Goal: Task Accomplishment & Management: Complete application form

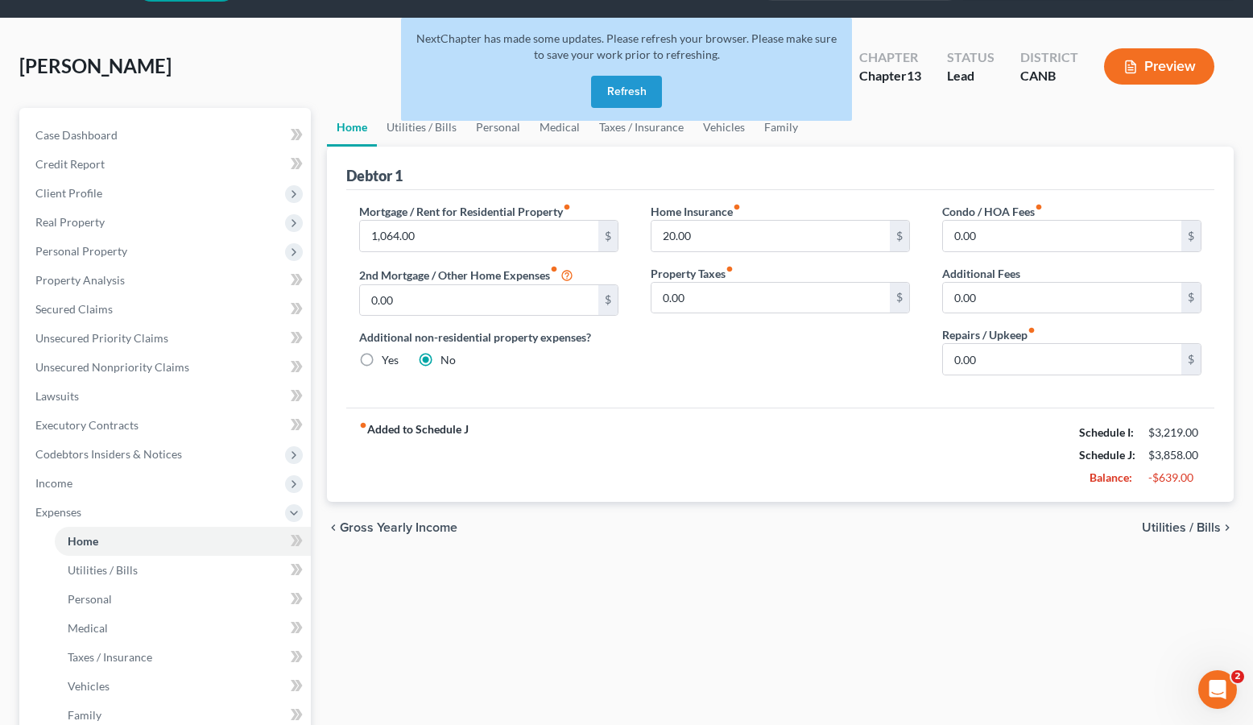
click at [603, 101] on button "Refresh" at bounding box center [626, 92] width 71 height 32
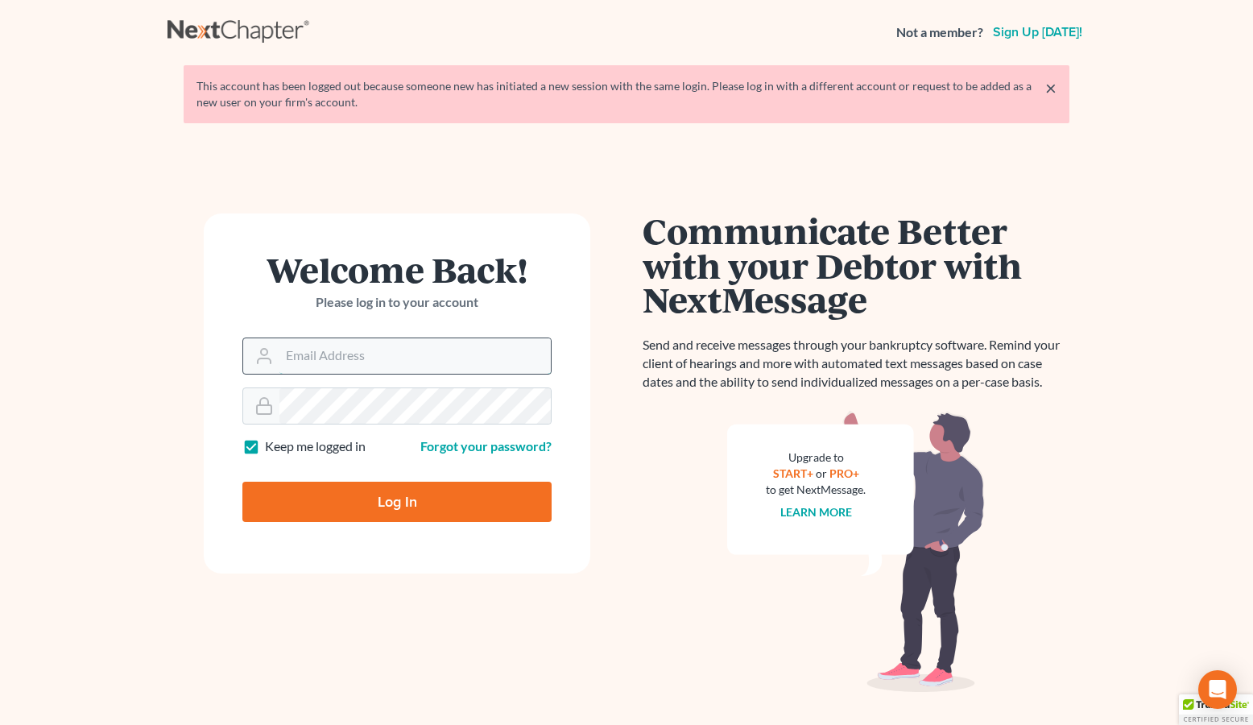
click at [375, 354] on input "Email Address" at bounding box center [414, 355] width 271 height 35
type input "ryan@keenanlawofficespc.com"
click at [385, 502] on input "Log In" at bounding box center [396, 501] width 309 height 40
type input "Thinking..."
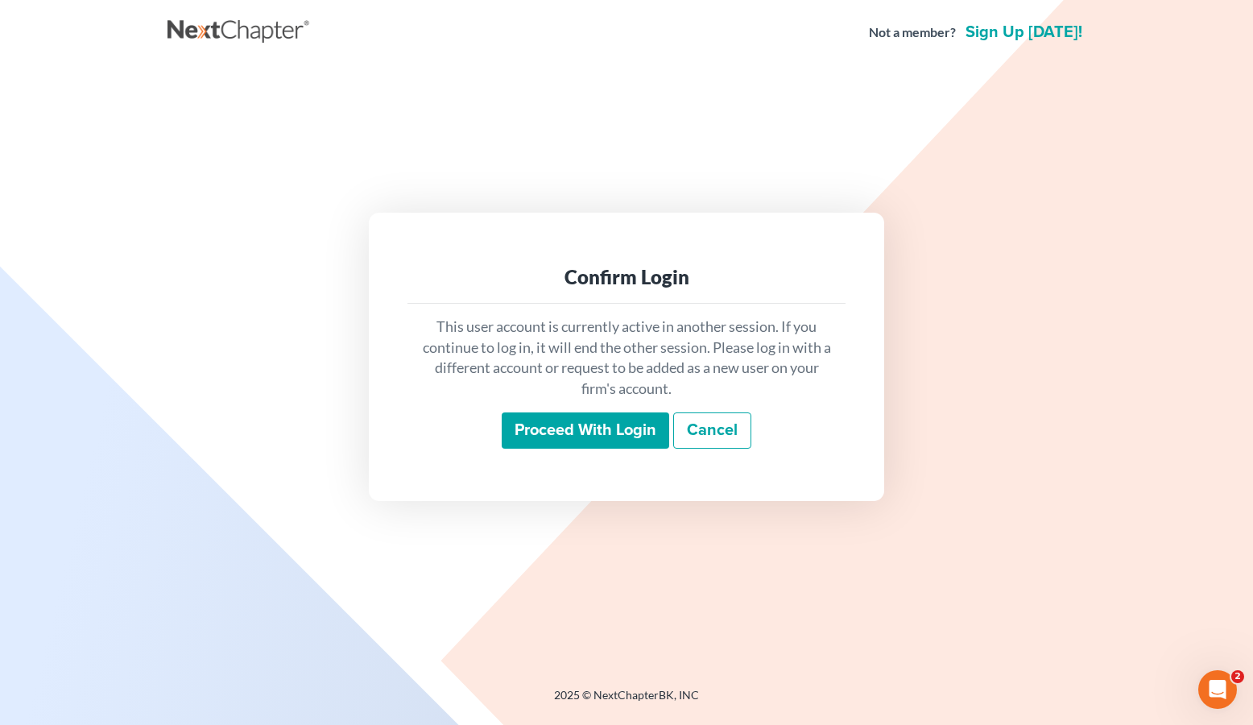
click at [550, 420] on input "Proceed with login" at bounding box center [585, 430] width 167 height 37
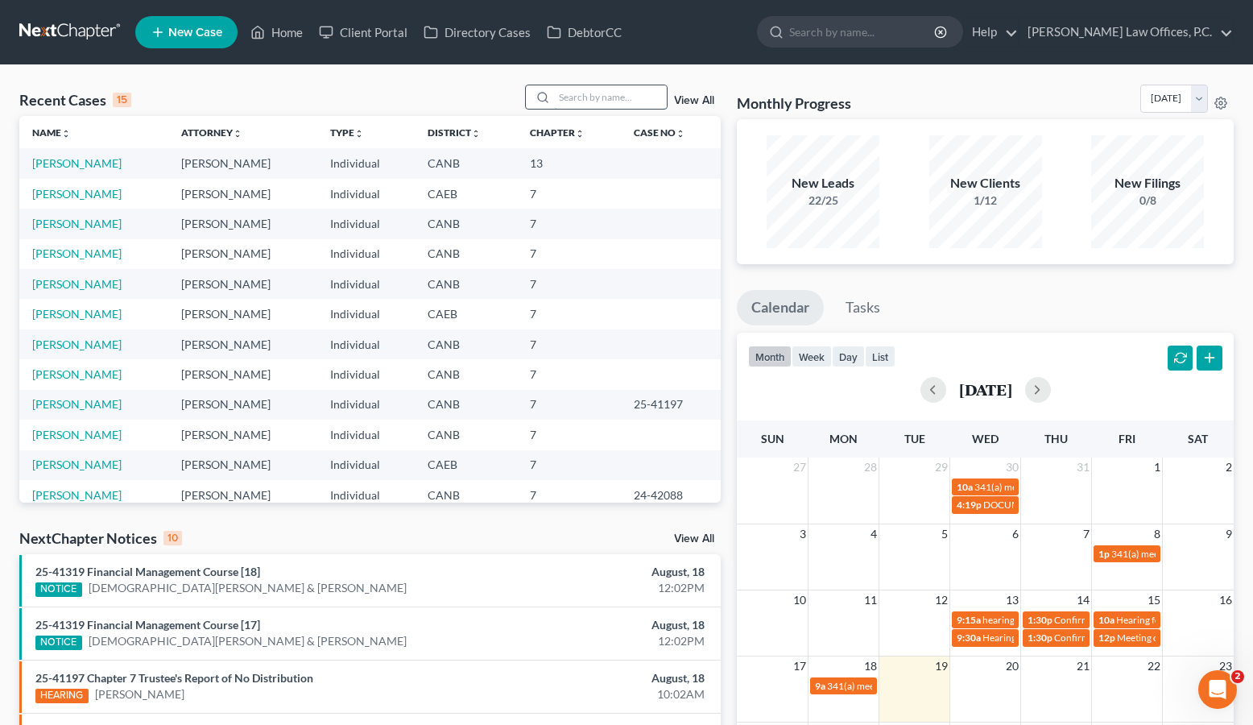
click at [586, 94] on input "search" at bounding box center [610, 96] width 113 height 23
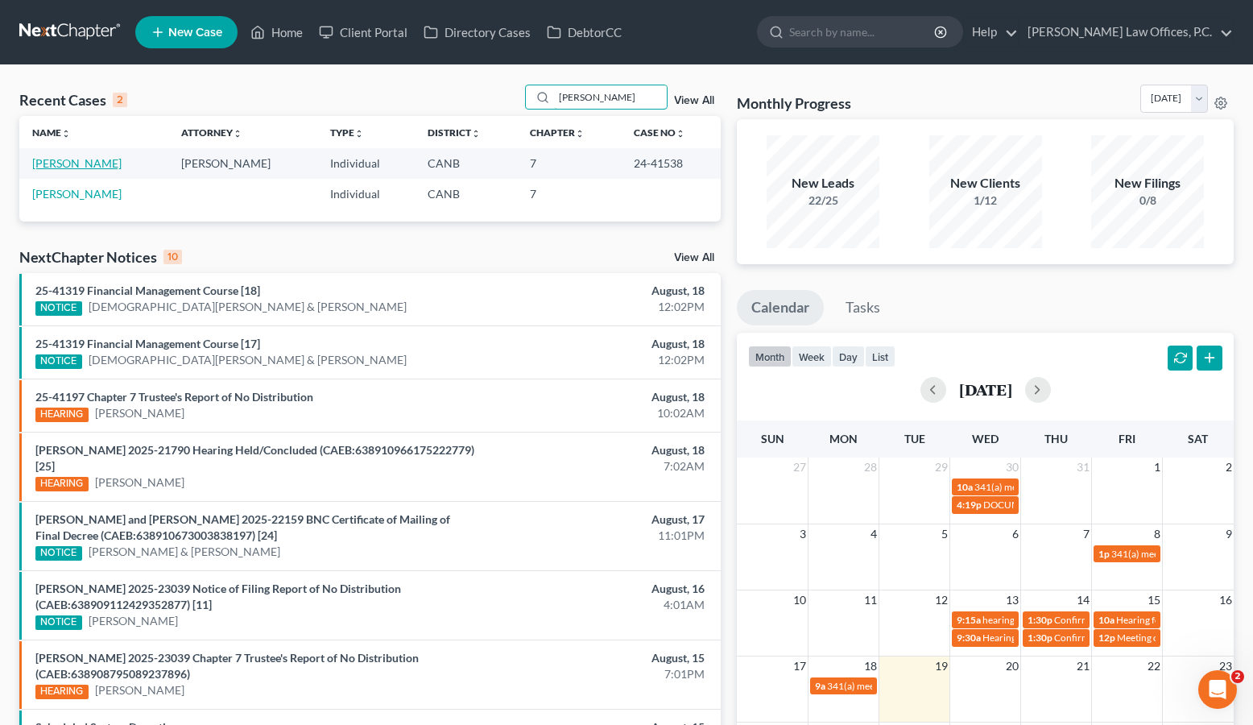
type input "[PERSON_NAME]"
click at [86, 167] on link "[PERSON_NAME]" at bounding box center [76, 163] width 89 height 14
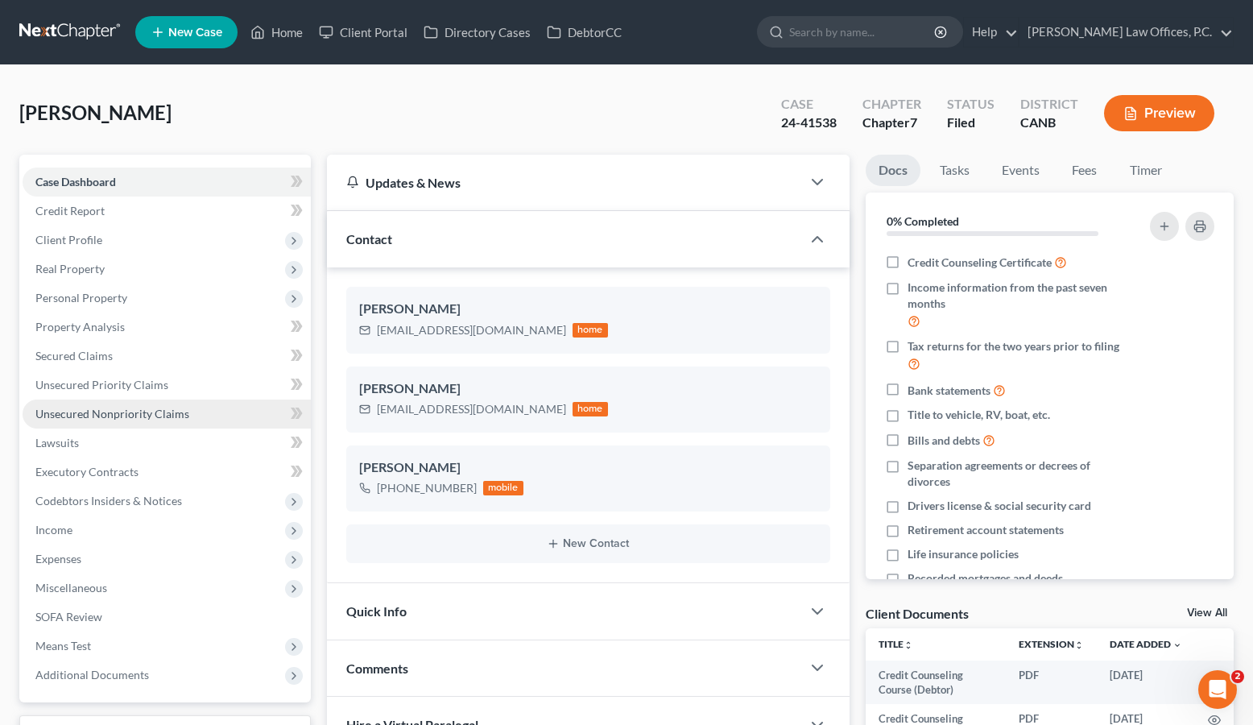
click at [124, 405] on link "Unsecured Nonpriority Claims" at bounding box center [167, 413] width 288 height 29
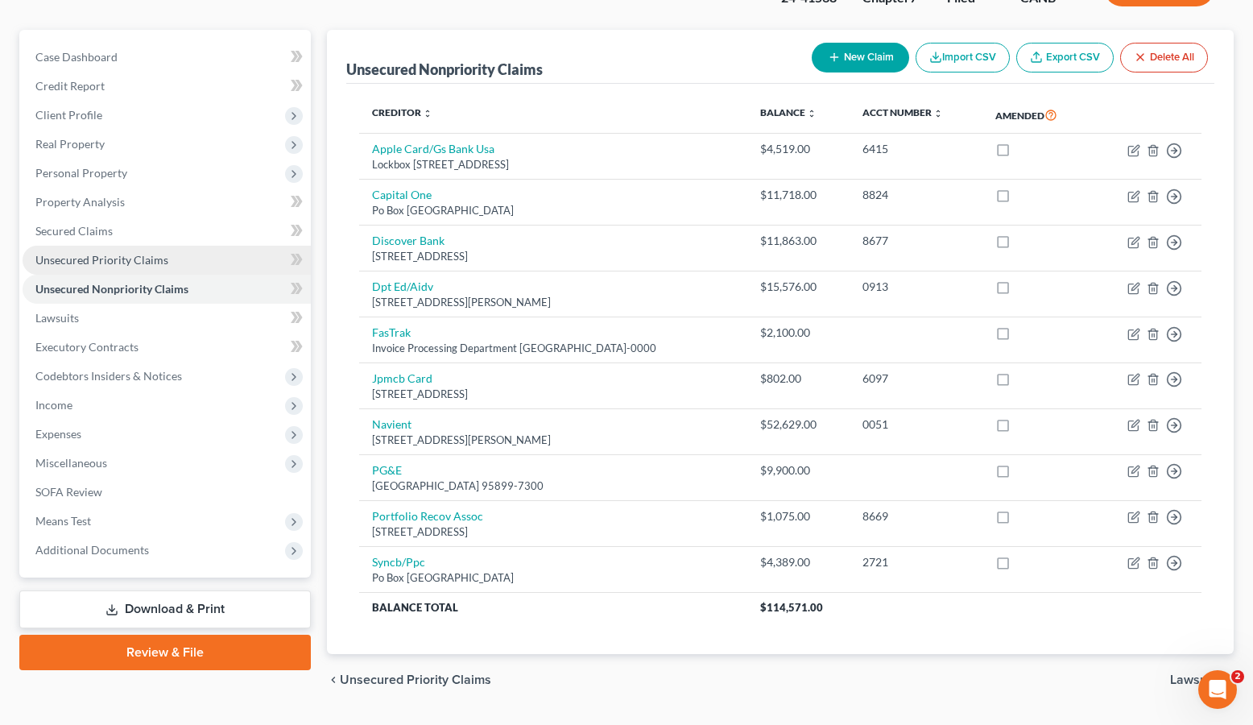
scroll to position [122, 0]
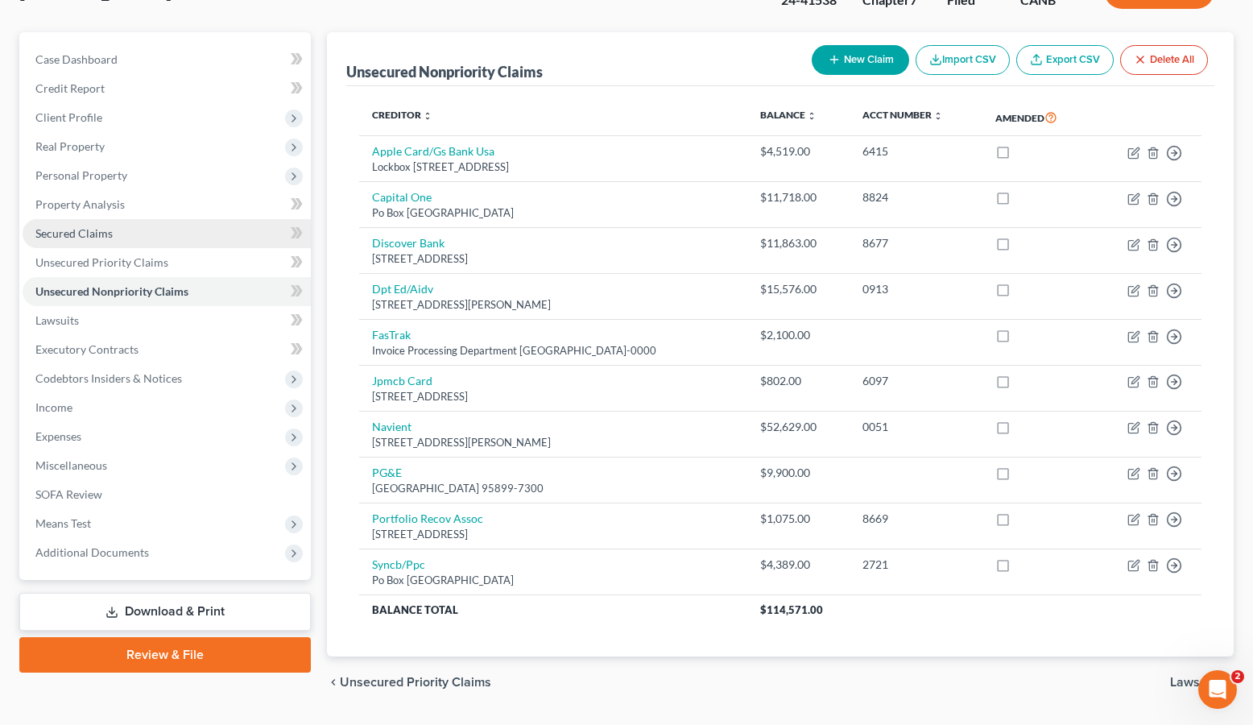
click at [143, 225] on link "Secured Claims" at bounding box center [167, 233] width 288 height 29
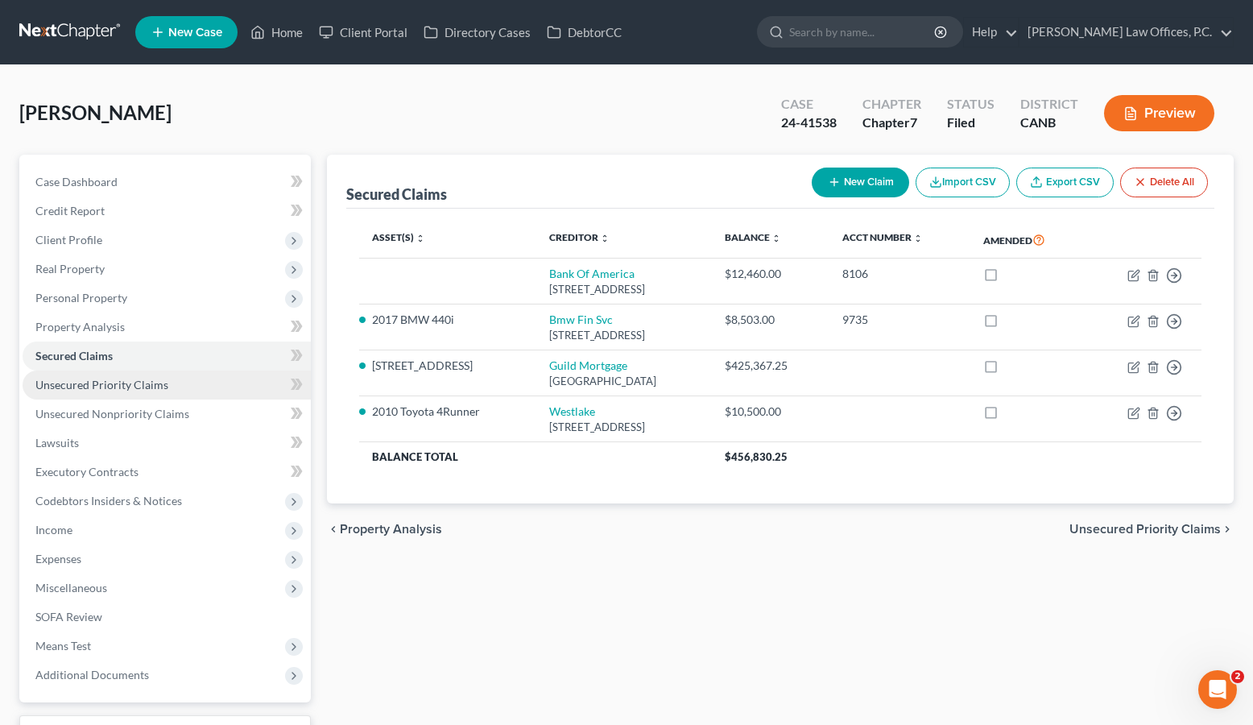
click at [213, 388] on link "Unsecured Priority Claims" at bounding box center [167, 384] width 288 height 29
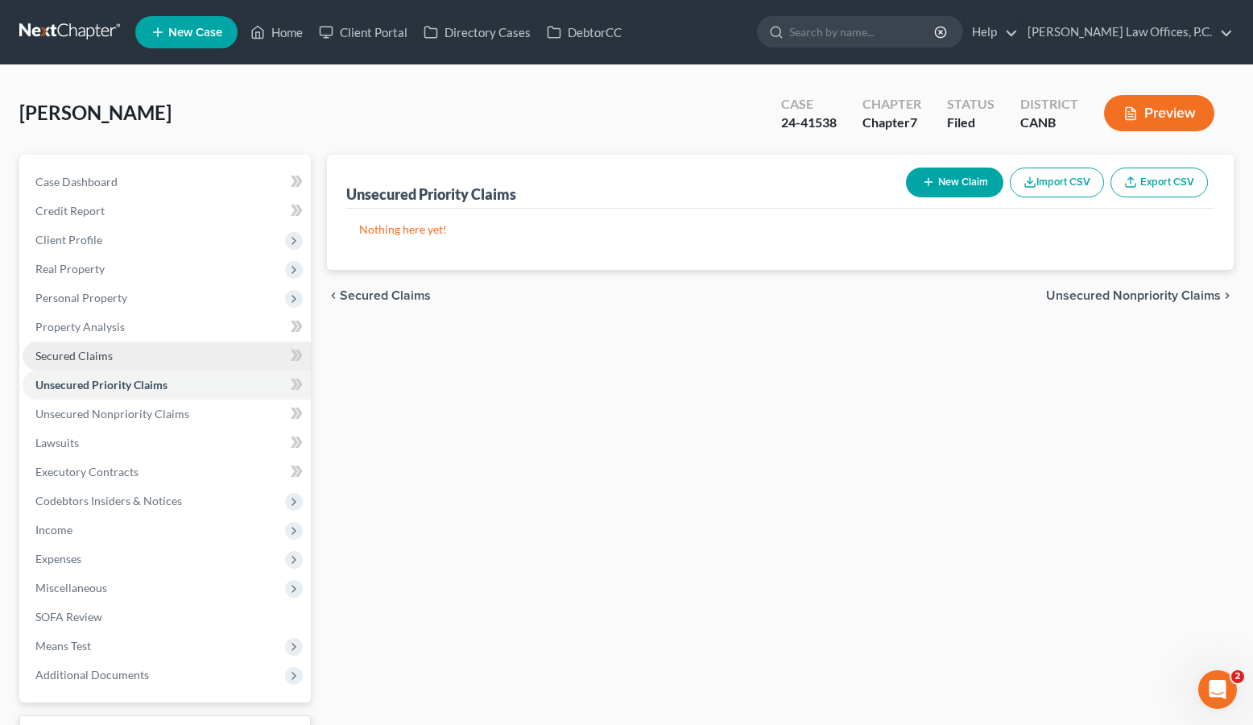
click at [171, 345] on link "Secured Claims" at bounding box center [167, 355] width 288 height 29
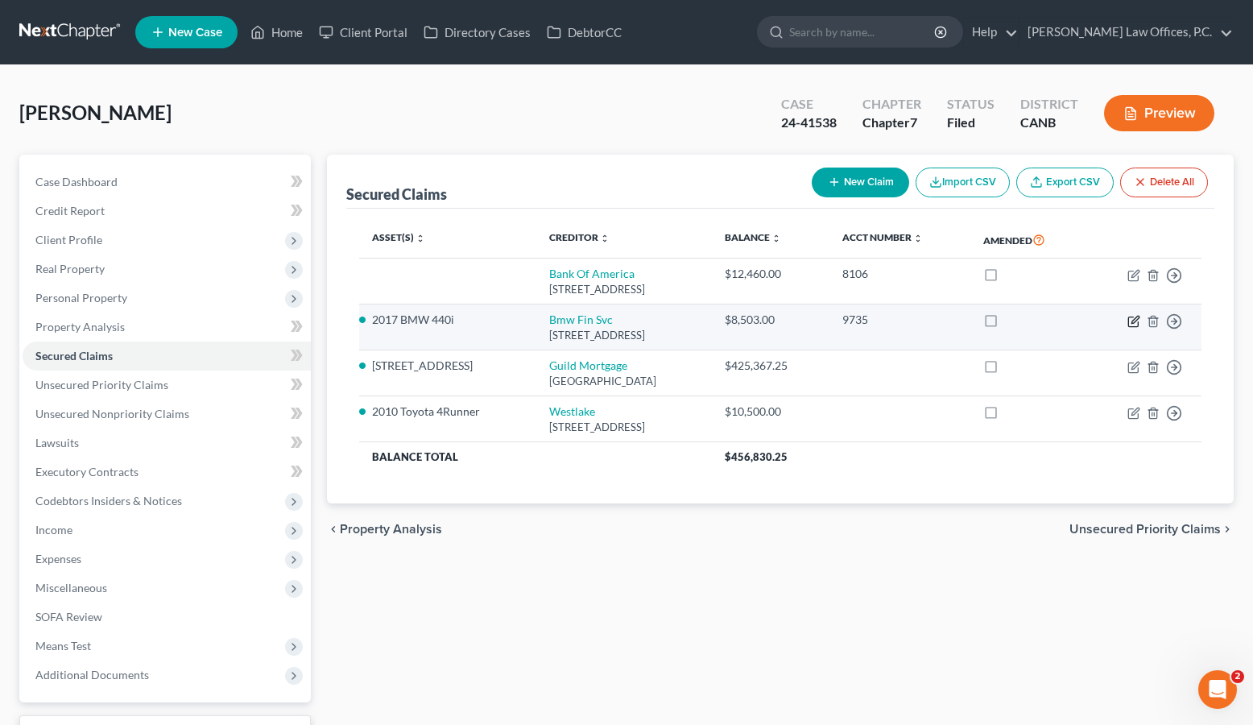
click at [1133, 320] on icon "button" at bounding box center [1133, 321] width 13 height 13
select select "36"
select select "2"
select select "0"
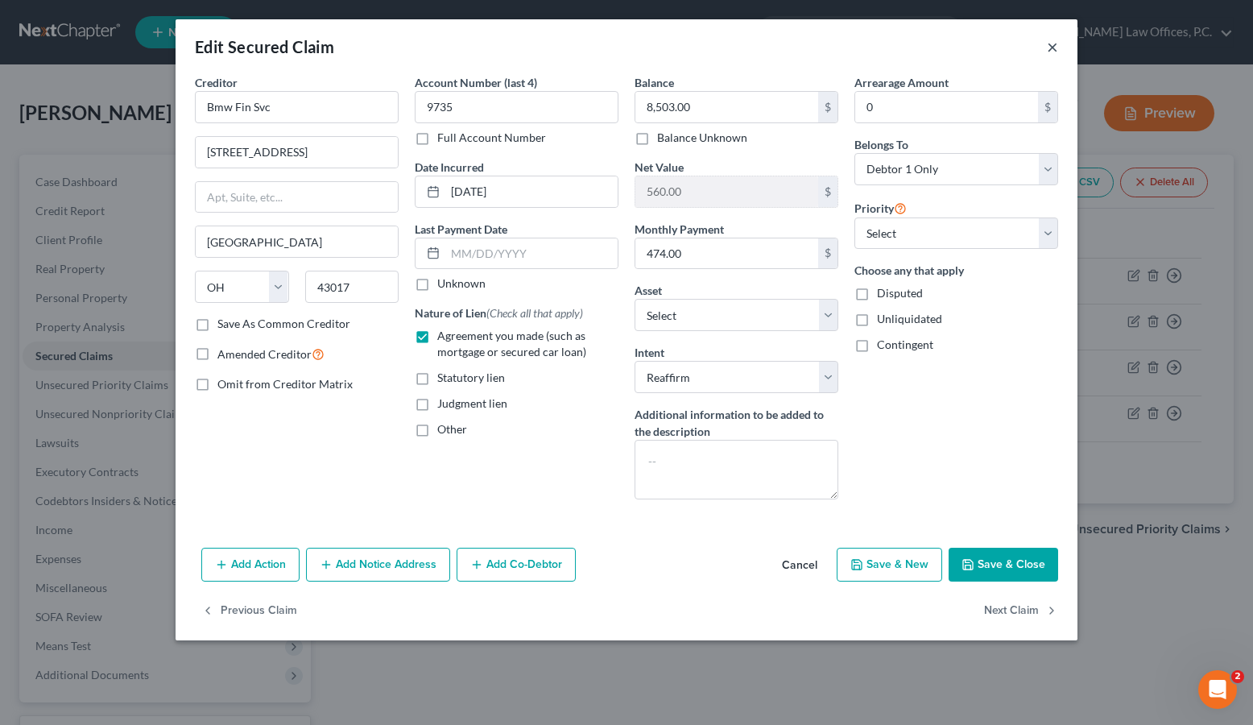
click at [1049, 49] on button "×" at bounding box center [1052, 46] width 11 height 19
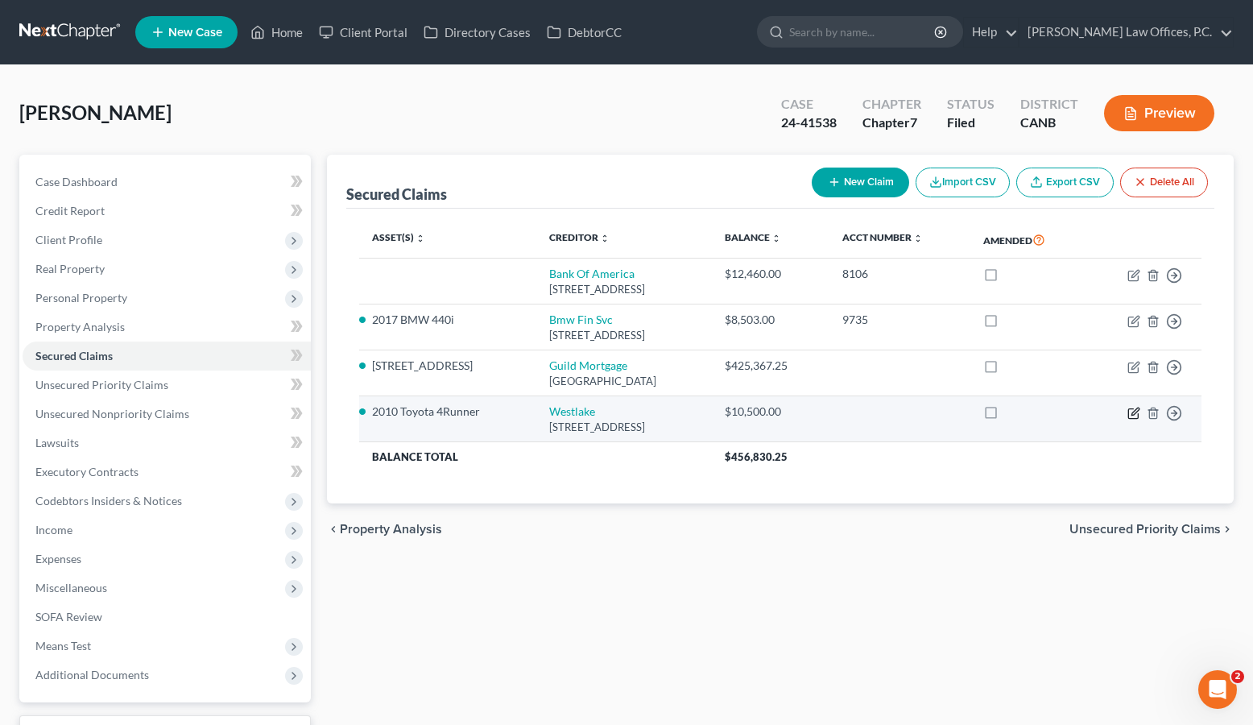
click at [1135, 410] on icon "button" at bounding box center [1133, 413] width 13 height 13
select select "4"
select select "7"
select select "2"
select select "0"
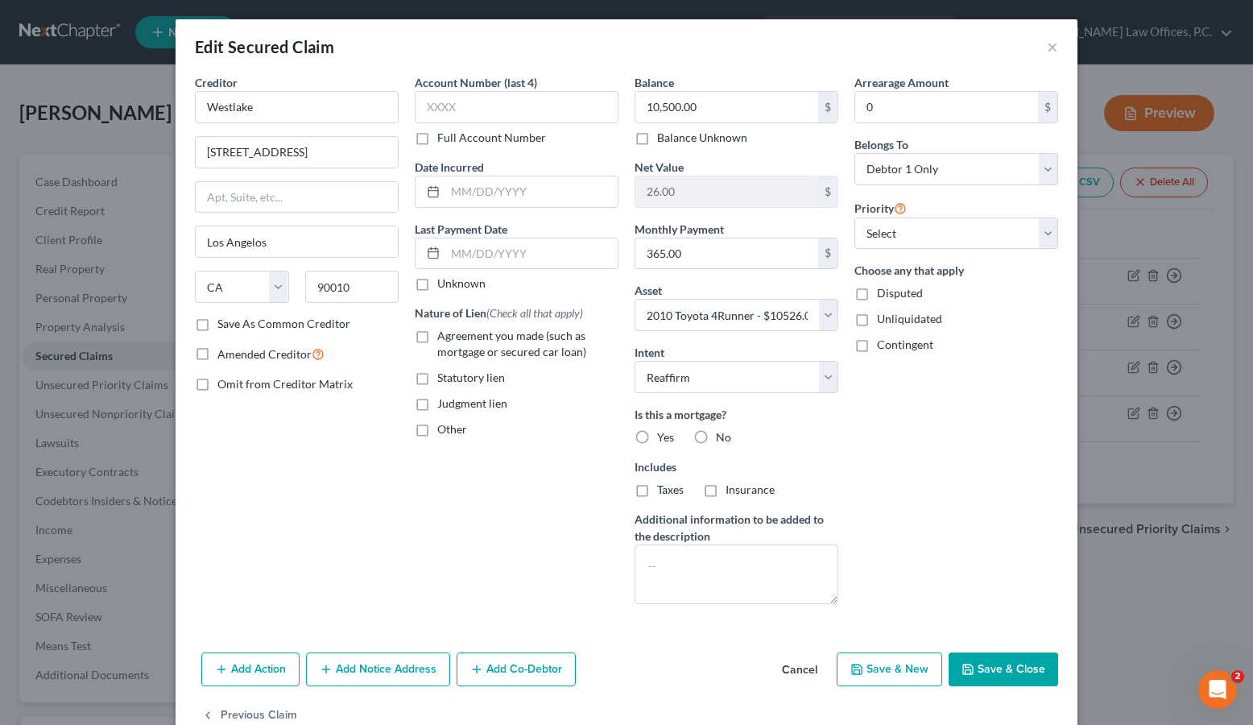
click at [1058, 44] on div "Edit Secured Claim ×" at bounding box center [626, 46] width 902 height 55
click at [1047, 45] on button "×" at bounding box center [1052, 46] width 11 height 19
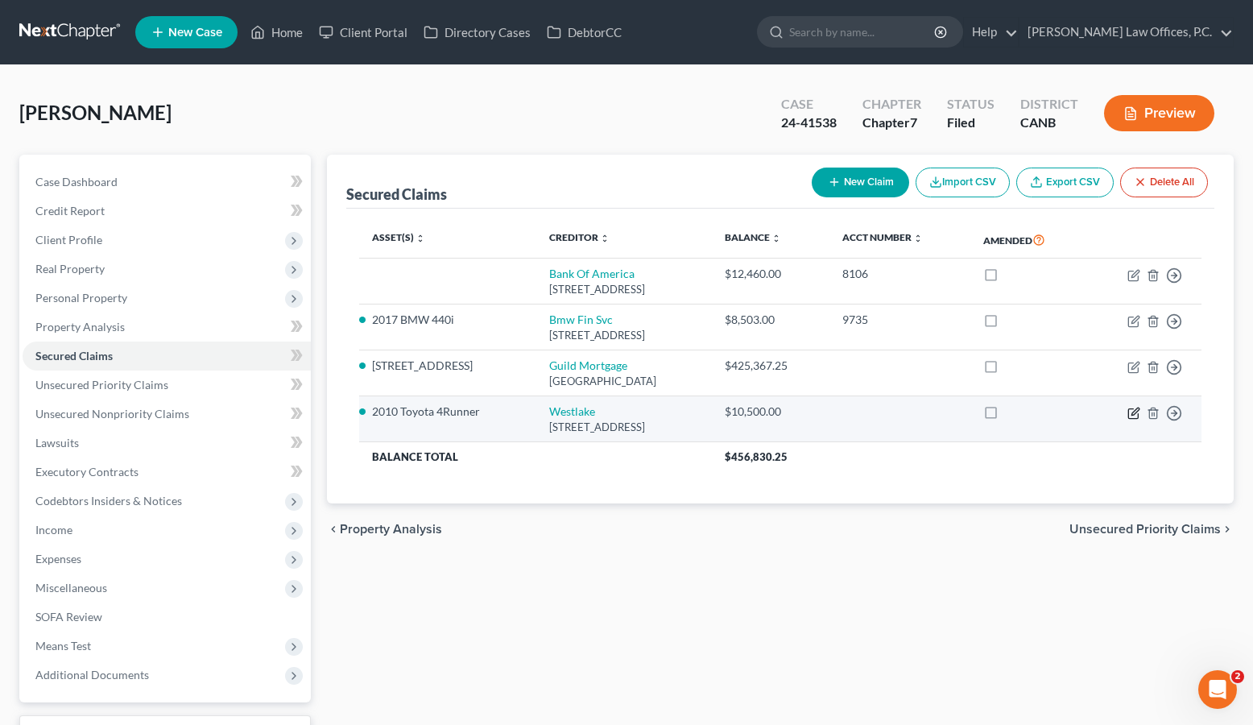
click at [1128, 411] on icon "button" at bounding box center [1133, 413] width 10 height 10
select select "4"
select select "7"
select select "2"
select select "0"
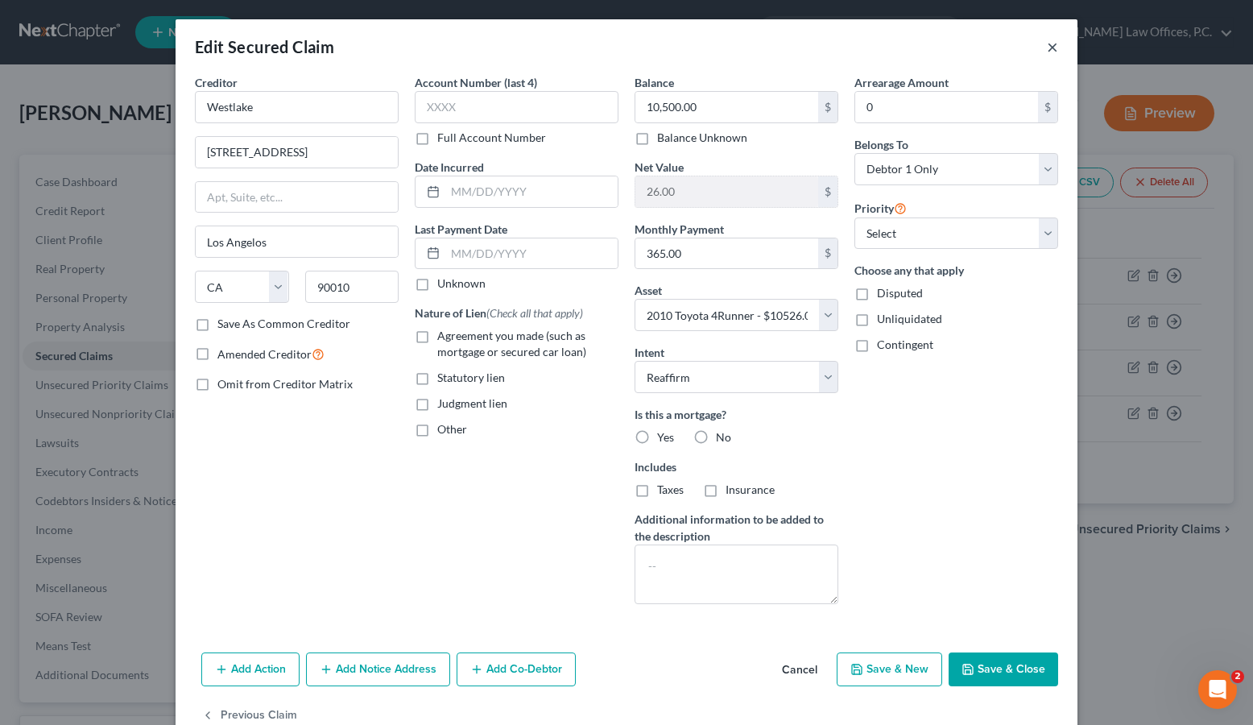
click at [1054, 48] on button "×" at bounding box center [1052, 46] width 11 height 19
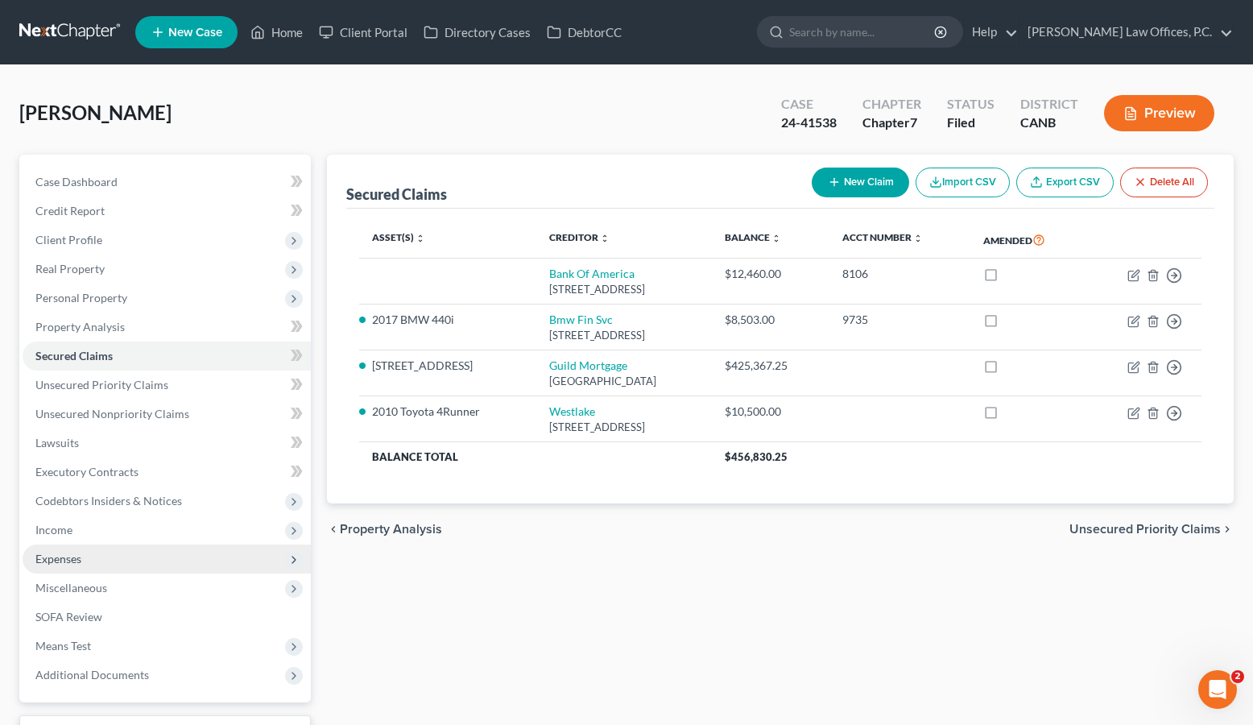
click at [235, 552] on span "Expenses" at bounding box center [167, 558] width 288 height 29
click at [212, 570] on span "Expenses" at bounding box center [167, 558] width 288 height 29
click at [209, 560] on span "Expenses" at bounding box center [167, 558] width 288 height 29
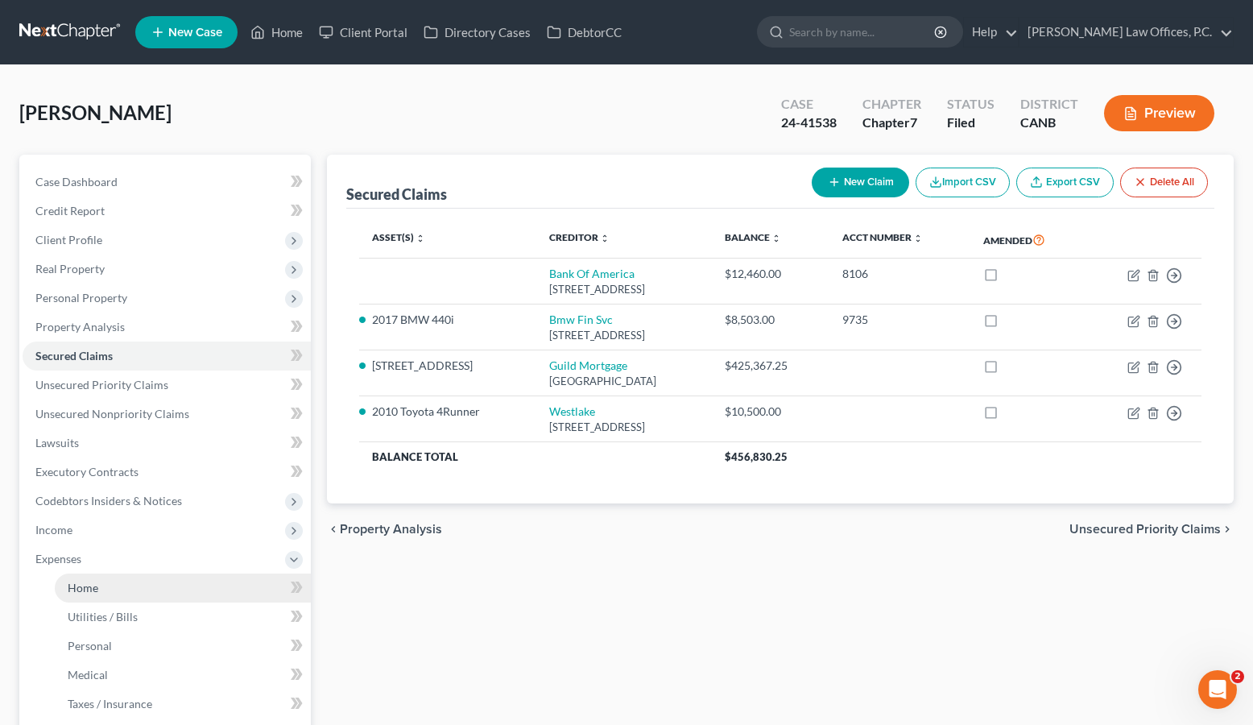
click at [191, 584] on link "Home" at bounding box center [183, 587] width 256 height 29
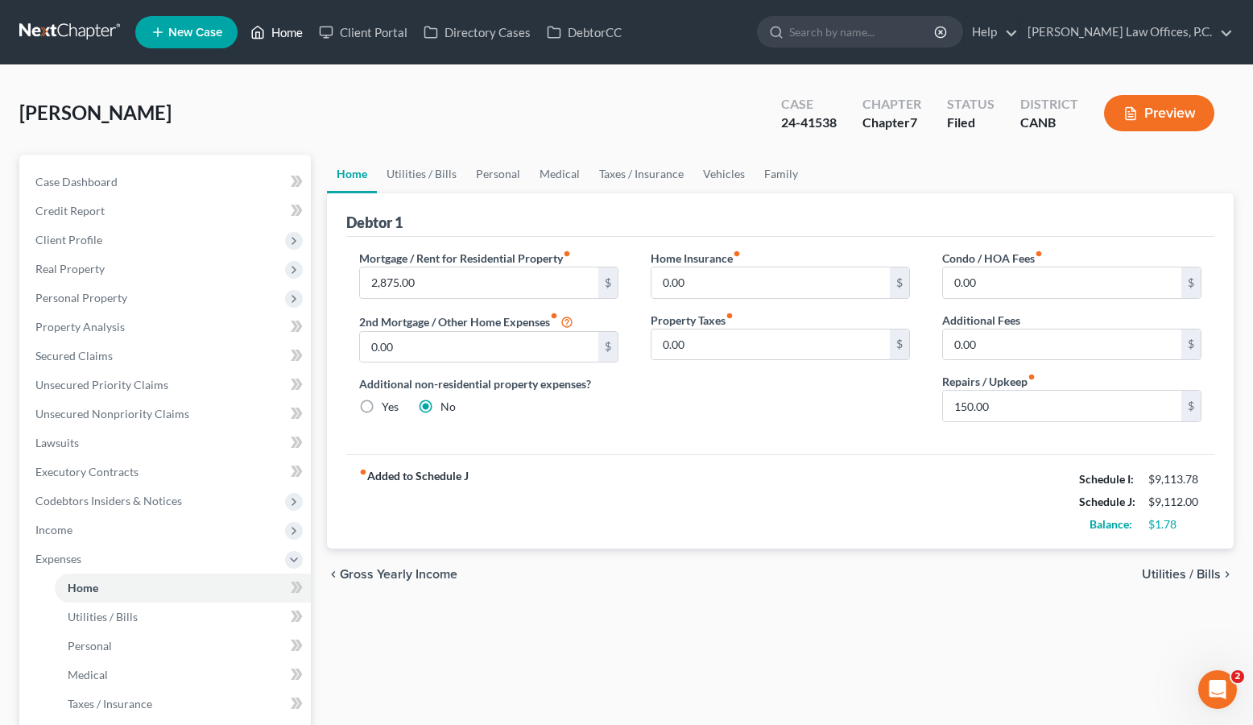
click at [283, 43] on link "Home" at bounding box center [276, 32] width 68 height 29
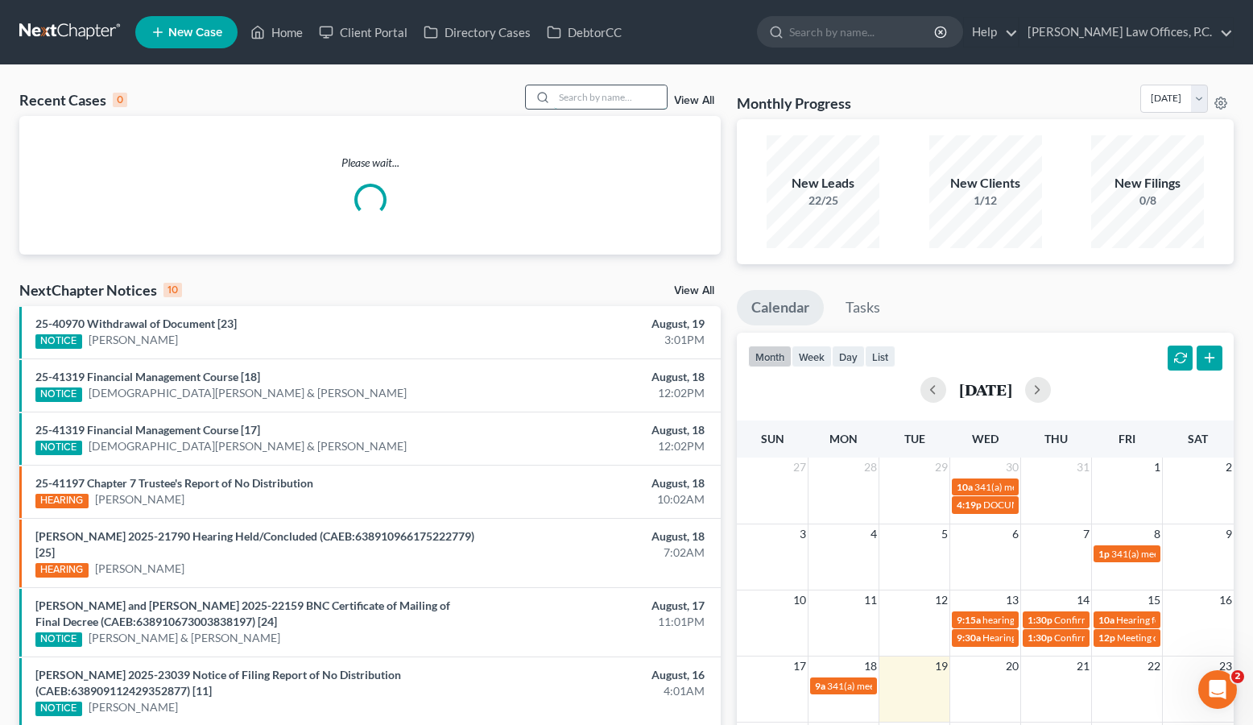
click at [624, 100] on input "search" at bounding box center [610, 96] width 113 height 23
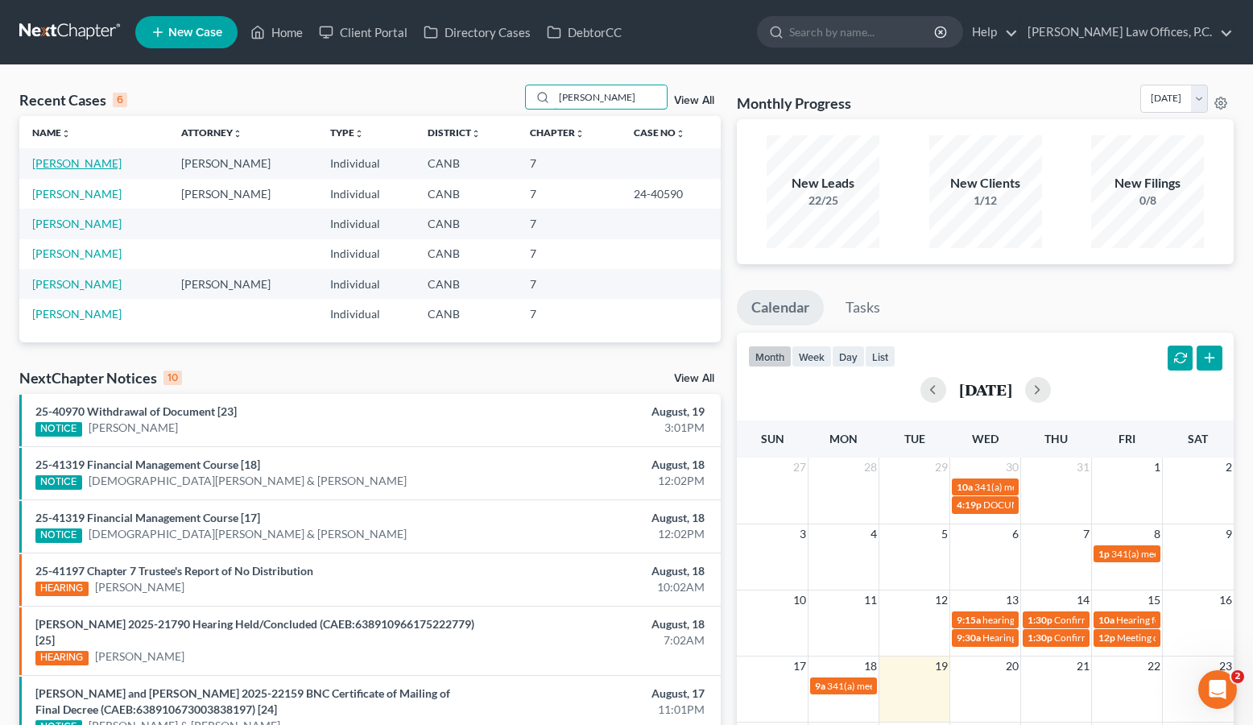
type input "rojas"
click at [67, 160] on link "Rojas, Ryan" at bounding box center [76, 163] width 89 height 14
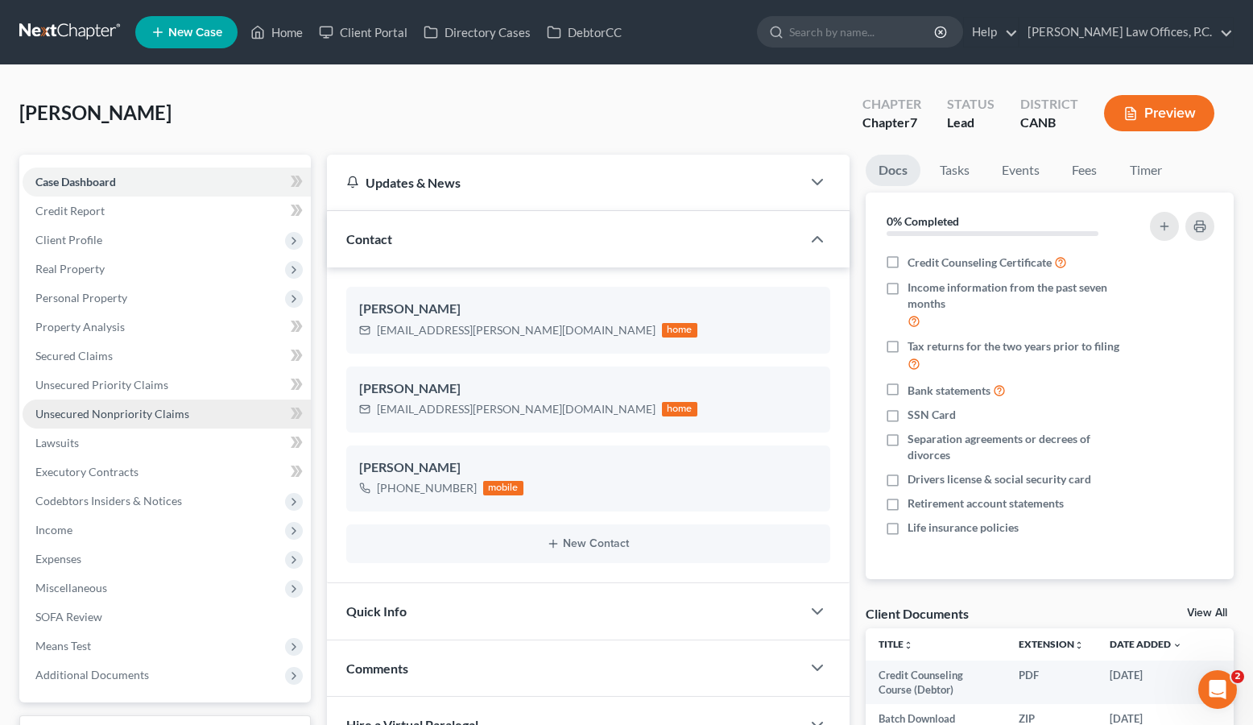
click at [175, 412] on span "Unsecured Nonpriority Claims" at bounding box center [112, 414] width 154 height 14
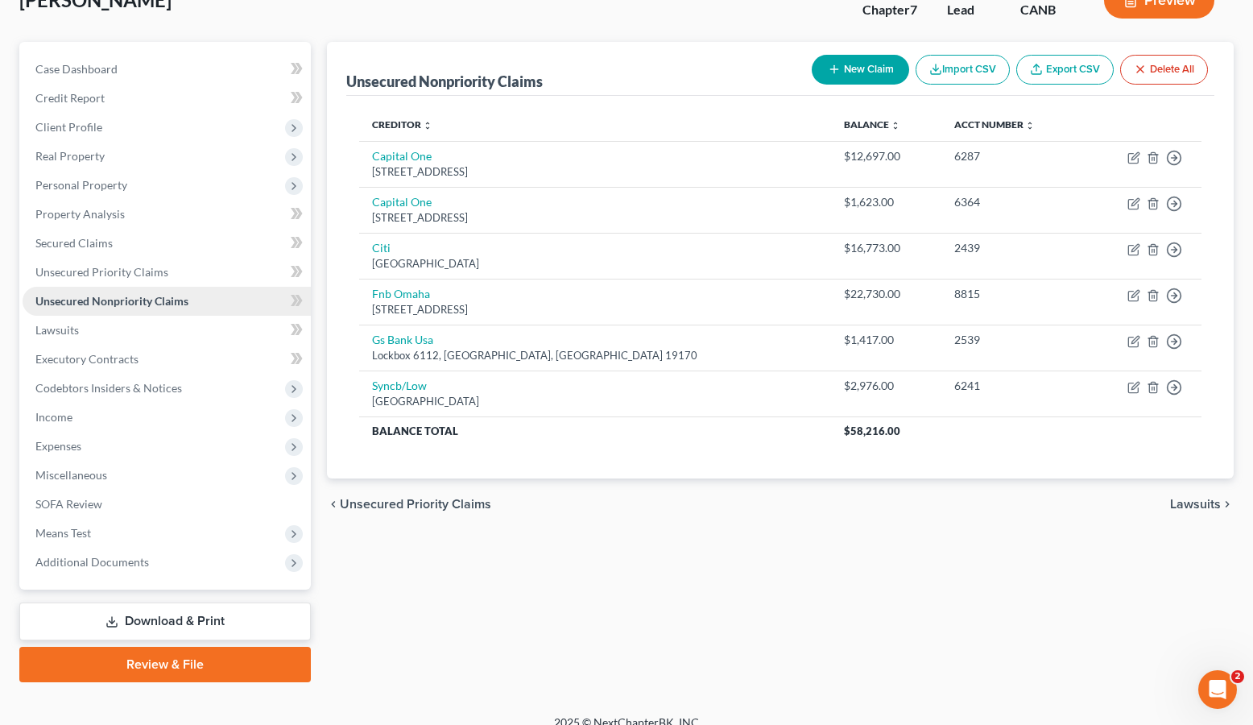
scroll to position [130, 0]
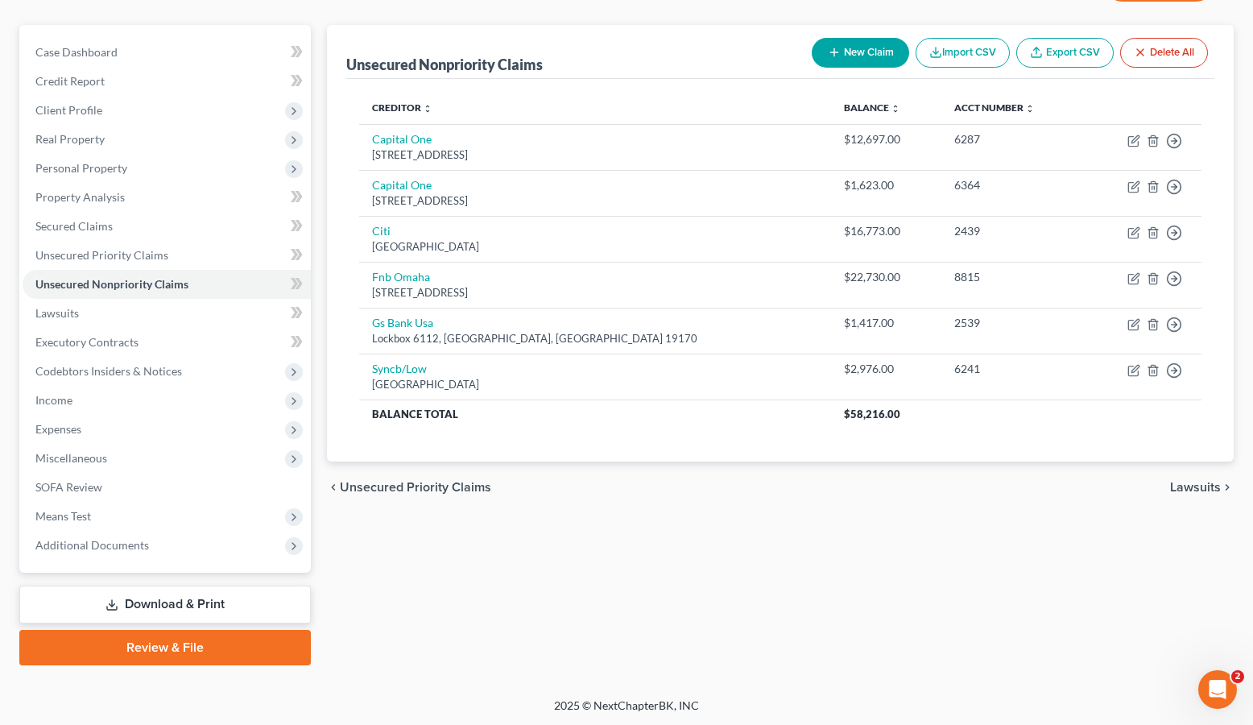
click at [140, 605] on link "Download & Print" at bounding box center [164, 604] width 291 height 38
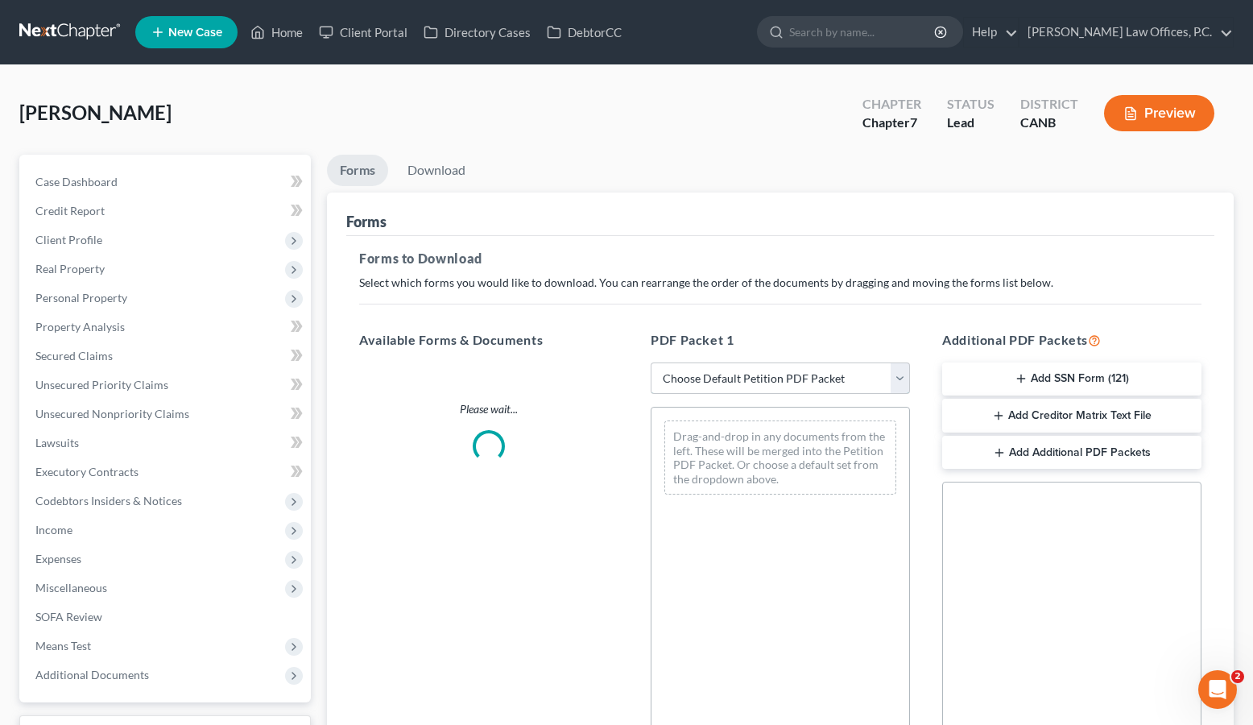
click at [836, 378] on select "Choose Default Petition PDF Packet Complete Bankruptcy Petition (all forms and …" at bounding box center [779, 378] width 259 height 32
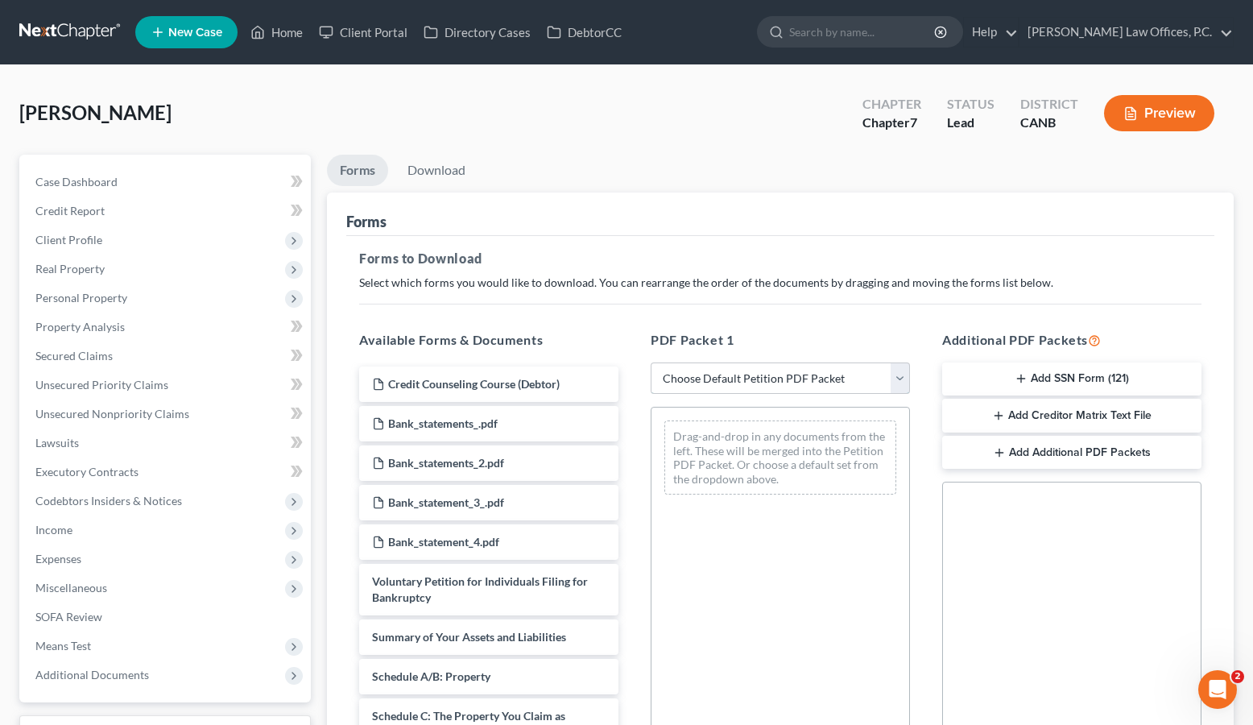
select select "0"
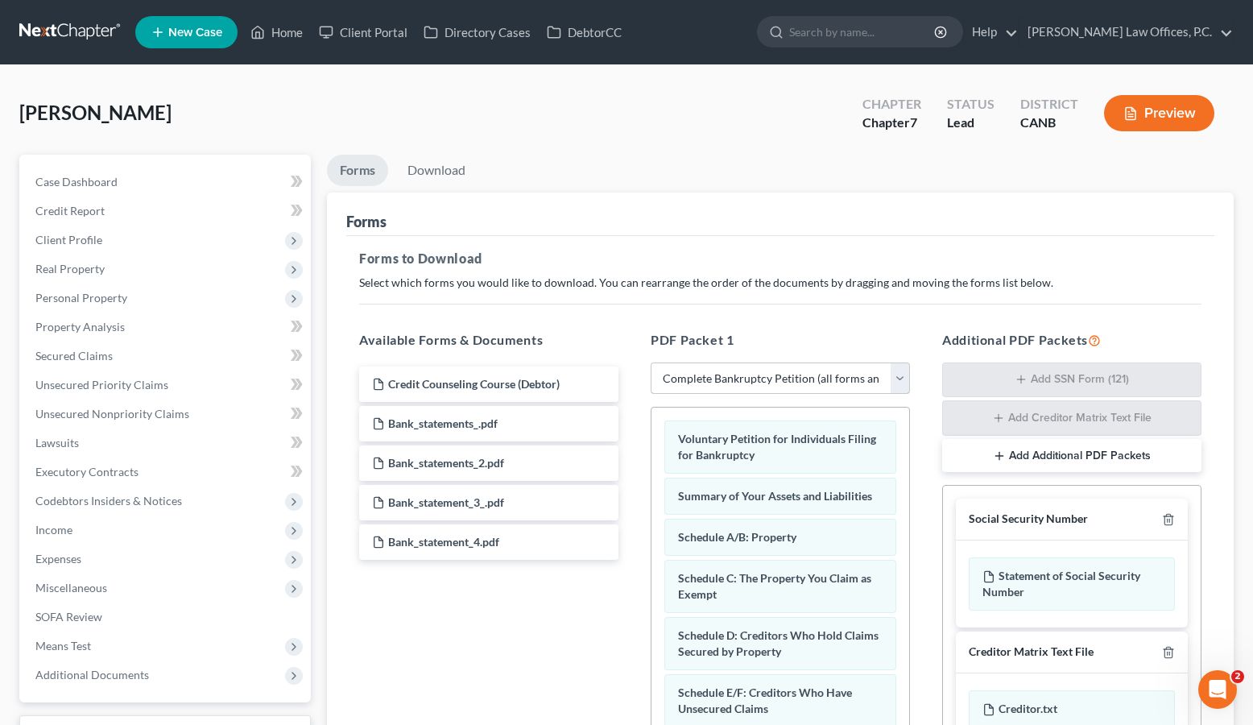
scroll to position [270, 0]
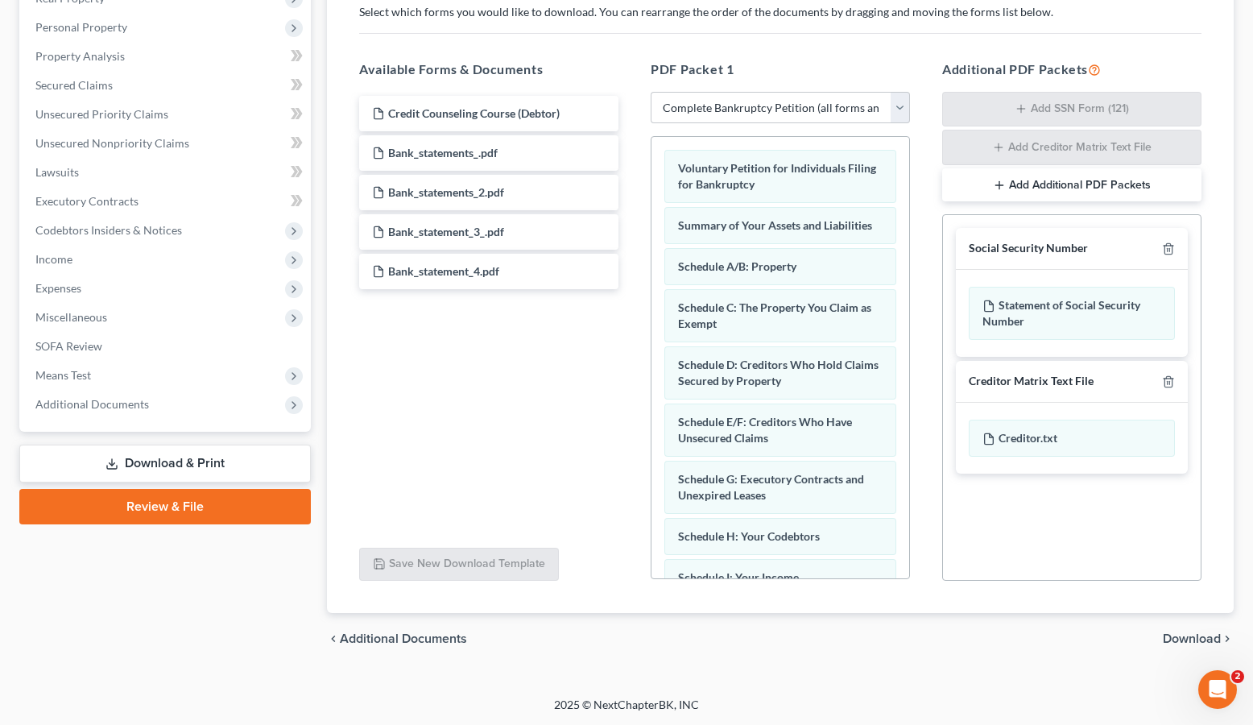
click at [1189, 642] on span "Download" at bounding box center [1191, 638] width 58 height 13
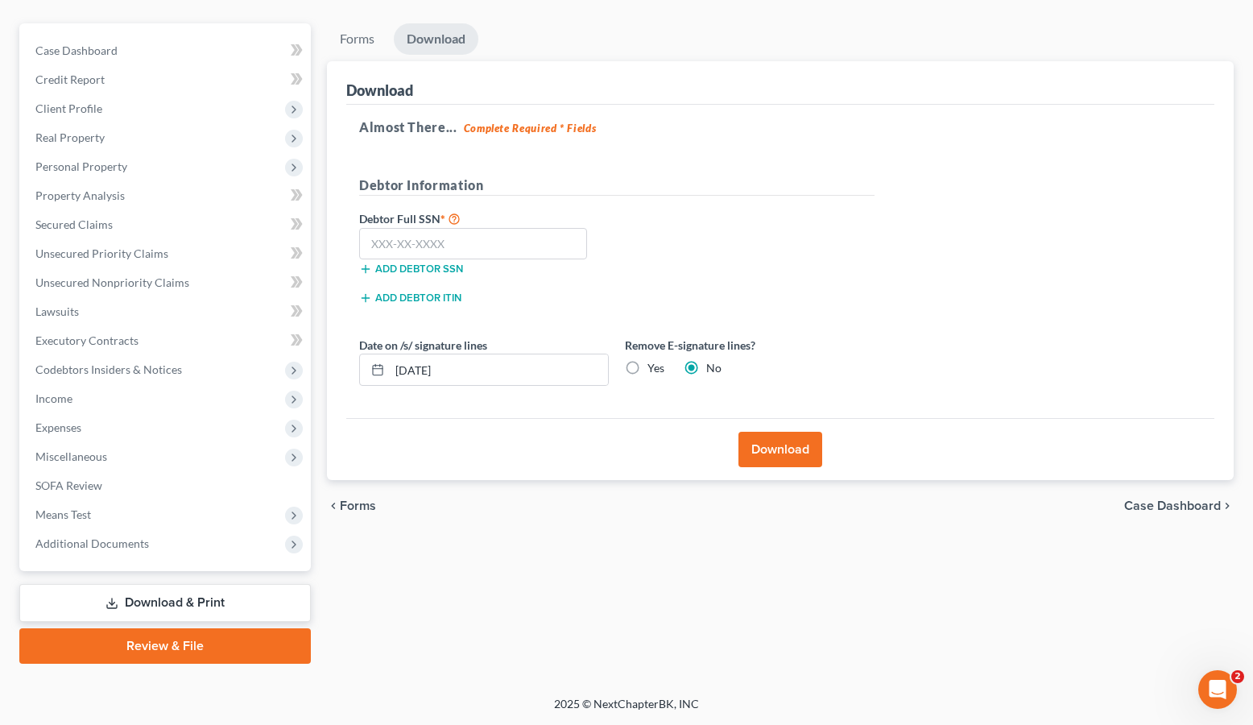
scroll to position [130, 0]
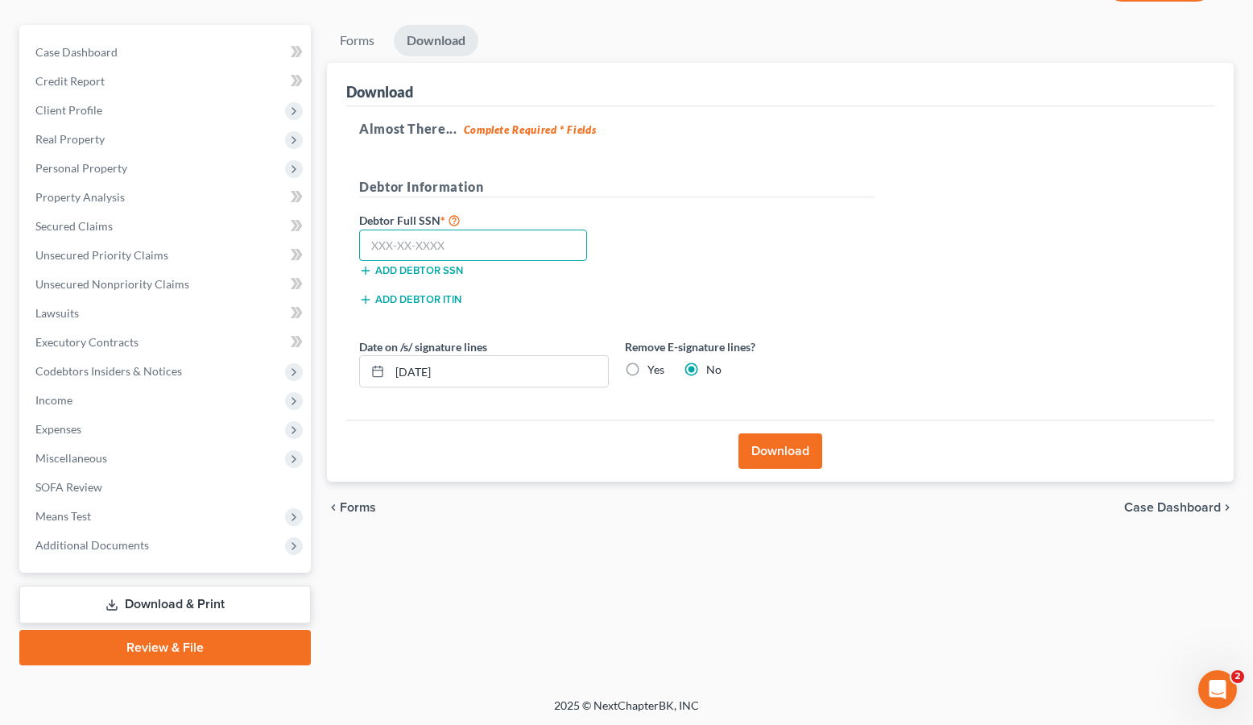
click at [472, 252] on input "text" at bounding box center [473, 245] width 228 height 32
type input "560-61-9011"
click at [456, 368] on input "08/19/2025" at bounding box center [499, 371] width 218 height 31
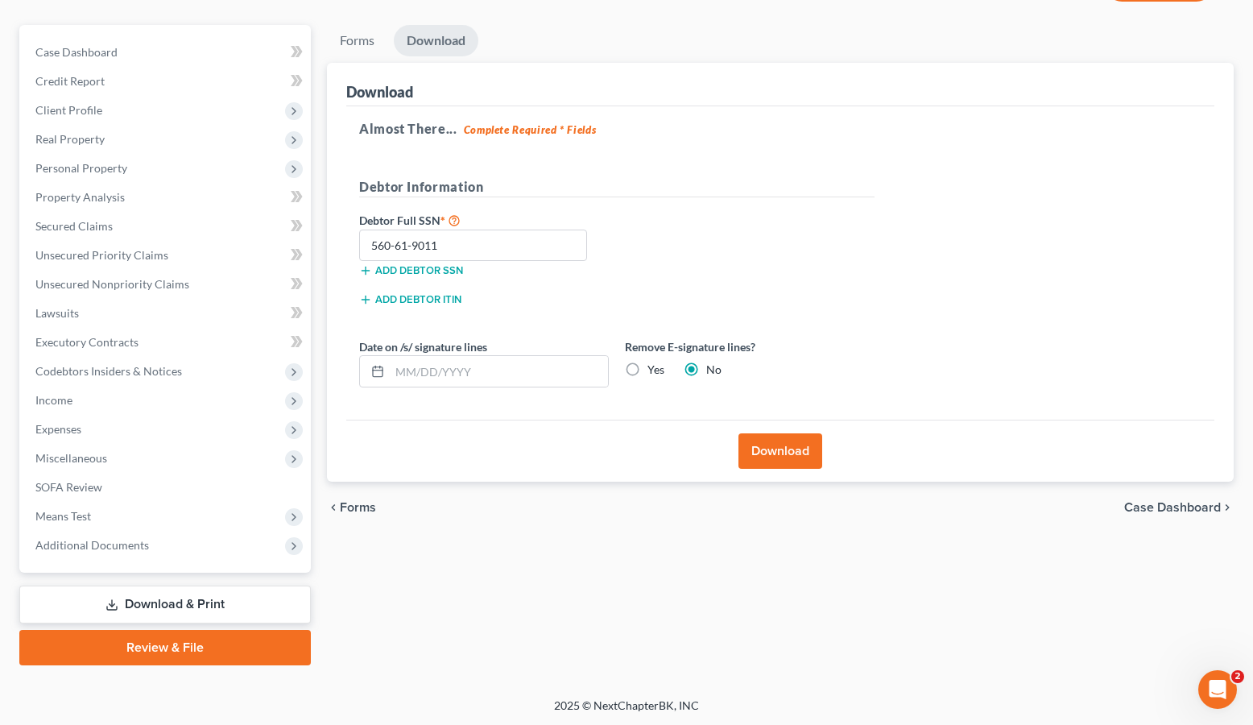
click at [647, 368] on label "Yes" at bounding box center [655, 369] width 17 height 16
click at [654, 368] on input "Yes" at bounding box center [659, 366] width 10 height 10
radio input "true"
radio input "false"
click at [786, 443] on button "Download" at bounding box center [780, 450] width 84 height 35
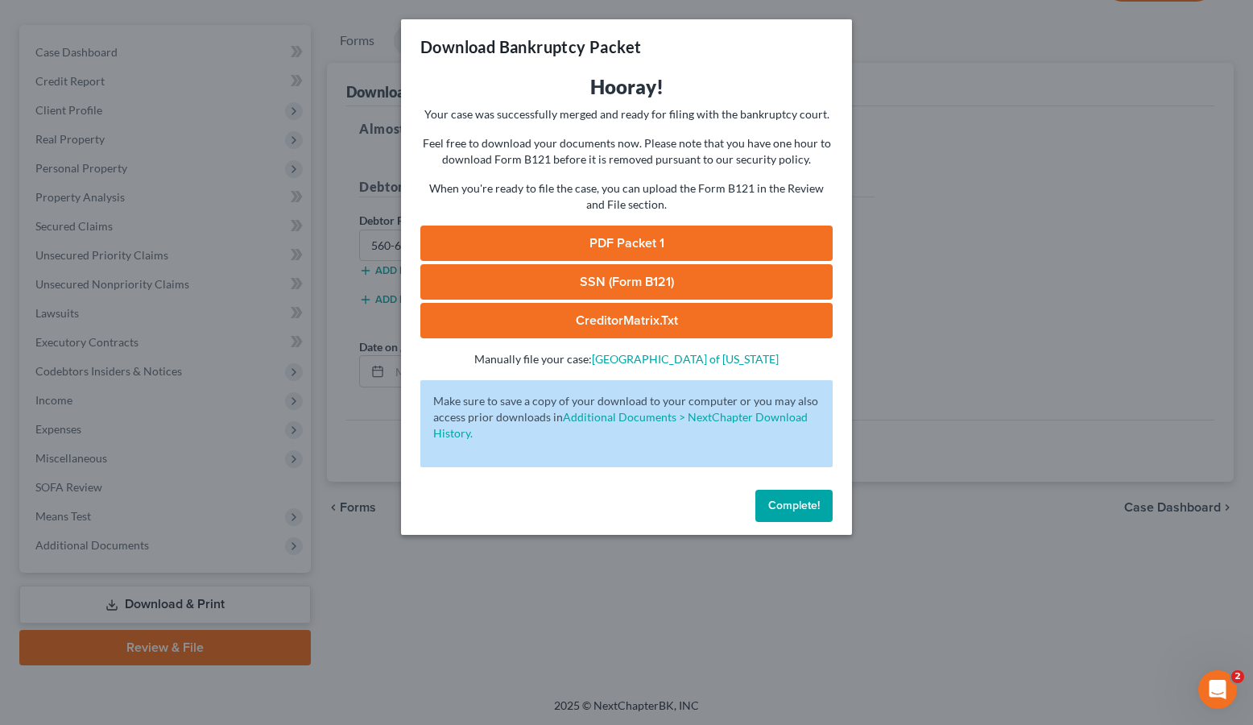
click at [631, 240] on link "PDF Packet 1" at bounding box center [626, 242] width 412 height 35
click at [541, 281] on link "SSN (Form B121)" at bounding box center [626, 281] width 412 height 35
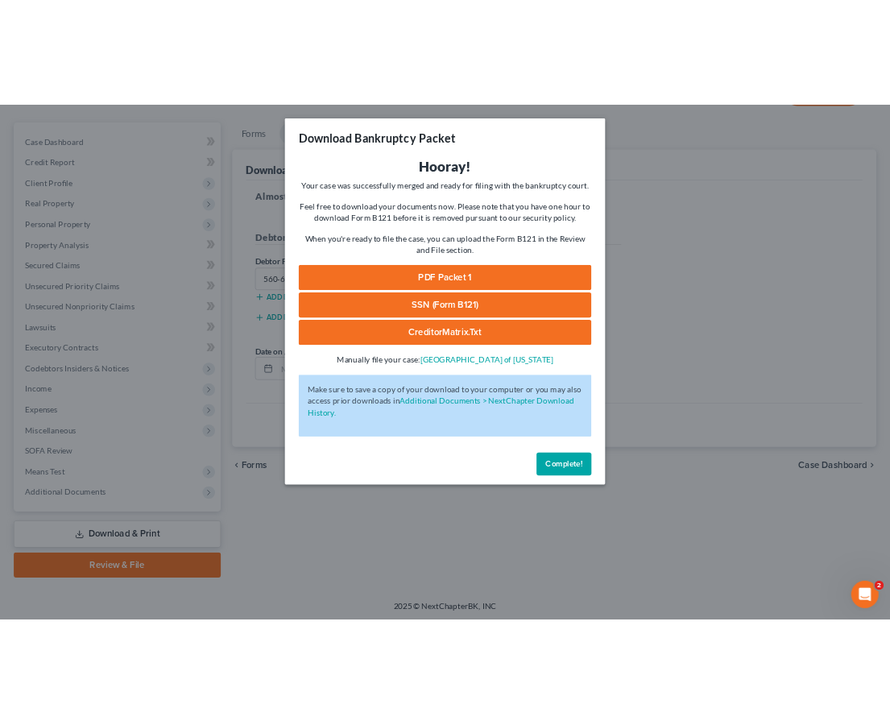
scroll to position [159, 0]
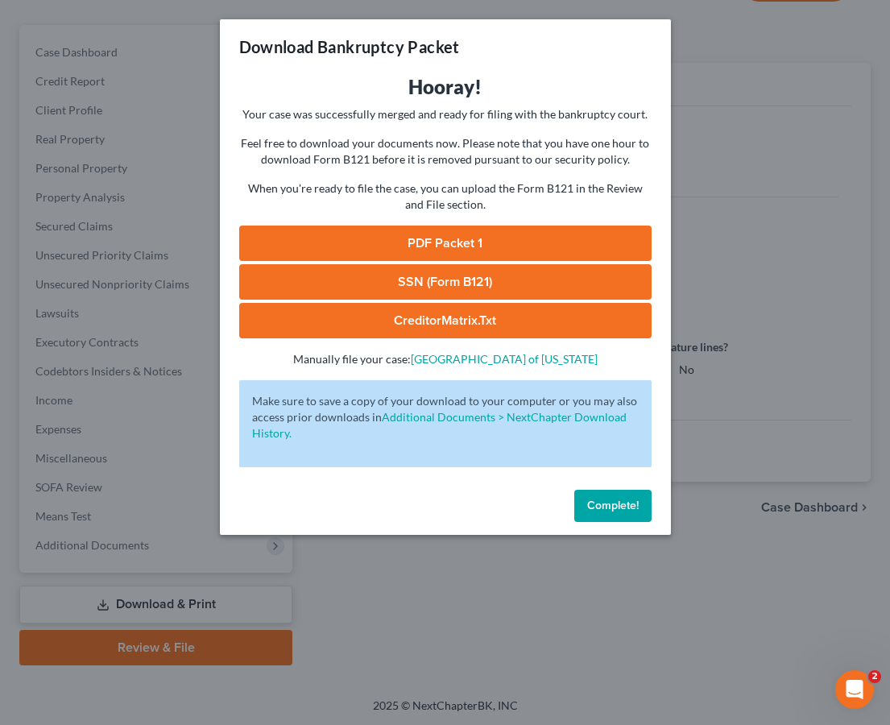
click at [626, 507] on span "Complete!" at bounding box center [613, 505] width 52 height 14
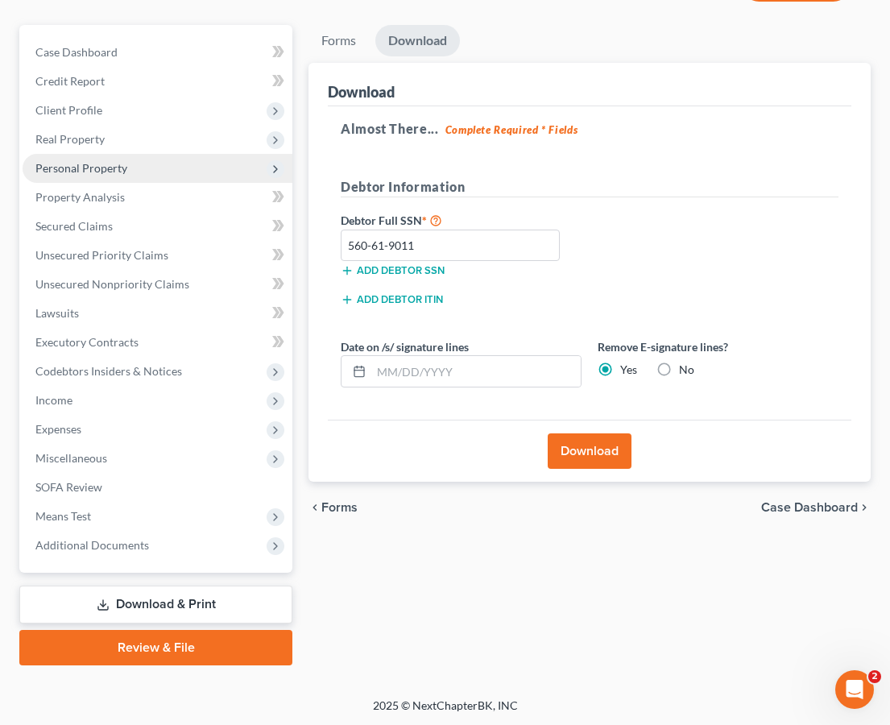
click at [147, 173] on span "Personal Property" at bounding box center [158, 168] width 270 height 29
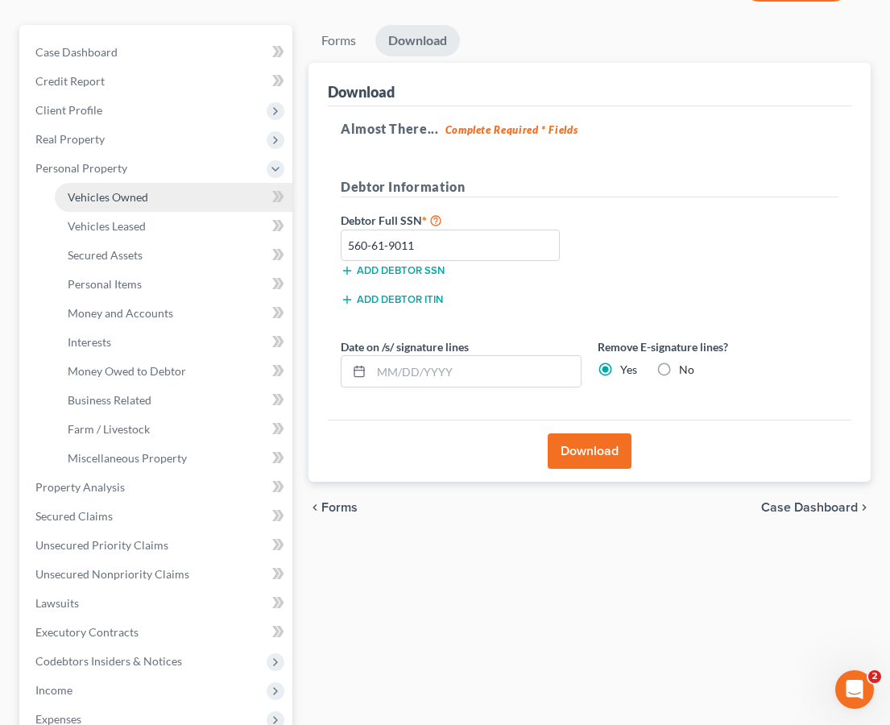
click at [131, 196] on span "Vehicles Owned" at bounding box center [108, 197] width 81 height 14
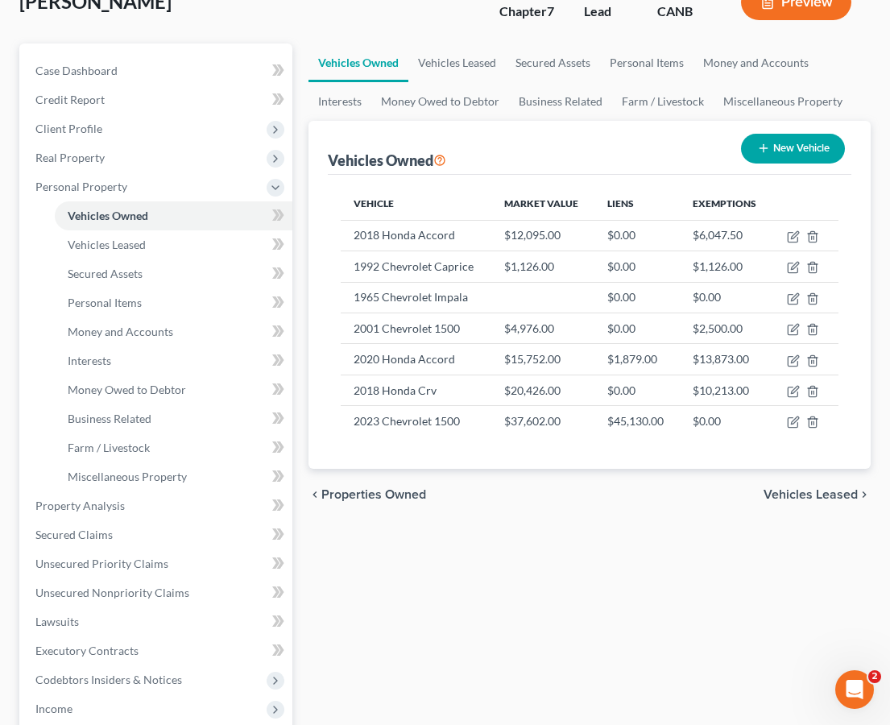
scroll to position [244, 0]
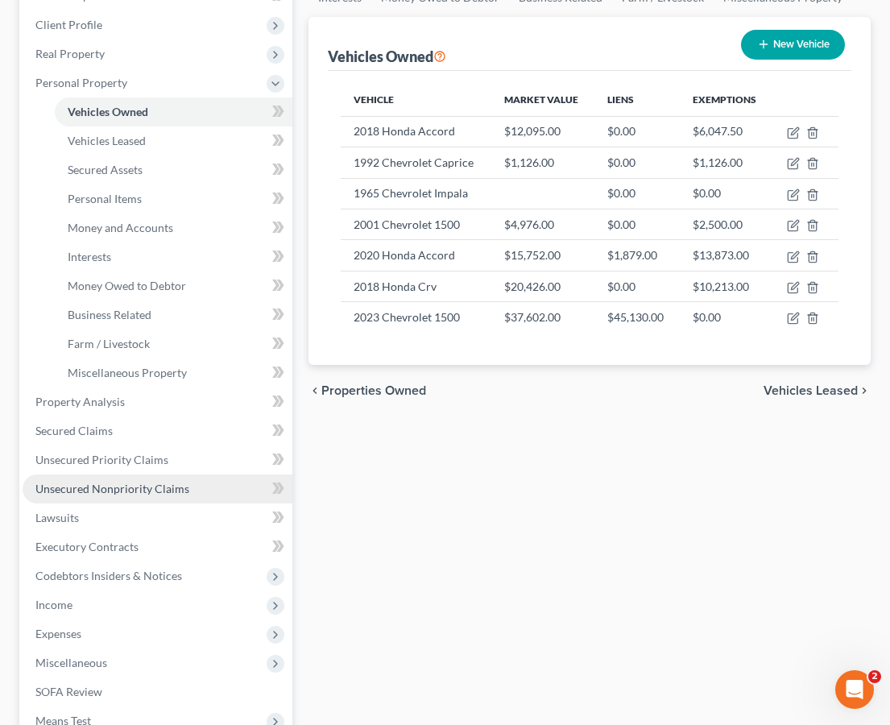
click at [202, 479] on link "Unsecured Nonpriority Claims" at bounding box center [158, 488] width 270 height 29
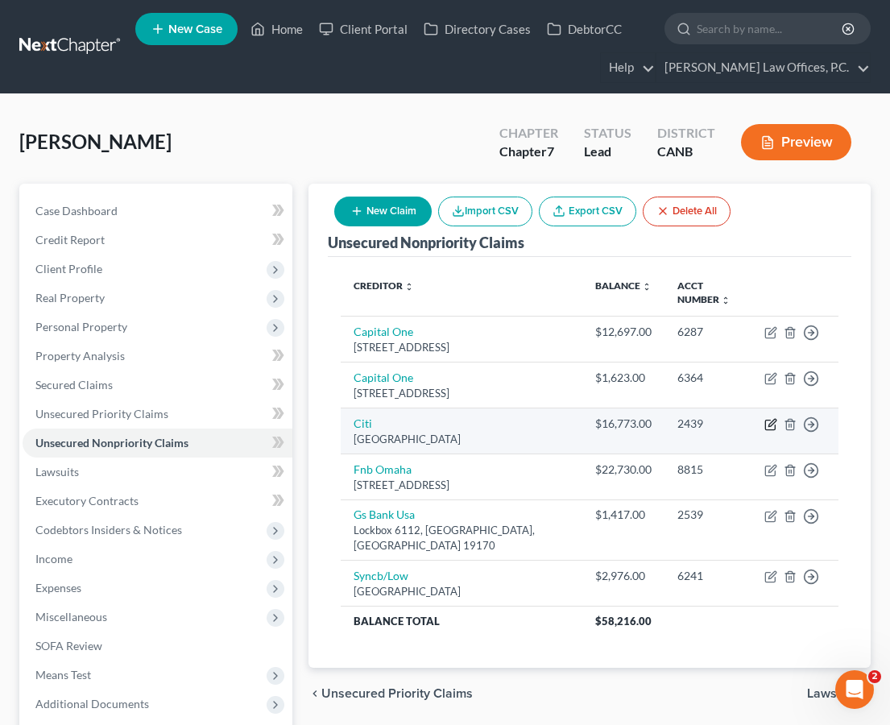
click at [771, 418] on icon "button" at bounding box center [770, 424] width 13 height 13
select select "43"
select select "0"
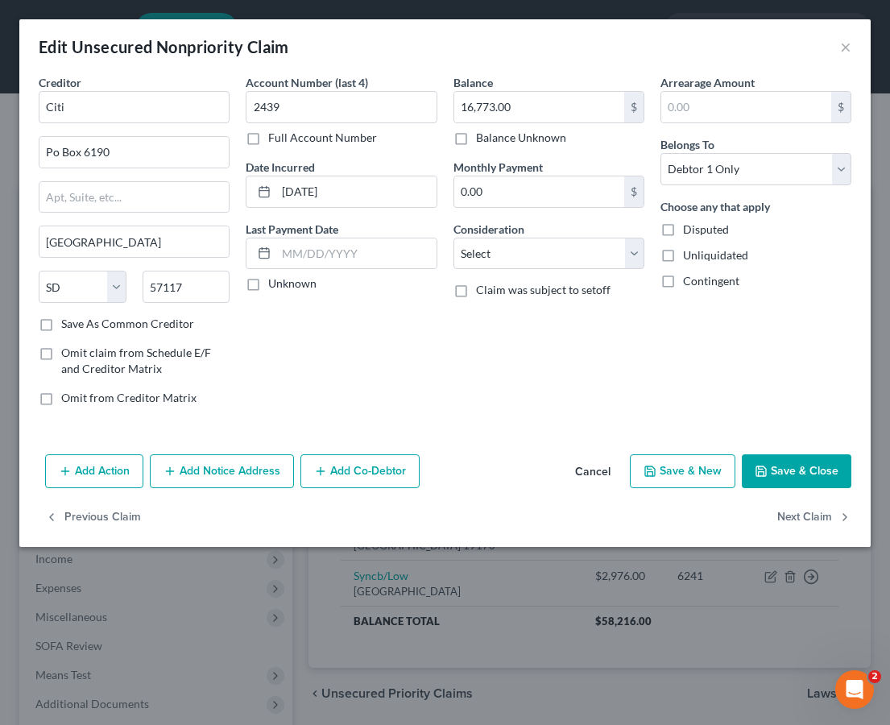
click at [207, 460] on button "Add Notice Address" at bounding box center [222, 471] width 144 height 34
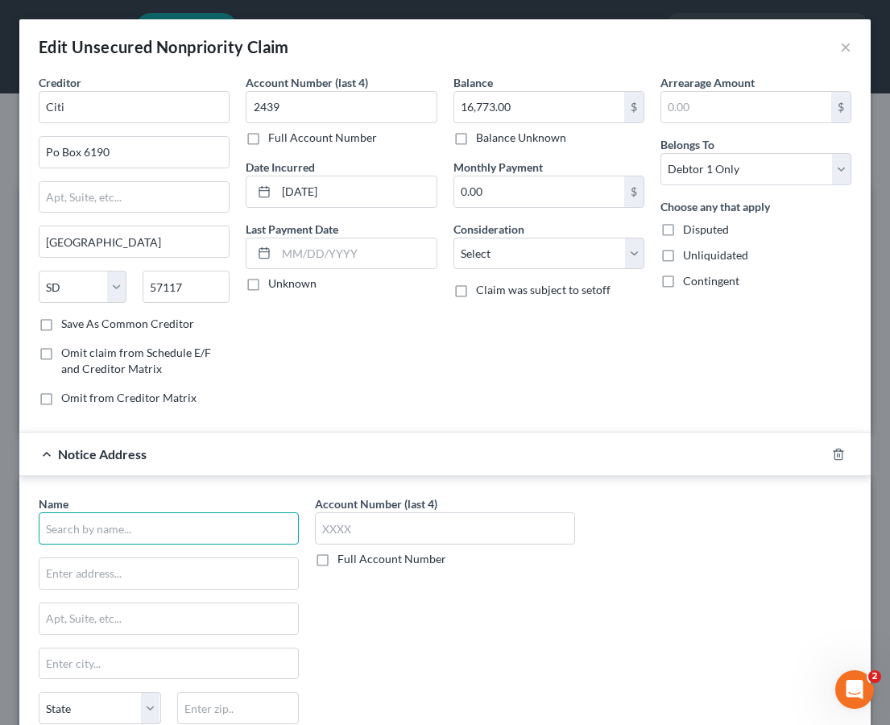
click at [144, 519] on input "text" at bounding box center [169, 528] width 260 height 32
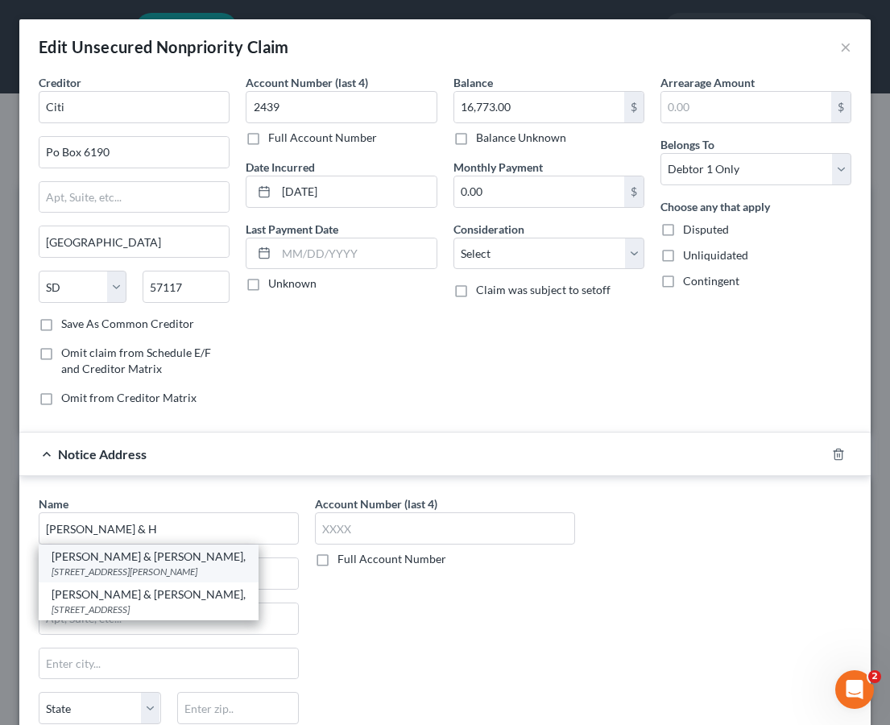
click at [204, 561] on div "Hunt & Henriques," at bounding box center [149, 556] width 194 height 16
type input "Hunt & Henriques,"
type input "151 Bernal Road"
type input "Suite 8"
type input "San Jose"
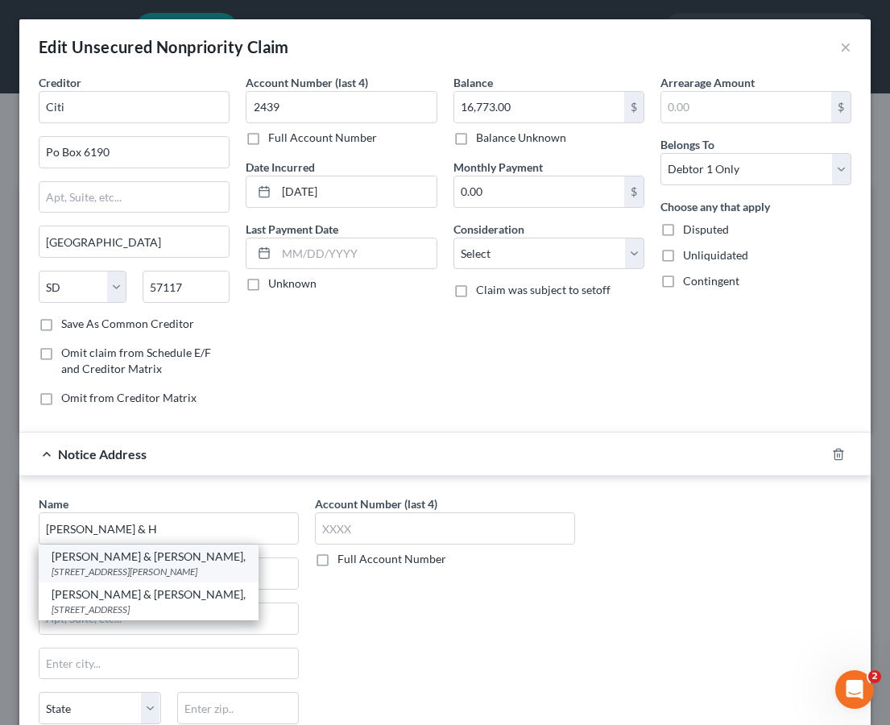
select select "4"
type input "95119-1306"
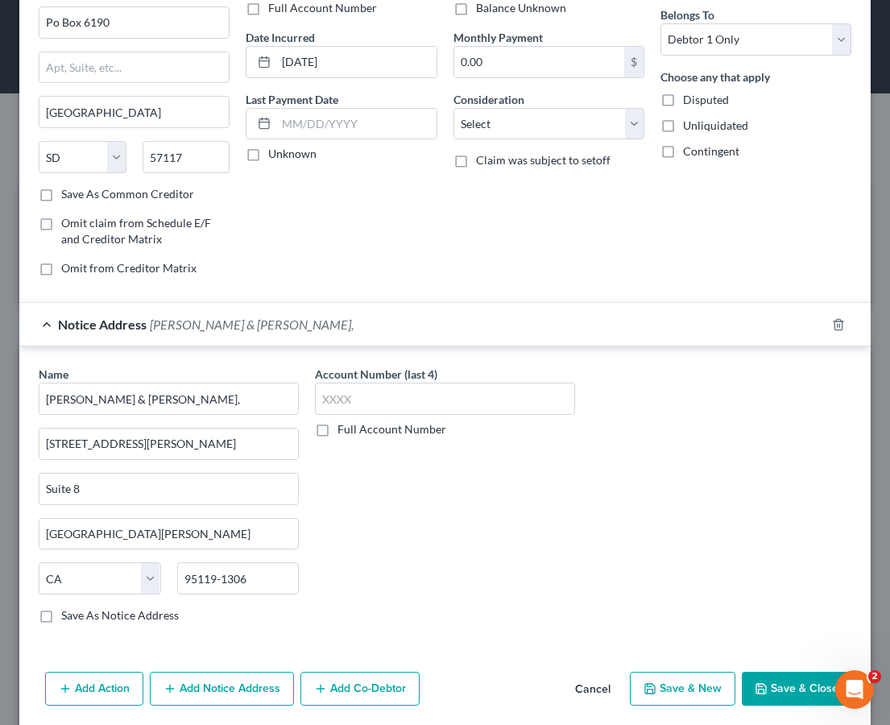
scroll to position [188, 0]
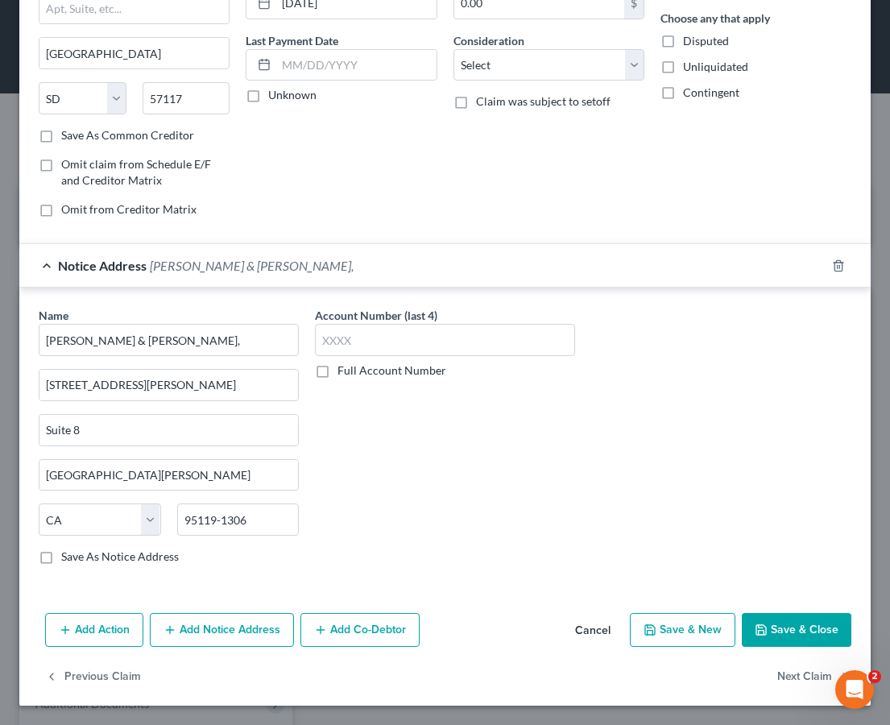
click at [778, 634] on button "Save & Close" at bounding box center [795, 630] width 109 height 34
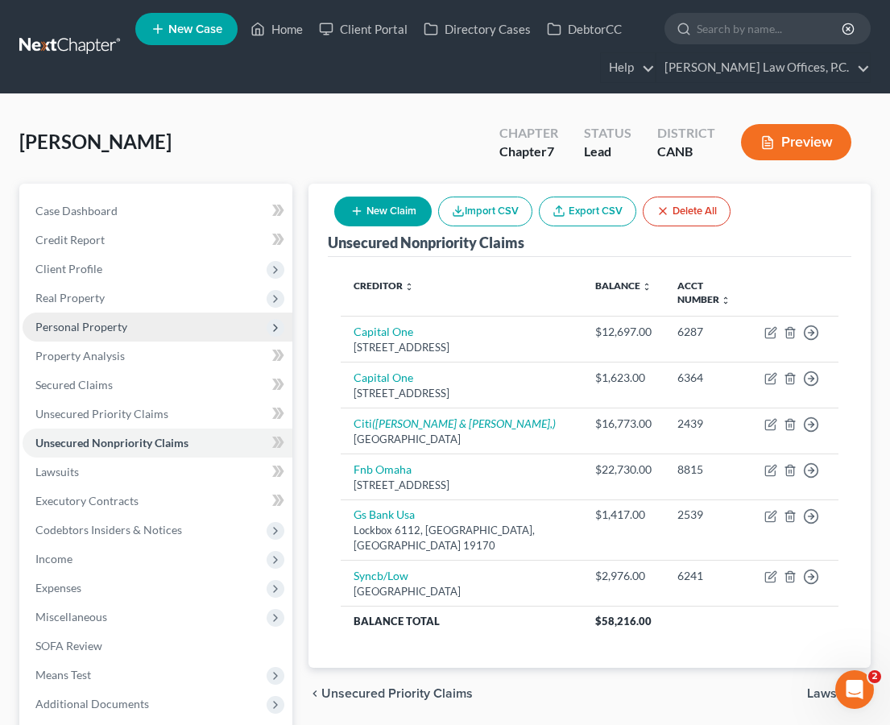
click at [170, 322] on span "Personal Property" at bounding box center [158, 326] width 270 height 29
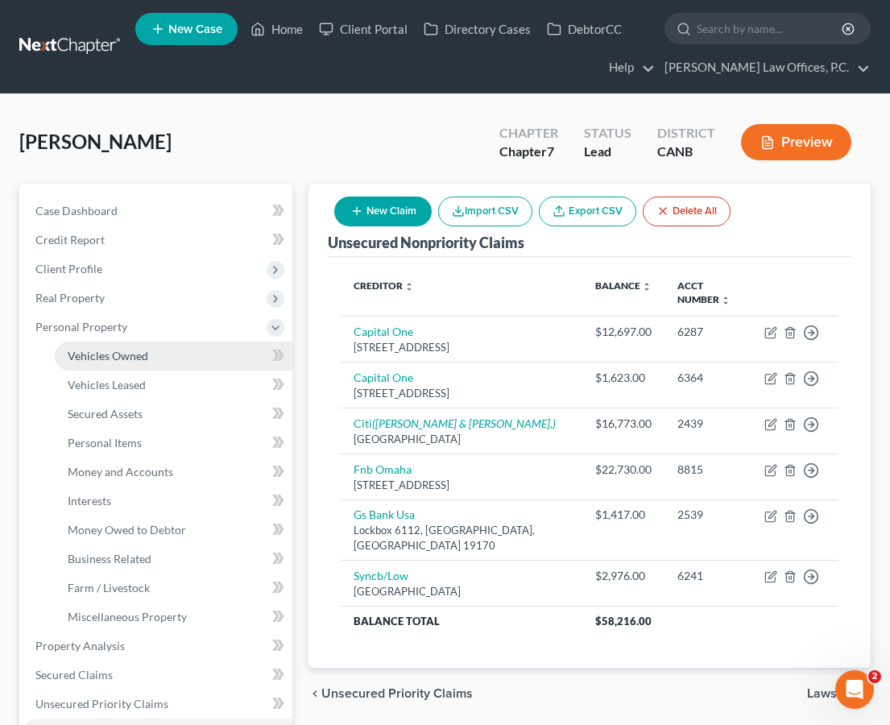
click at [132, 357] on span "Vehicles Owned" at bounding box center [108, 356] width 81 height 14
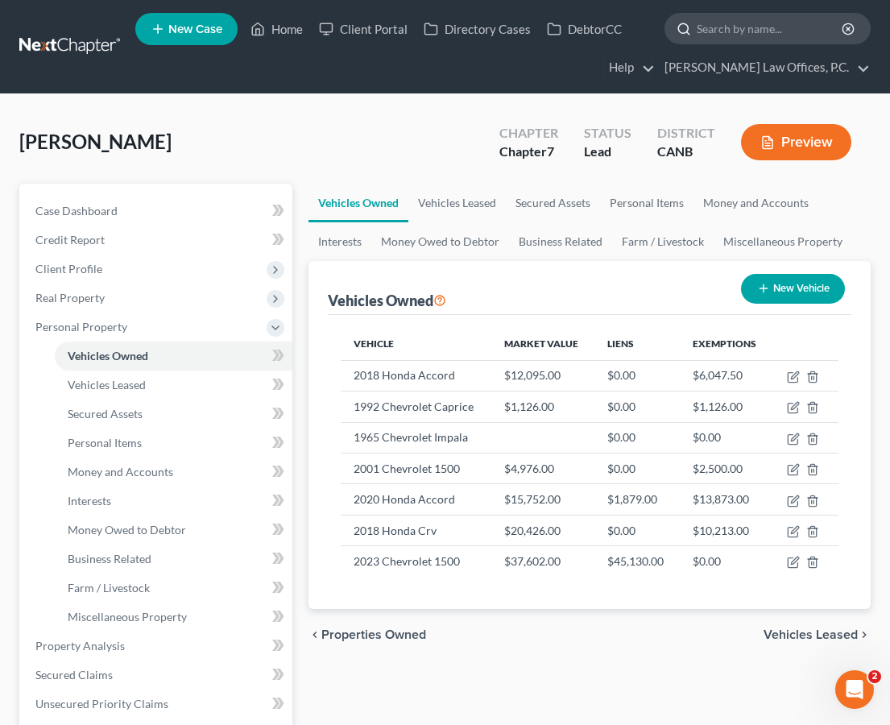
click at [719, 23] on input "search" at bounding box center [769, 29] width 147 height 30
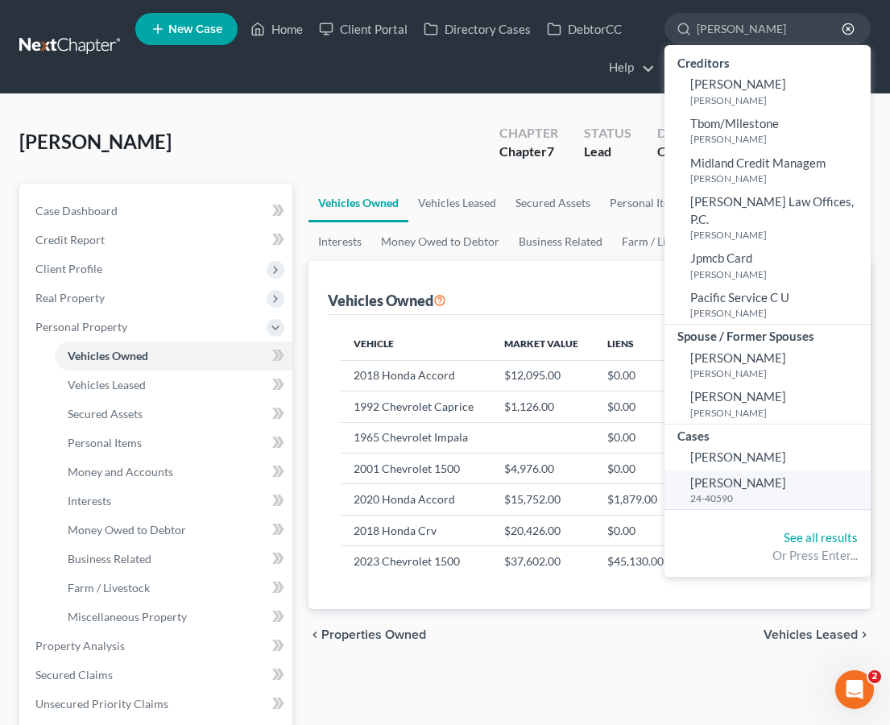
type input "michelle"
click at [741, 475] on span "Rojas, Michele" at bounding box center [738, 482] width 96 height 14
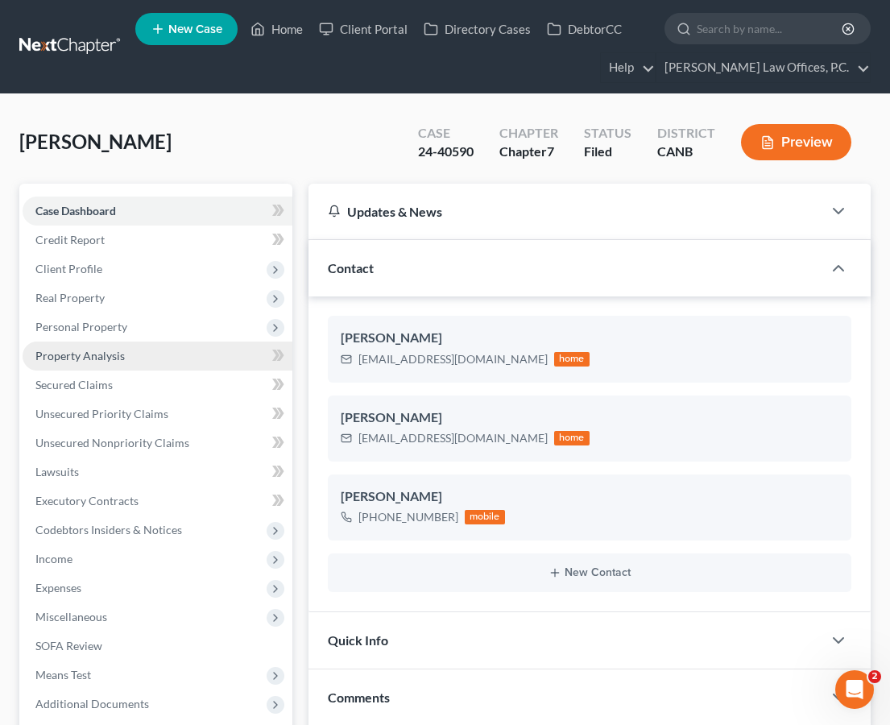
click at [119, 358] on span "Property Analysis" at bounding box center [79, 356] width 89 height 14
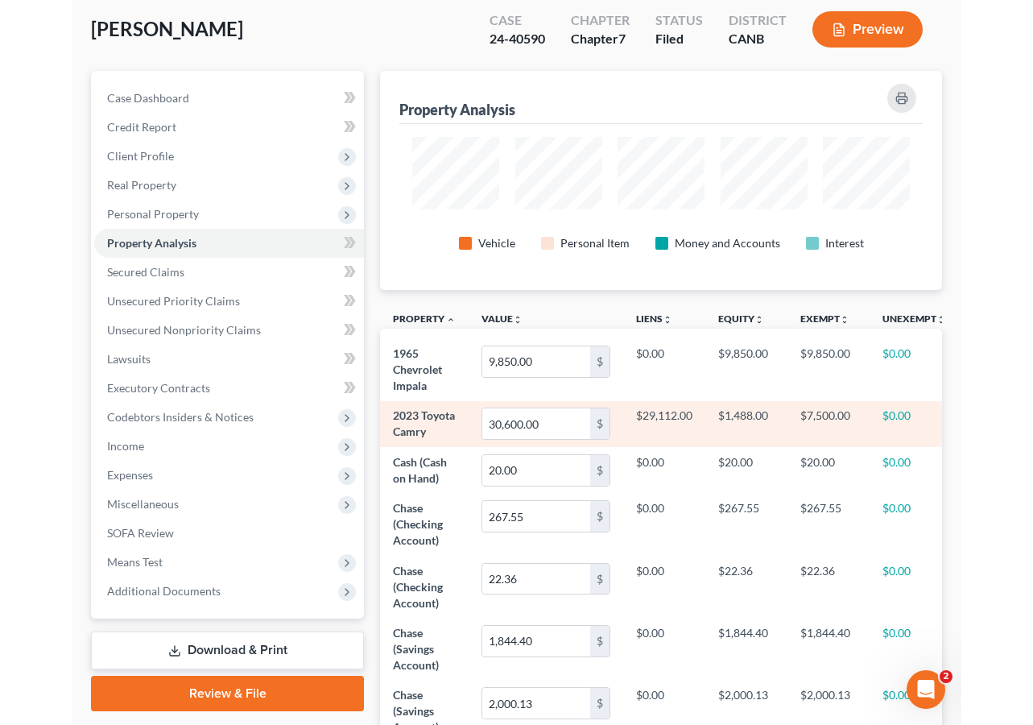
scroll to position [134, 0]
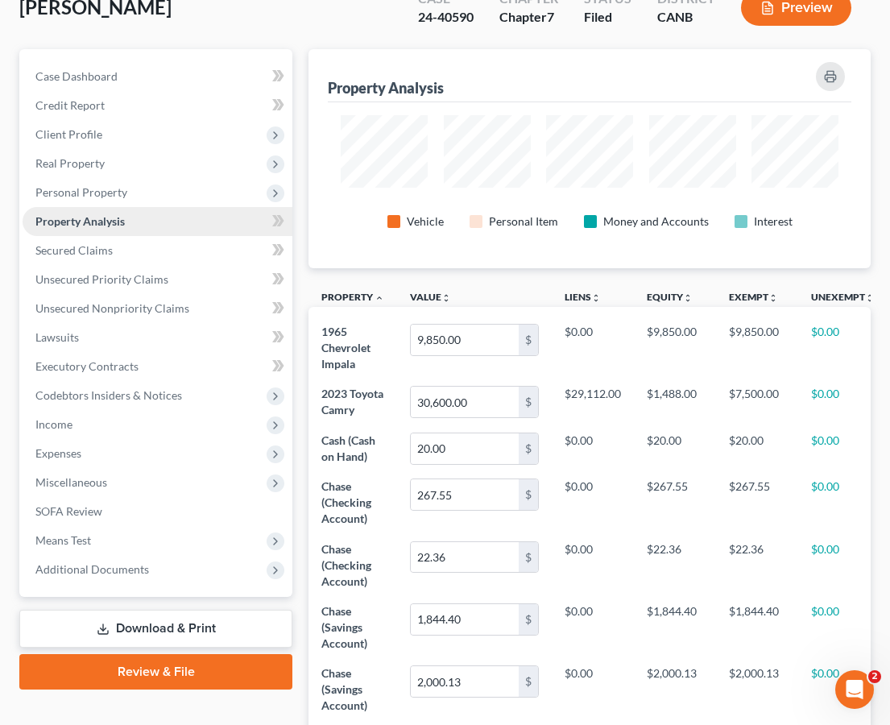
click at [185, 221] on link "Property Analysis" at bounding box center [158, 221] width 270 height 29
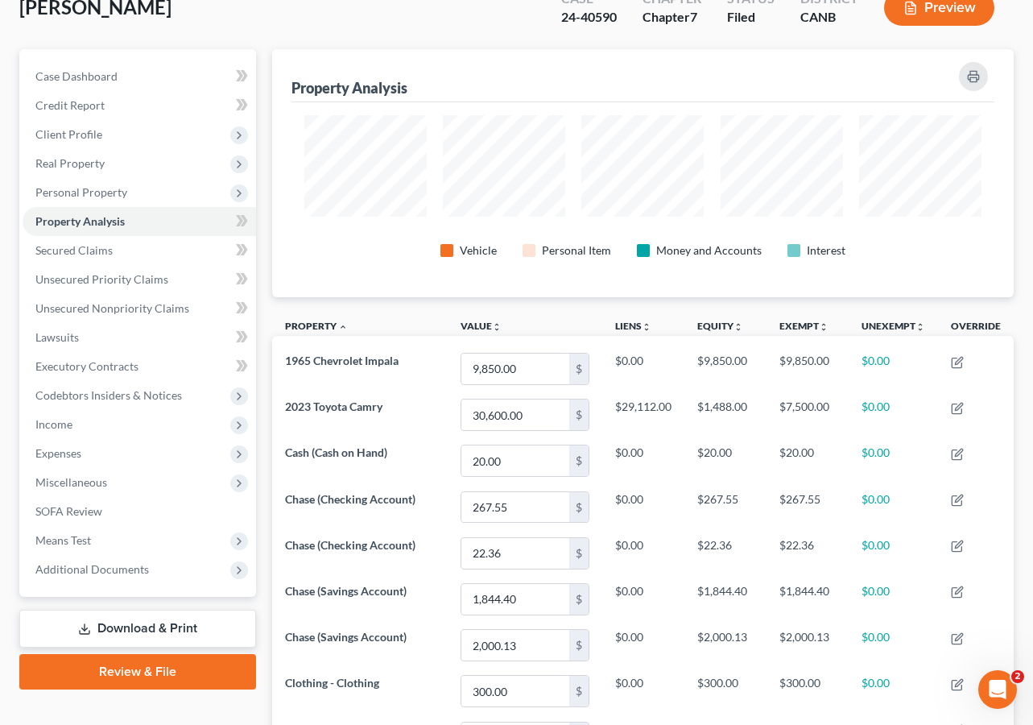
scroll to position [248, 741]
click at [143, 184] on span "Personal Property" at bounding box center [139, 192] width 233 height 29
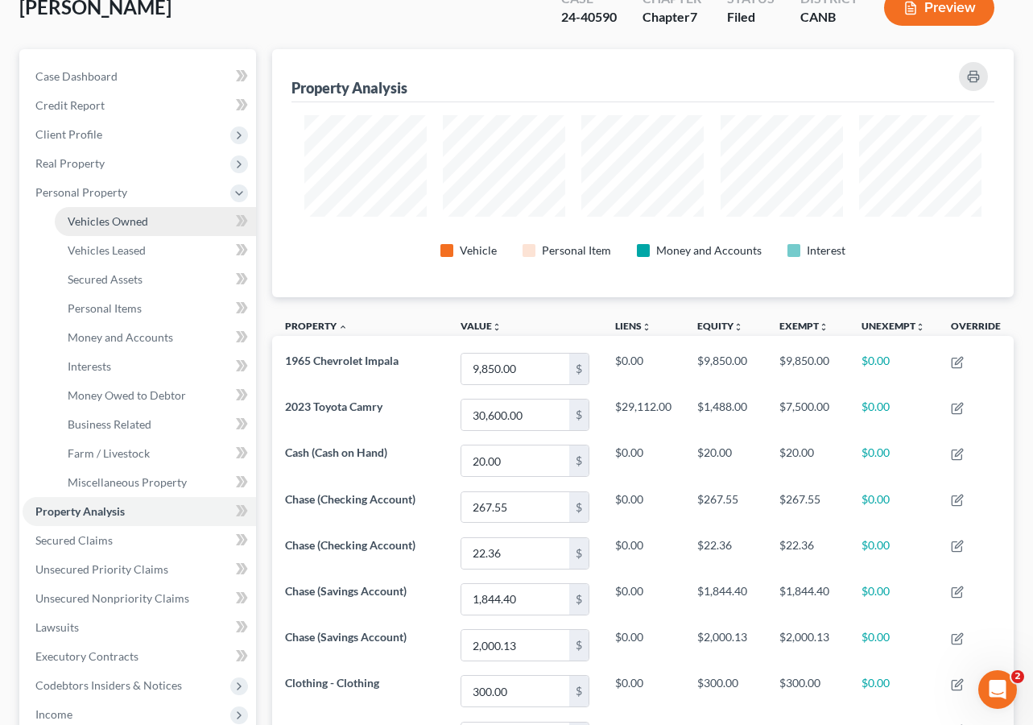
click at [151, 225] on link "Vehicles Owned" at bounding box center [155, 221] width 201 height 29
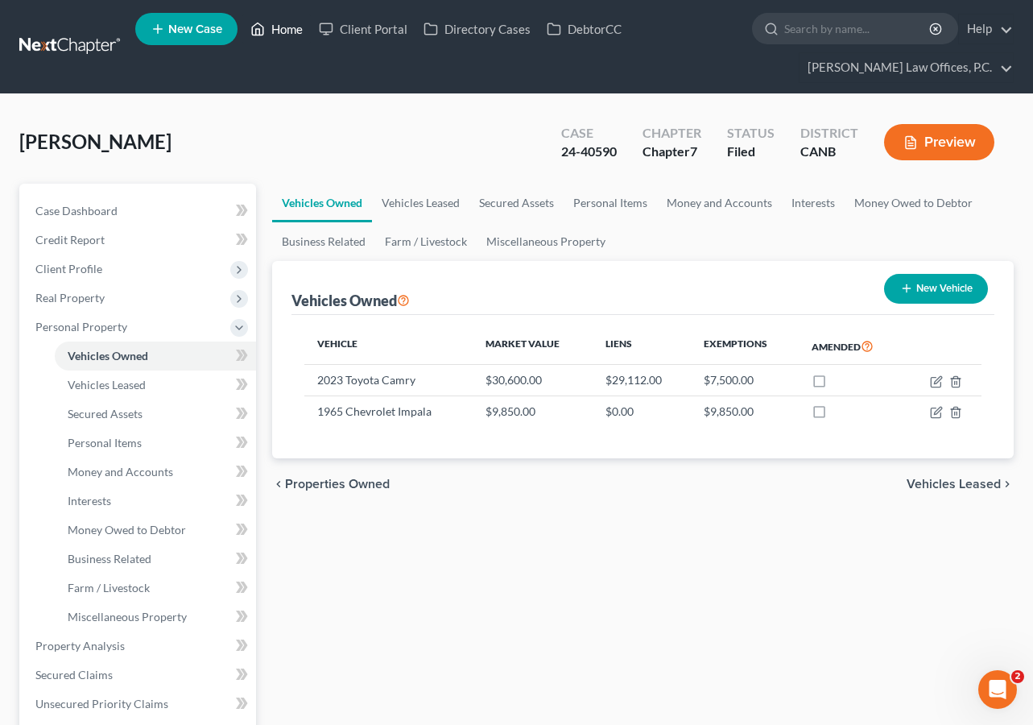
click at [279, 19] on link "Home" at bounding box center [276, 28] width 68 height 29
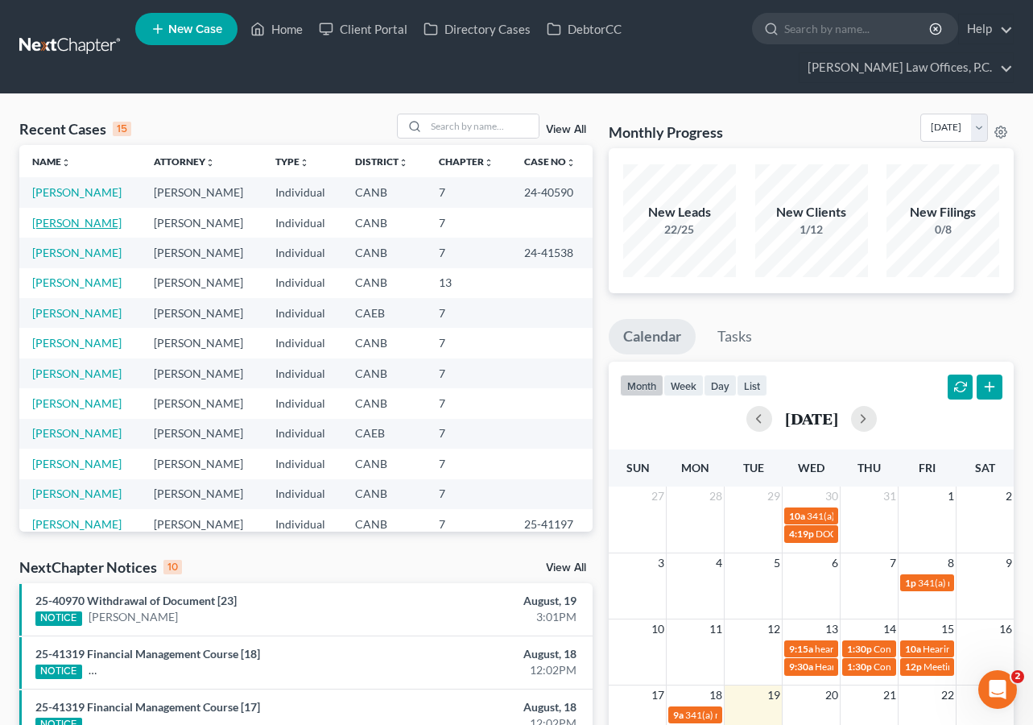
click at [68, 219] on link "Rojas, Ryan" at bounding box center [76, 223] width 89 height 14
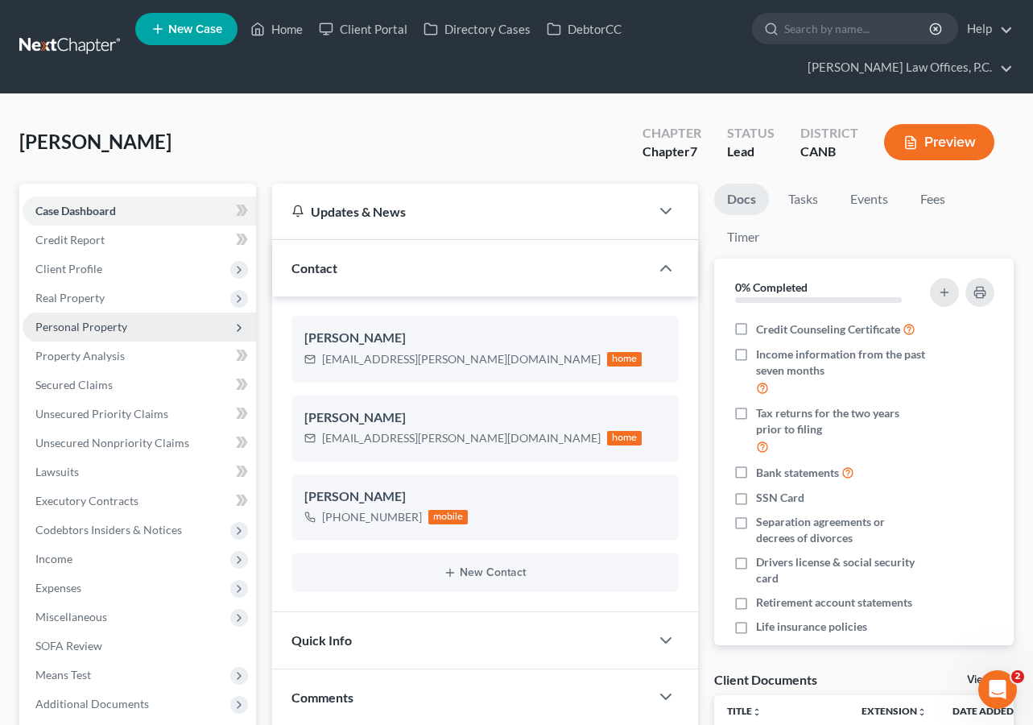
click at [134, 332] on span "Personal Property" at bounding box center [139, 326] width 233 height 29
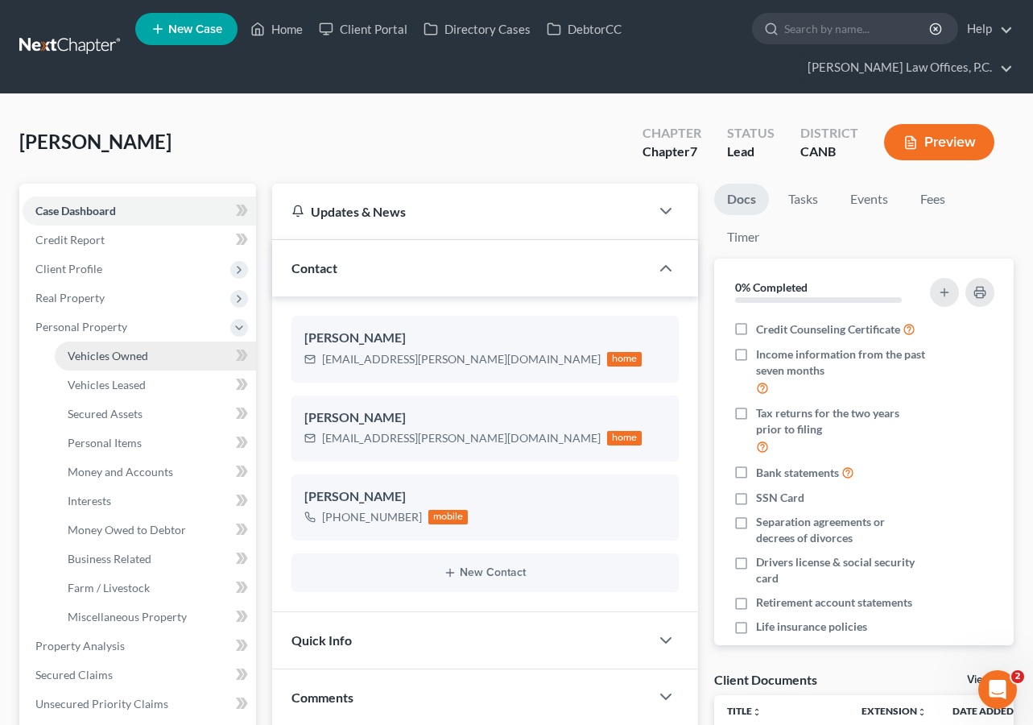
click at [134, 361] on span "Vehicles Owned" at bounding box center [108, 356] width 81 height 14
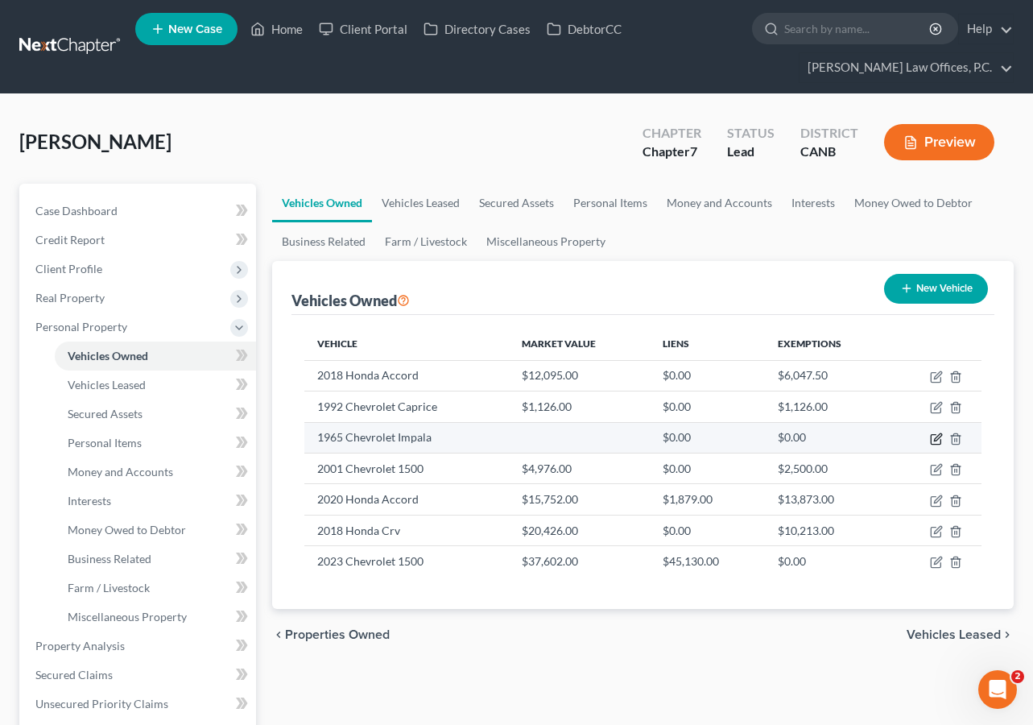
click at [930, 434] on icon "button" at bounding box center [936, 438] width 13 height 13
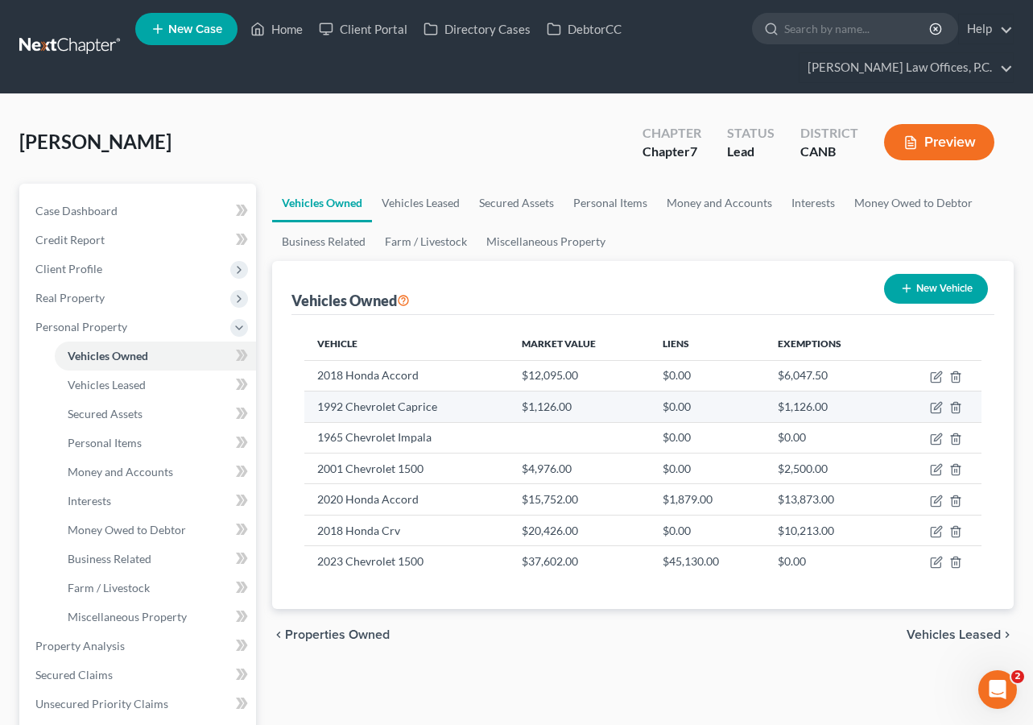
select select "0"
select select "61"
select select "4"
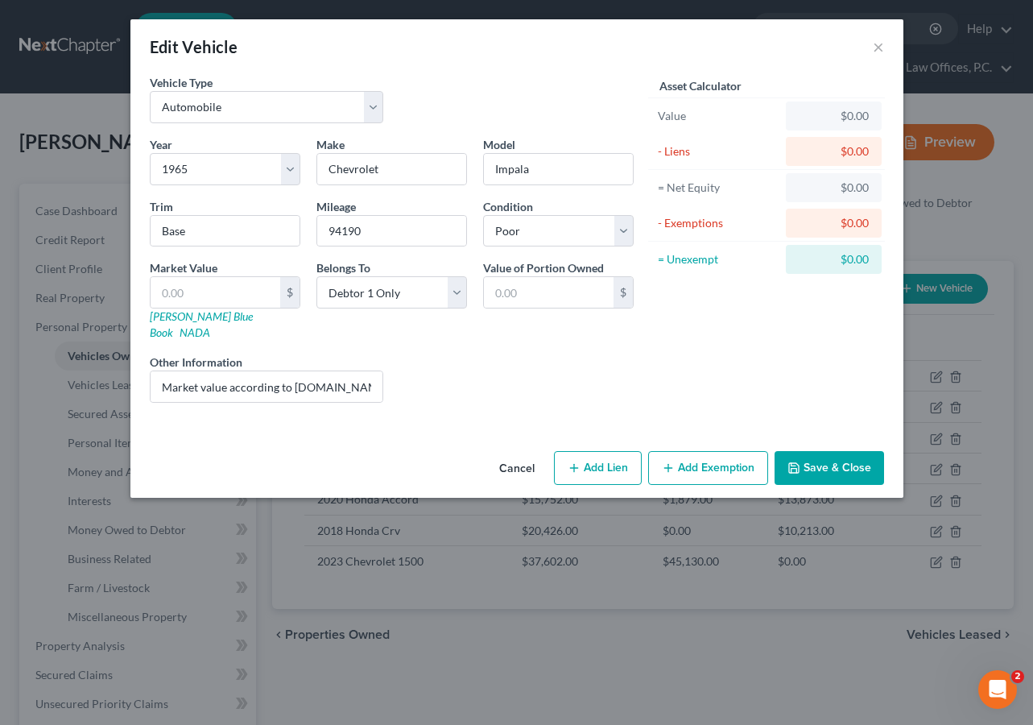
click at [417, 272] on div "Belongs To * Select Debtor 1 Only Debtor 2 Only Debtor 1 And Debtor 2 Only At L…" at bounding box center [391, 299] width 167 height 81
click at [406, 290] on select "Select Debtor 1 Only Debtor 2 Only Debtor 1 And Debtor 2 Only At Least One Of T…" at bounding box center [391, 292] width 151 height 32
select select "3"
click at [206, 294] on input "text" at bounding box center [216, 292] width 130 height 31
type input "9"
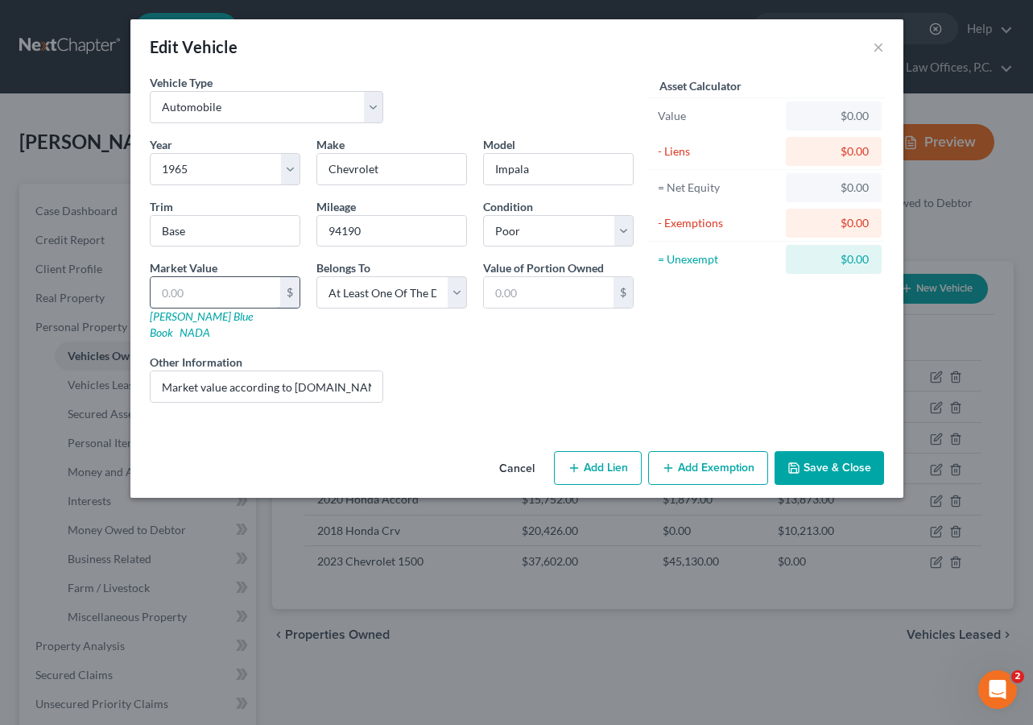
type input "9.00"
type input "96"
type input "96.00"
type input "965"
type input "965.00"
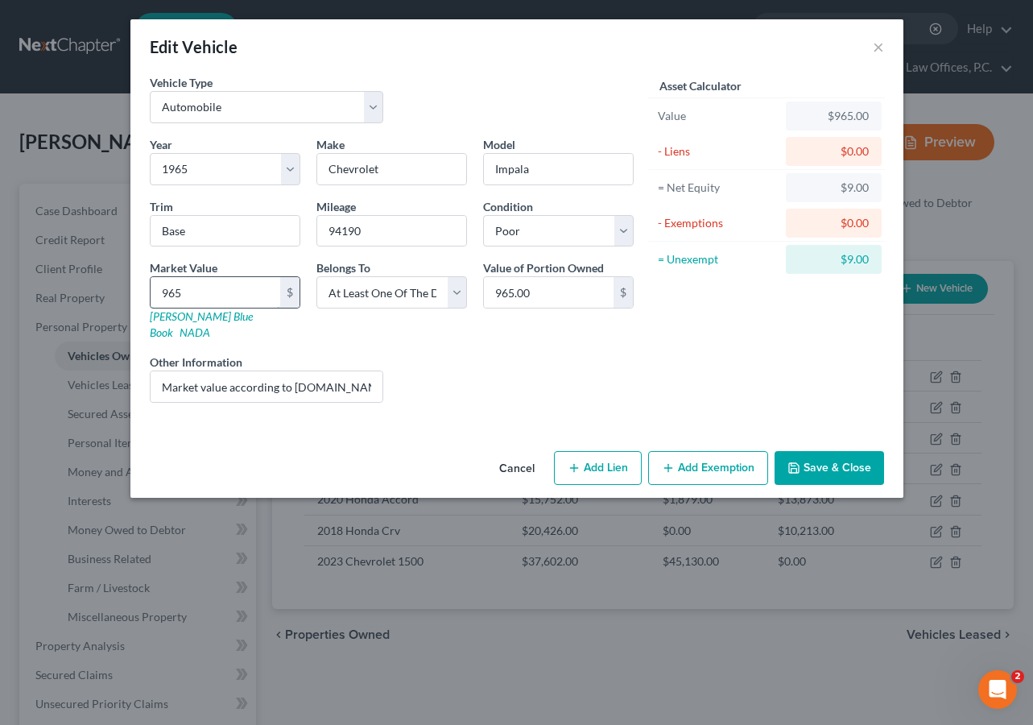
type input "9650"
type input "9,650.00"
type input "9,650"
click at [528, 292] on input "9,650.00" at bounding box center [549, 292] width 130 height 31
type input "4"
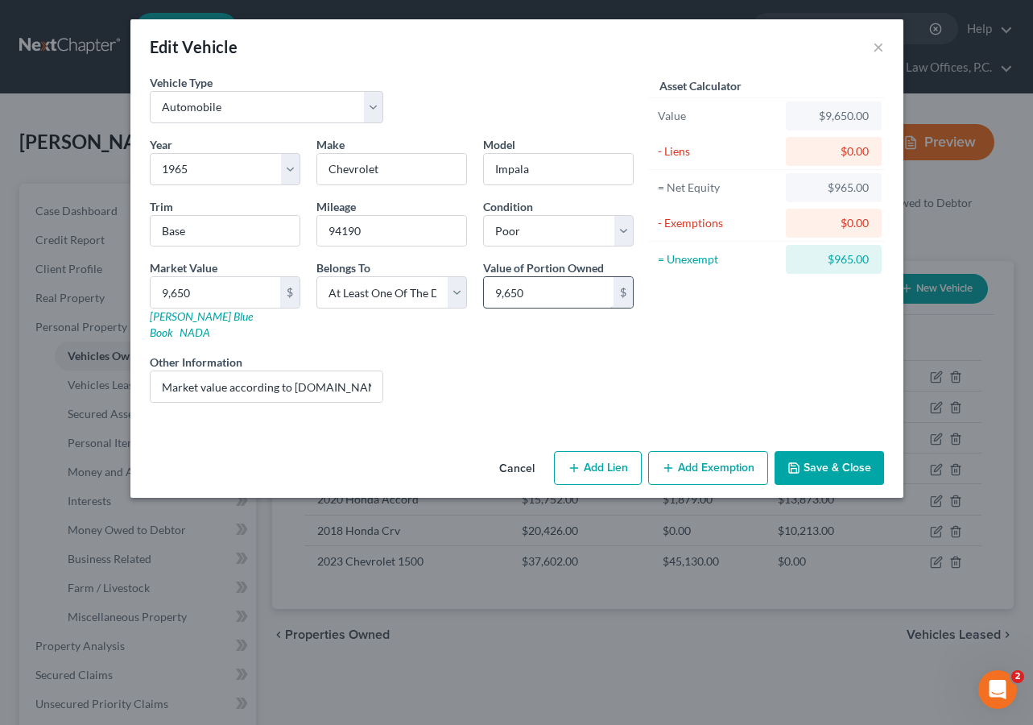
type input "9,650"
click at [691, 453] on button "Add Exemption" at bounding box center [708, 468] width 120 height 34
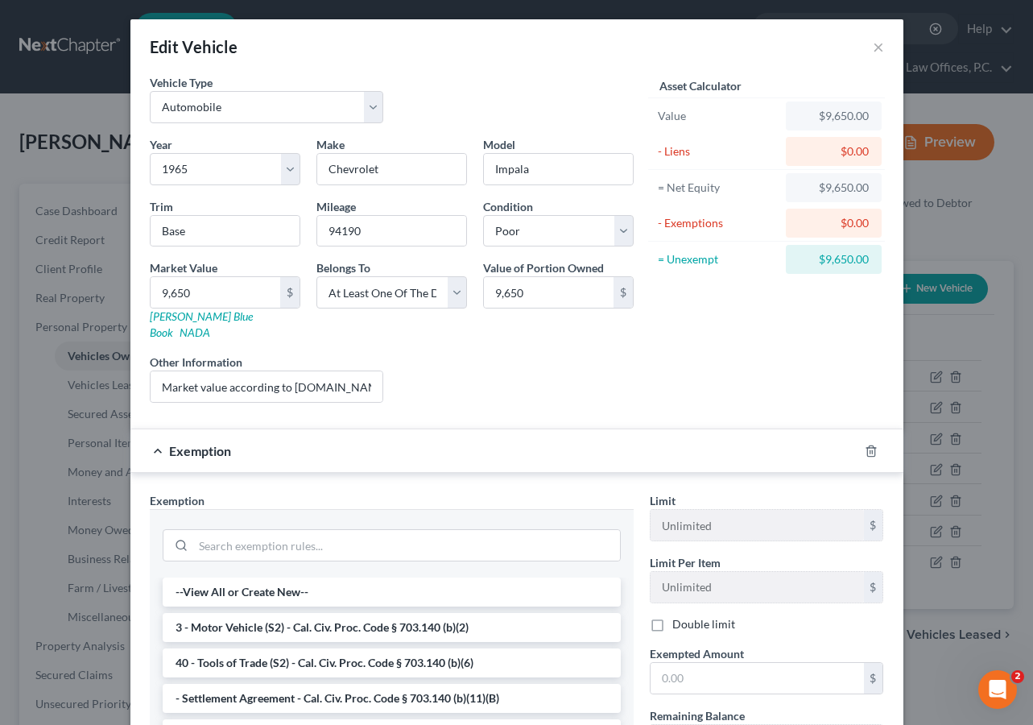
scroll to position [2, 0]
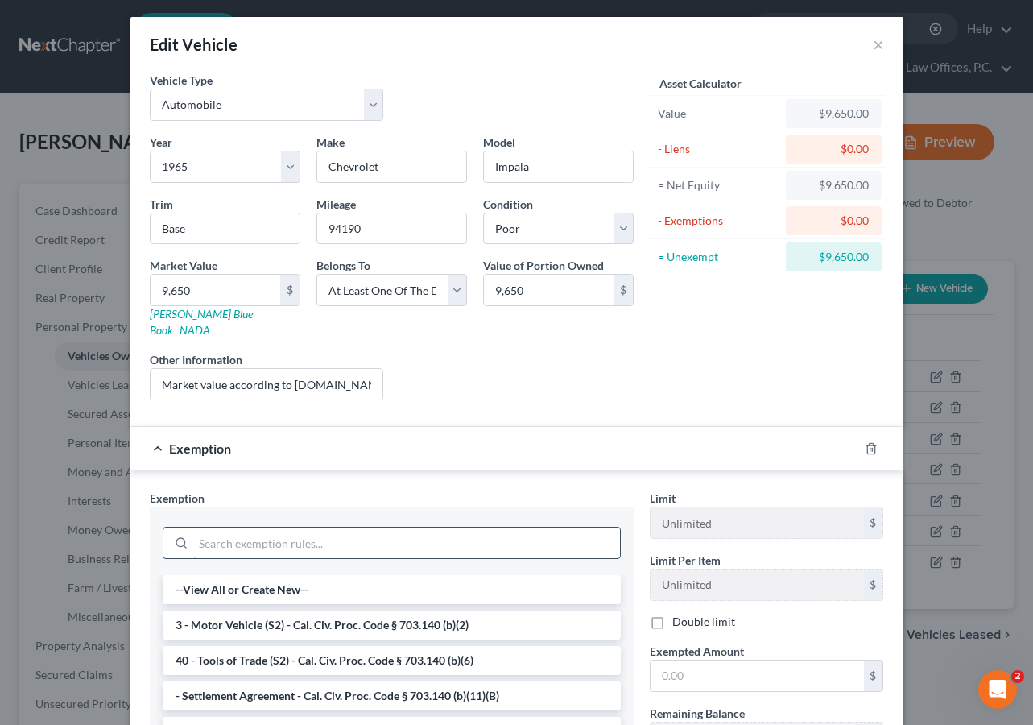
click at [433, 527] on input "search" at bounding box center [406, 542] width 427 height 31
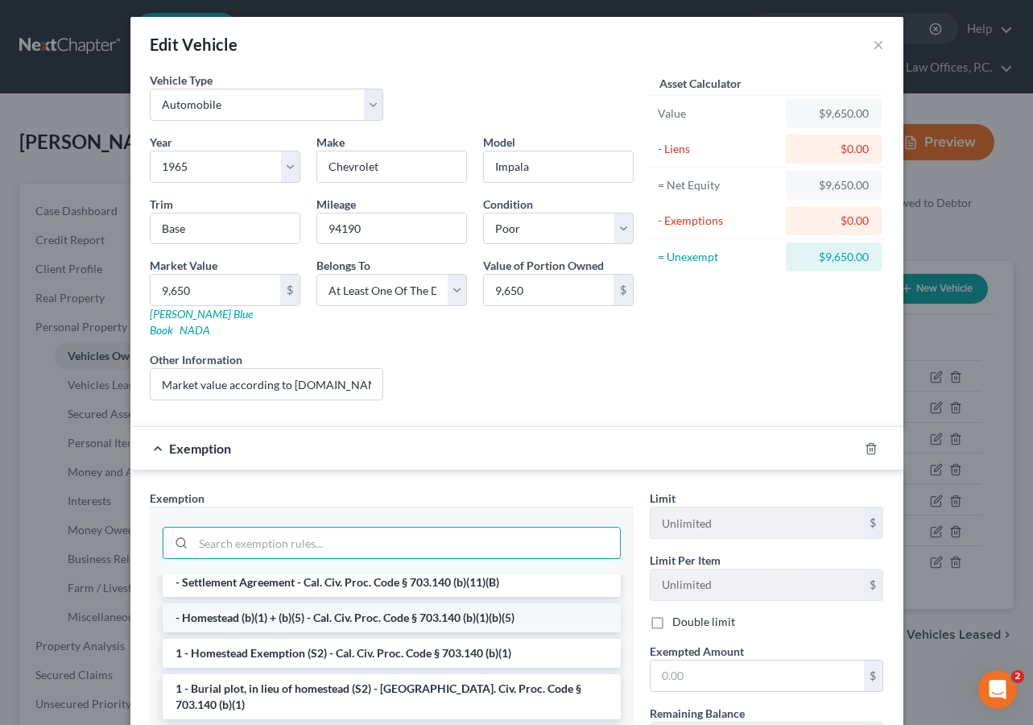
scroll to position [0, 0]
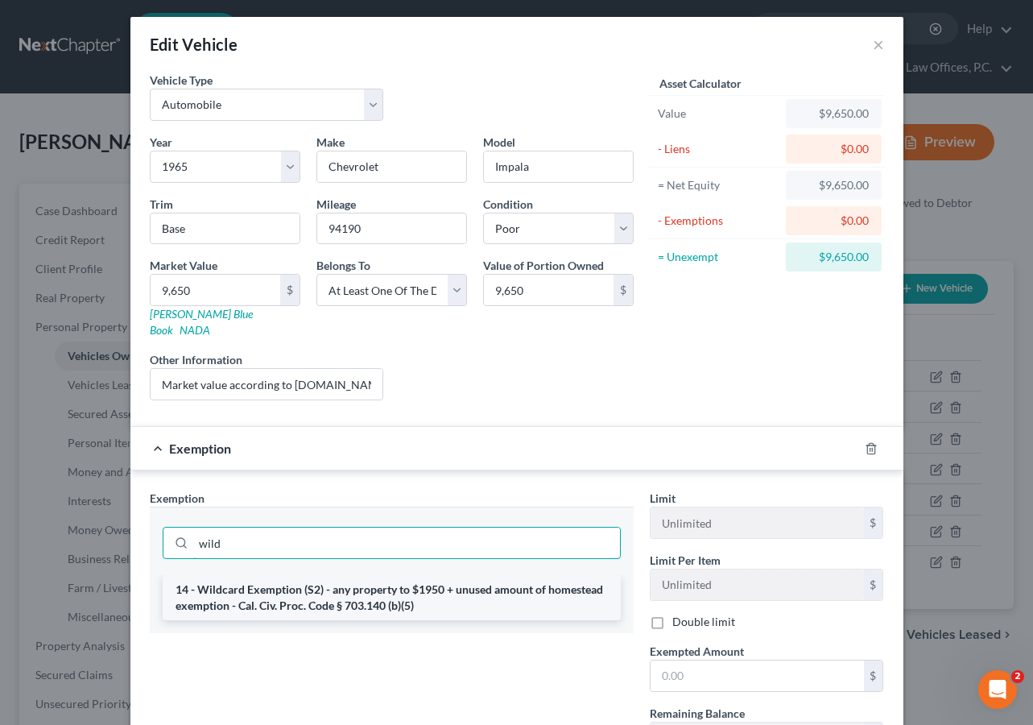
type input "wild"
click at [434, 584] on li "14 - Wildcard Exemption (S2) - any property to $1950 + unused amount of homeste…" at bounding box center [392, 597] width 458 height 45
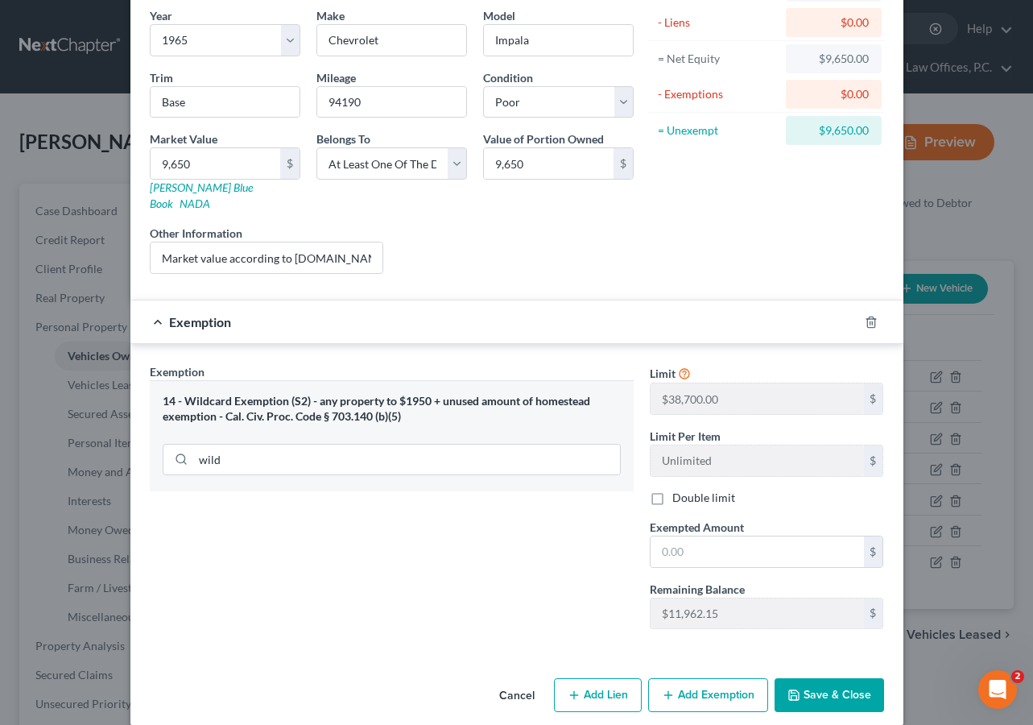
scroll to position [132, 0]
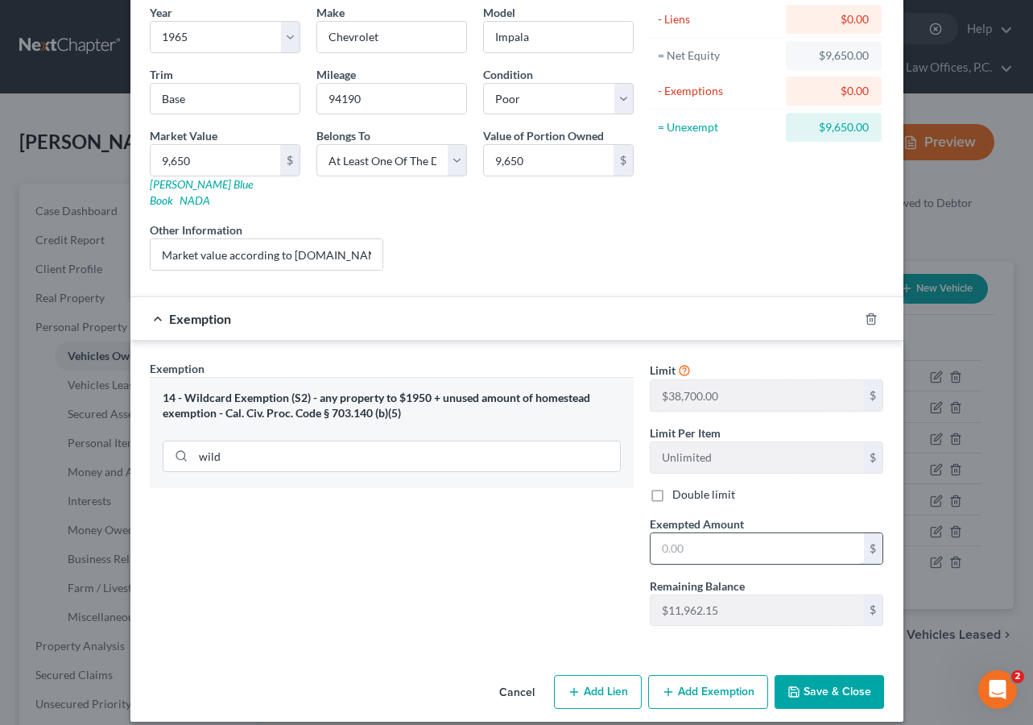
click at [731, 542] on input "text" at bounding box center [756, 548] width 213 height 31
type input "9,650"
click at [829, 675] on button "Save & Close" at bounding box center [828, 692] width 109 height 34
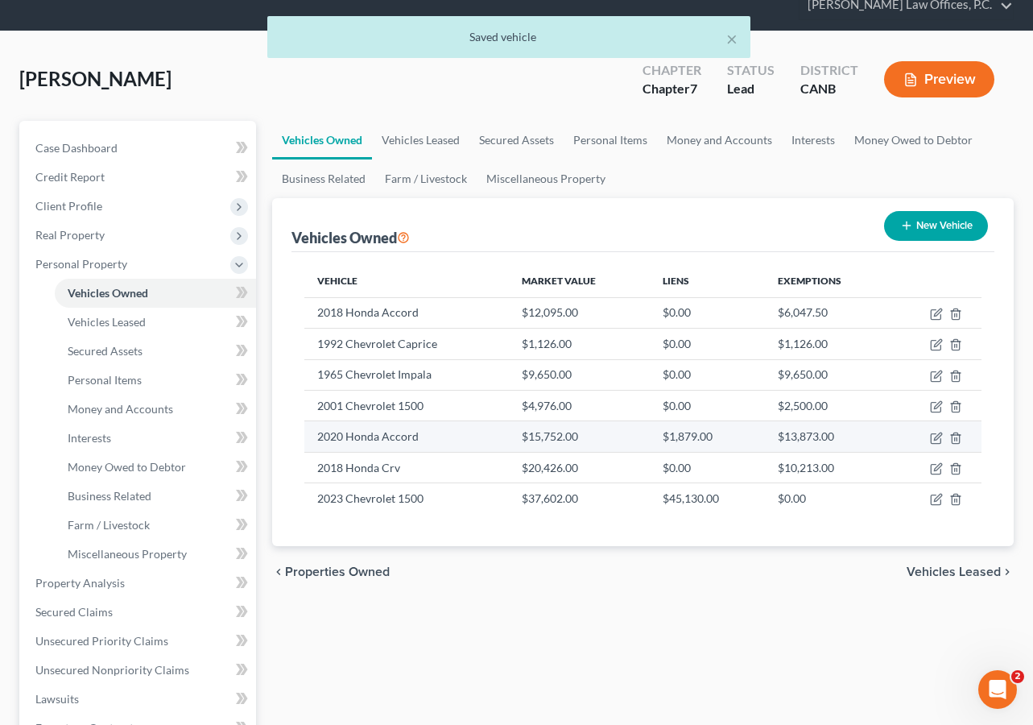
scroll to position [64, 0]
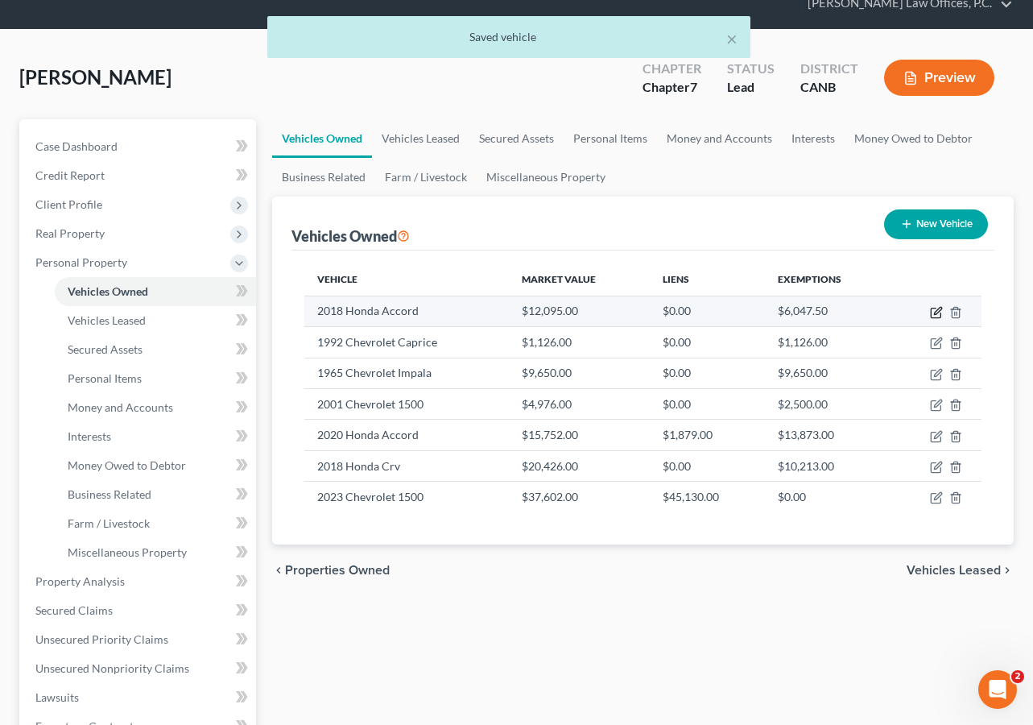
click at [932, 313] on icon "button" at bounding box center [936, 312] width 13 height 13
select select "0"
select select "8"
select select "3"
select select "0"
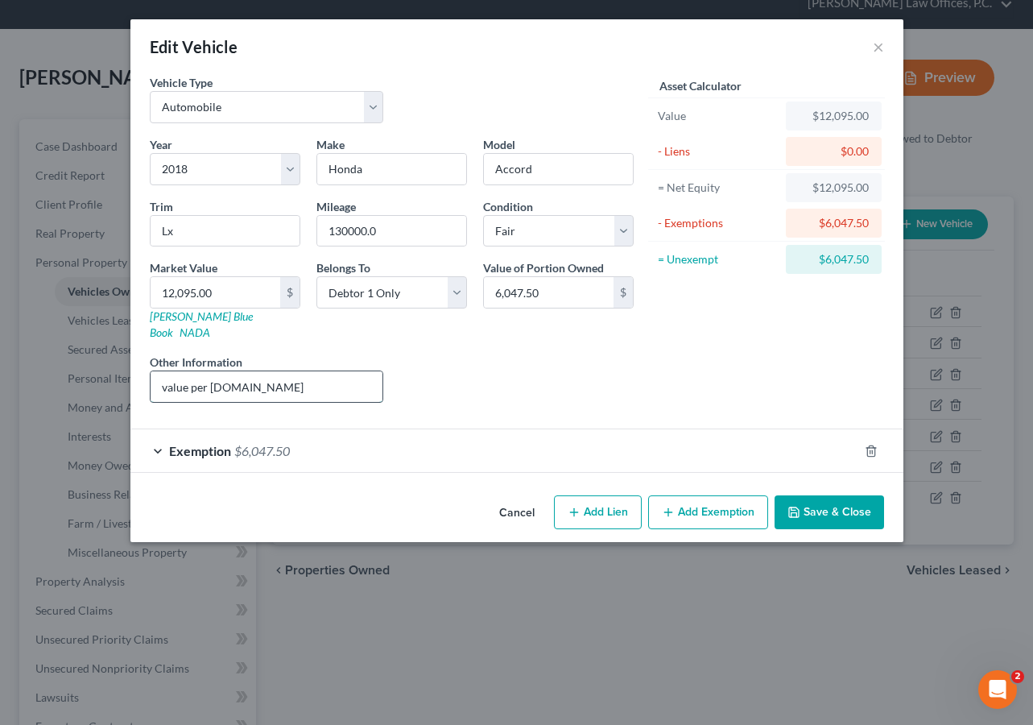
click at [323, 371] on input "value per kbb.com" at bounding box center [267, 386] width 233 height 31
click at [316, 371] on input "value per kbb.com" at bounding box center [267, 386] width 233 height 31
click at [431, 429] on div "Exemption $6,047.50" at bounding box center [494, 450] width 728 height 43
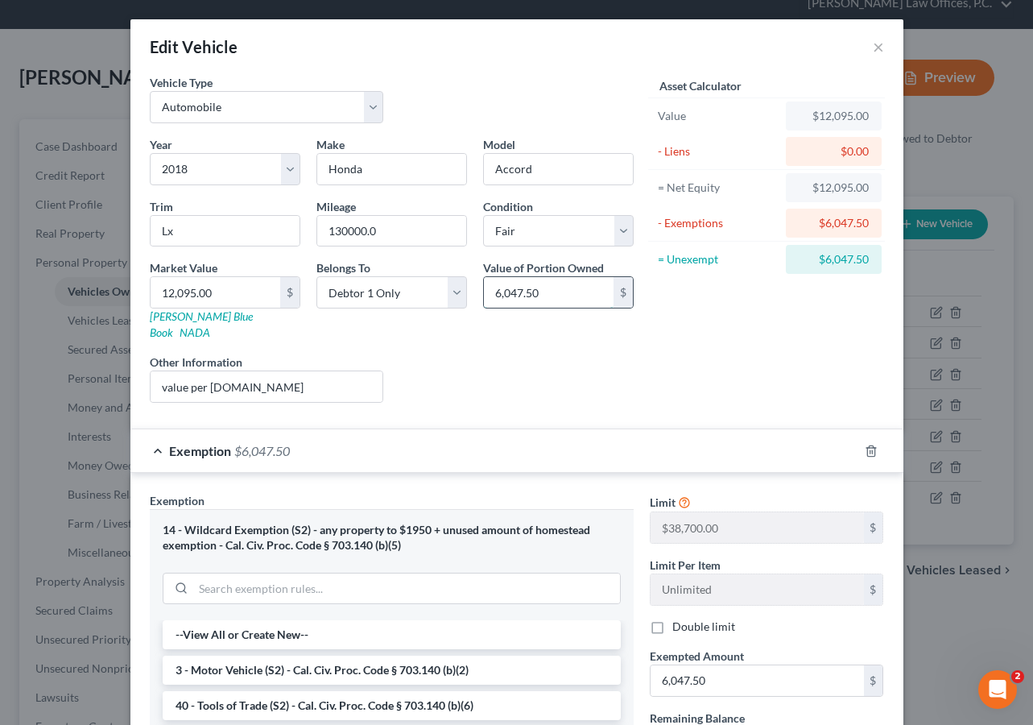
click at [519, 300] on input "6,047.50" at bounding box center [549, 292] width 130 height 31
type input "12,095"
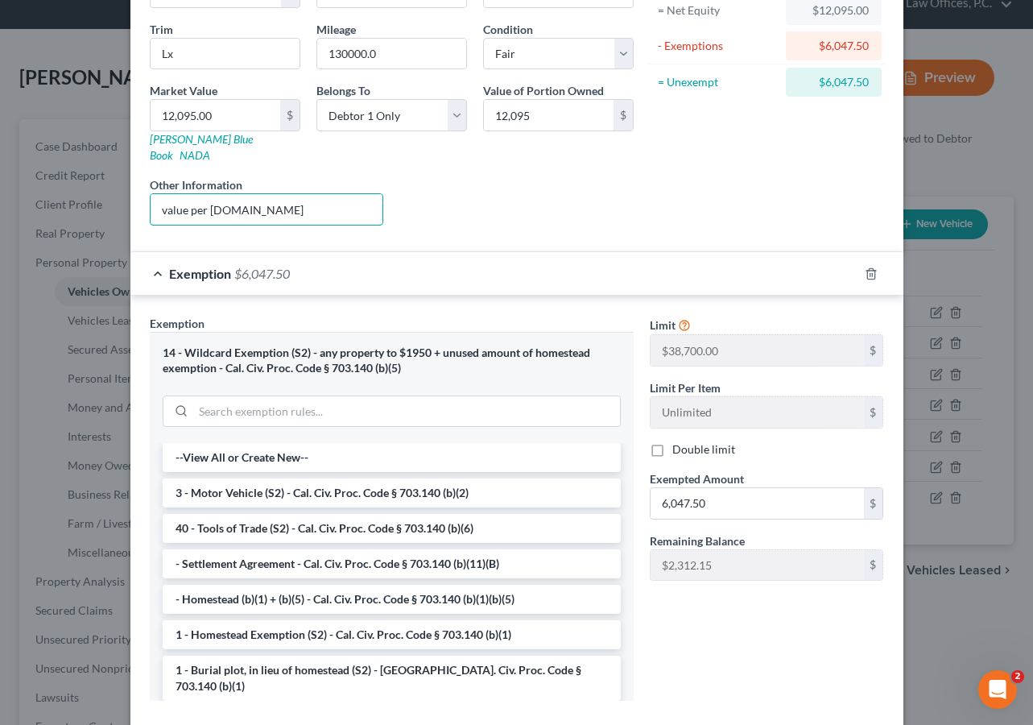
scroll to position [200, 0]
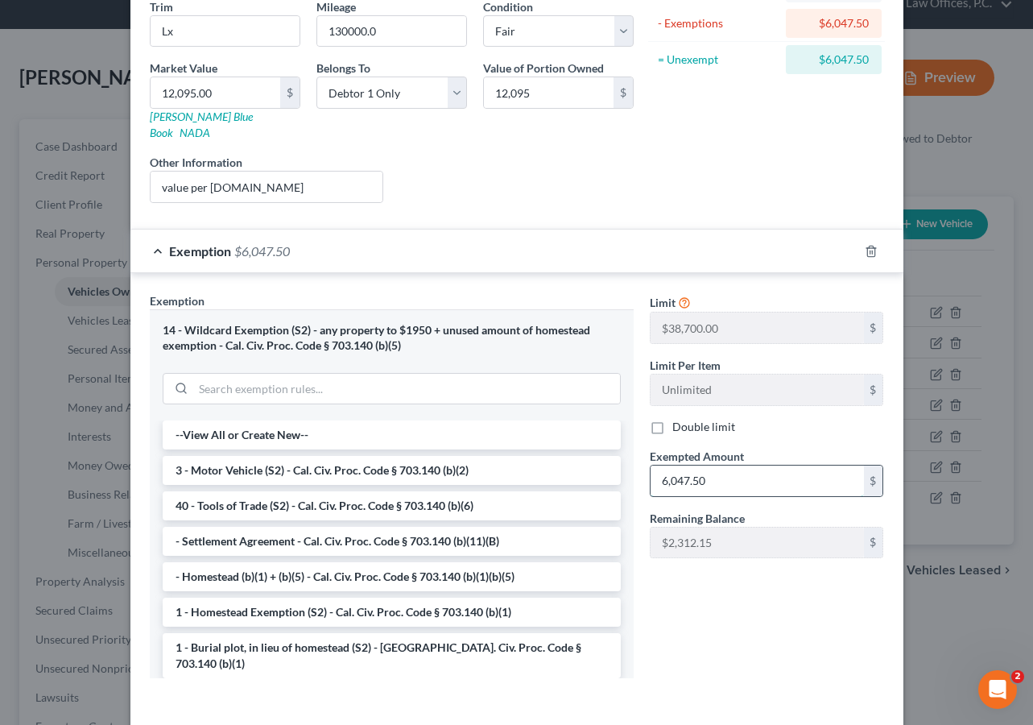
click at [712, 469] on input "6,047.50" at bounding box center [756, 480] width 213 height 31
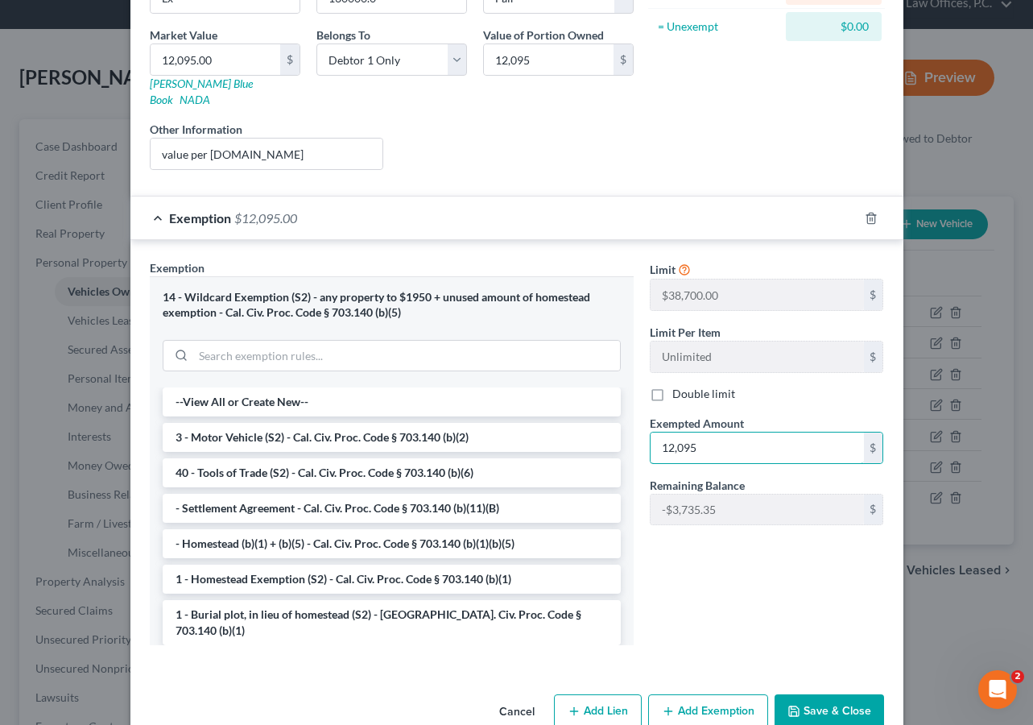
scroll to position [252, 0]
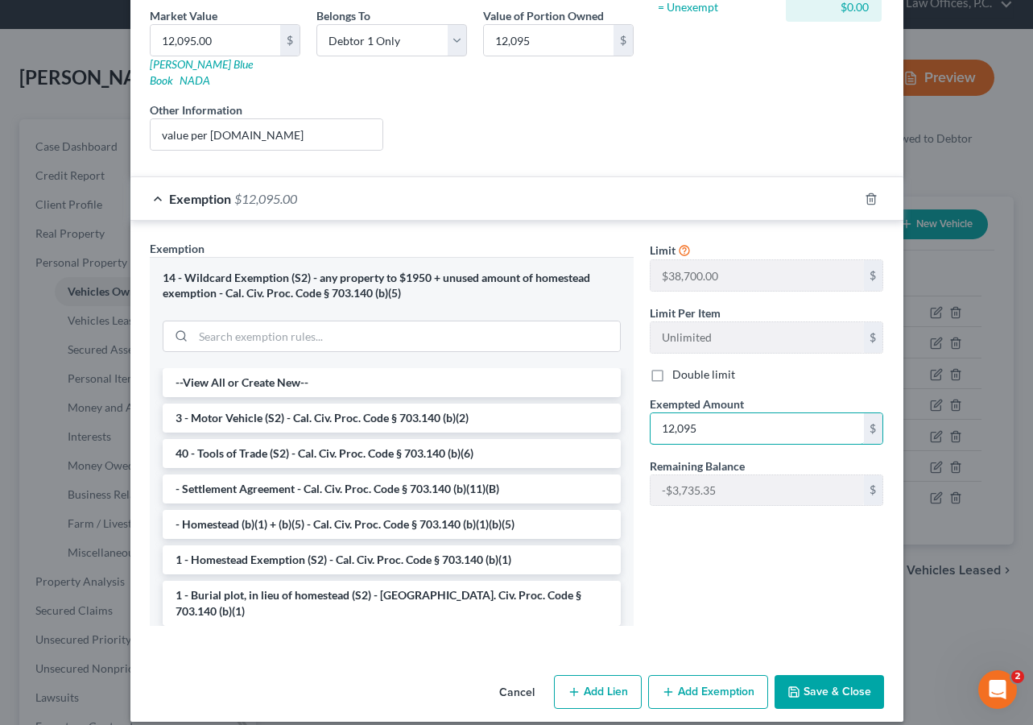
type input "12,095"
click at [839, 681] on button "Save & Close" at bounding box center [828, 692] width 109 height 34
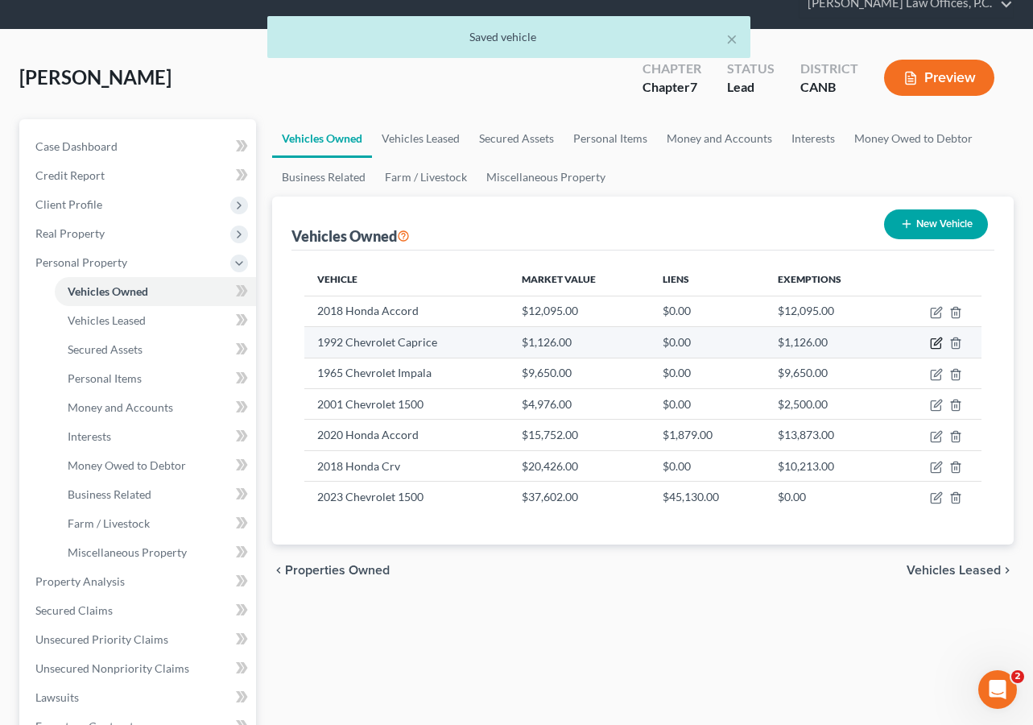
click at [933, 341] on icon "button" at bounding box center [936, 343] width 13 height 13
select select "0"
select select "34"
select select "4"
select select "0"
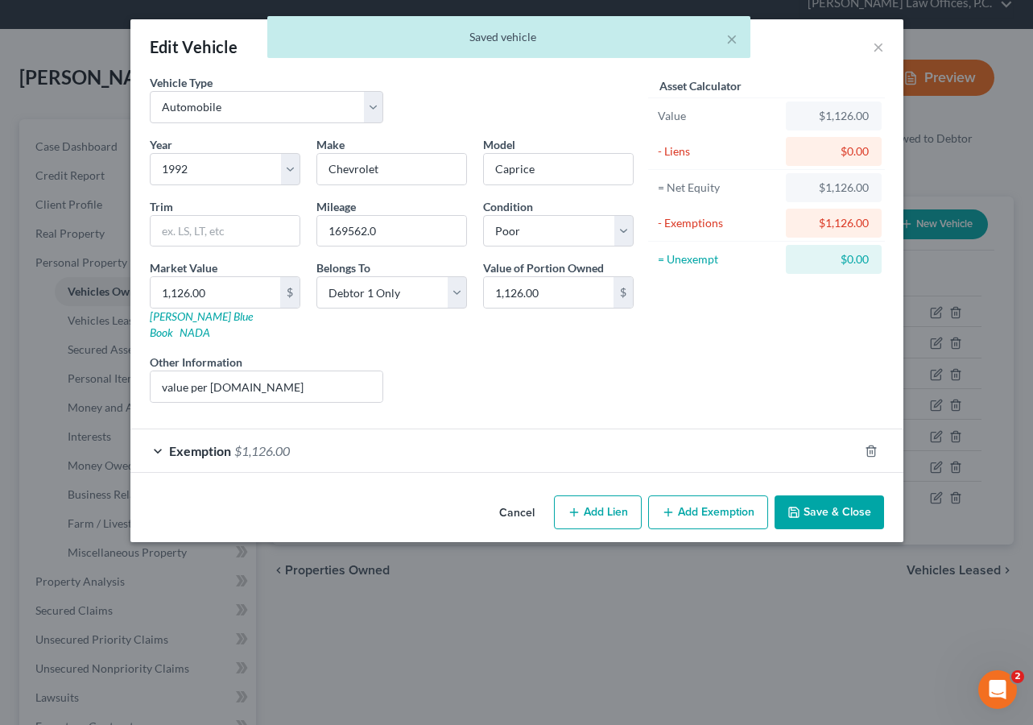
click at [859, 505] on button "Save & Close" at bounding box center [828, 512] width 109 height 34
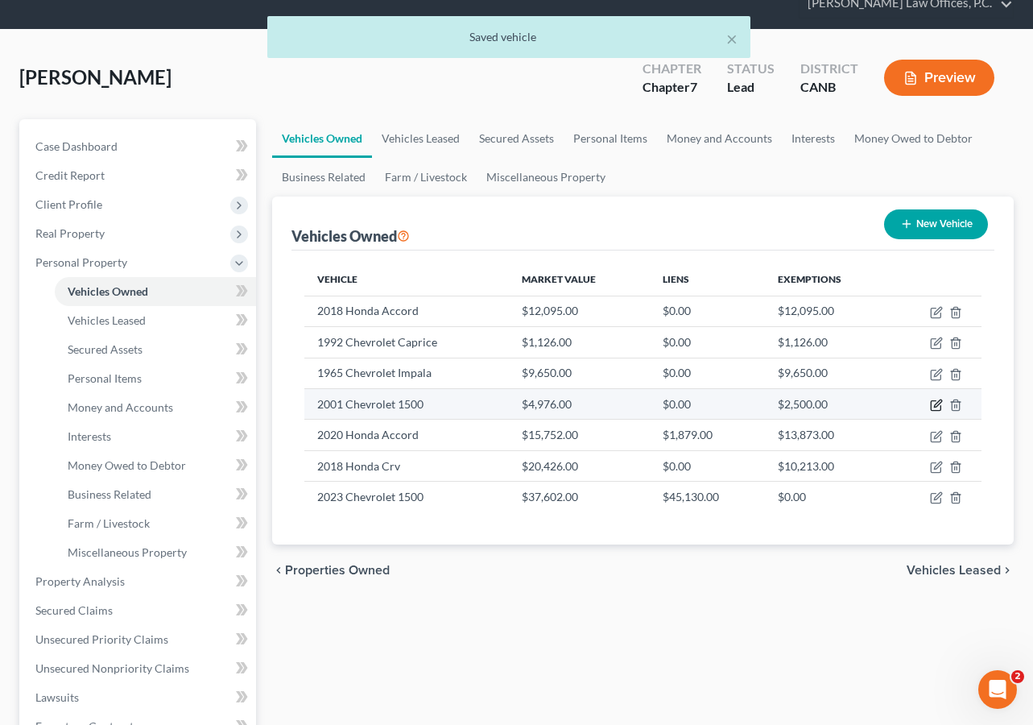
click at [935, 401] on icon "button" at bounding box center [936, 406] width 10 height 10
select select "0"
select select "25"
select select "4"
select select "0"
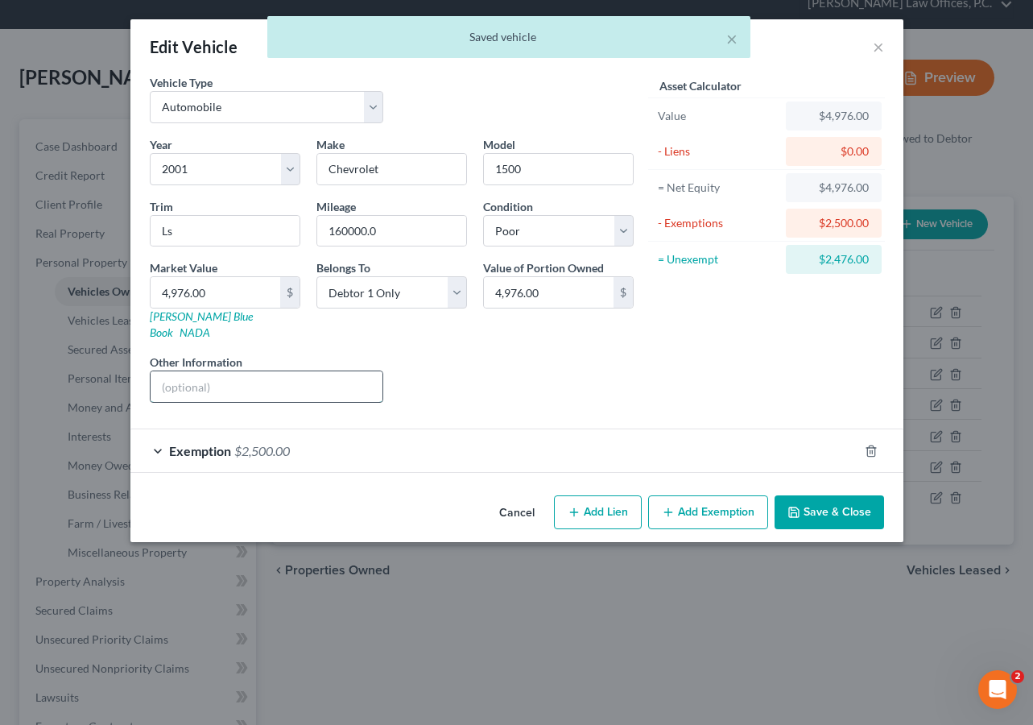
click at [343, 371] on input "text" at bounding box center [267, 386] width 233 height 31
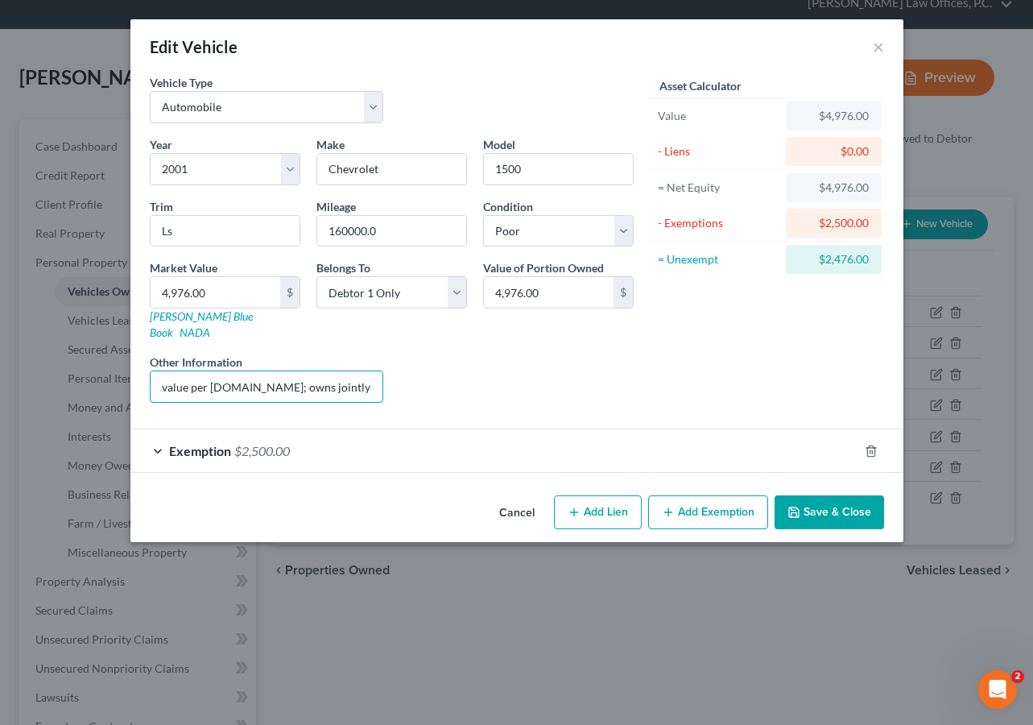
scroll to position [0, 0]
type input "value per kbb.com; owns jointly with father"
click at [561, 281] on input "4,976.00" at bounding box center [549, 292] width 130 height 31
type input "2,488"
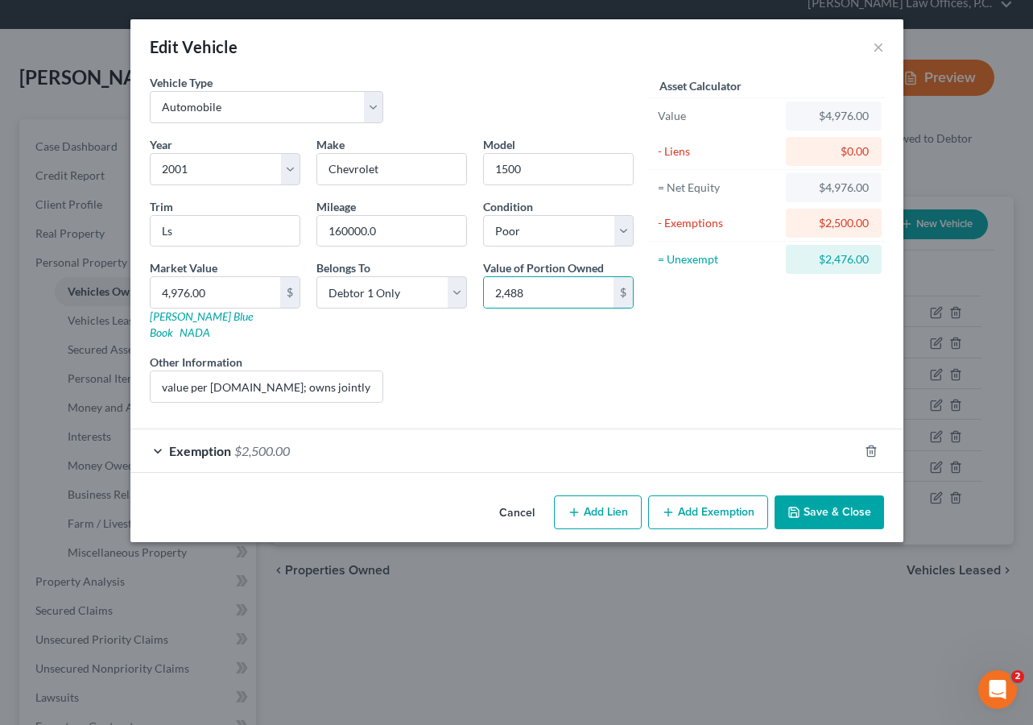
click at [503, 454] on div "Exemption $2,500.00" at bounding box center [494, 450] width 728 height 43
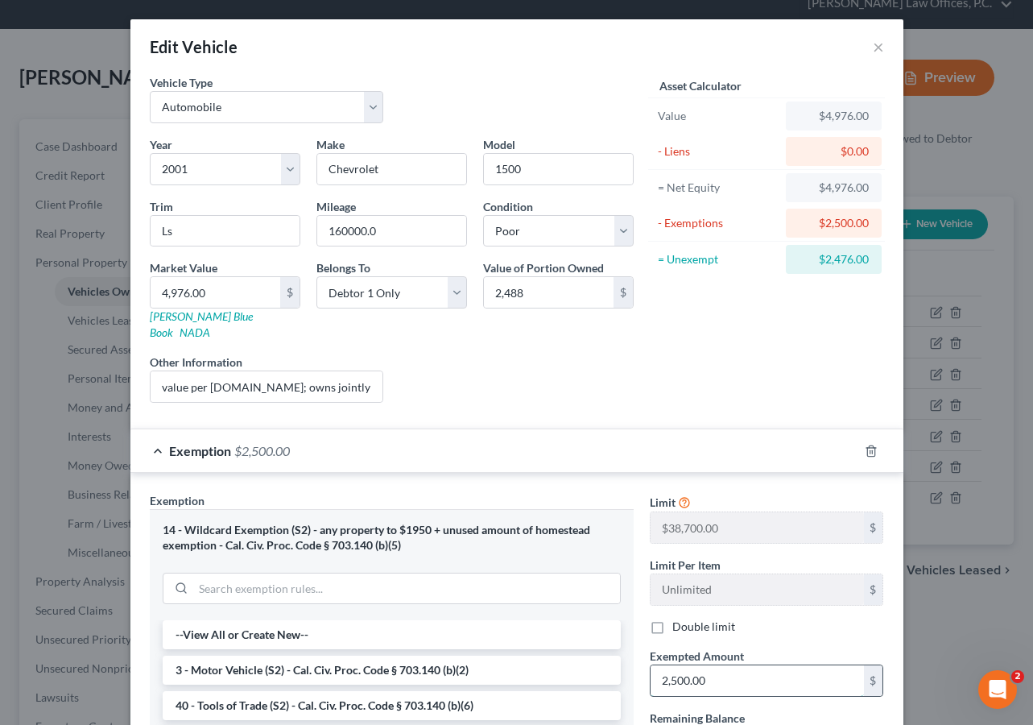
click at [715, 665] on input "2,500.00" at bounding box center [756, 680] width 213 height 31
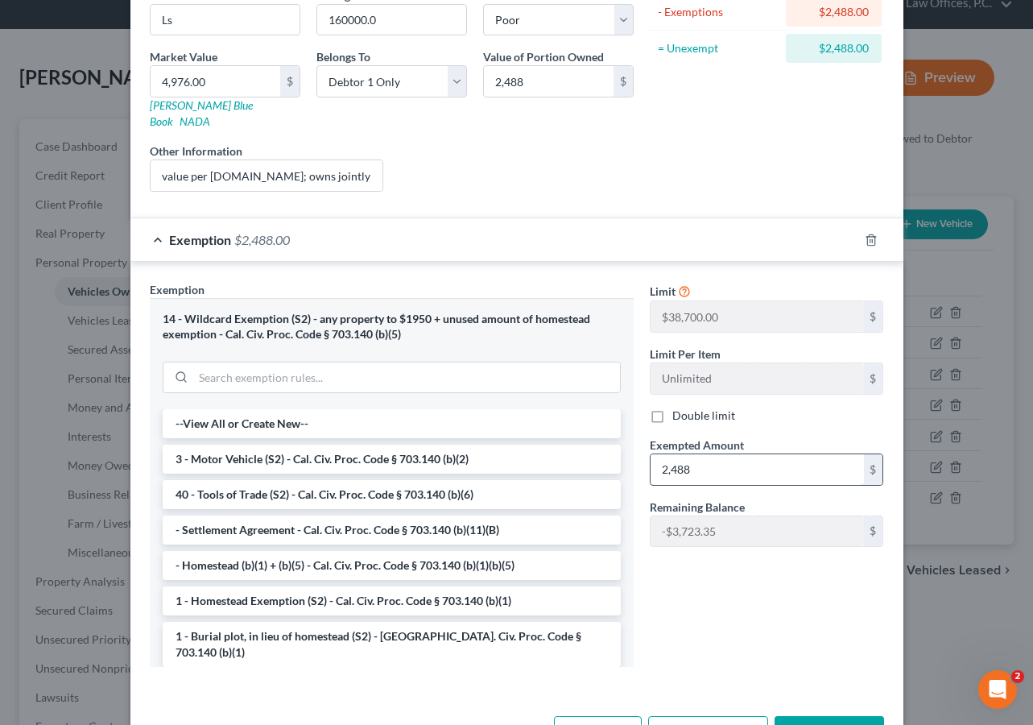
scroll to position [252, 0]
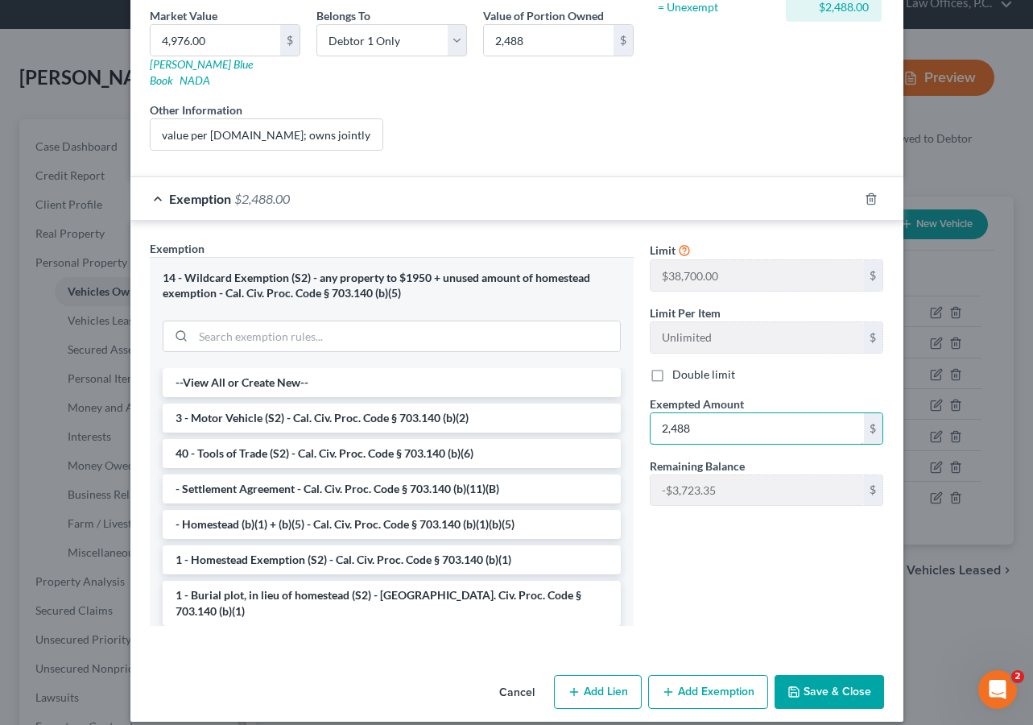
type input "2,488"
click at [816, 681] on button "Save & Close" at bounding box center [828, 692] width 109 height 34
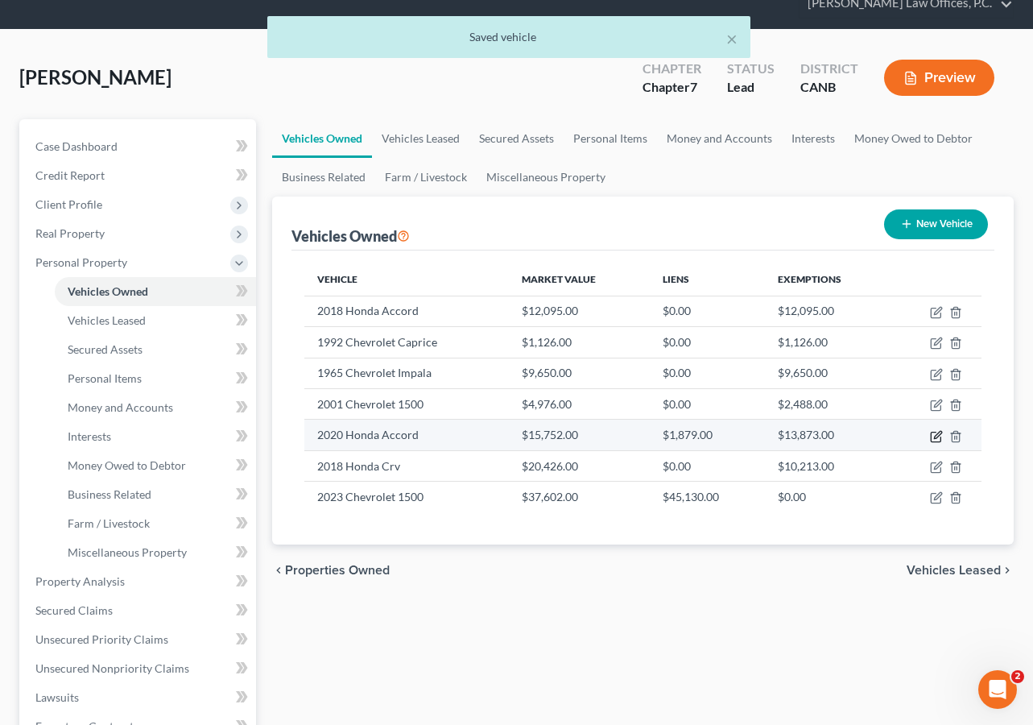
click at [935, 436] on icon "button" at bounding box center [937, 434] width 7 height 7
select select "0"
select select "6"
select select "2"
select select "0"
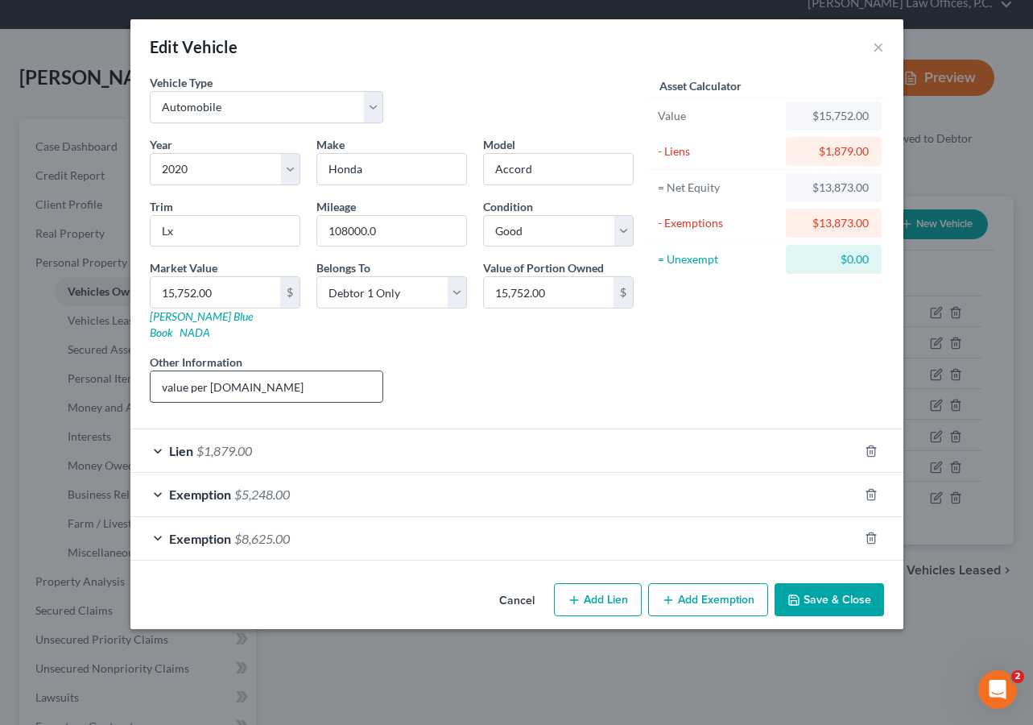
click at [328, 378] on input "value per kbb.com" at bounding box center [267, 386] width 233 height 31
type input "value per kbb.com; debtor co-signed for vehicle with son"
click at [558, 293] on input "15,752.00" at bounding box center [549, 292] width 130 height 31
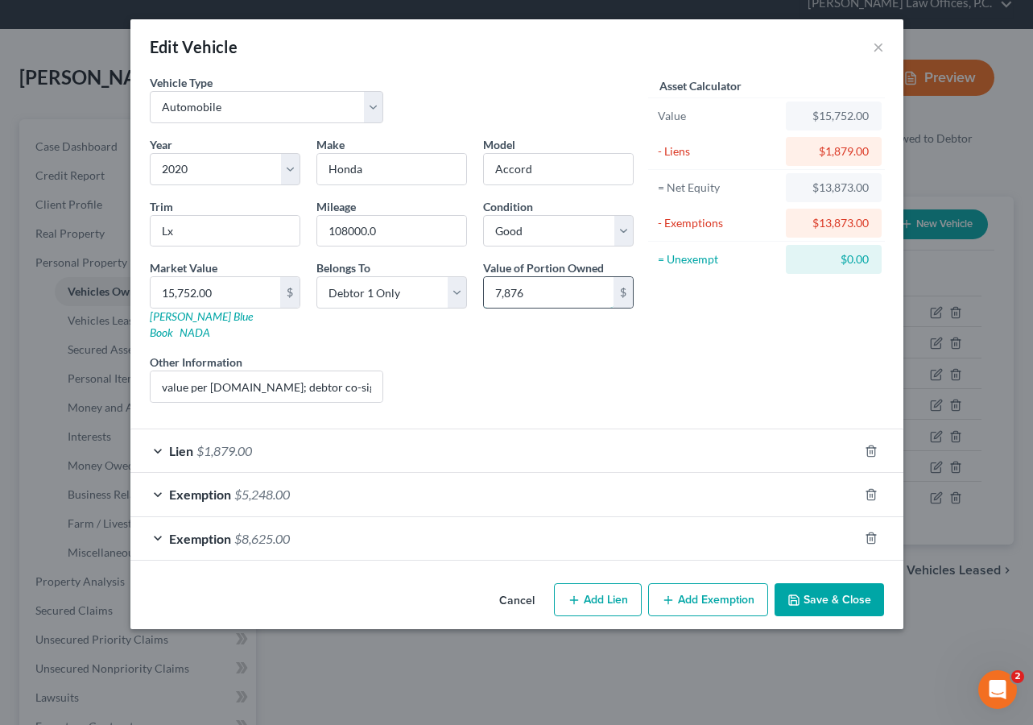
type input "7,876"
click at [874, 489] on icon "button" at bounding box center [870, 494] width 7 height 10
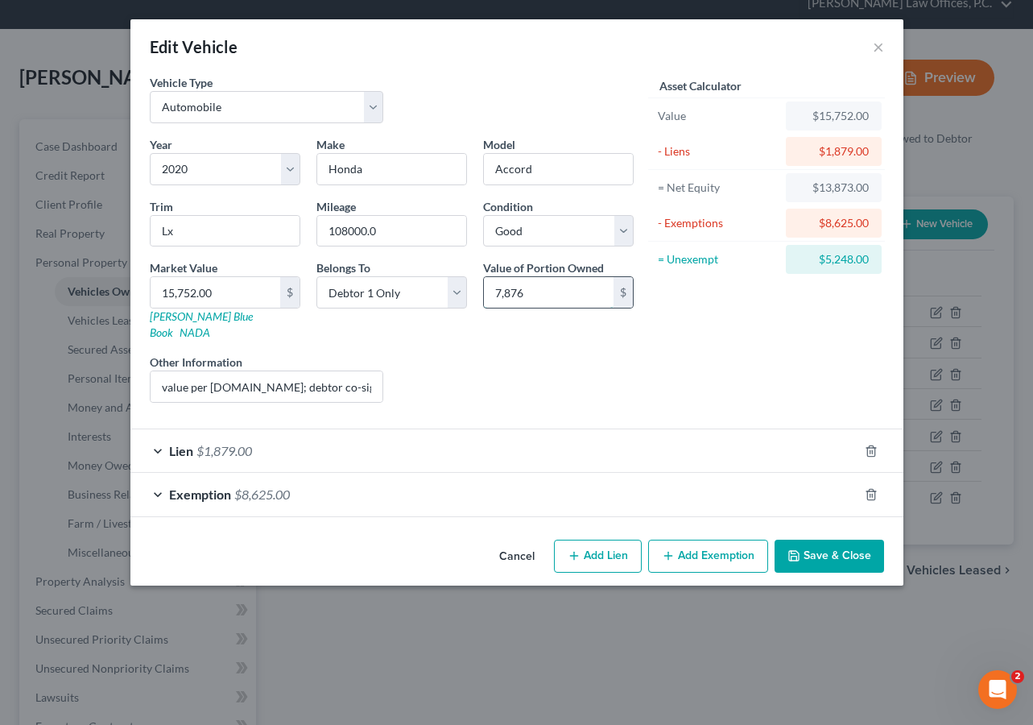
click at [568, 293] on input "7,876" at bounding box center [549, 292] width 130 height 31
click at [842, 545] on button "Save & Close" at bounding box center [828, 556] width 109 height 34
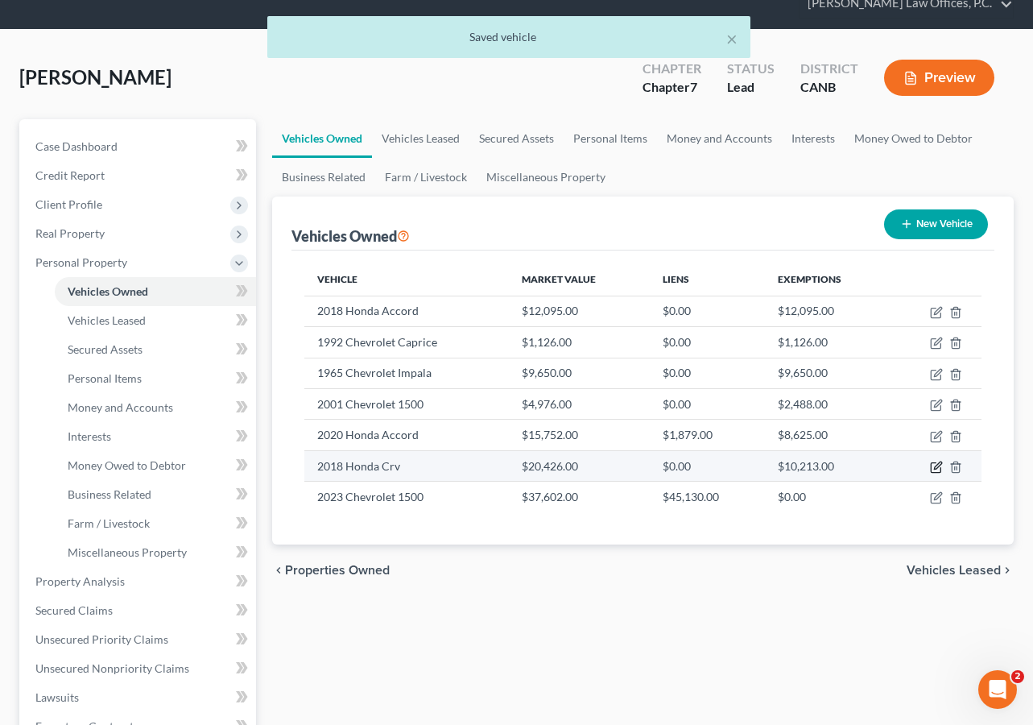
click at [935, 465] on icon "button" at bounding box center [936, 466] width 13 height 13
select select "0"
select select "8"
select select "2"
select select "3"
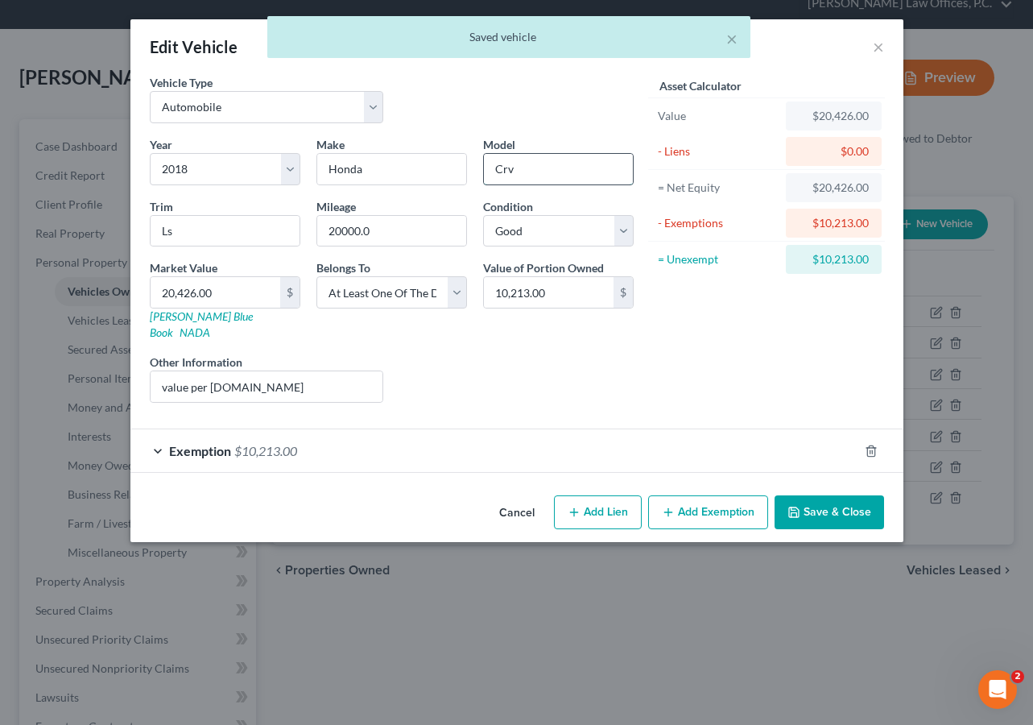
click at [546, 174] on input "Crv" at bounding box center [558, 169] width 149 height 31
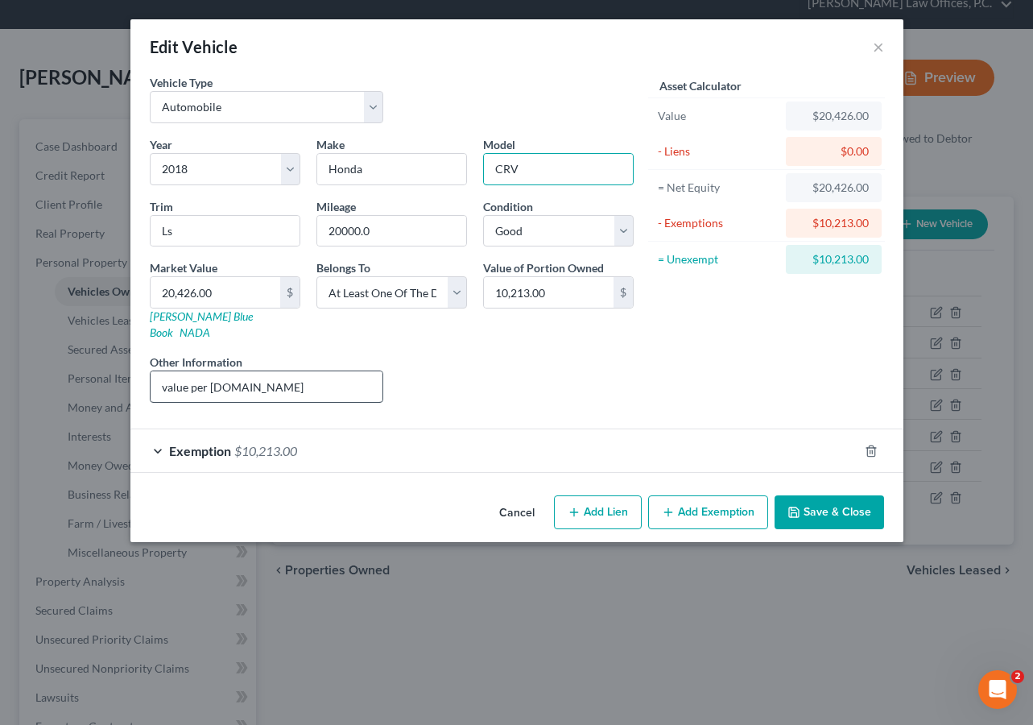
type input "CRV"
click at [308, 377] on input "value per kbb.com" at bounding box center [267, 386] width 233 height 31
type input "value per kbb.com; debtor is co-signed with father"
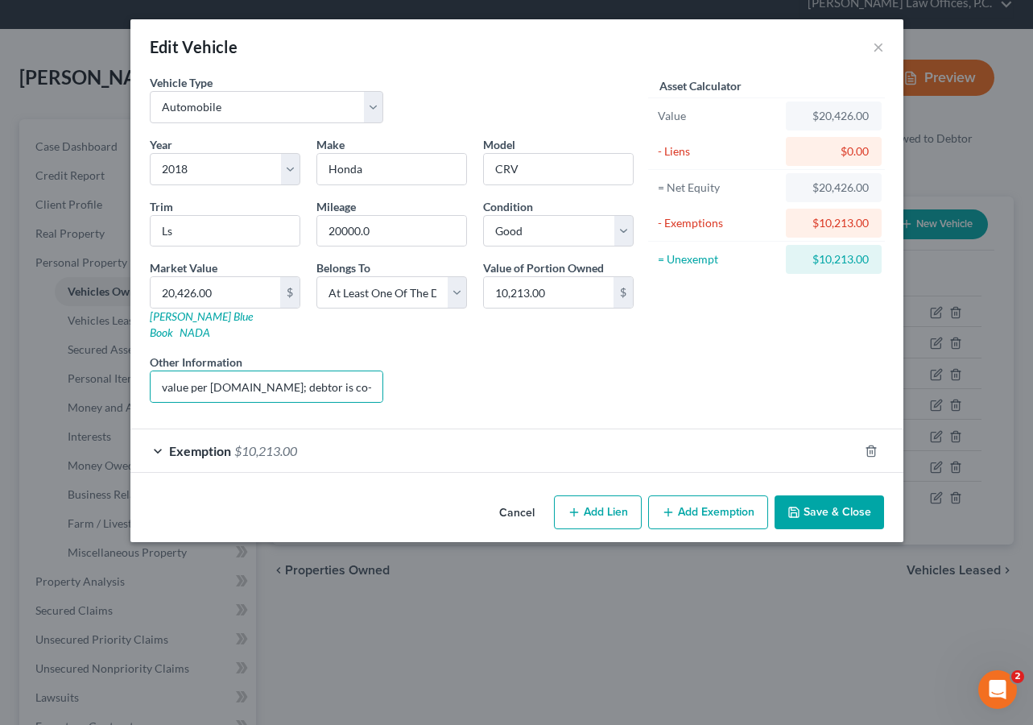
click at [823, 500] on button "Save & Close" at bounding box center [828, 512] width 109 height 34
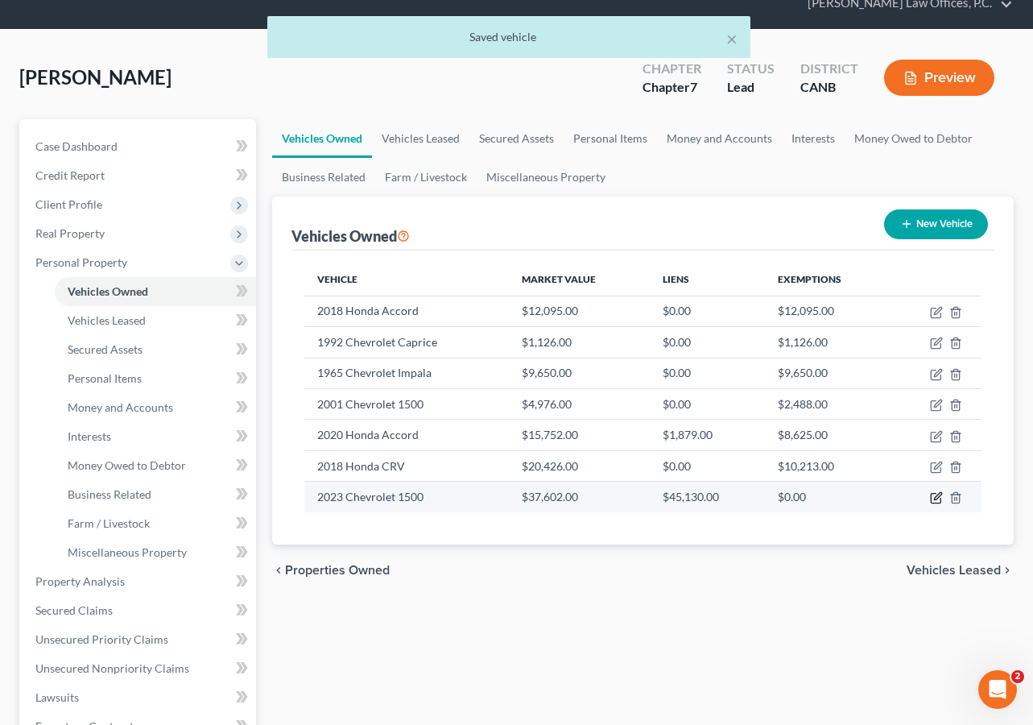
click at [934, 498] on icon "button" at bounding box center [937, 496] width 7 height 7
select select "0"
select select "3"
select select "1"
select select "0"
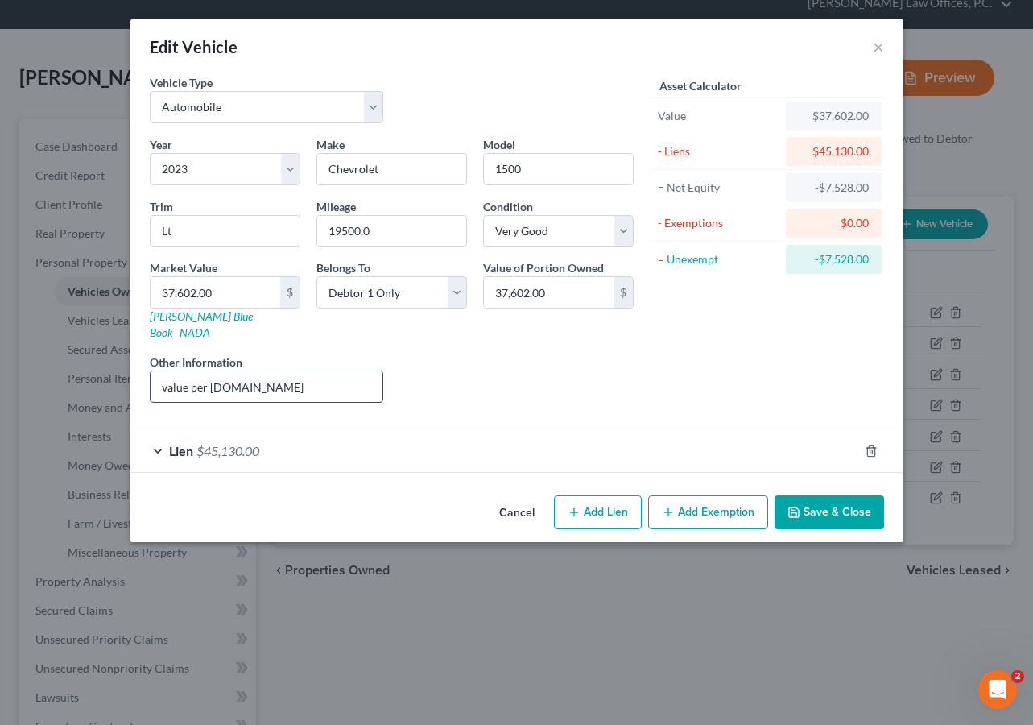
click at [302, 376] on input "value per kbb.com" at bounding box center [267, 386] width 233 height 31
type input "value per kbb.com; debtor is co-signed with son"
click at [820, 495] on button "Save & Close" at bounding box center [828, 512] width 109 height 34
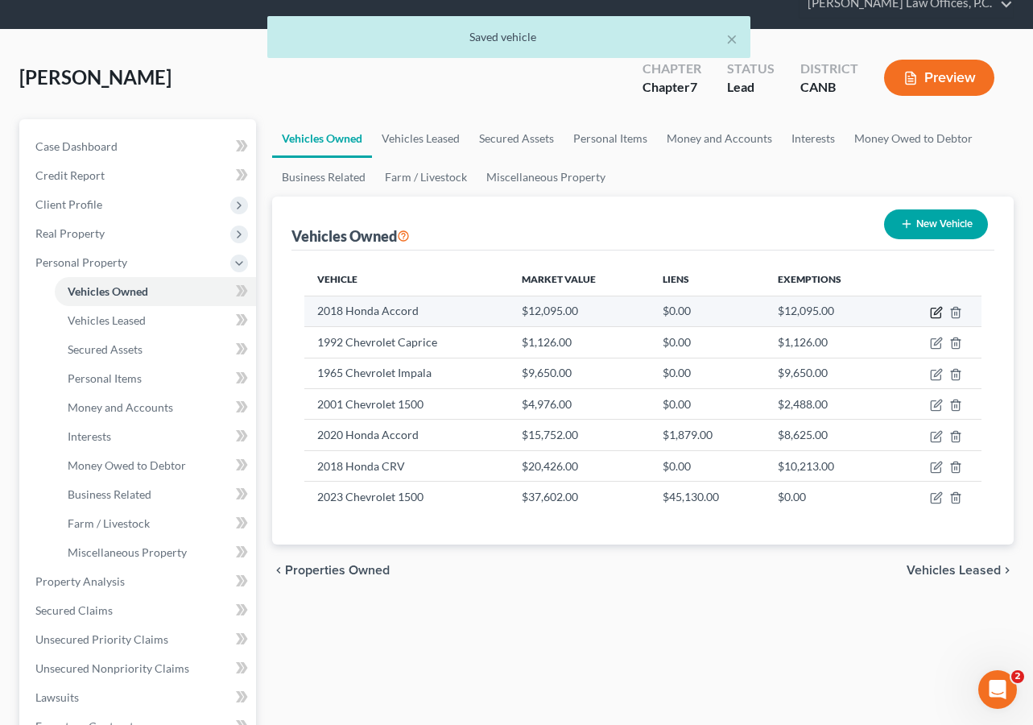
click at [938, 316] on icon "button" at bounding box center [936, 312] width 13 height 13
select select "0"
select select "8"
select select "3"
select select "0"
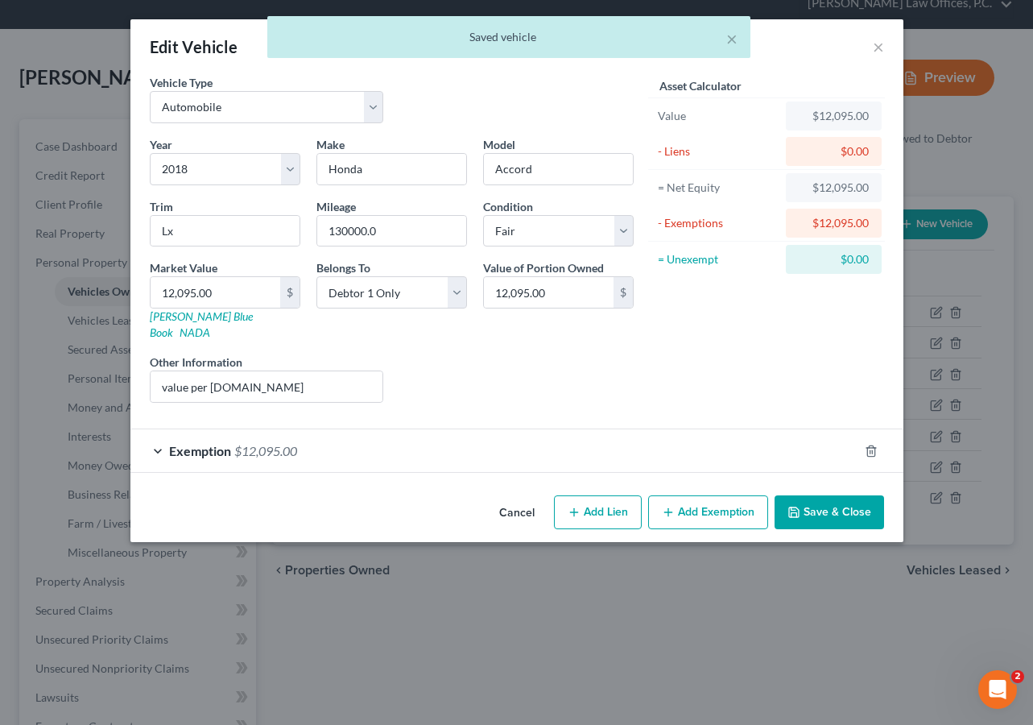
click at [641, 434] on div "Exemption $12,095.00" at bounding box center [494, 450] width 728 height 43
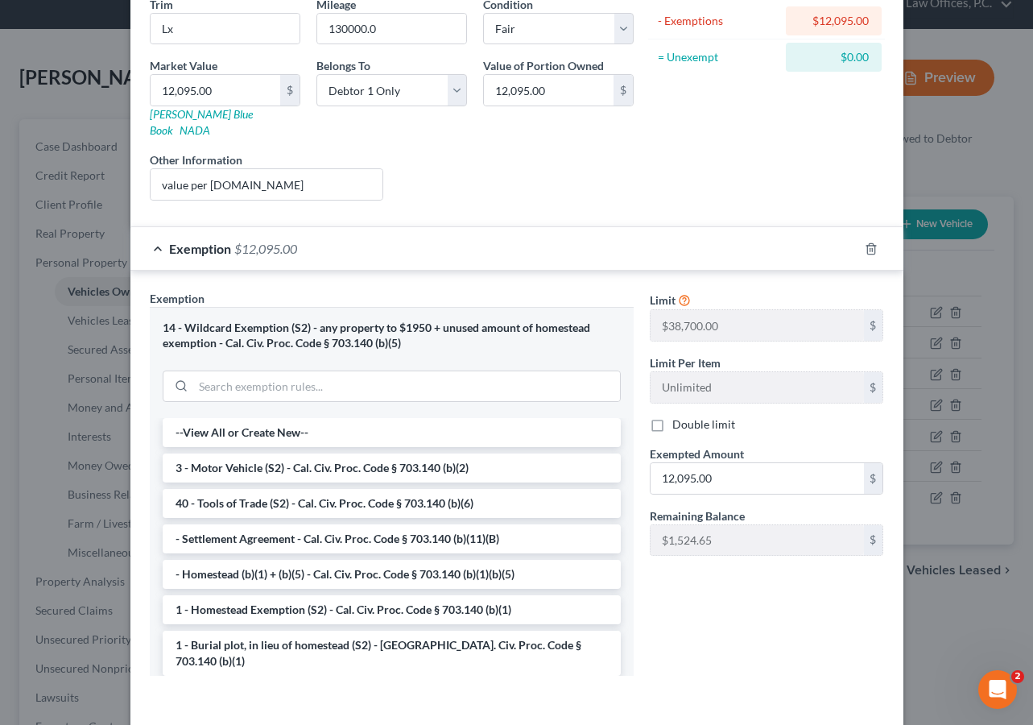
scroll to position [252, 0]
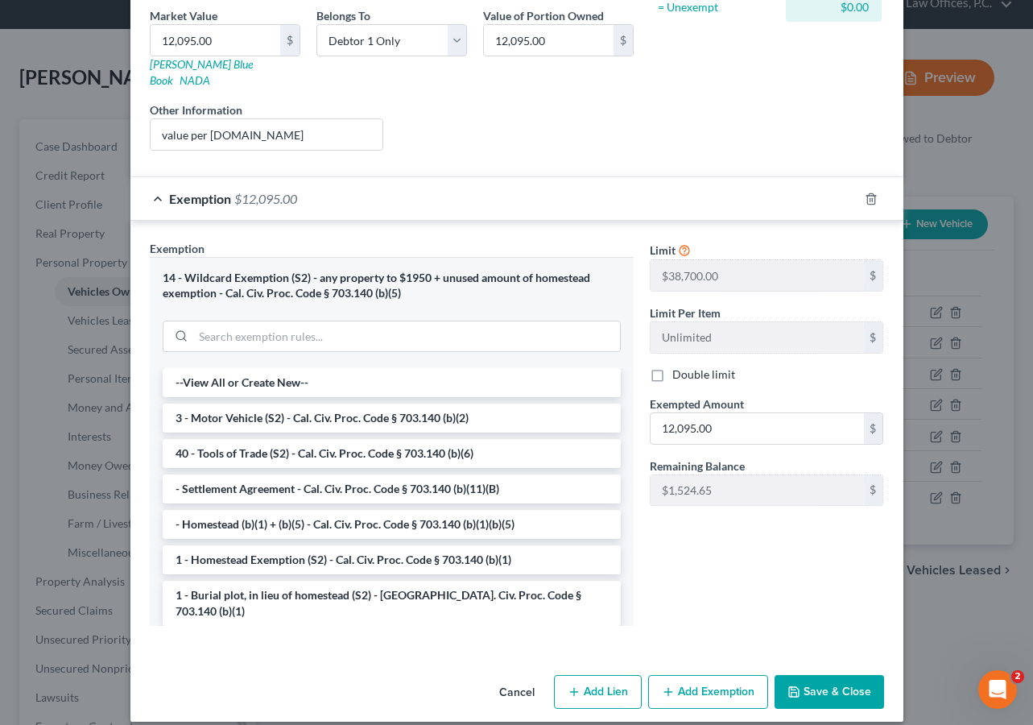
click at [826, 675] on button "Save & Close" at bounding box center [828, 692] width 109 height 34
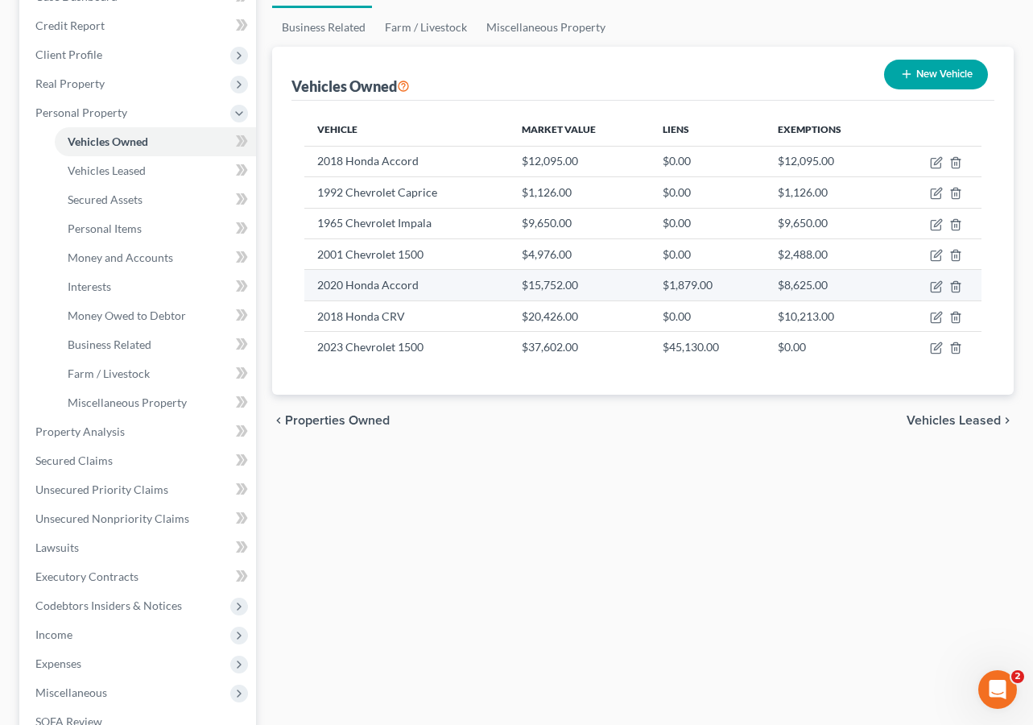
scroll to position [303, 0]
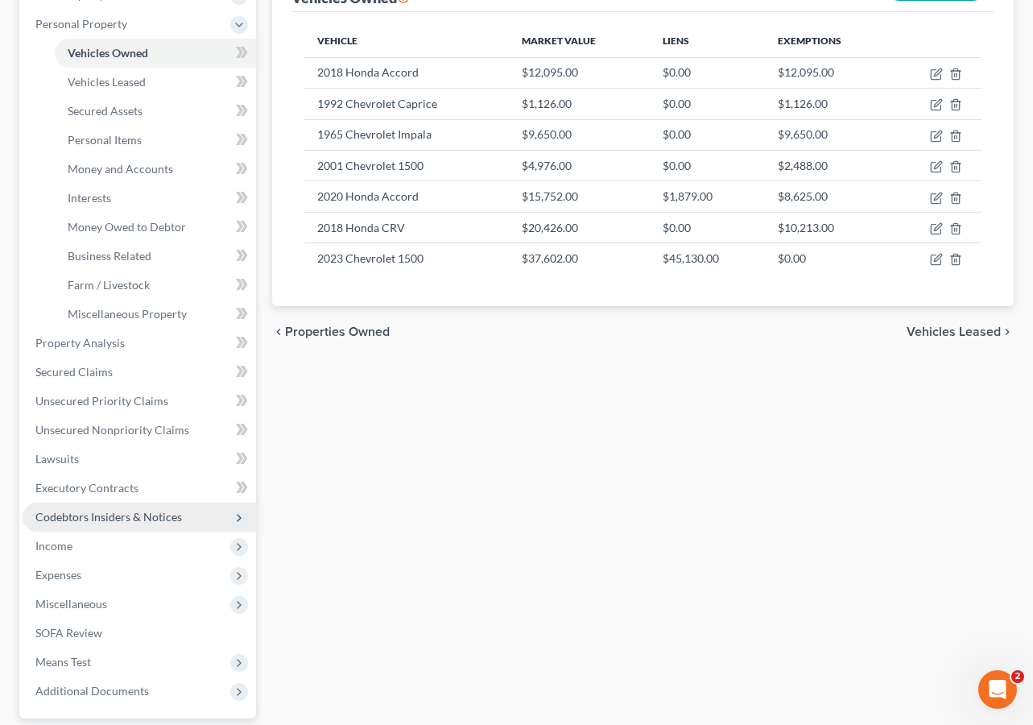
click at [145, 514] on span "Codebtors Insiders & Notices" at bounding box center [108, 517] width 147 height 14
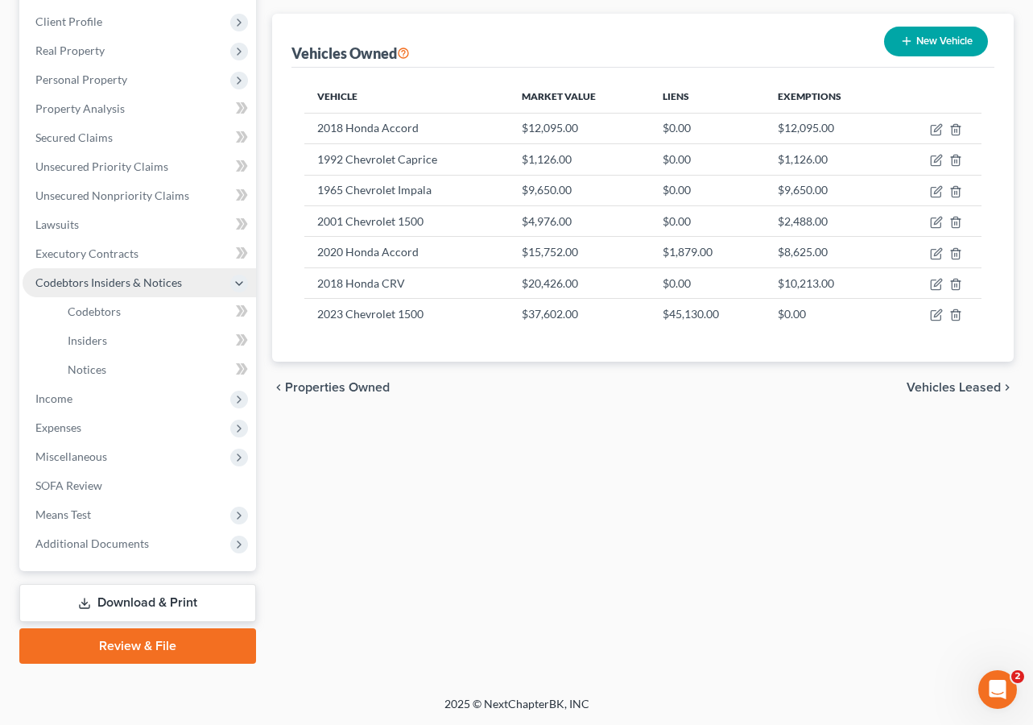
scroll to position [246, 0]
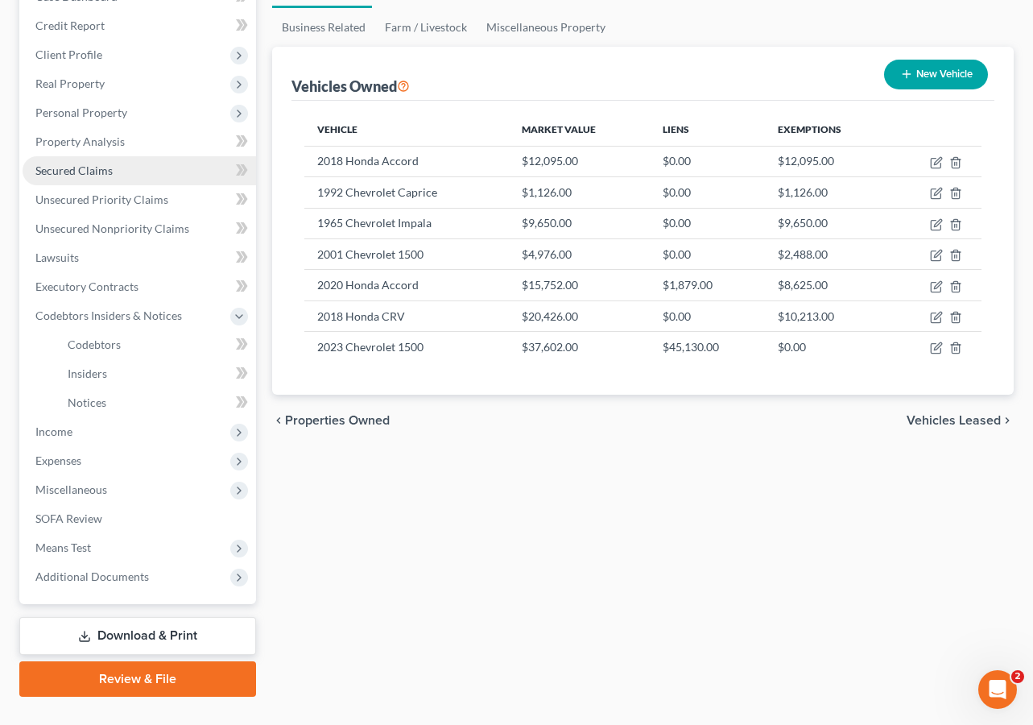
click at [106, 172] on span "Secured Claims" at bounding box center [73, 170] width 77 height 14
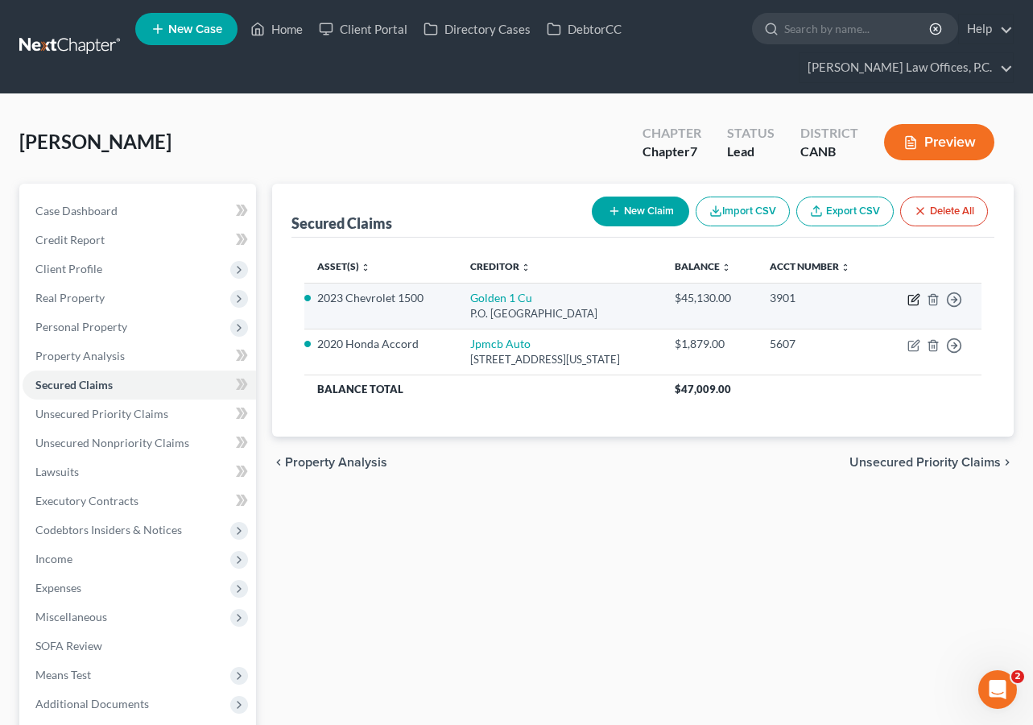
click at [912, 299] on icon "button" at bounding box center [913, 299] width 13 height 13
select select "4"
select select "2"
select select "0"
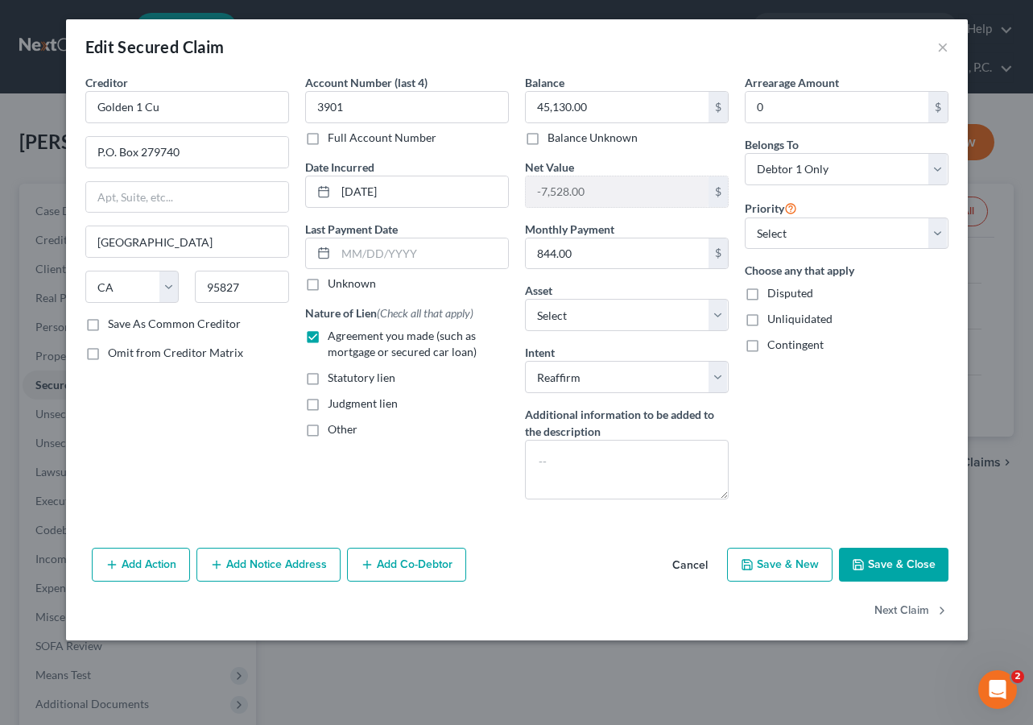
click at [415, 568] on button "Add Co-Debtor" at bounding box center [406, 564] width 119 height 34
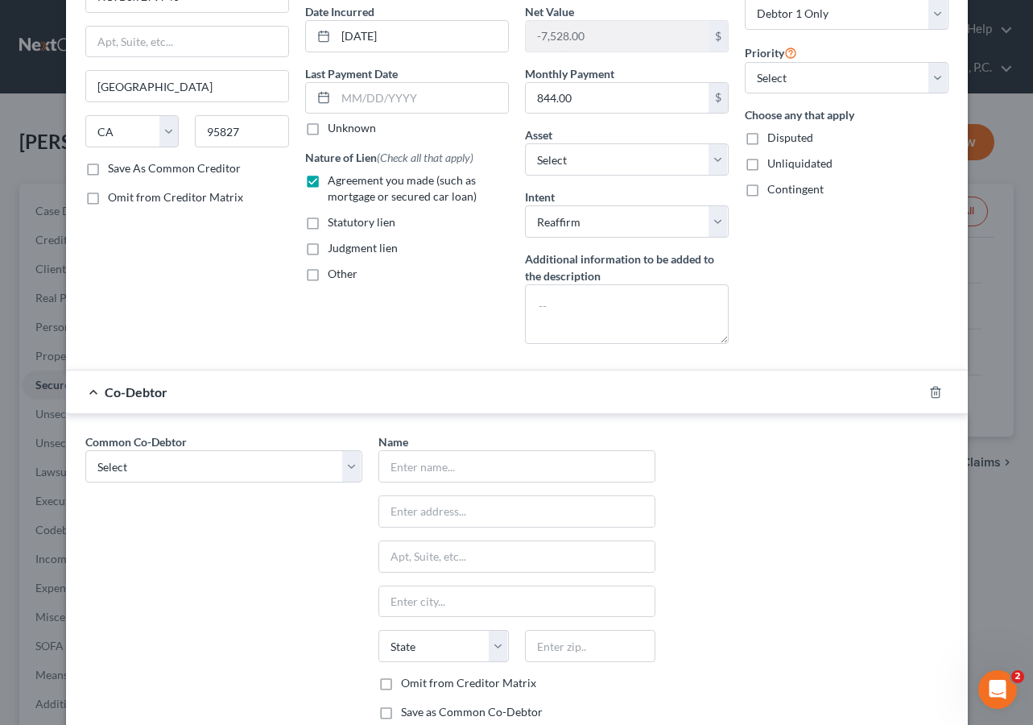
scroll to position [267, 0]
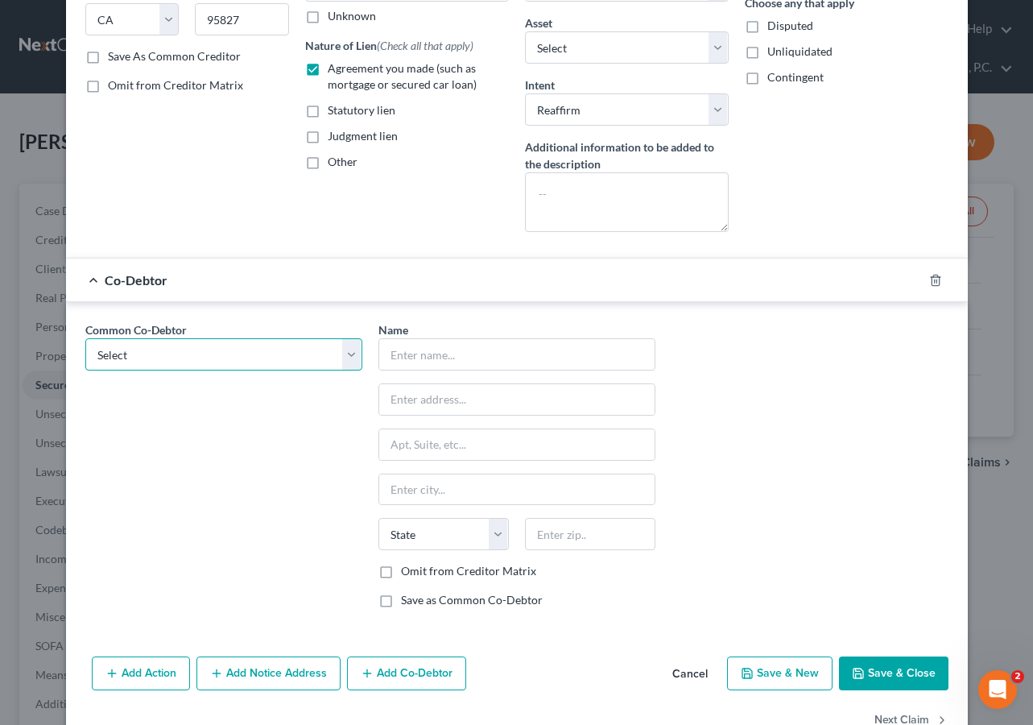
click at [279, 340] on select "Select Michele Rojas" at bounding box center [223, 354] width 277 height 32
click at [425, 355] on input "text" at bounding box center [516, 354] width 275 height 31
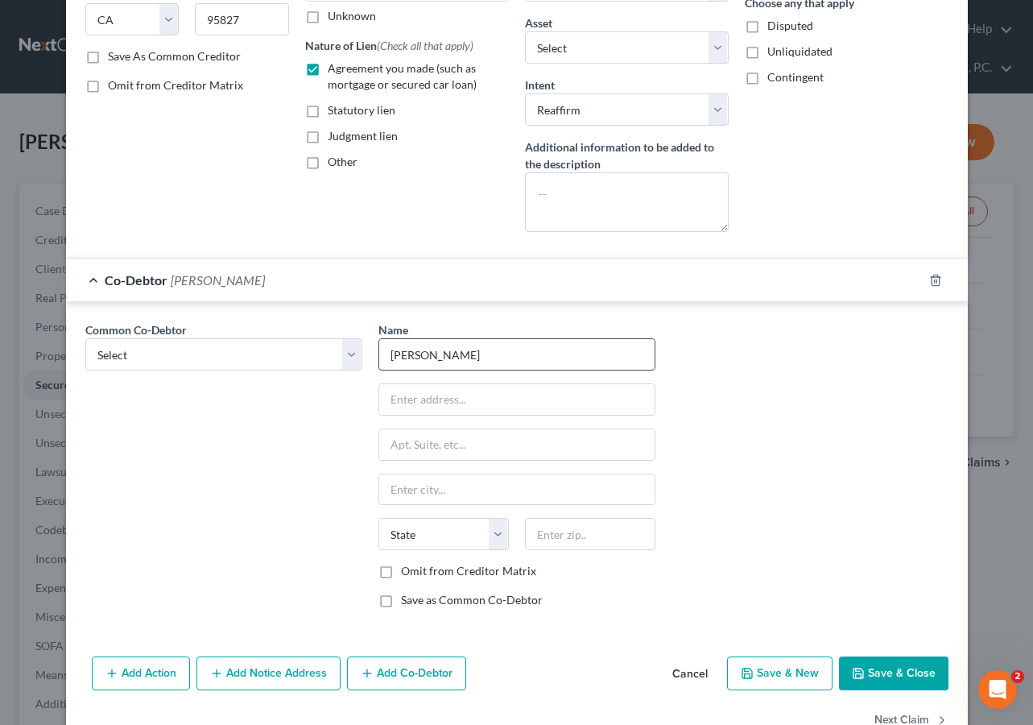
type input "Anthony Rojas"
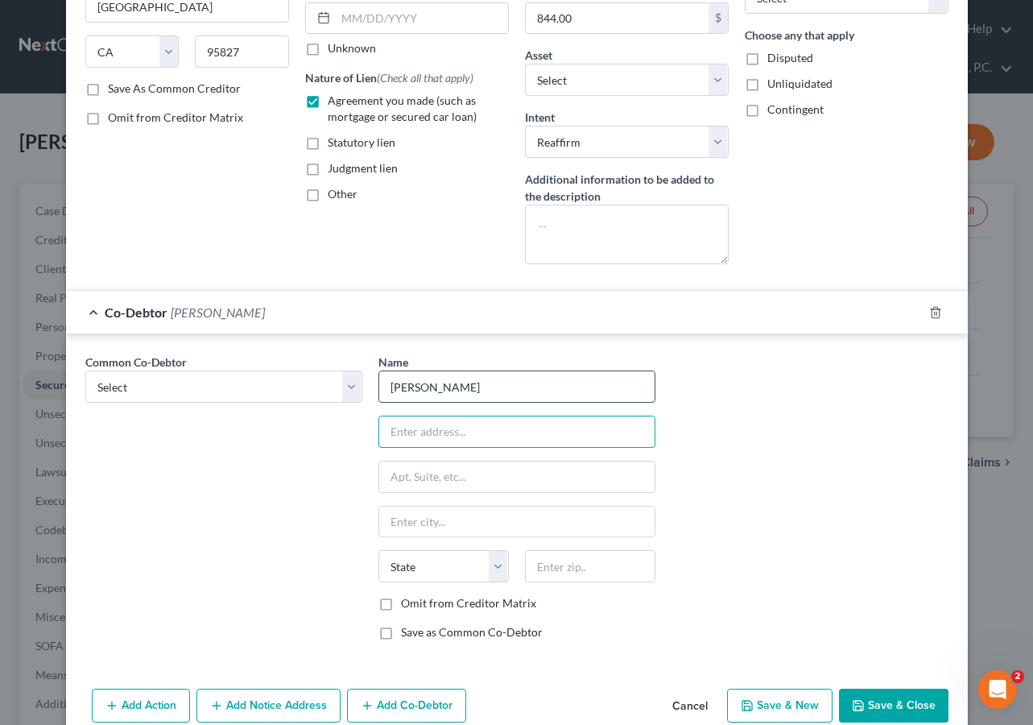
scroll to position [226, 0]
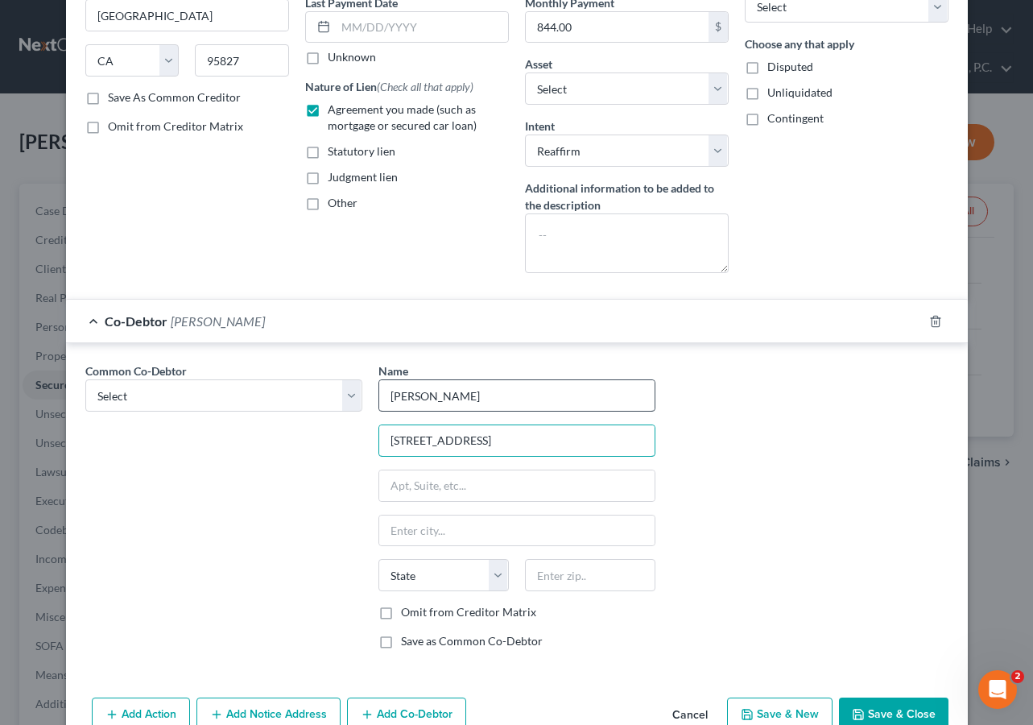
type input "37084 Shasta Street"
type input "94536"
type input "Fremont"
select select "4"
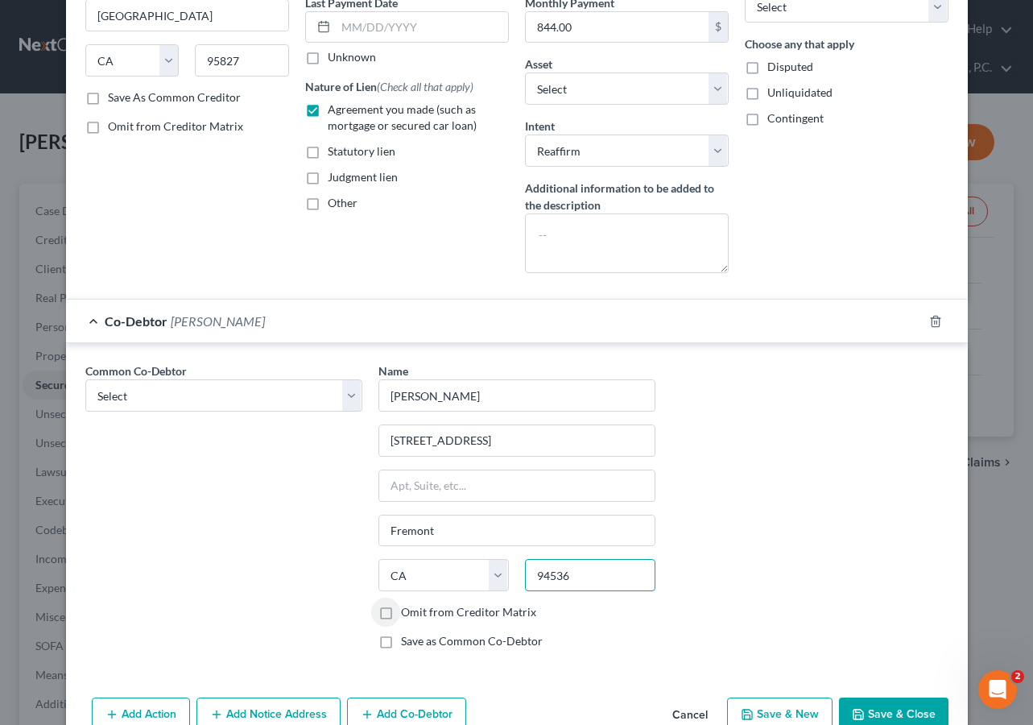
click at [557, 575] on input "94536" at bounding box center [590, 575] width 130 height 32
click at [457, 482] on input "text" at bounding box center [516, 485] width 275 height 31
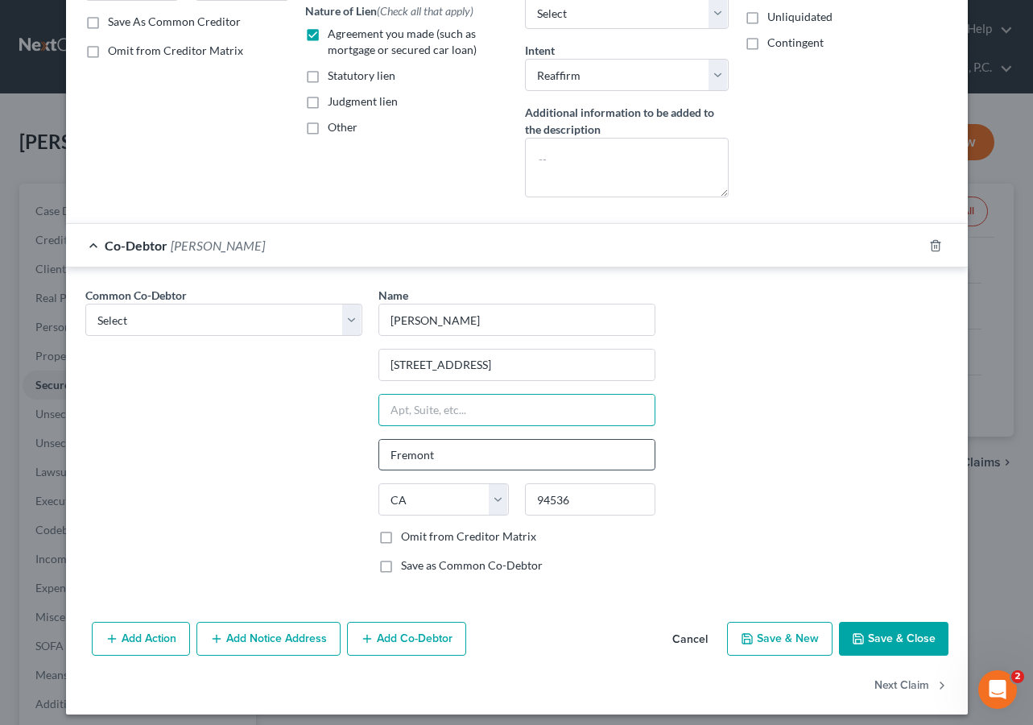
scroll to position [311, 0]
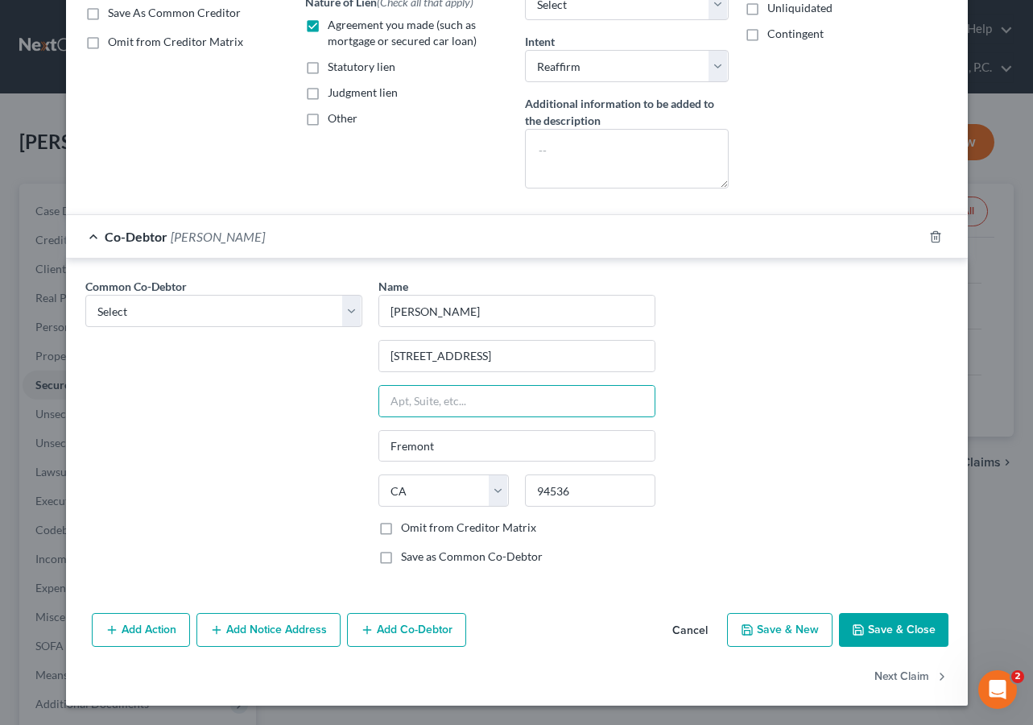
click at [884, 618] on button "Save & Close" at bounding box center [893, 630] width 109 height 34
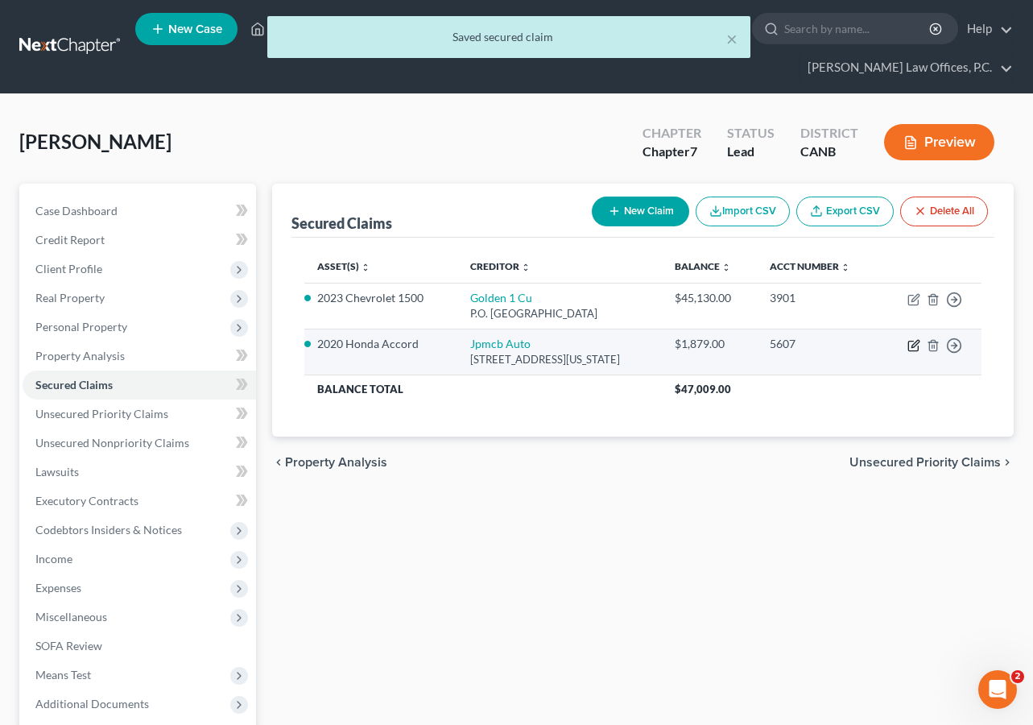
click at [914, 347] on icon "button" at bounding box center [913, 345] width 13 height 13
select select "19"
select select "0"
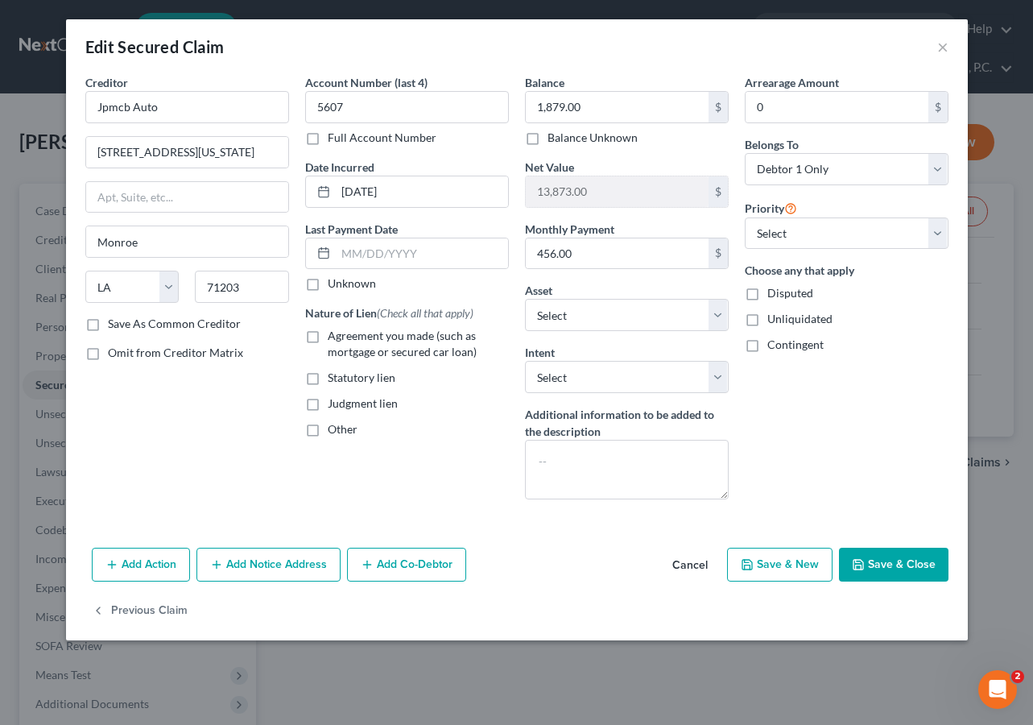
click at [421, 573] on button "Add Co-Debtor" at bounding box center [406, 564] width 119 height 34
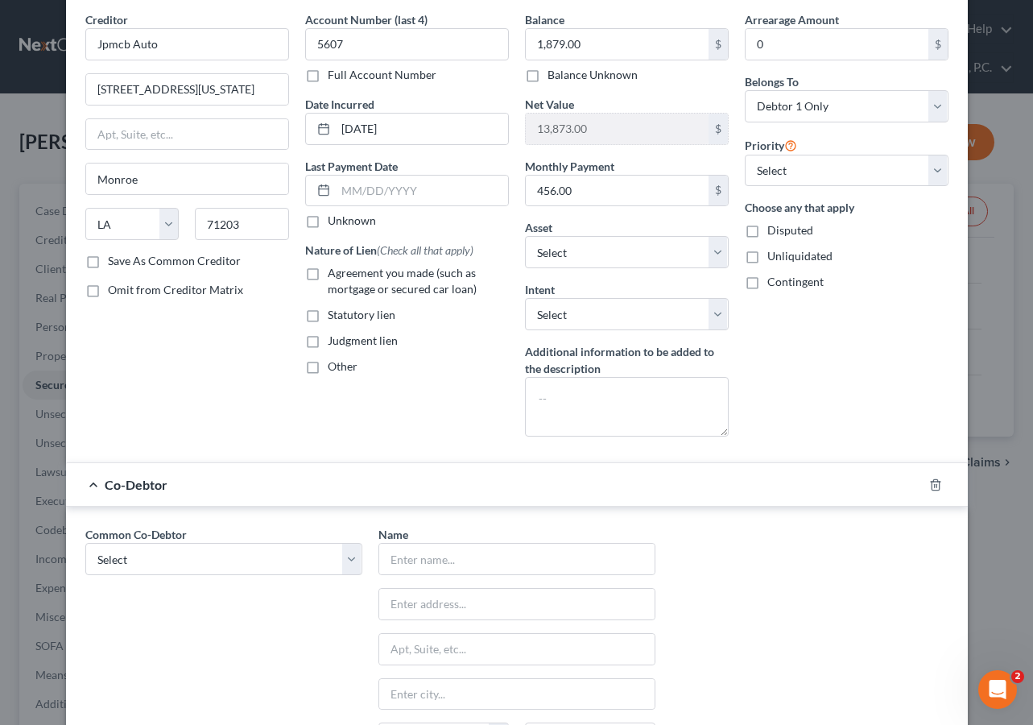
scroll to position [76, 0]
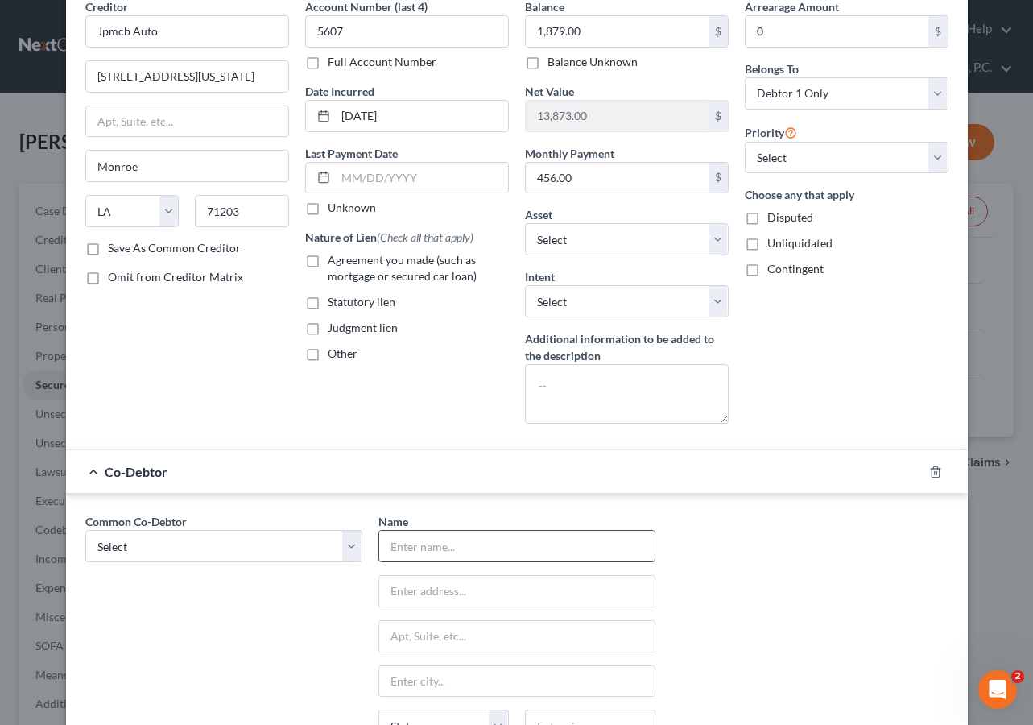
click at [463, 540] on input "text" at bounding box center [516, 546] width 275 height 31
type input "Ryan Rojas Jr."
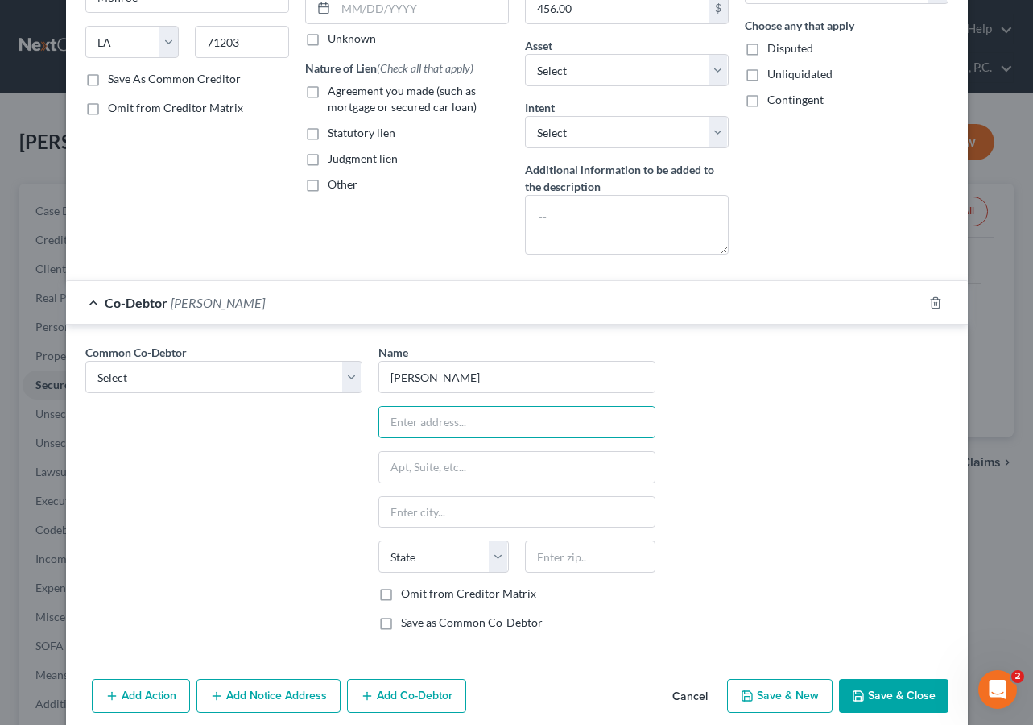
scroll to position [275, 0]
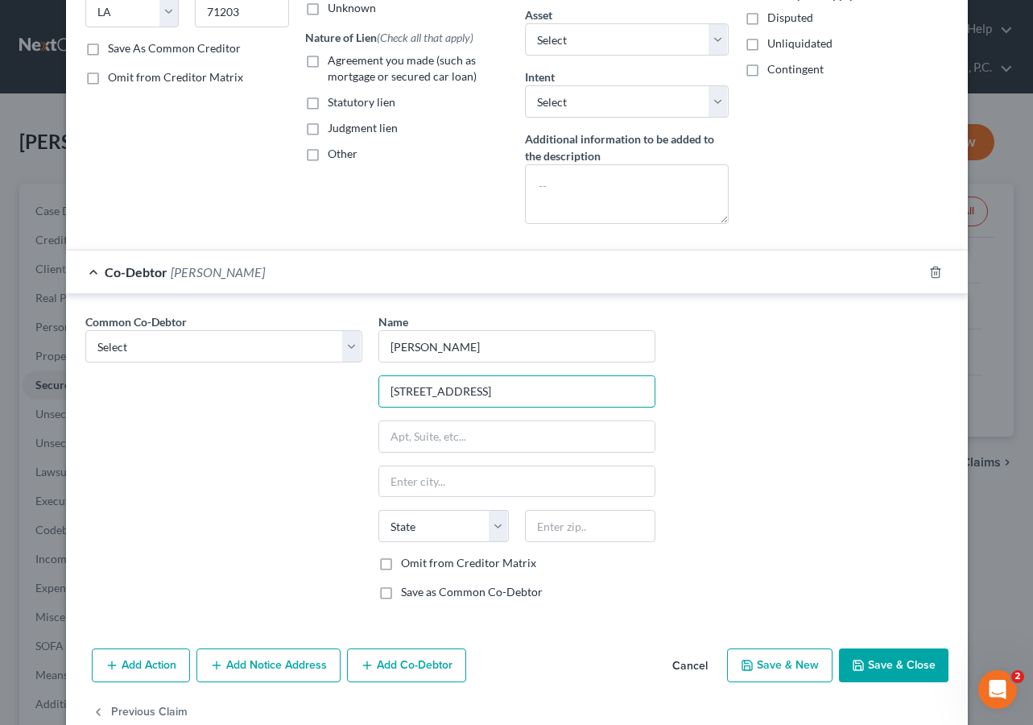
type input "37084 Shasta Street"
type input "94536"
type input "Fremont"
select select "4"
click at [915, 661] on button "Save & Close" at bounding box center [893, 665] width 109 height 34
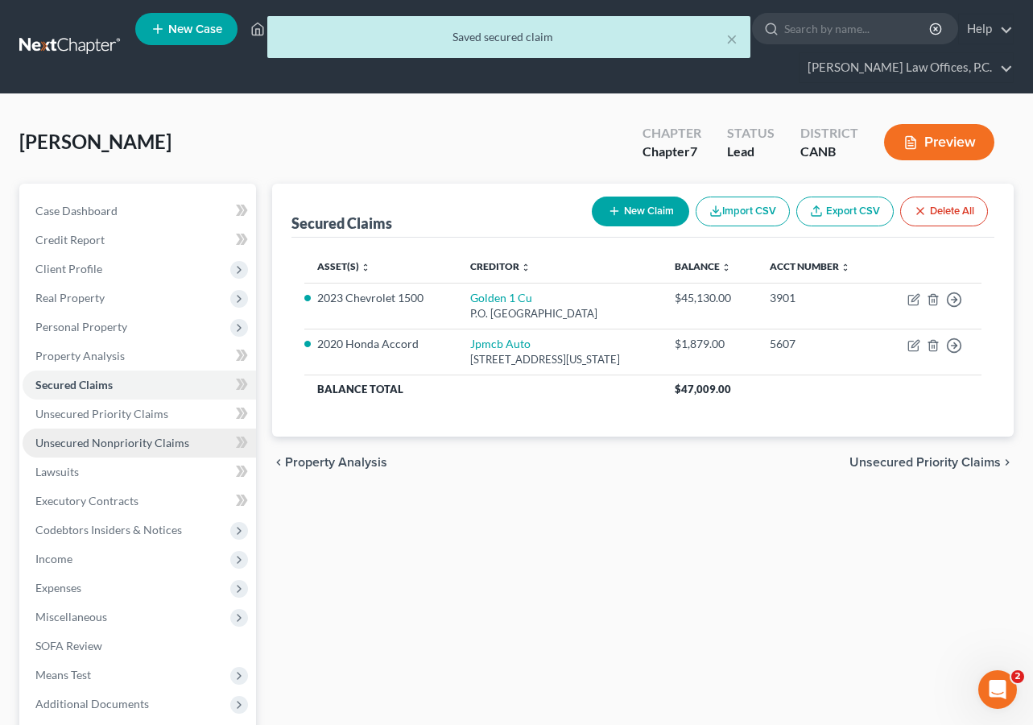
click at [145, 437] on span "Unsecured Nonpriority Claims" at bounding box center [112, 443] width 154 height 14
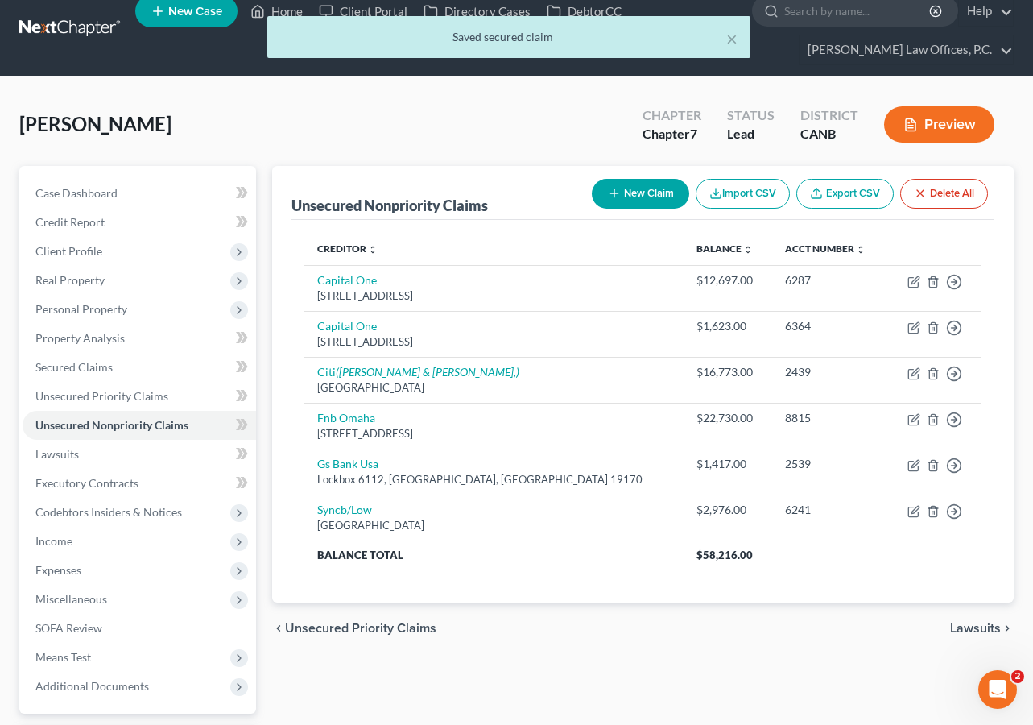
scroll to position [23, 0]
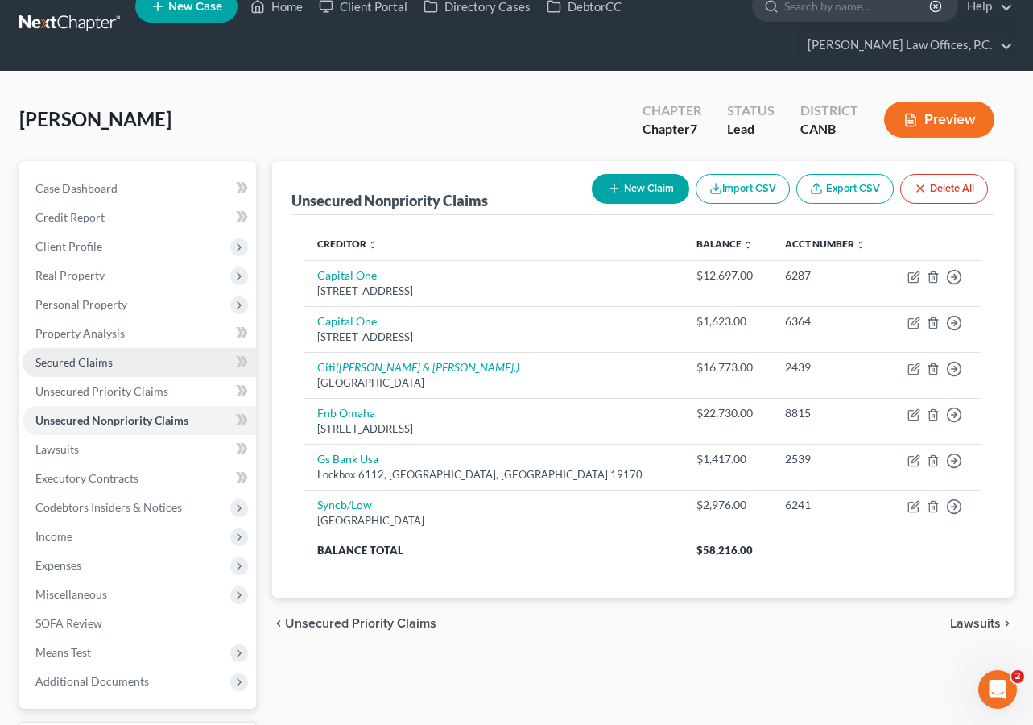
click at [127, 362] on link "Secured Claims" at bounding box center [139, 362] width 233 height 29
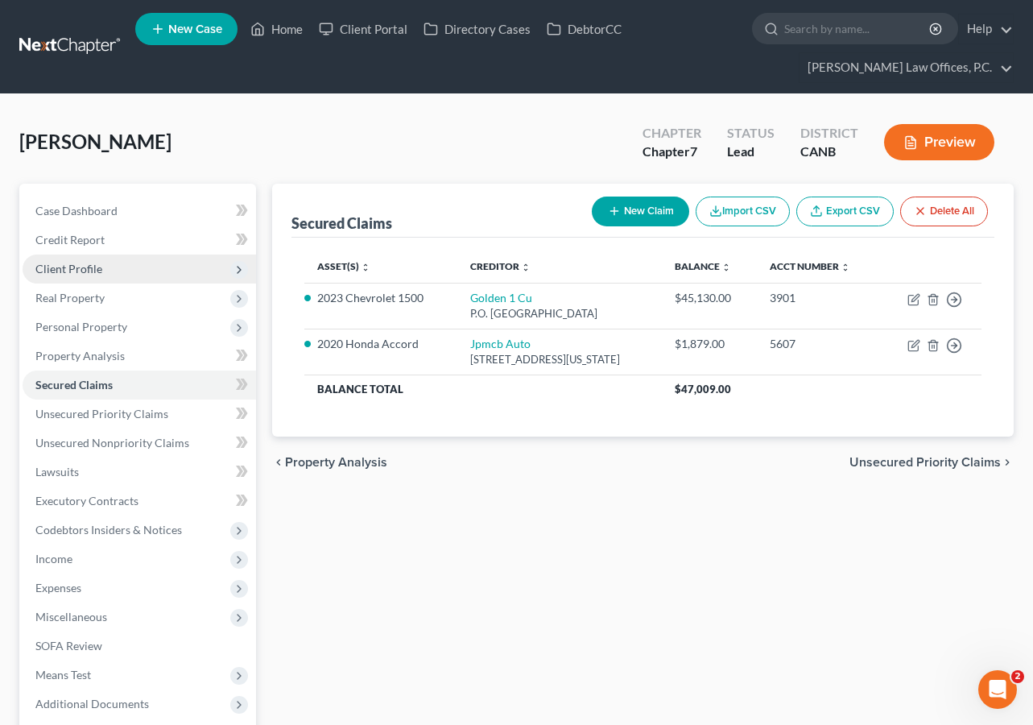
click at [138, 263] on span "Client Profile" at bounding box center [139, 268] width 233 height 29
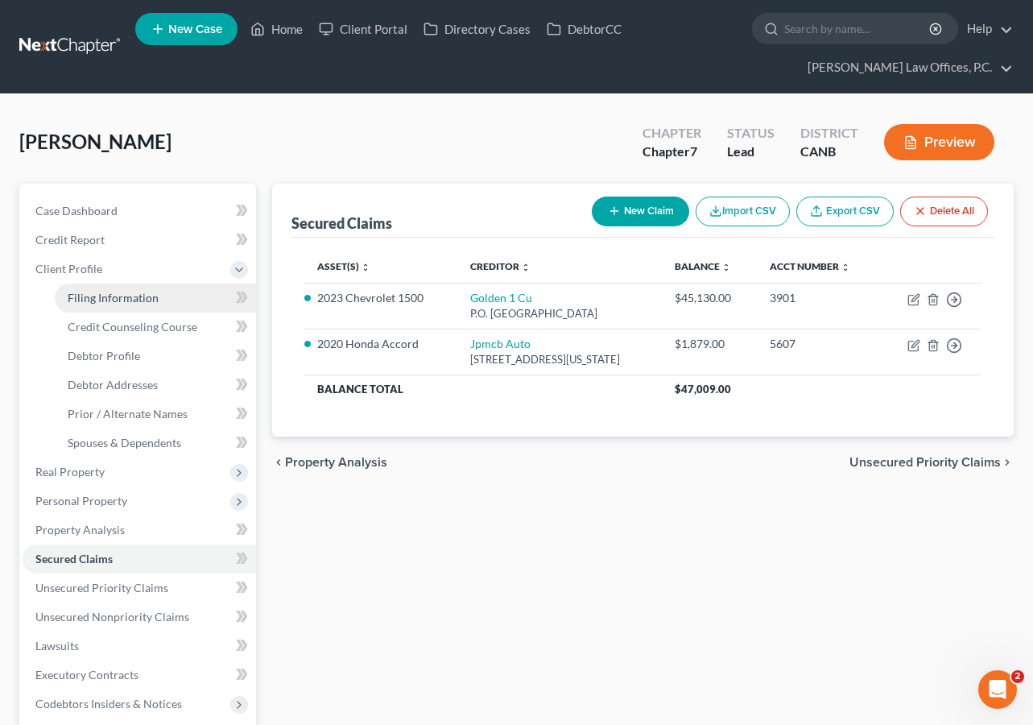
click at [139, 292] on span "Filing Information" at bounding box center [113, 298] width 91 height 14
select select "1"
select select "0"
select select "4"
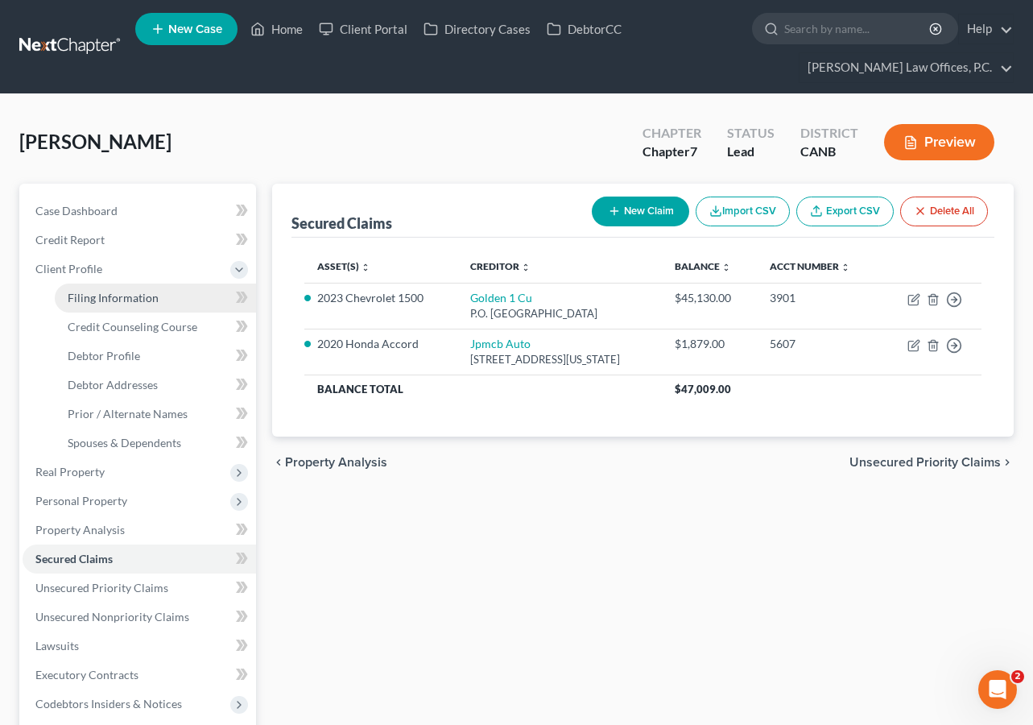
select select "0"
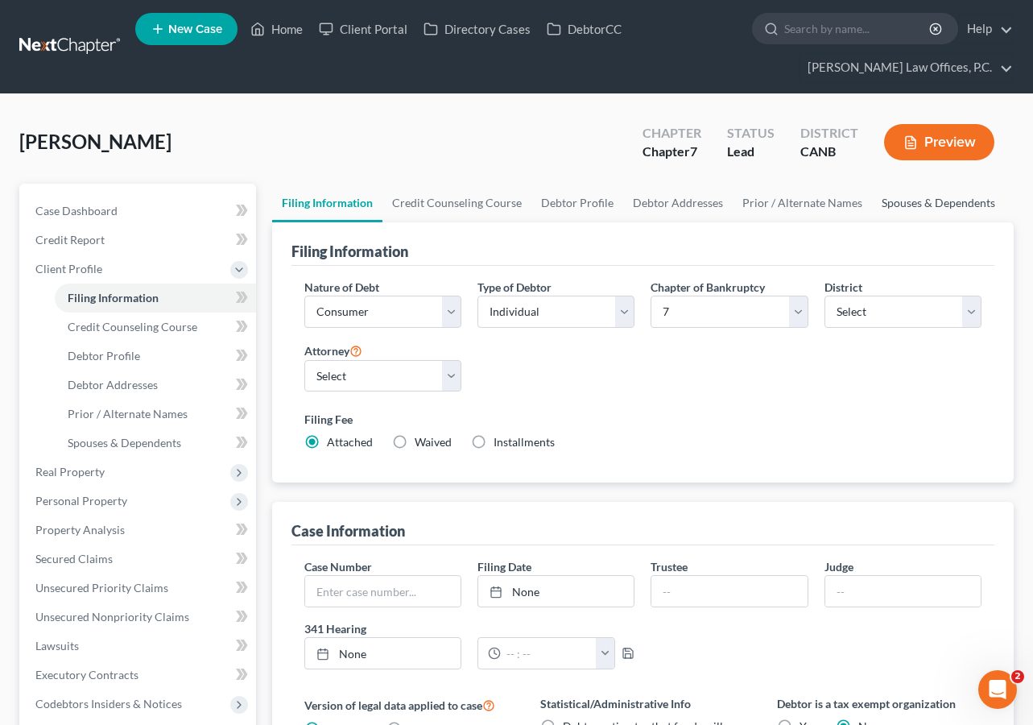
click at [958, 210] on link "Spouses & Dependents" at bounding box center [938, 203] width 133 height 39
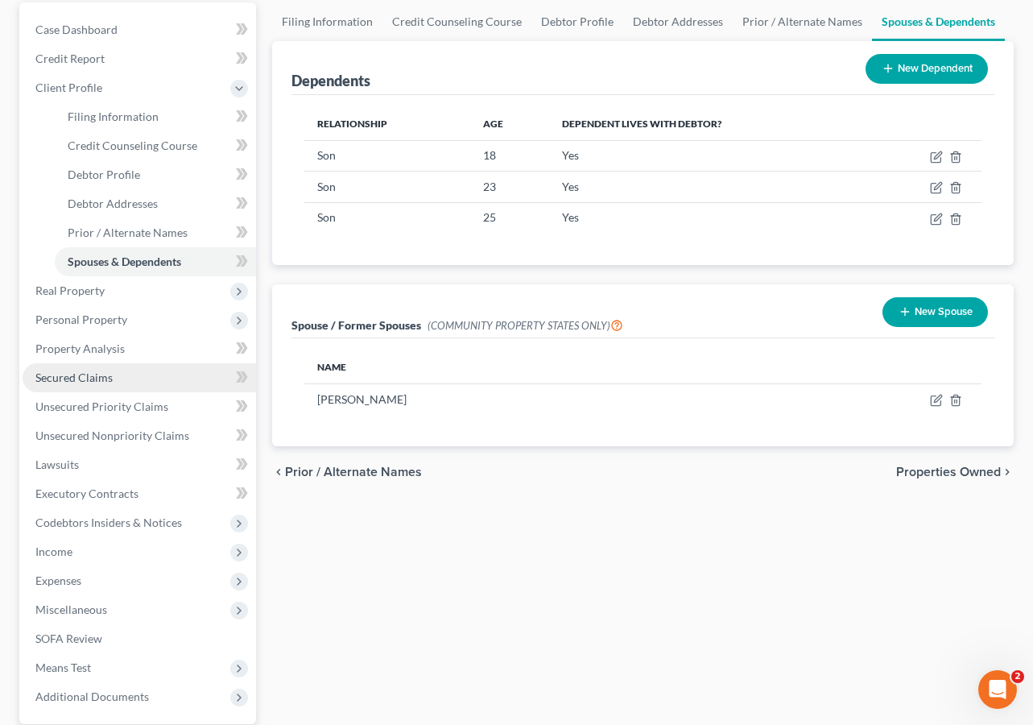
scroll to position [332, 0]
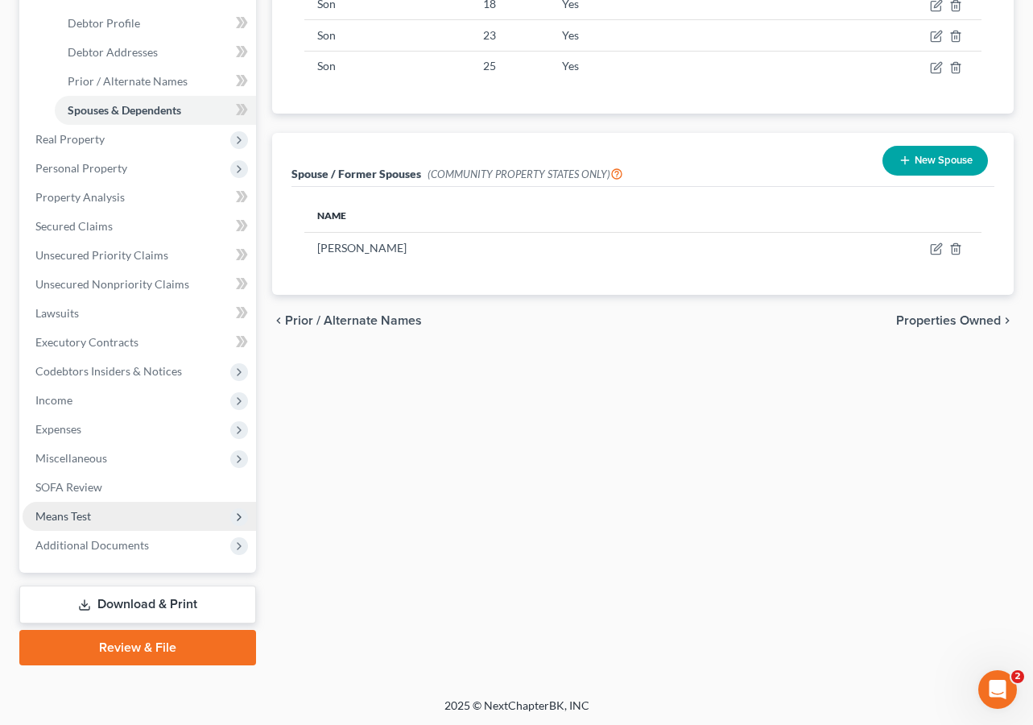
click at [161, 516] on span "Means Test" at bounding box center [139, 516] width 233 height 29
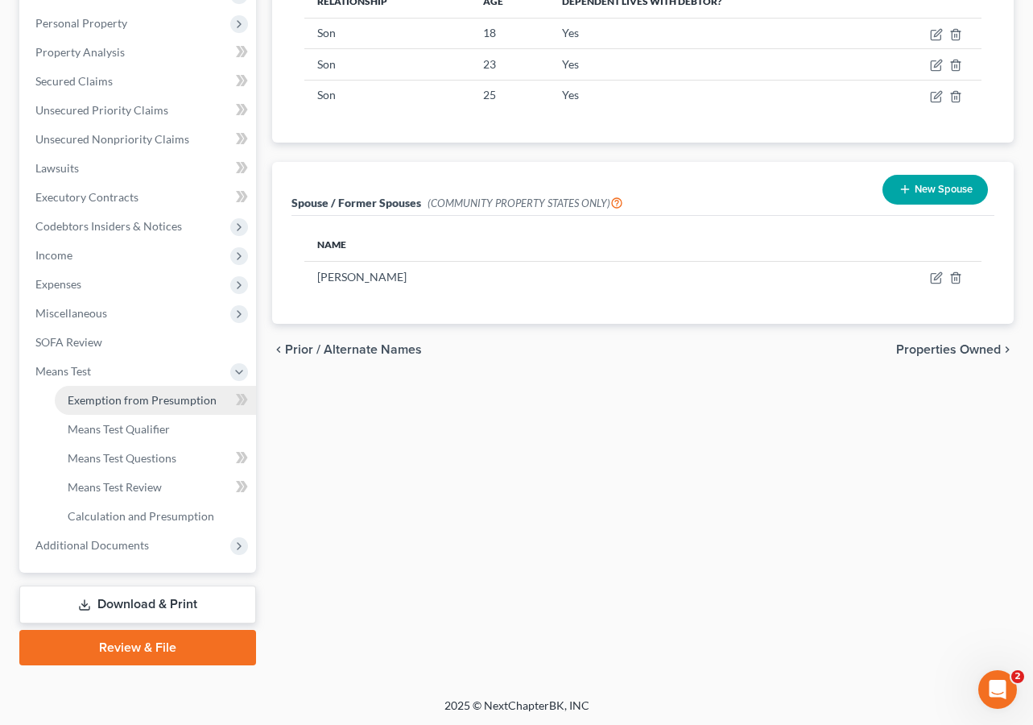
click at [145, 399] on span "Exemption from Presumption" at bounding box center [142, 400] width 149 height 14
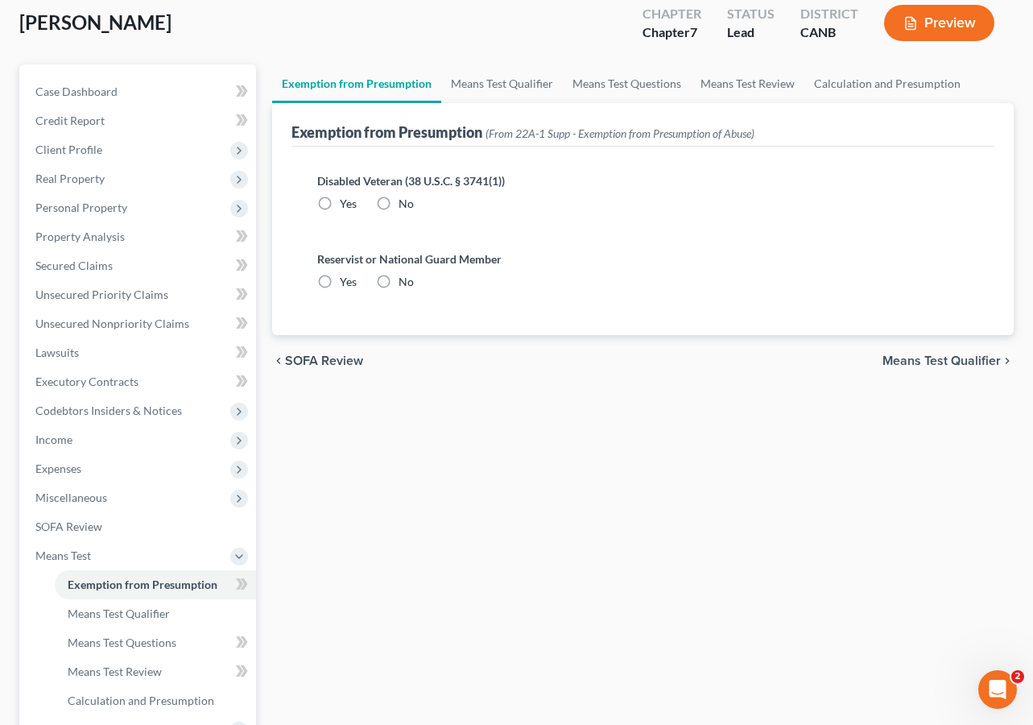
radio input "true"
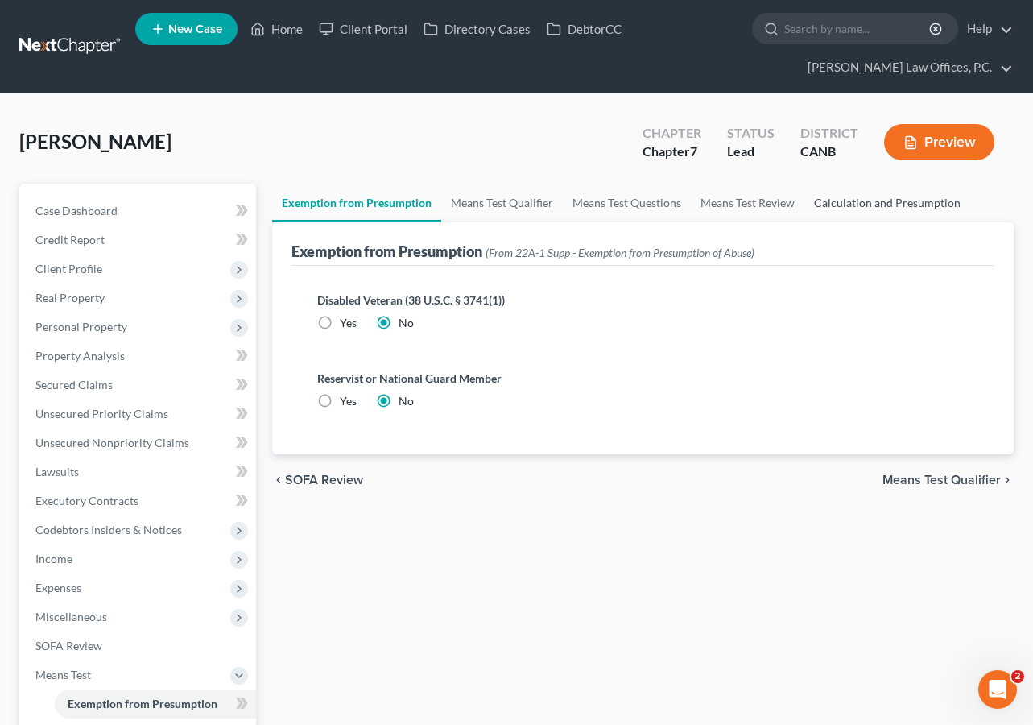
click at [894, 197] on link "Calculation and Presumption" at bounding box center [887, 203] width 166 height 39
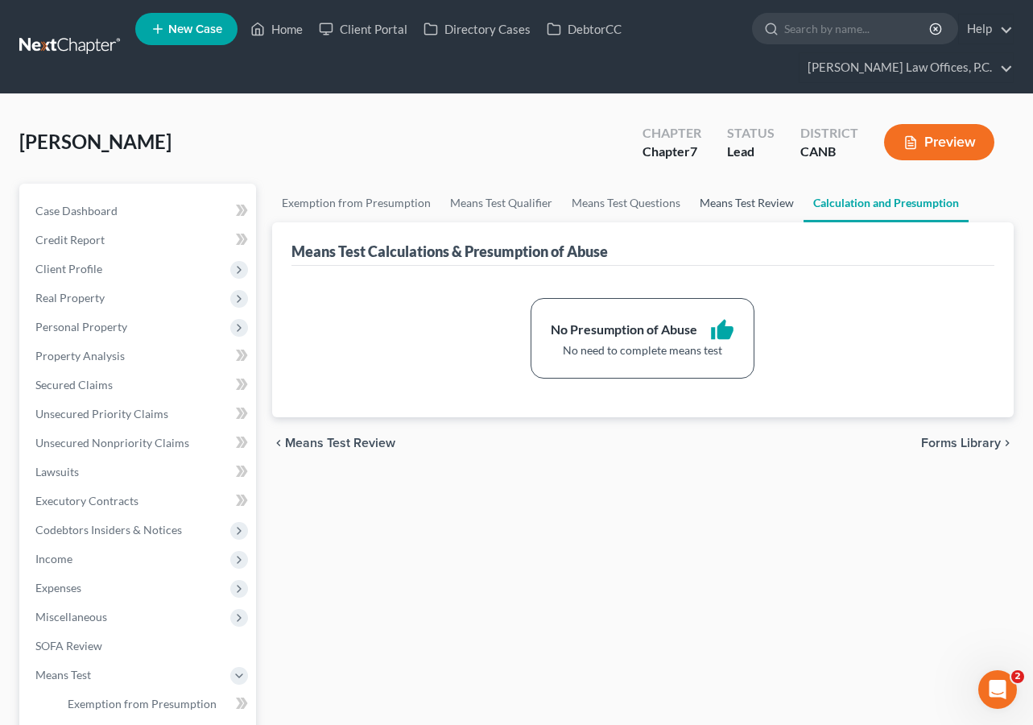
click at [726, 192] on link "Means Test Review" at bounding box center [747, 203] width 114 height 39
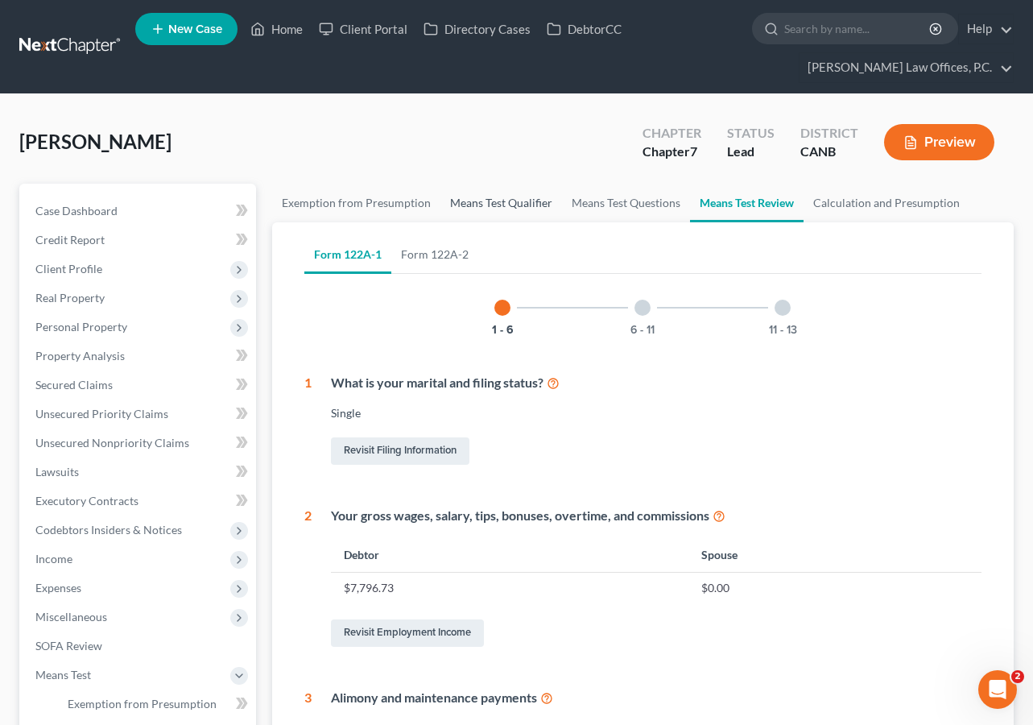
click at [517, 198] on link "Means Test Qualifier" at bounding box center [501, 203] width 122 height 39
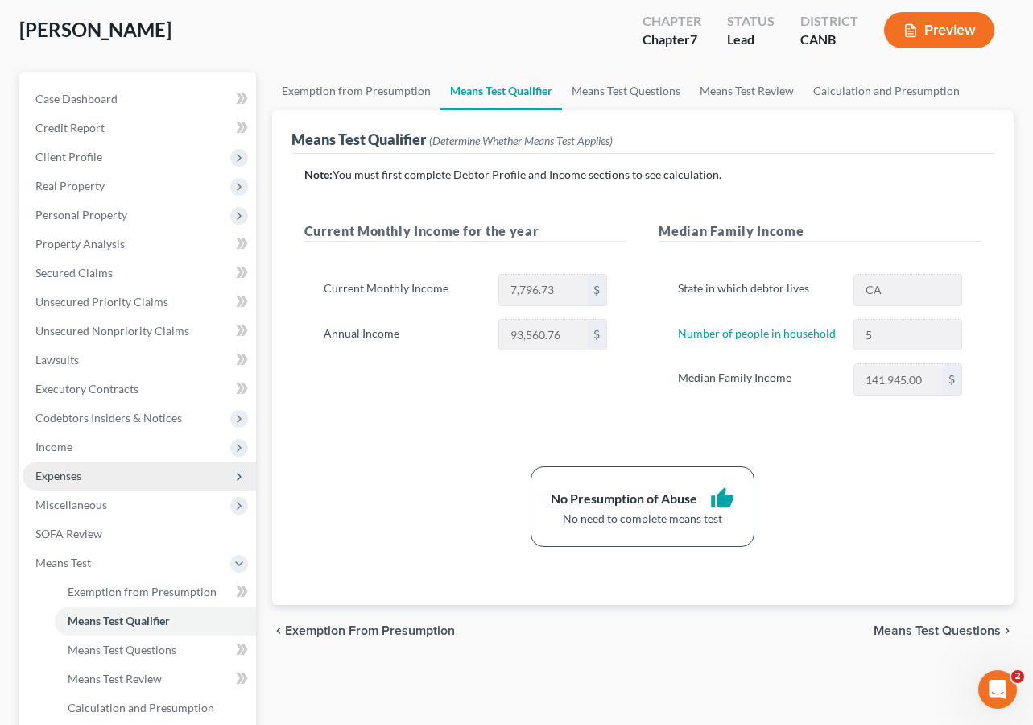
scroll to position [119, 0]
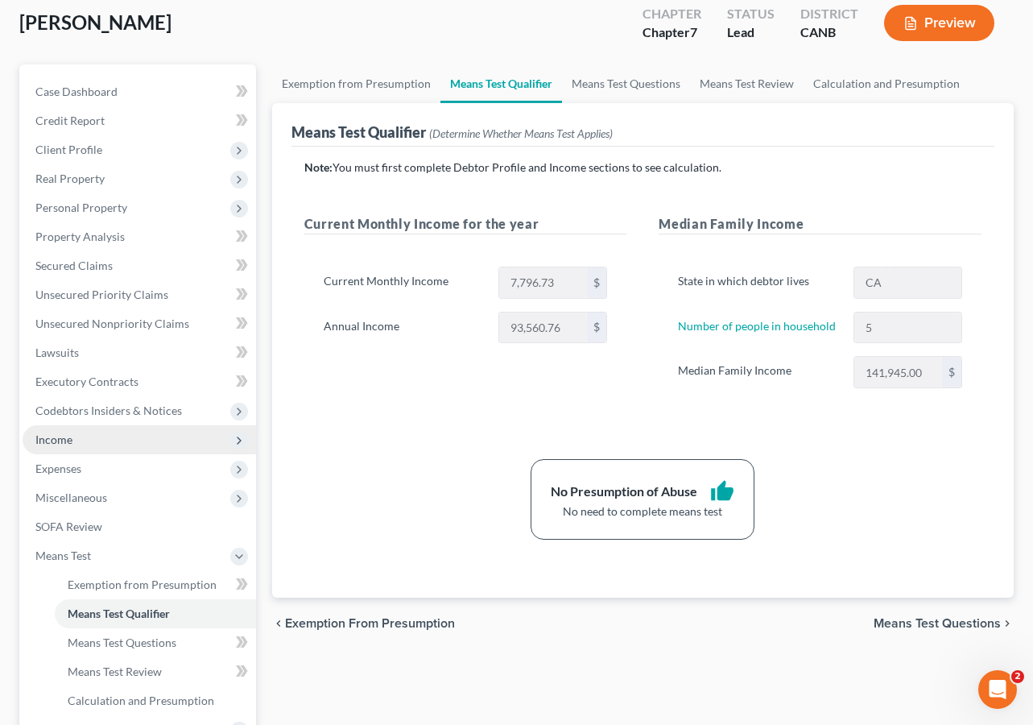
click at [163, 447] on span "Income" at bounding box center [139, 439] width 233 height 29
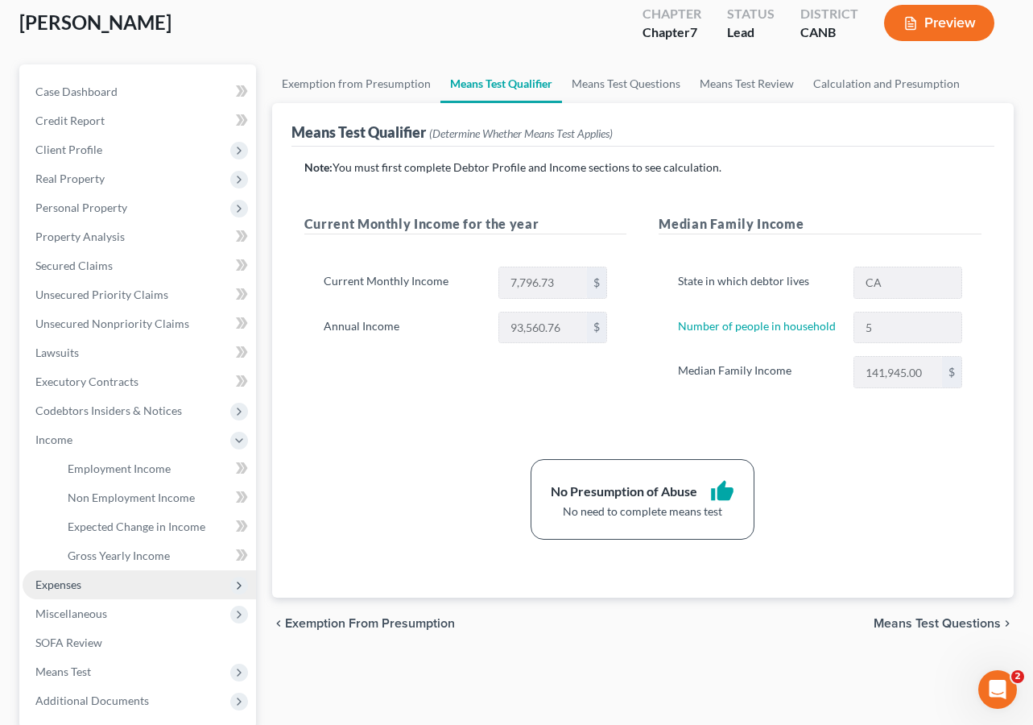
click at [118, 570] on span "Expenses" at bounding box center [139, 584] width 233 height 29
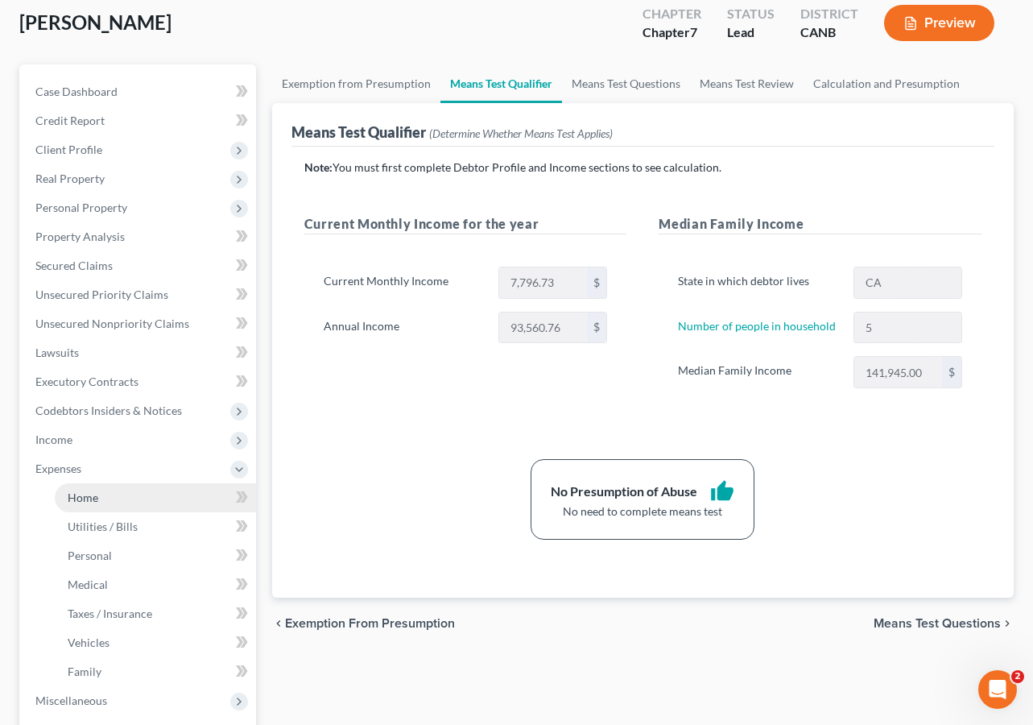
click at [140, 499] on link "Home" at bounding box center [155, 497] width 201 height 29
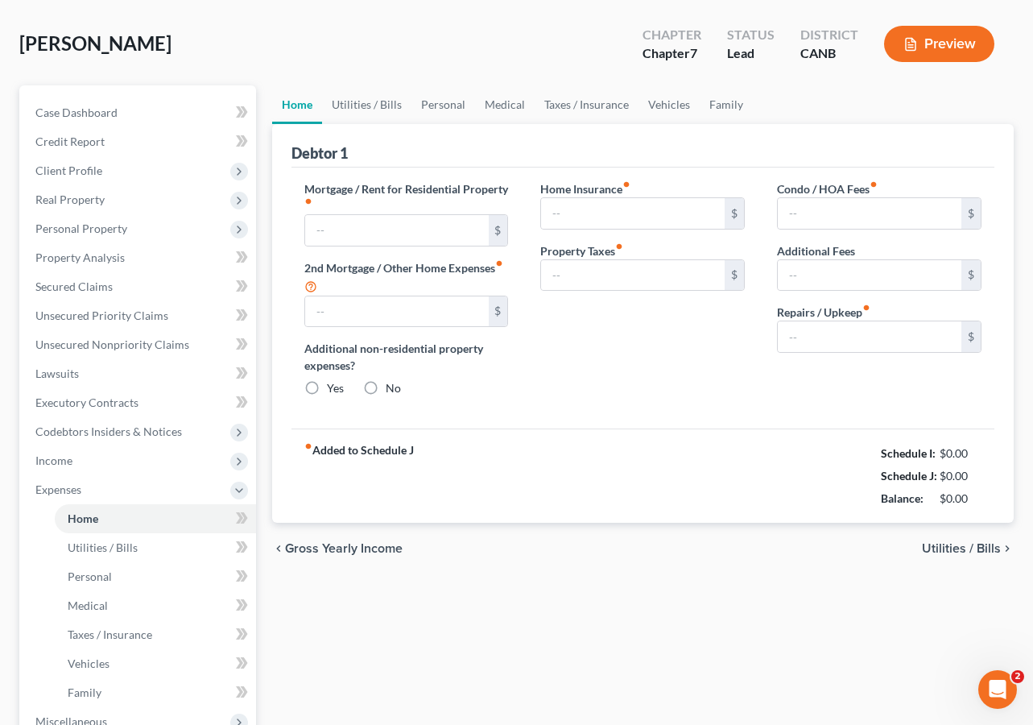
type input "2,564.00"
type input "0.00"
radio input "true"
type input "0.00"
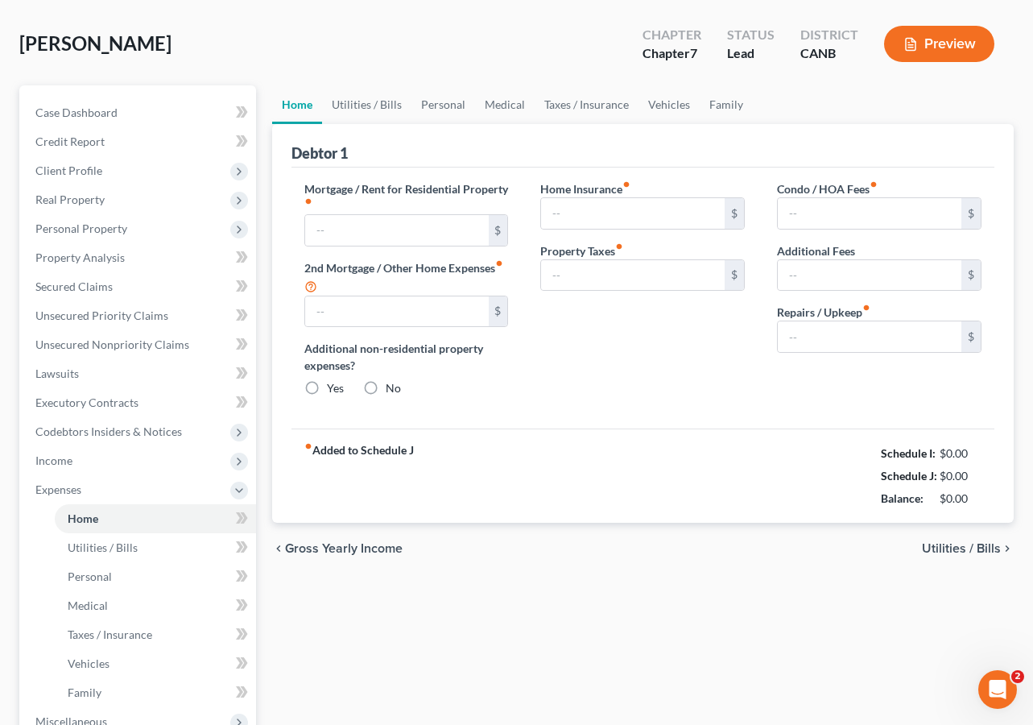
type input "0.00"
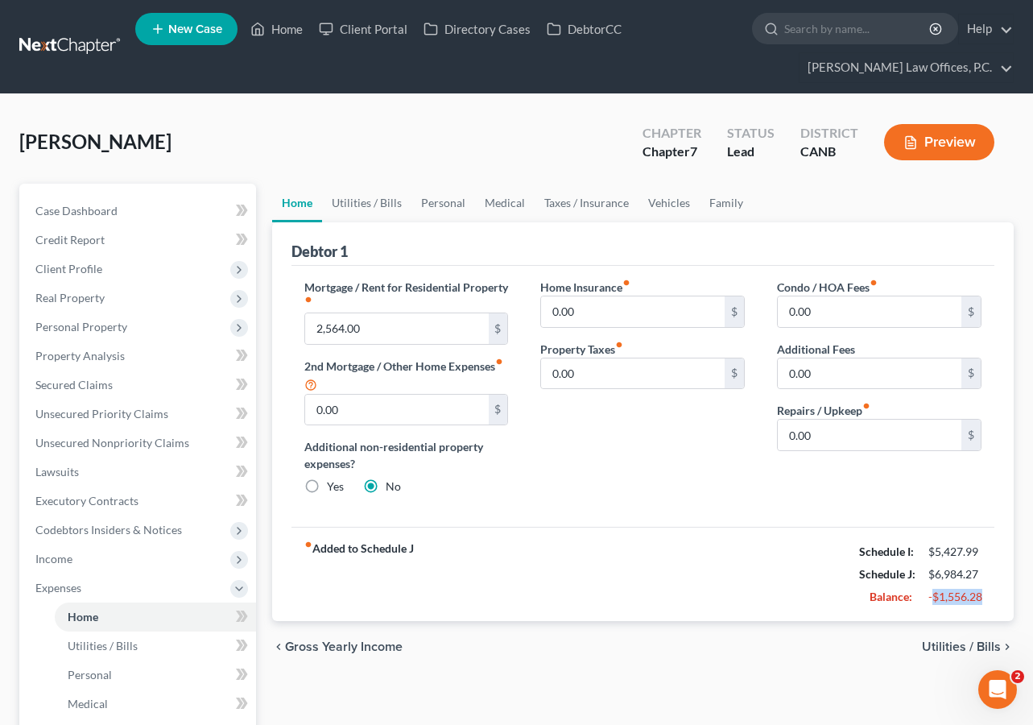
drag, startPoint x: 981, startPoint y: 600, endPoint x: 932, endPoint y: 600, distance: 49.1
click at [932, 600] on div "-$1,556.28" at bounding box center [954, 596] width 53 height 16
click at [890, 598] on strong "Balance:" at bounding box center [890, 596] width 43 height 14
click at [431, 203] on link "Personal" at bounding box center [443, 203] width 64 height 39
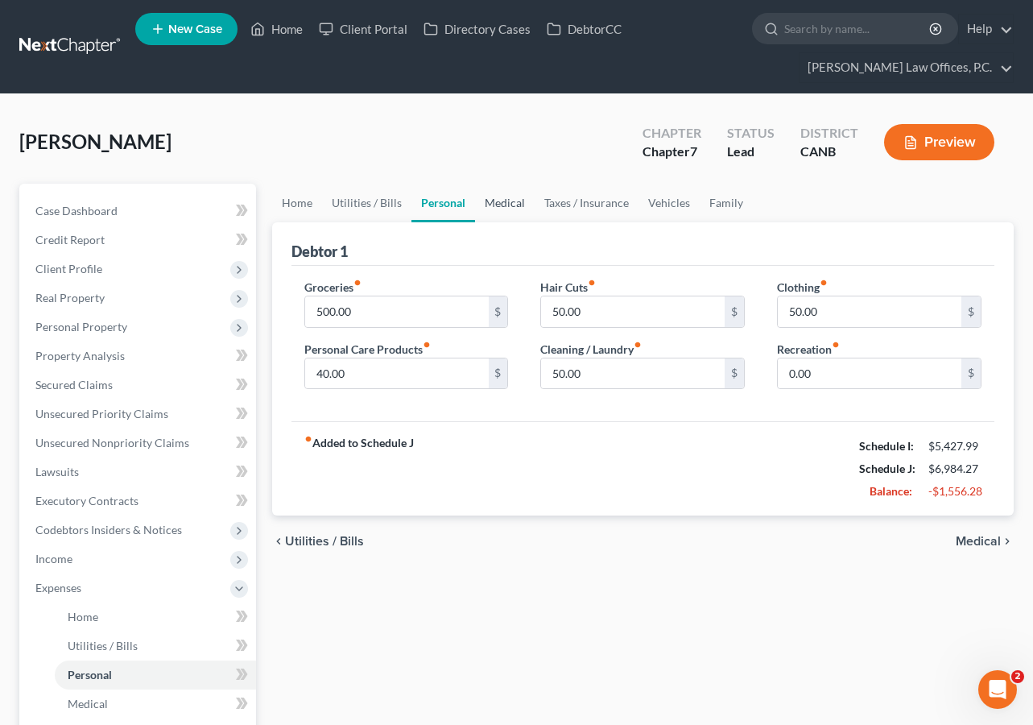
click at [506, 208] on link "Medical" at bounding box center [505, 203] width 60 height 39
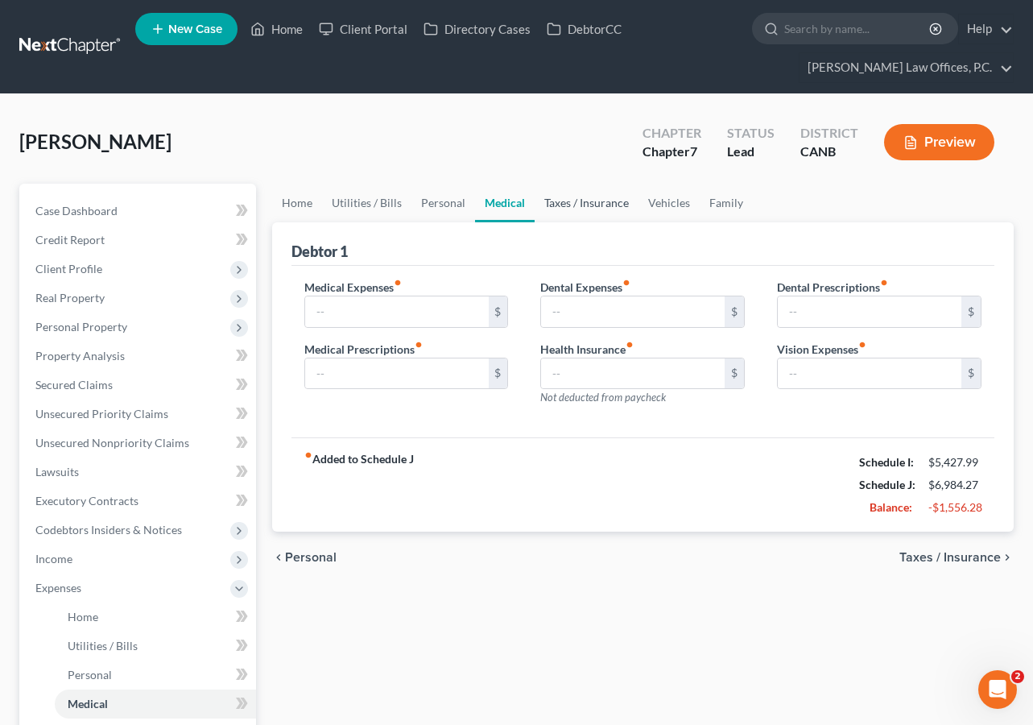
click at [602, 206] on link "Taxes / Insurance" at bounding box center [587, 203] width 104 height 39
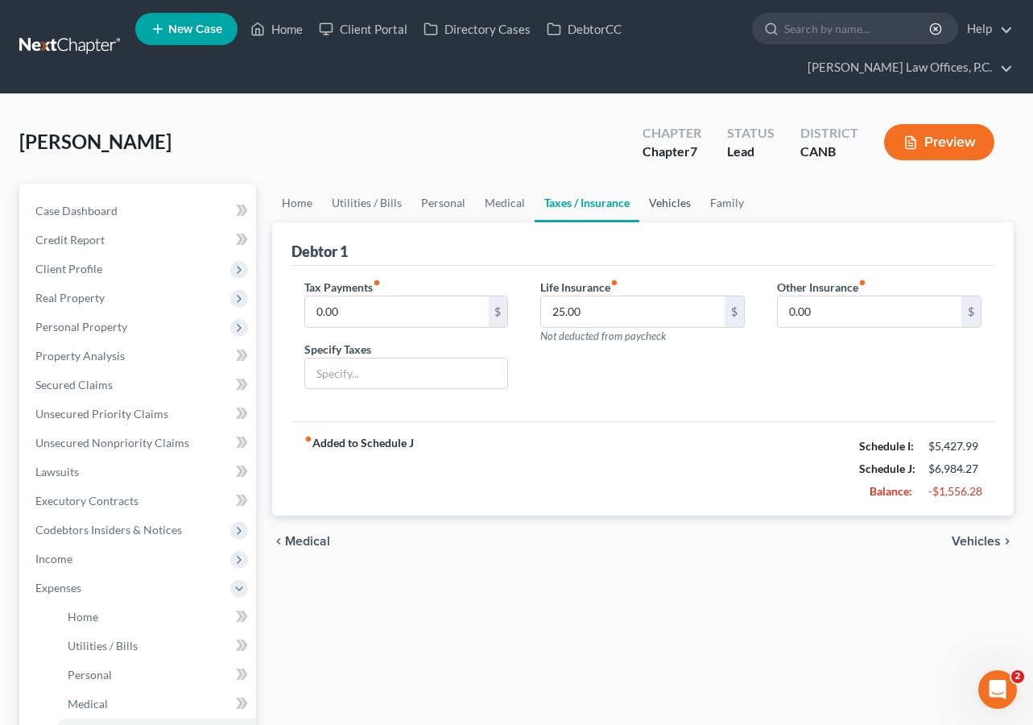
click at [679, 204] on link "Vehicles" at bounding box center [669, 203] width 61 height 39
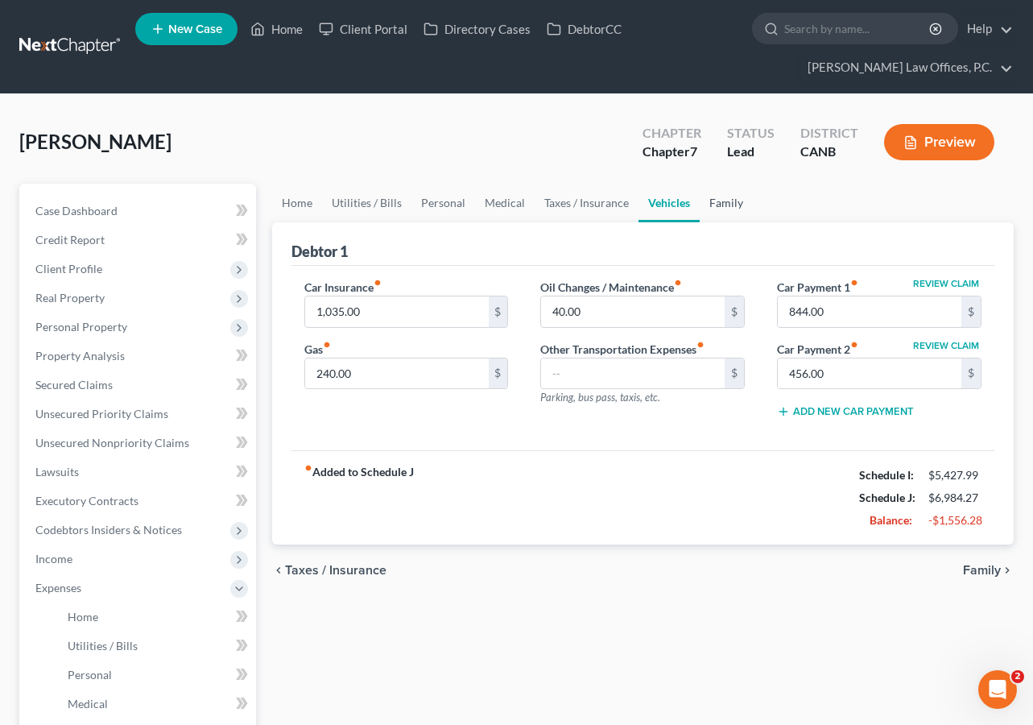
click at [737, 205] on link "Family" at bounding box center [726, 203] width 53 height 39
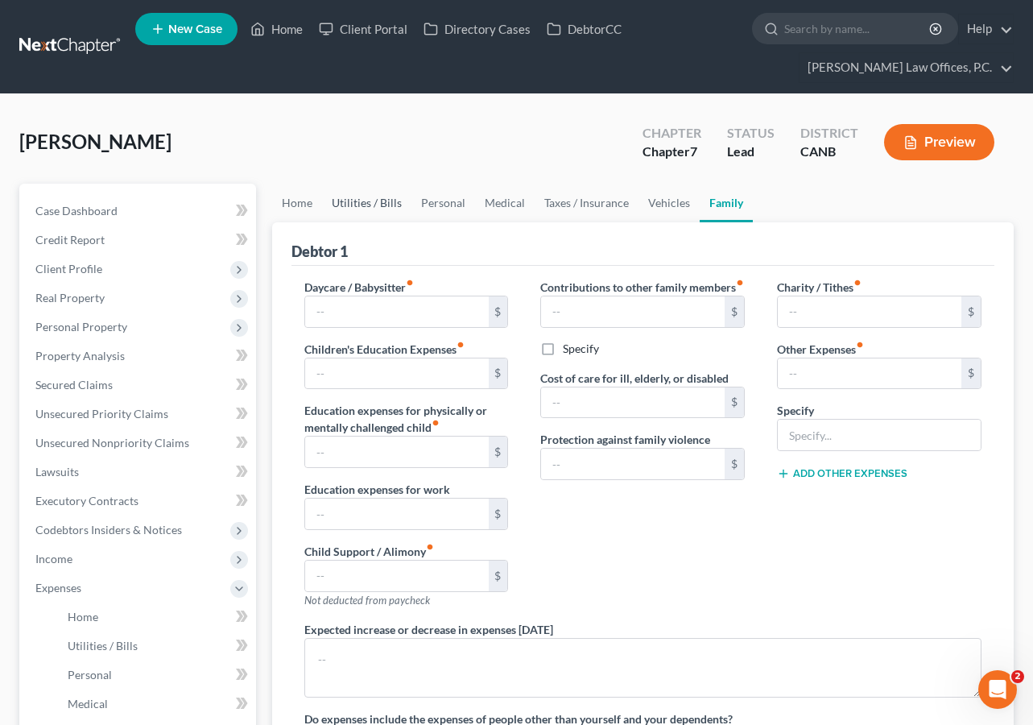
click at [376, 203] on link "Utilities / Bills" at bounding box center [366, 203] width 89 height 39
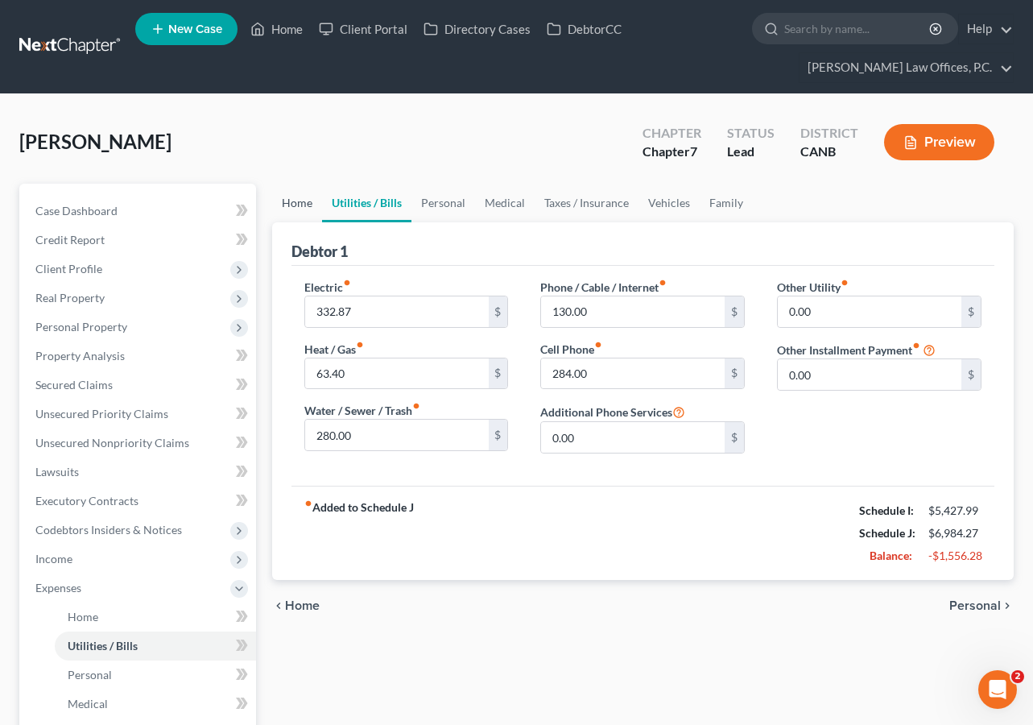
click at [296, 200] on link "Home" at bounding box center [297, 203] width 50 height 39
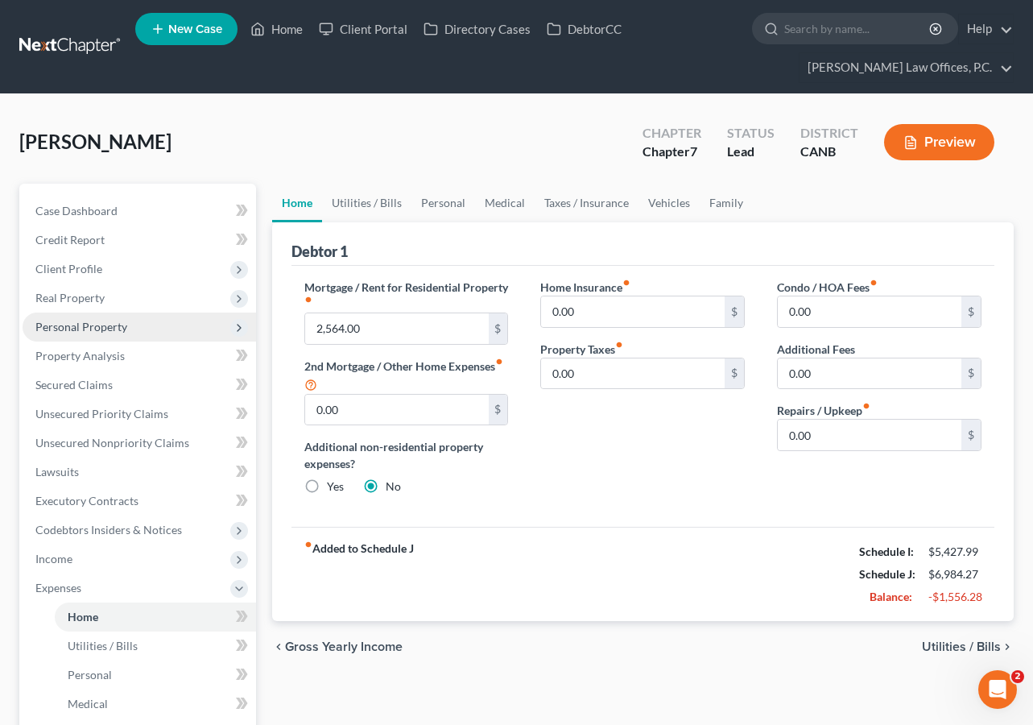
click at [158, 329] on span "Personal Property" at bounding box center [139, 326] width 233 height 29
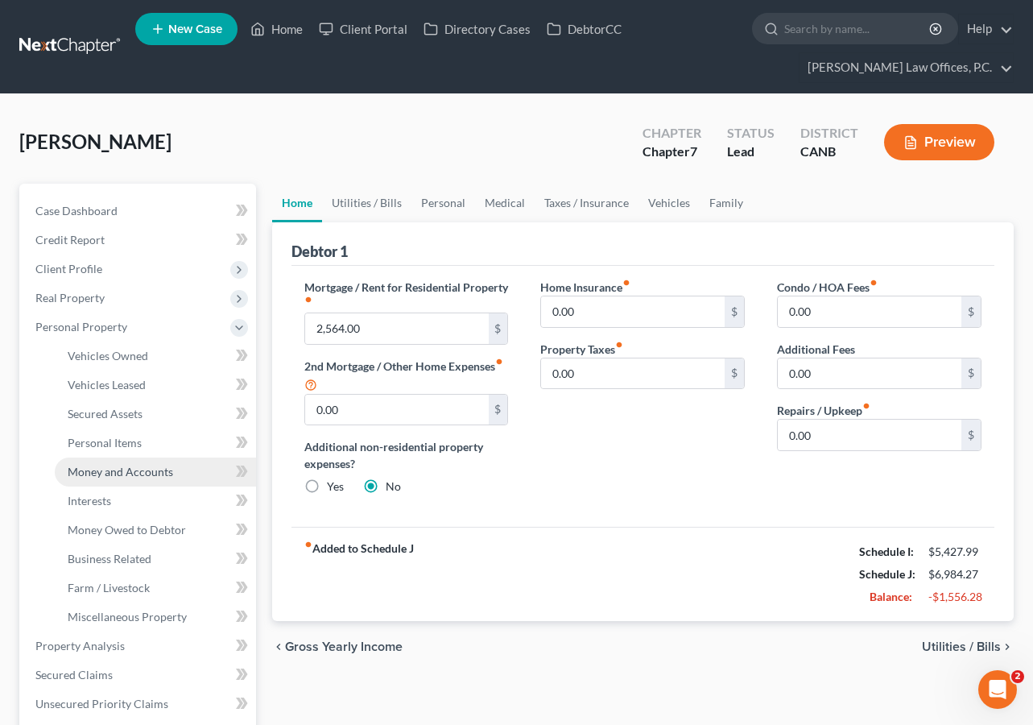
click at [148, 461] on link "Money and Accounts" at bounding box center [155, 471] width 201 height 29
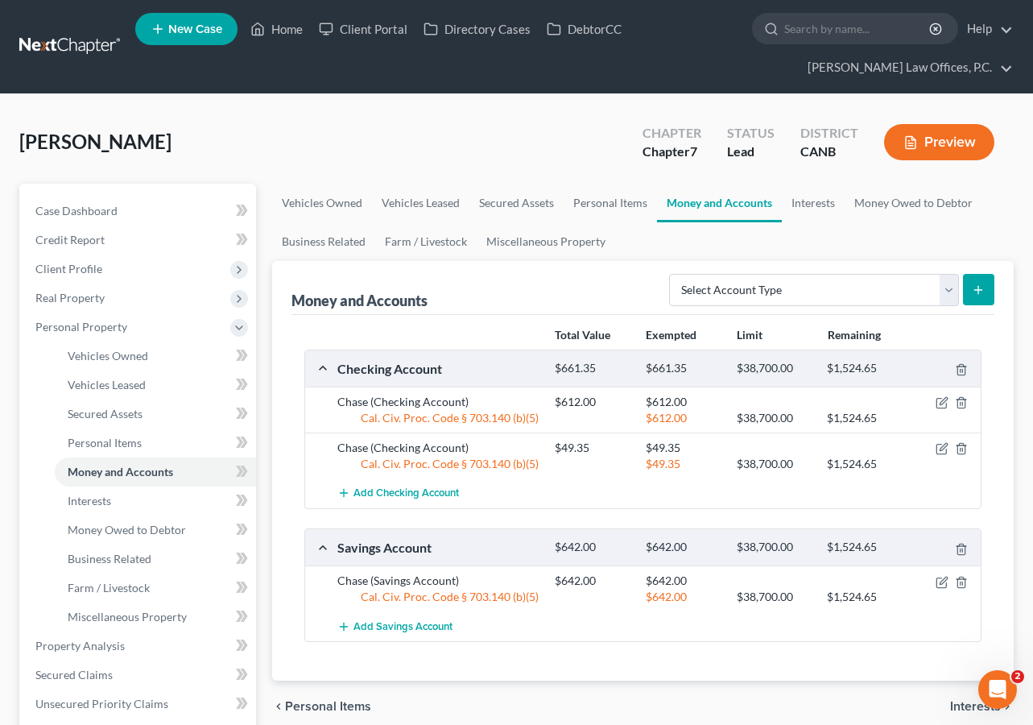
click at [778, 306] on div "Select Account Type Brokerage Cash on Hand Certificates of Deposit Checking Acc…" at bounding box center [829, 288] width 332 height 43
click at [779, 304] on select "Select Account Type Brokerage Cash on Hand Certificates of Deposit Checking Acc…" at bounding box center [814, 290] width 290 height 32
select select "brokerage"
click at [971, 283] on button "submit" at bounding box center [978, 289] width 31 height 31
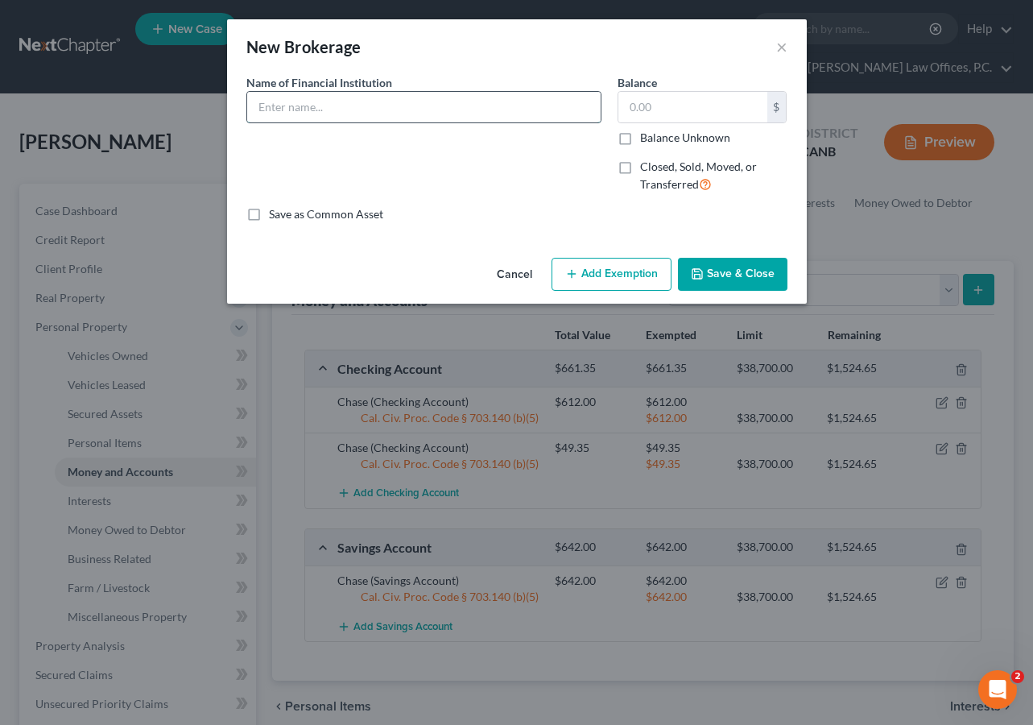
click at [398, 108] on input "text" at bounding box center [423, 107] width 353 height 31
type input "Robinhood"
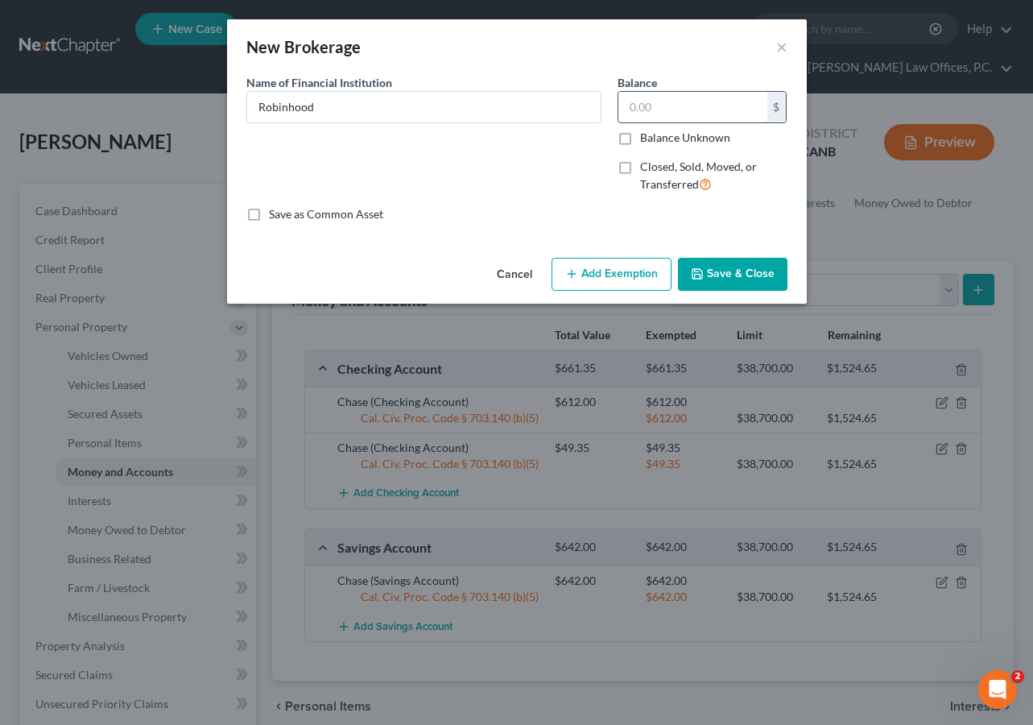
click at [678, 115] on input "text" at bounding box center [692, 107] width 149 height 31
type input "100"
click at [612, 269] on button "Add Exemption" at bounding box center [611, 275] width 120 height 34
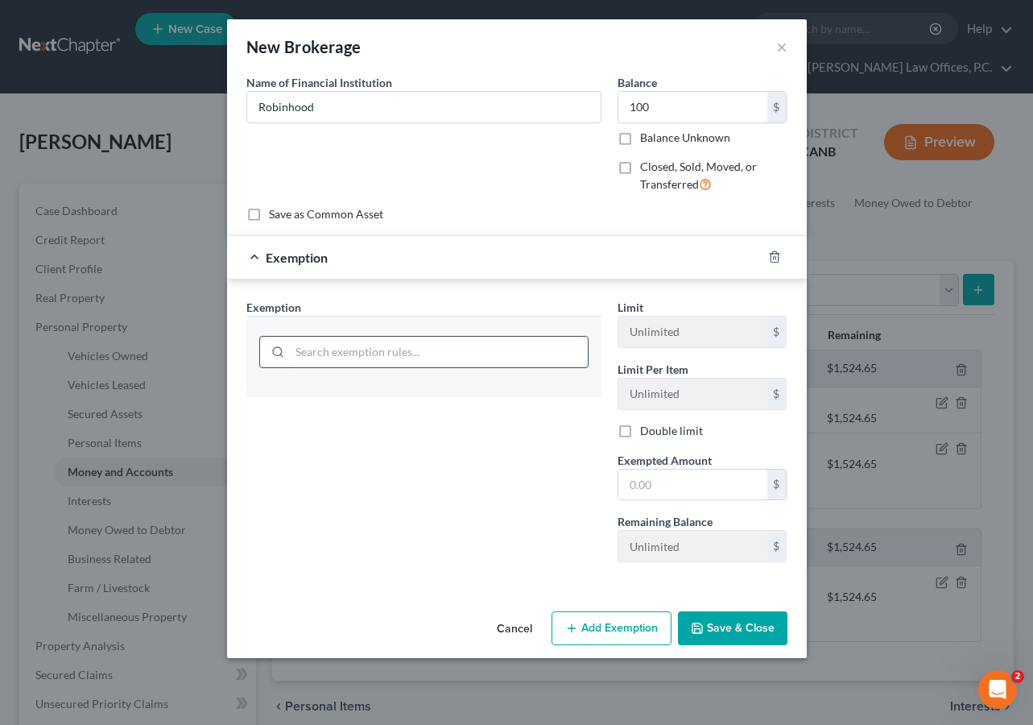
click at [478, 357] on input "search" at bounding box center [439, 352] width 298 height 31
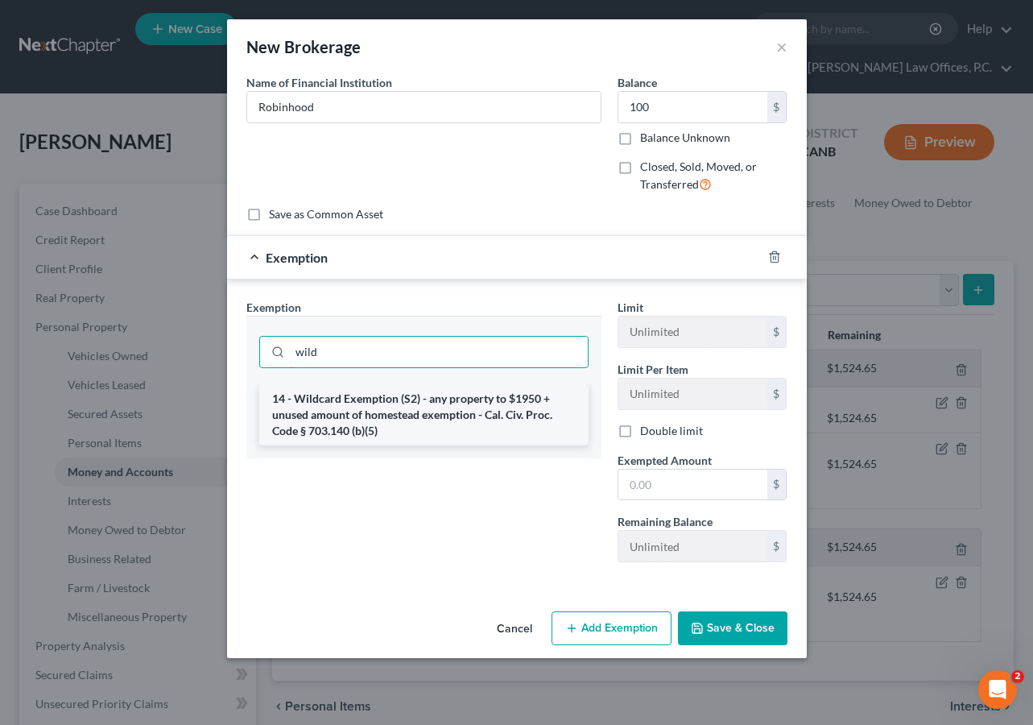
type input "wild"
click at [518, 421] on li "14 - Wildcard Exemption (S2) - any property to $1950 + unused amount of homeste…" at bounding box center [423, 414] width 329 height 61
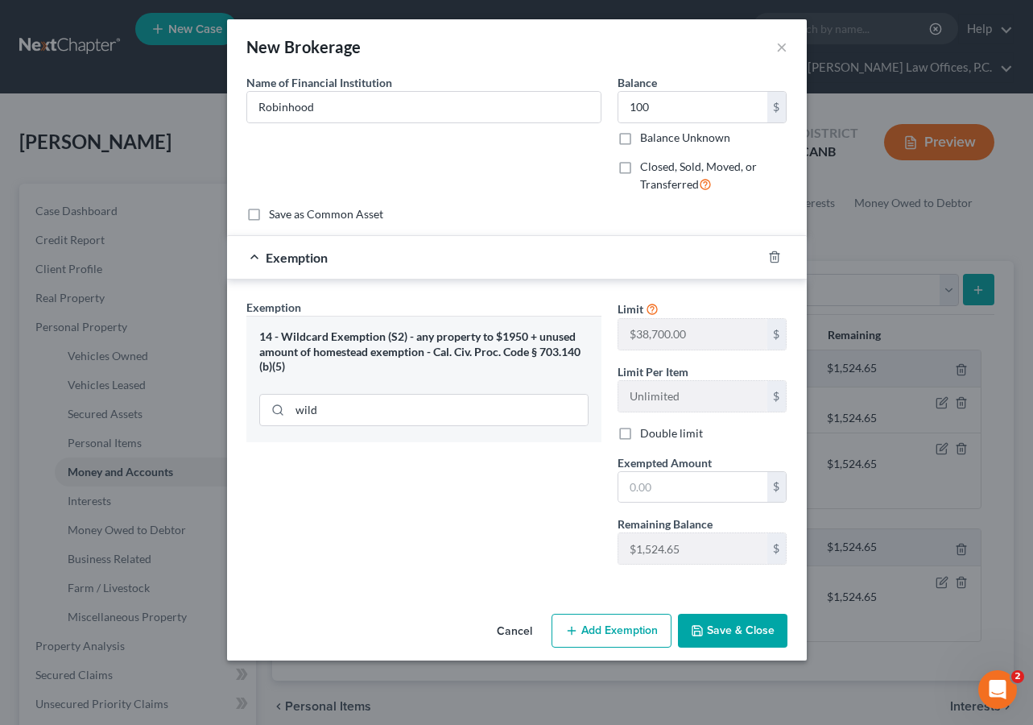
click at [677, 463] on span "Exempted Amount" at bounding box center [664, 463] width 94 height 14
click at [666, 474] on input "text" at bounding box center [692, 487] width 149 height 31
type input "100"
click at [733, 627] on button "Save & Close" at bounding box center [732, 630] width 109 height 34
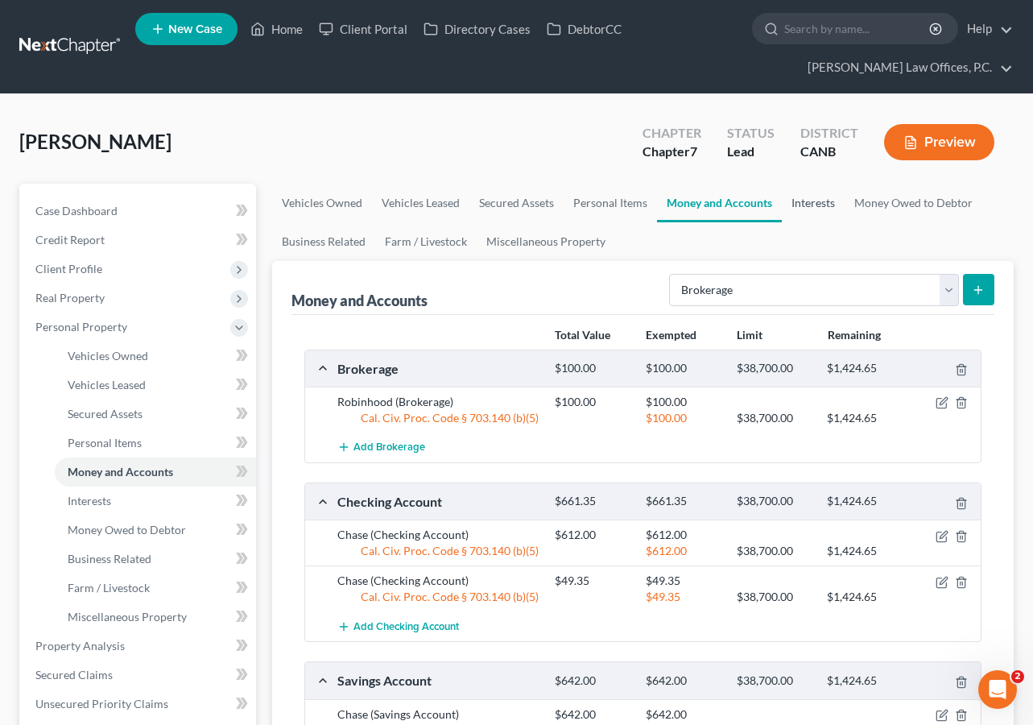
click at [806, 196] on link "Interests" at bounding box center [813, 203] width 63 height 39
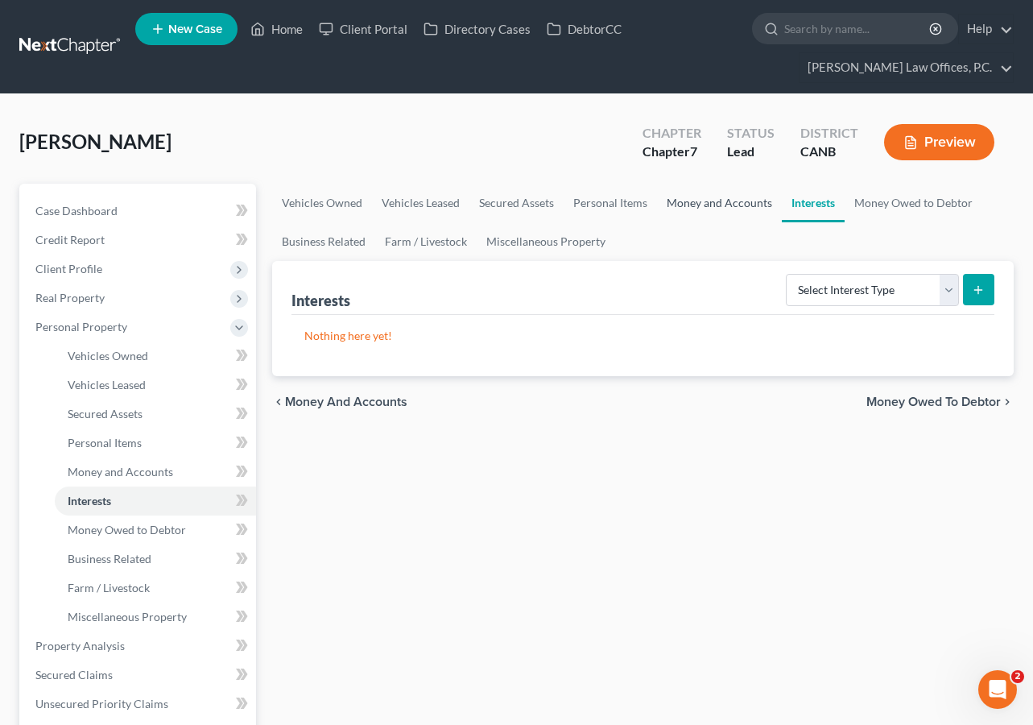
click at [720, 211] on link "Money and Accounts" at bounding box center [719, 203] width 125 height 39
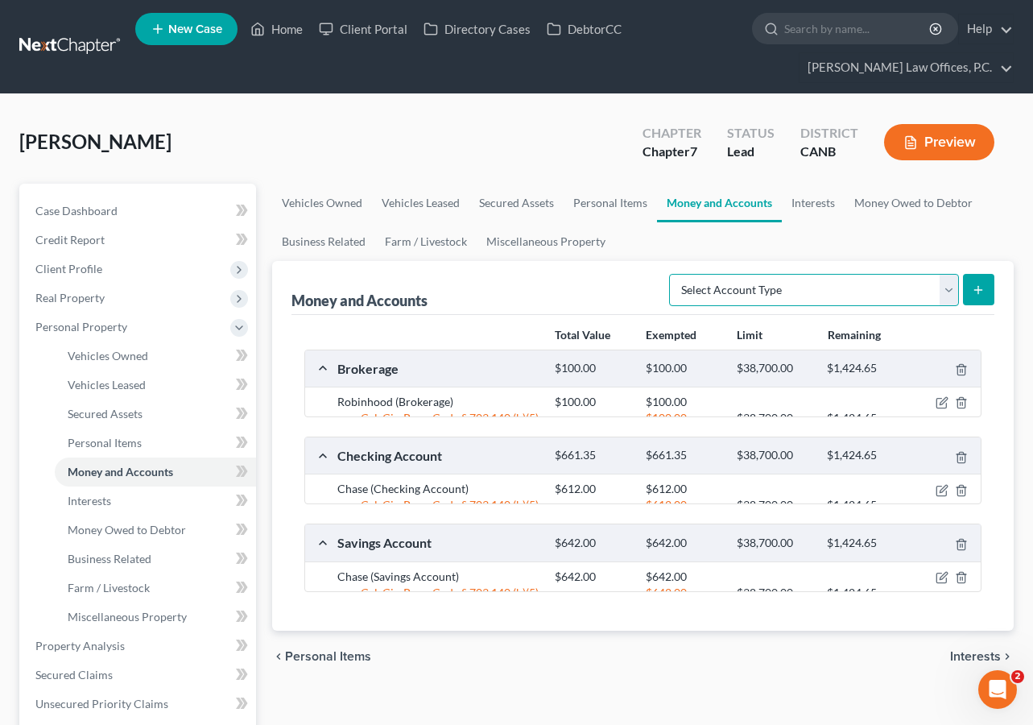
click at [787, 297] on select "Select Account Type Brokerage Cash on Hand Certificates of Deposit Checking Acc…" at bounding box center [814, 290] width 290 height 32
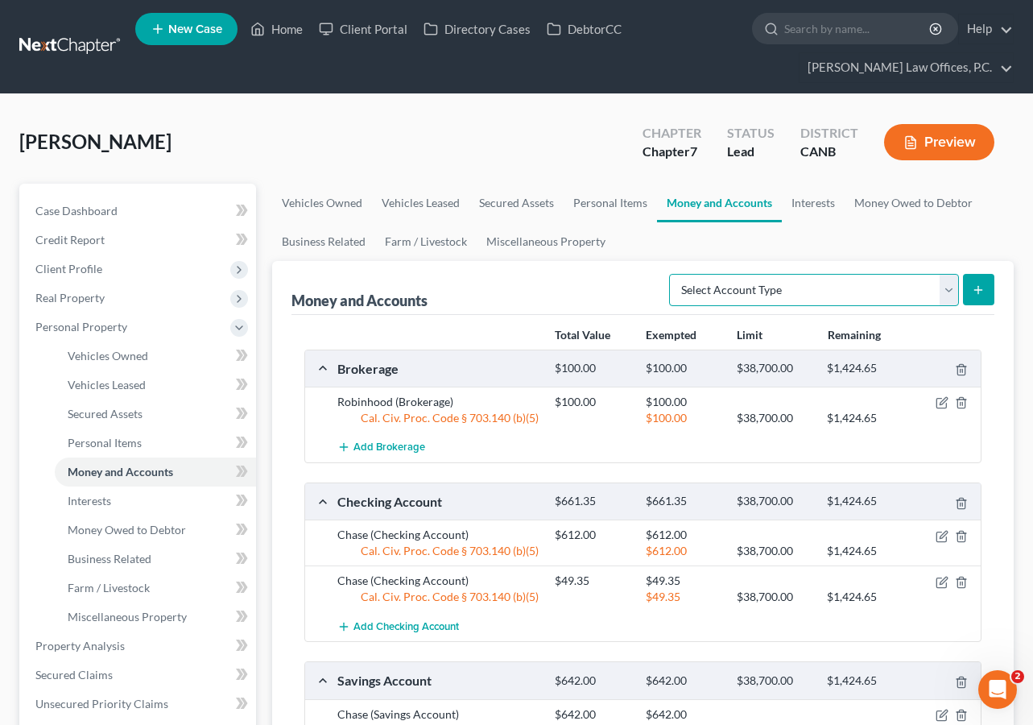
select select "savings"
click at [972, 289] on icon "submit" at bounding box center [978, 289] width 13 height 13
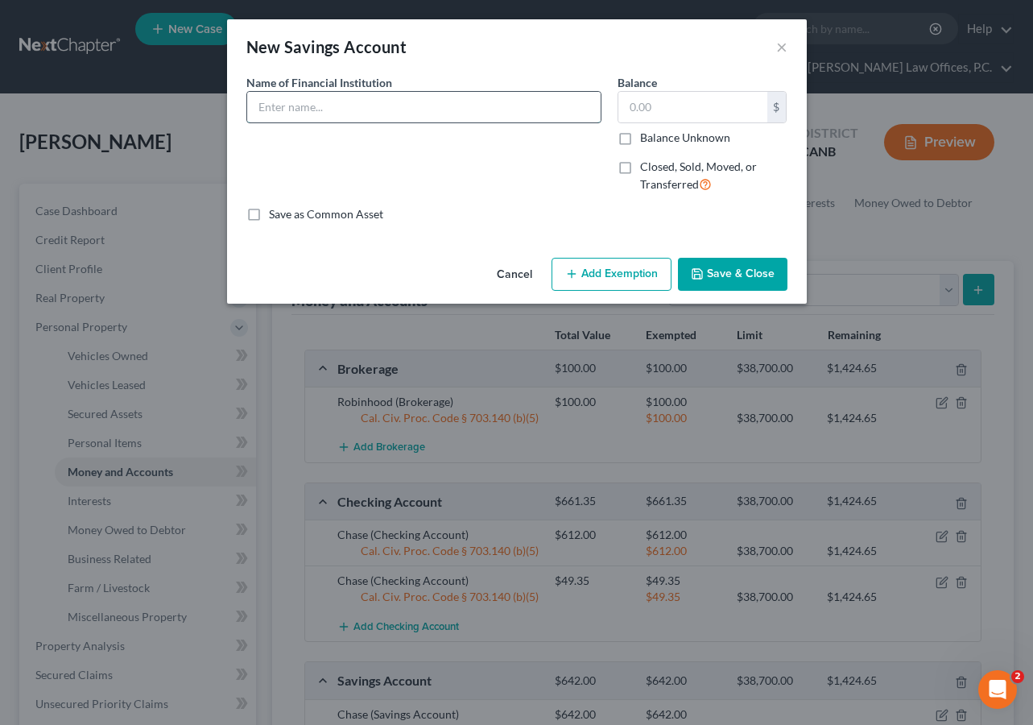
click at [419, 118] on input "text" at bounding box center [423, 107] width 353 height 31
type input "Golden One Credit Union"
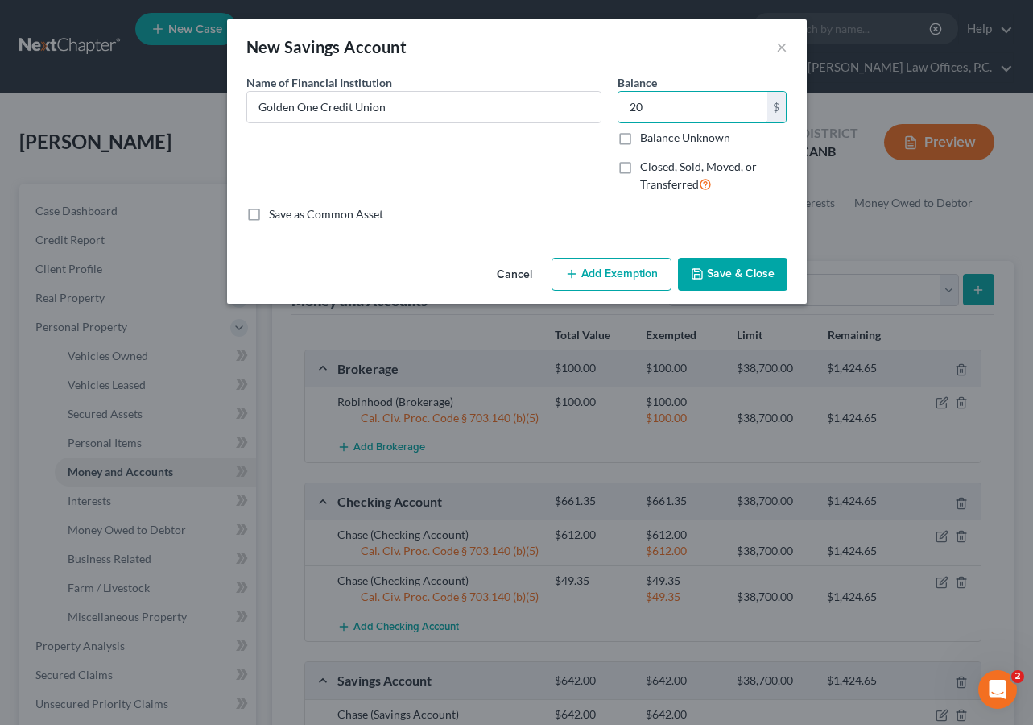
type input "20"
click at [609, 291] on div "Cancel Add Exemption Save & Close" at bounding box center [517, 277] width 580 height 53
click at [609, 277] on button "Add Exemption" at bounding box center [611, 275] width 120 height 34
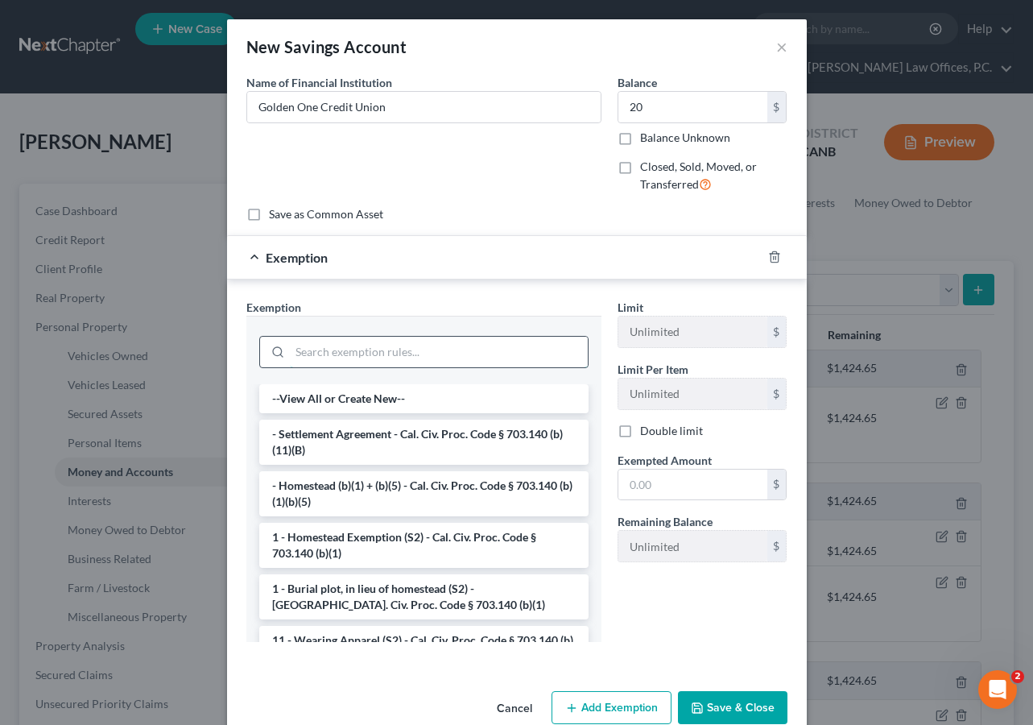
click at [384, 357] on input "search" at bounding box center [439, 352] width 298 height 31
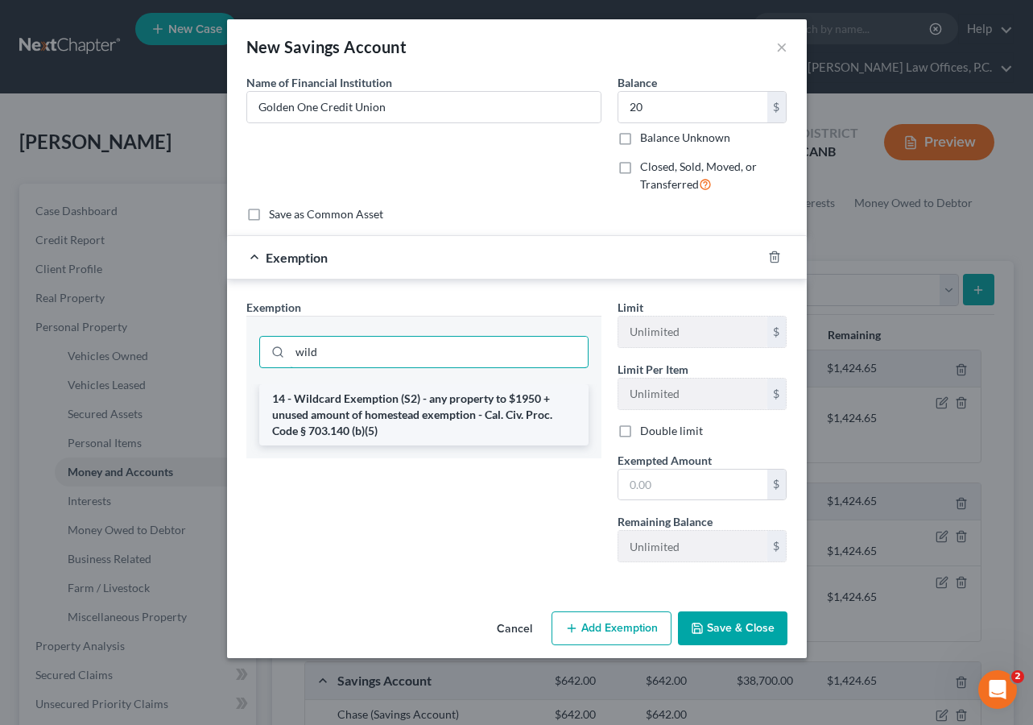
type input "wild"
click at [412, 388] on li "14 - Wildcard Exemption (S2) - any property to $1950 + unused amount of homeste…" at bounding box center [423, 414] width 329 height 61
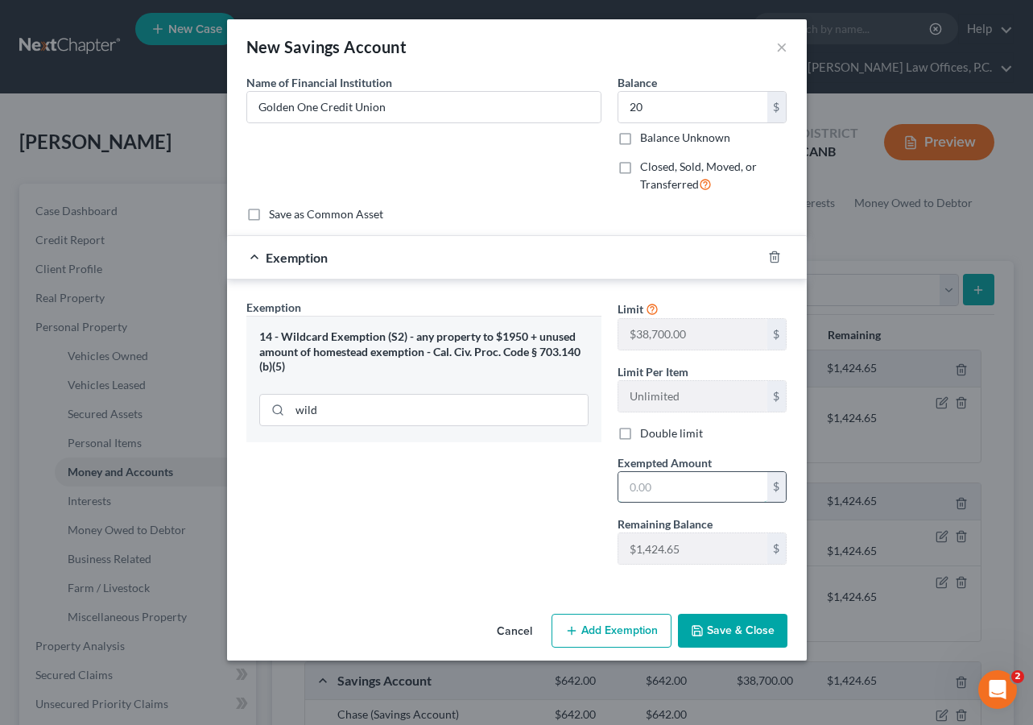
click at [641, 492] on input "text" at bounding box center [692, 487] width 149 height 31
type input "20"
click at [725, 617] on button "Save & Close" at bounding box center [732, 630] width 109 height 34
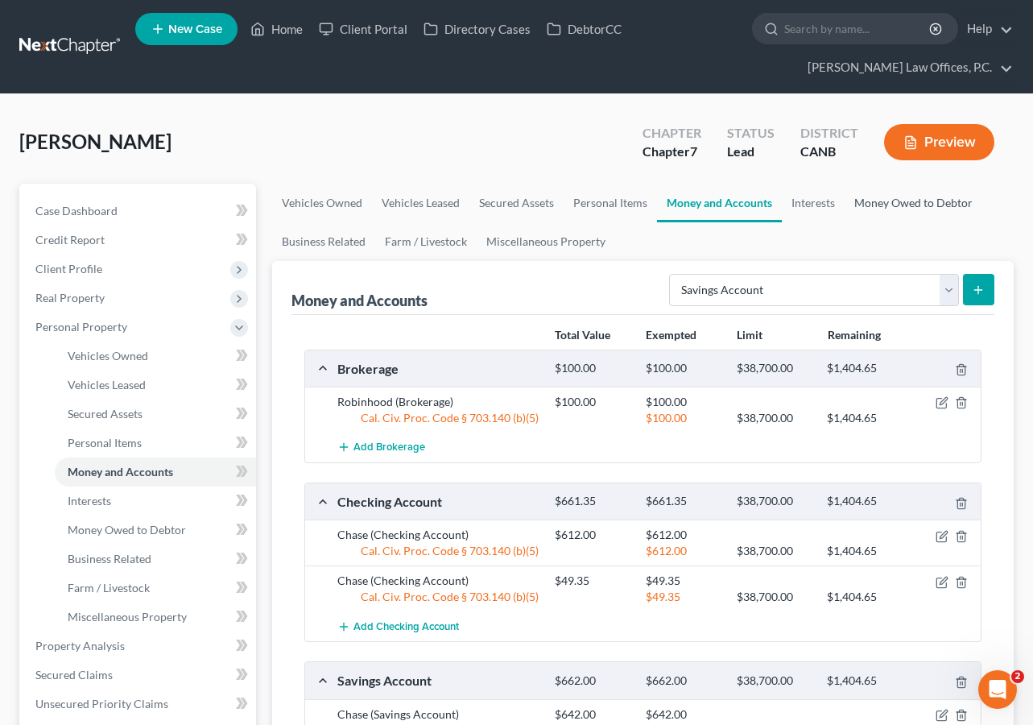
click at [845, 204] on link "Money Owed to Debtor" at bounding box center [913, 203] width 138 height 39
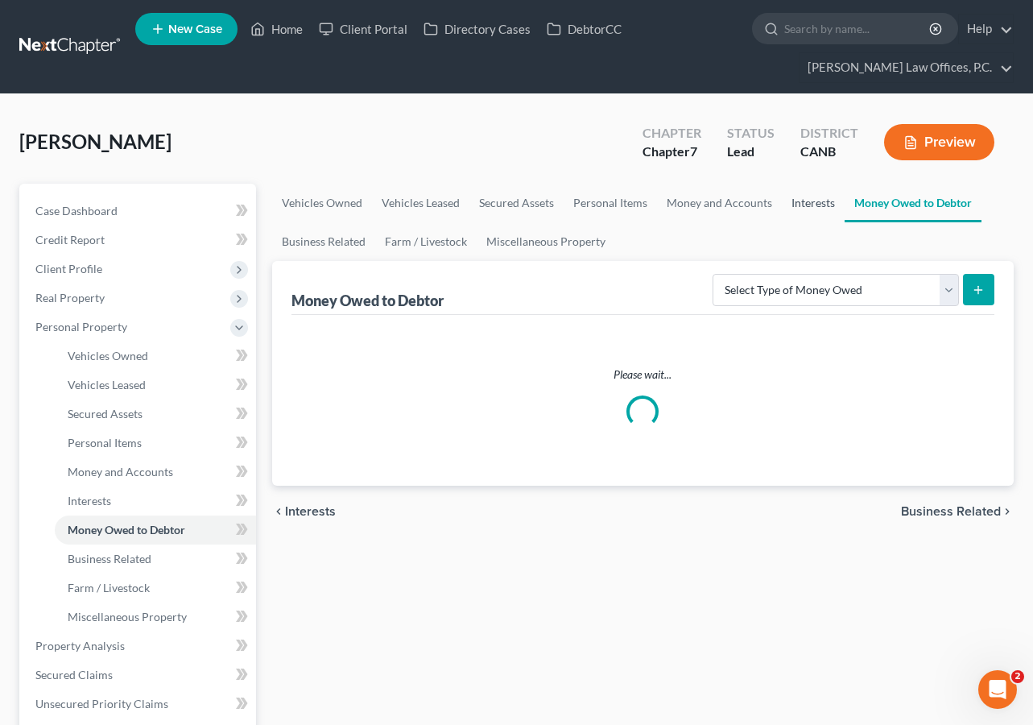
click at [819, 204] on link "Interests" at bounding box center [813, 203] width 63 height 39
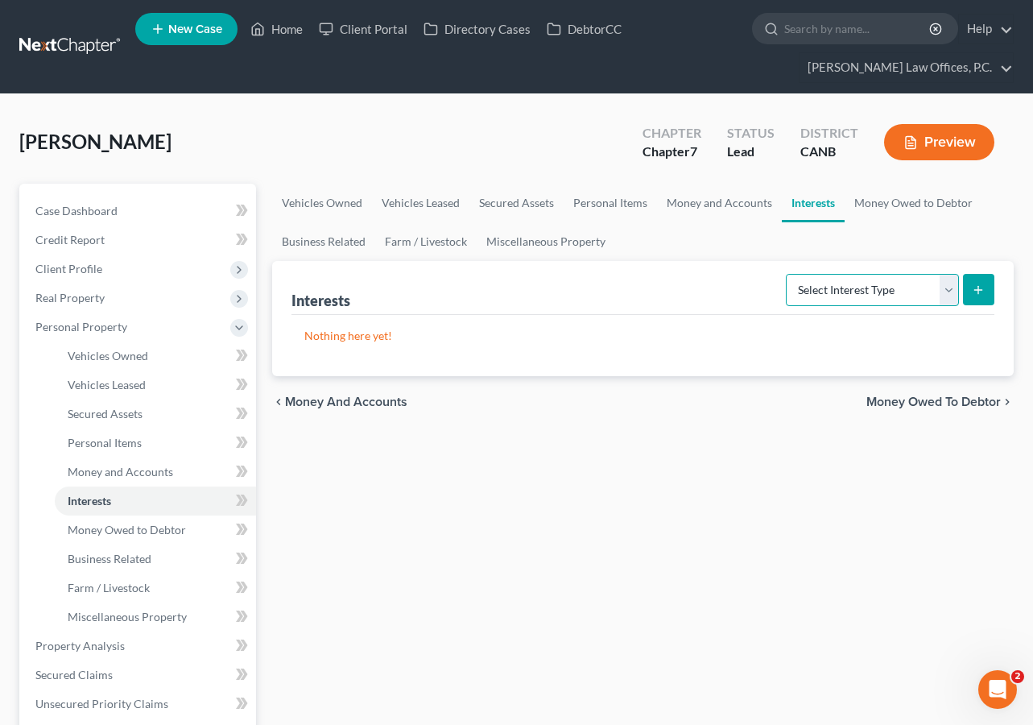
click at [856, 286] on select "Select Interest Type 401K Annuity Bond Education IRA Government Bond Government…" at bounding box center [872, 290] width 173 height 32
select select "401k"
click at [968, 290] on button "submit" at bounding box center [978, 289] width 31 height 31
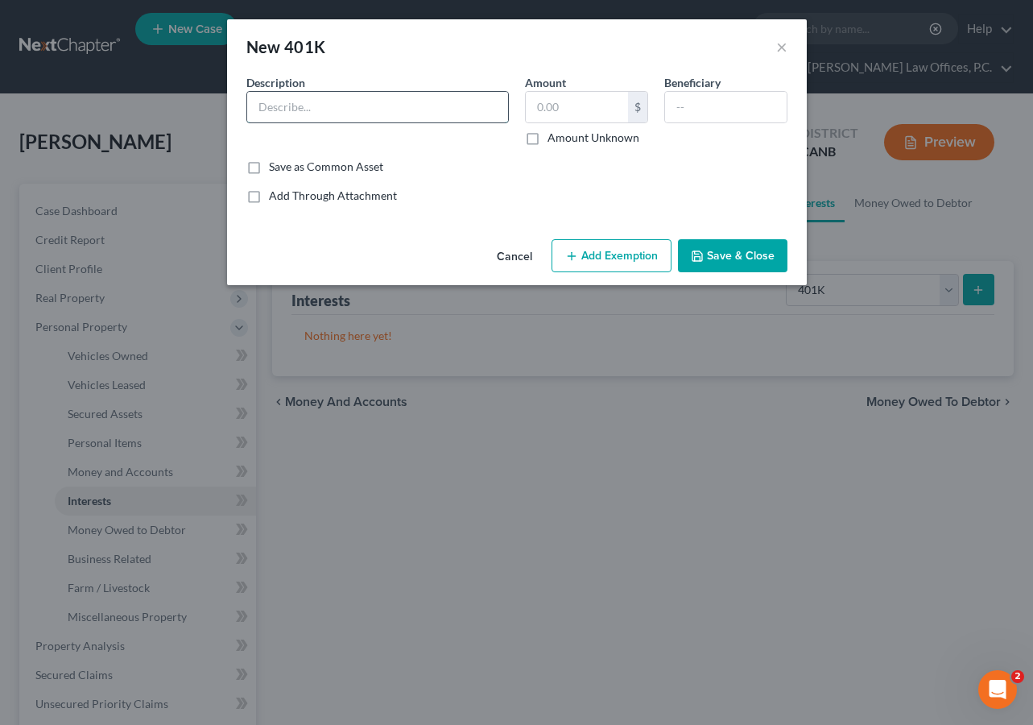
click at [312, 109] on input "text" at bounding box center [377, 107] width 261 height 31
type input "T.Rowe Price 401(k) Plan"
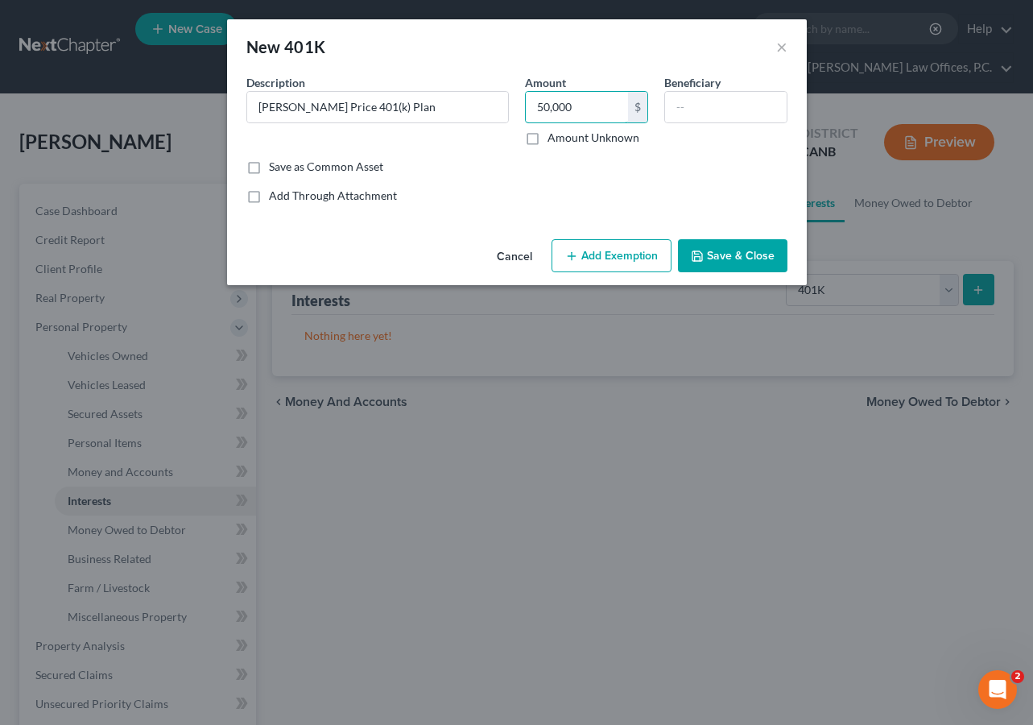
type input "50,000"
click at [630, 261] on button "Add Exemption" at bounding box center [611, 256] width 120 height 34
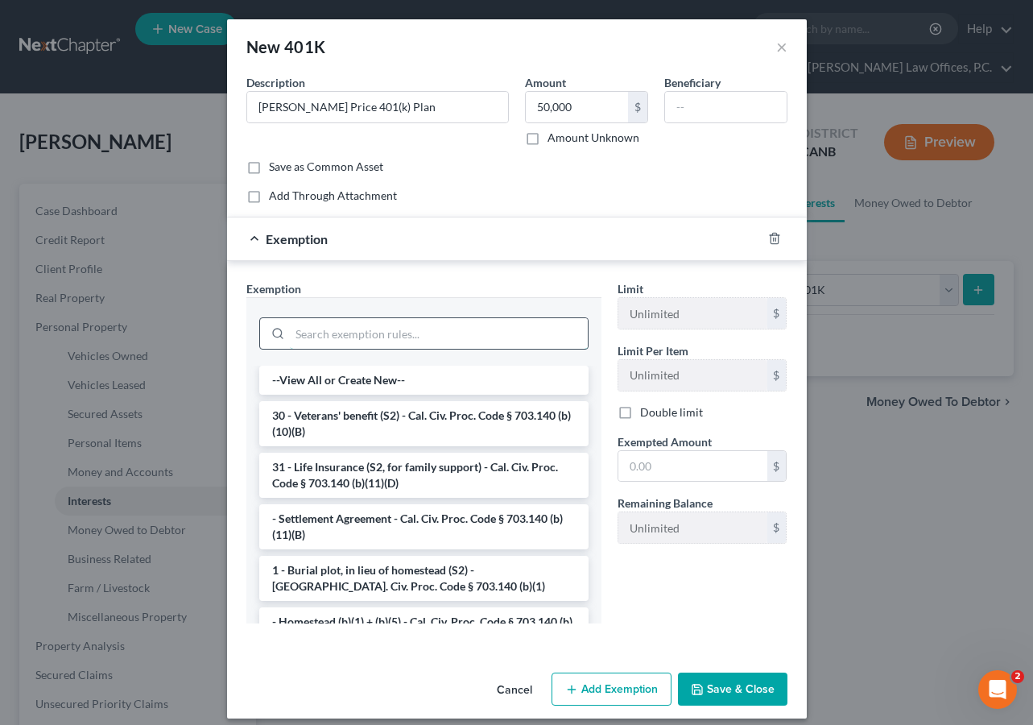
click at [430, 341] on input "search" at bounding box center [439, 333] width 298 height 31
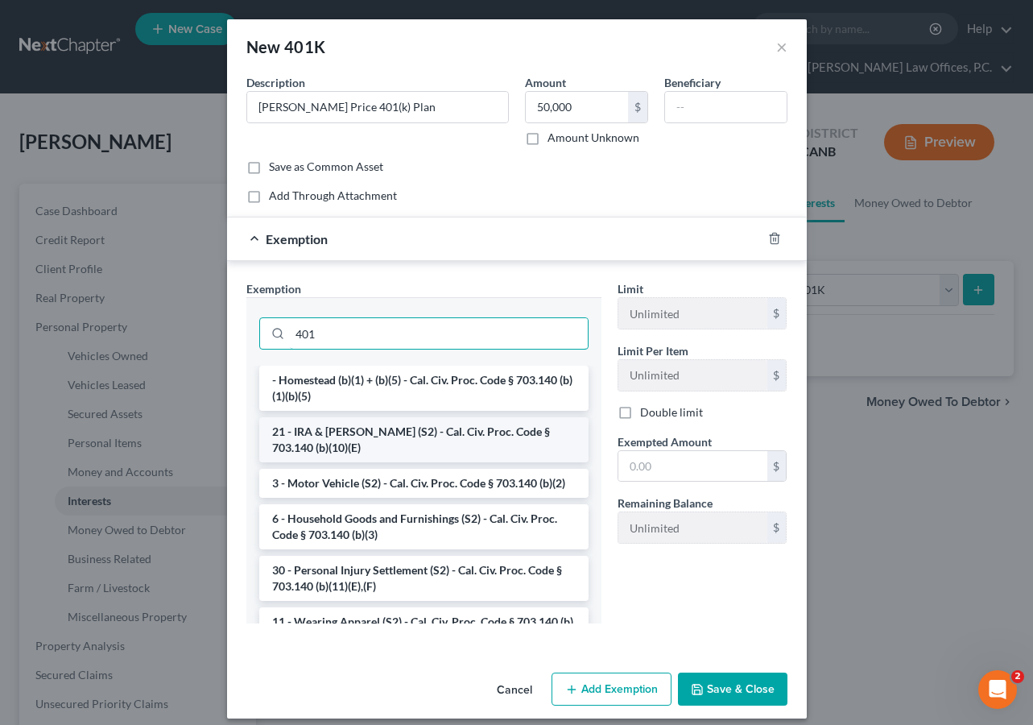
type input "401"
click at [415, 439] on li "21 - IRA & Roth IRA (S2) - Cal. Civ. Proc. Code § 703.140 (b)(10)(E)" at bounding box center [423, 439] width 329 height 45
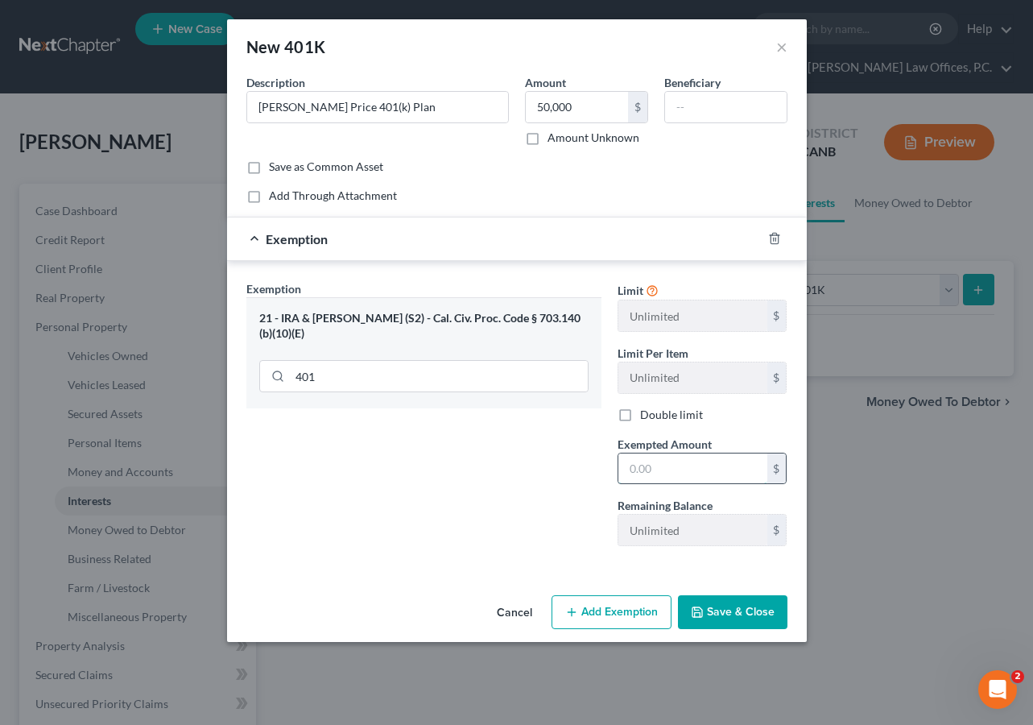
click at [653, 469] on input "text" at bounding box center [692, 468] width 149 height 31
type input "1"
click at [738, 598] on button "Save & Close" at bounding box center [732, 612] width 109 height 34
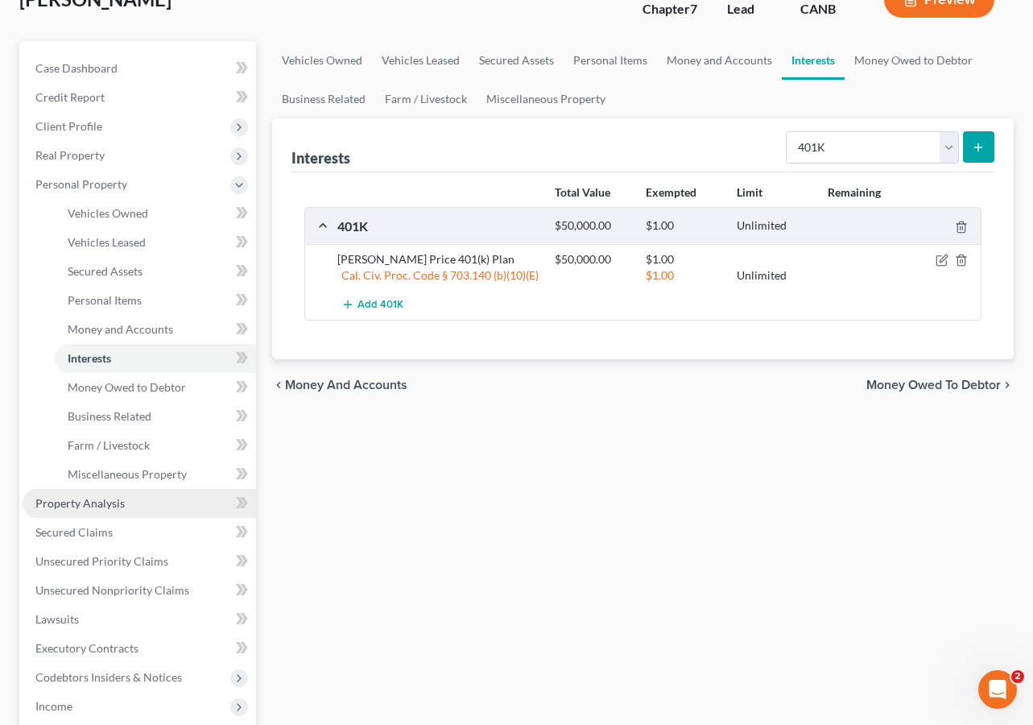
click at [136, 503] on link "Property Analysis" at bounding box center [139, 503] width 233 height 29
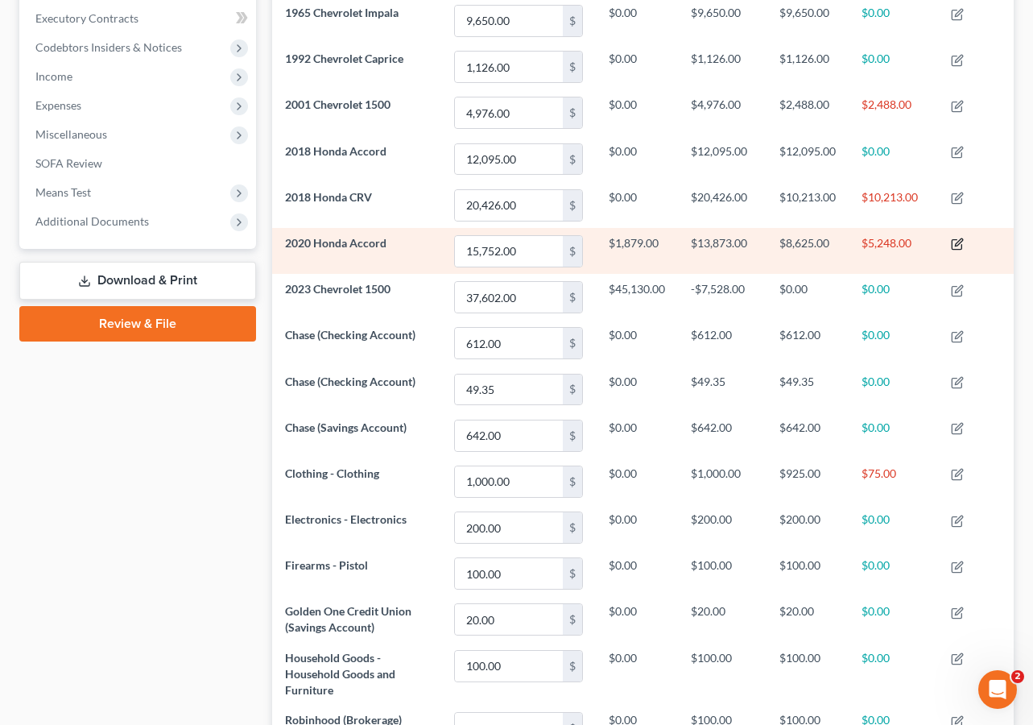
scroll to position [489, 0]
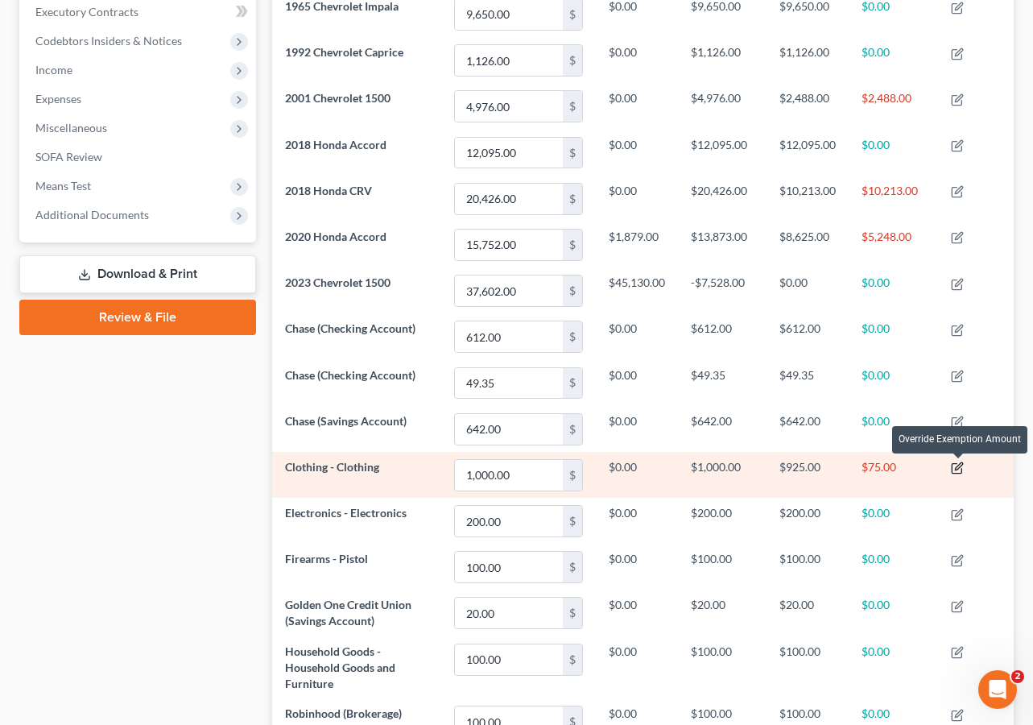
click at [960, 462] on icon "button" at bounding box center [957, 467] width 13 height 13
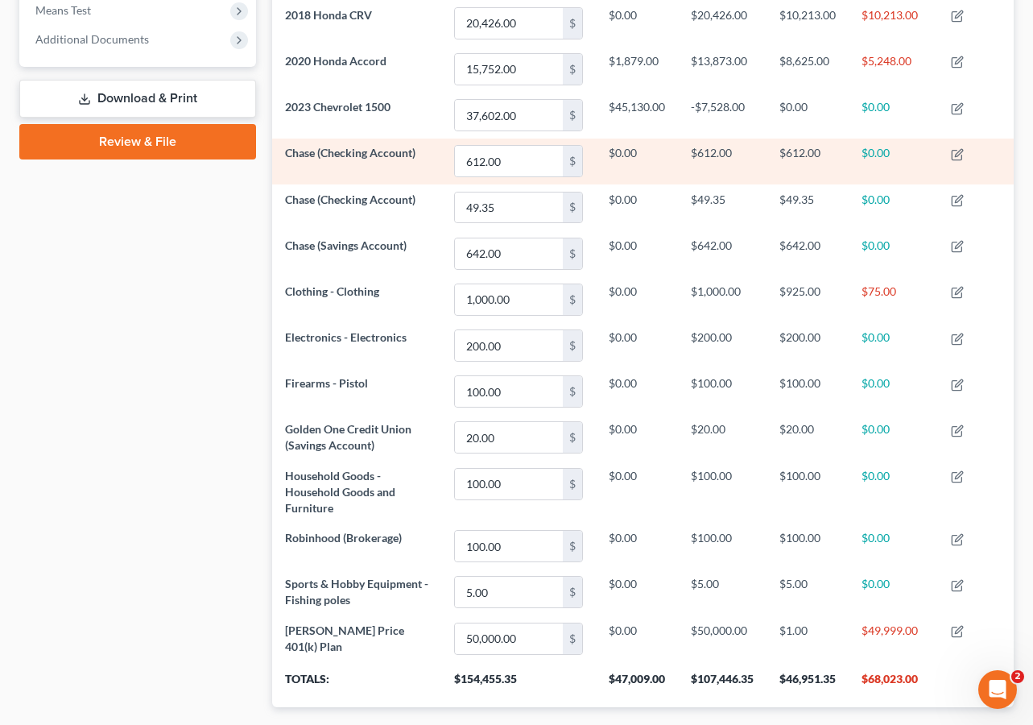
scroll to position [758, 0]
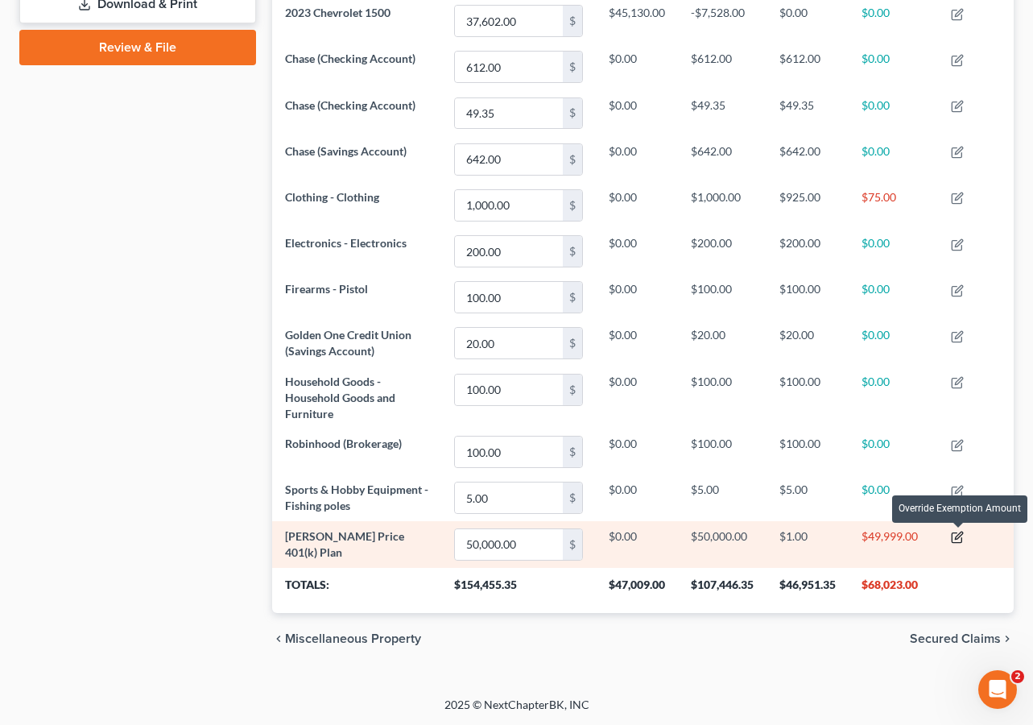
click at [957, 536] on icon "button" at bounding box center [958, 535] width 7 height 7
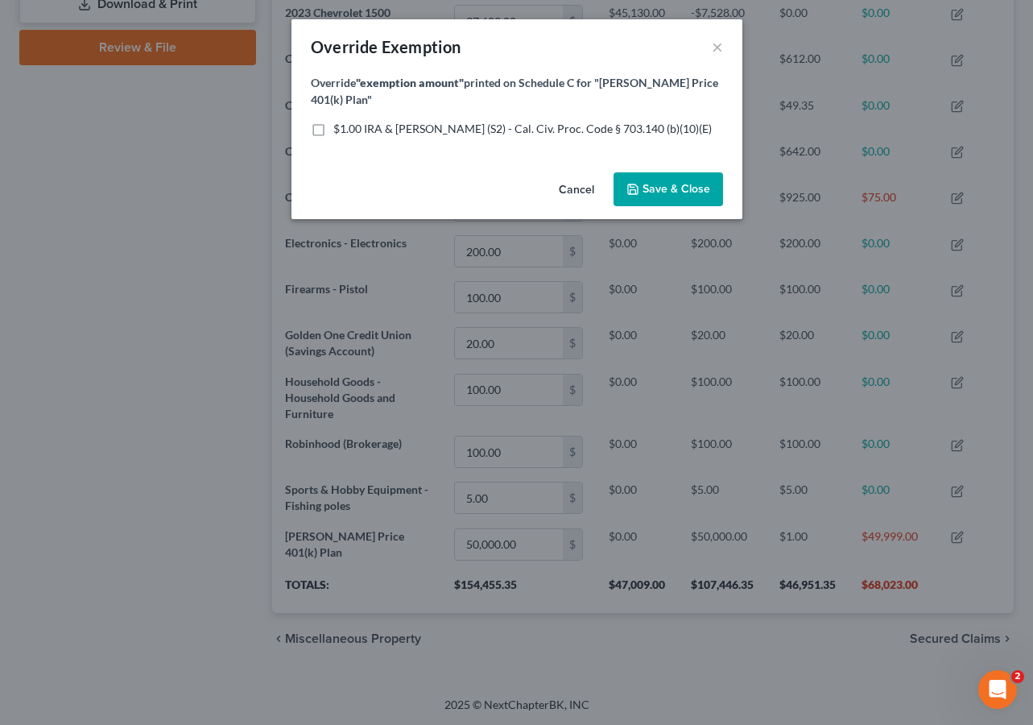
click at [476, 131] on span "$1.00 IRA & Roth IRA (S2) - Cal. Civ. Proc. Code § 703.140 (b)(10)(E)" at bounding box center [522, 129] width 378 height 14
click at [350, 131] on input "$1.00 IRA & Roth IRA (S2) - Cal. Civ. Proc. Code § 703.140 (b)(10)(E)" at bounding box center [345, 126] width 10 height 10
checkbox input "true"
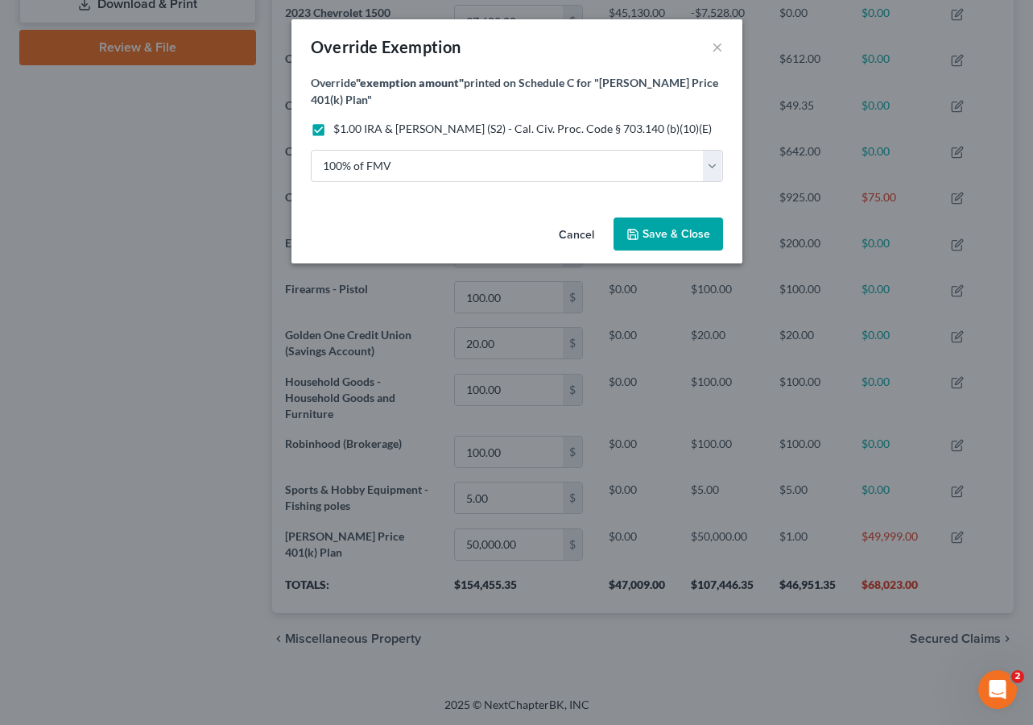
click at [658, 240] on span "Save & Close" at bounding box center [676, 234] width 68 height 14
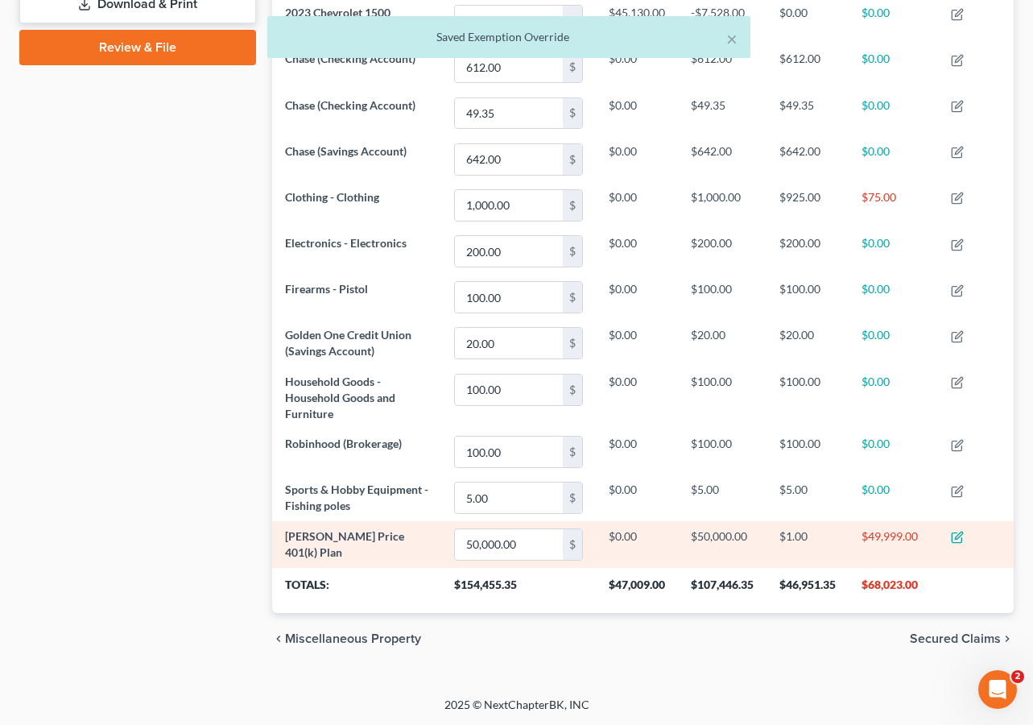
click at [952, 543] on td at bounding box center [976, 544] width 76 height 46
click at [953, 538] on icon "button" at bounding box center [957, 538] width 10 height 10
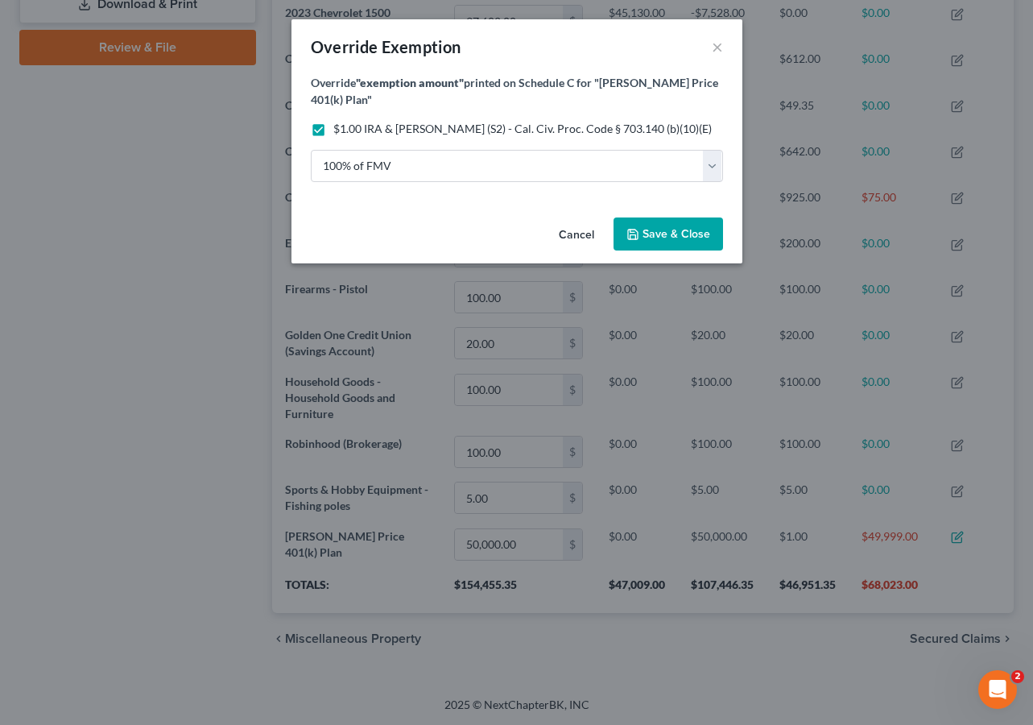
click at [425, 130] on span "$1.00 IRA & Roth IRA (S2) - Cal. Civ. Proc. Code § 703.140 (b)(10)(E)" at bounding box center [522, 129] width 378 height 14
click at [350, 130] on input "$1.00 IRA & Roth IRA (S2) - Cal. Civ. Proc. Code § 703.140 (b)(10)(E)" at bounding box center [345, 126] width 10 height 10
checkbox input "false"
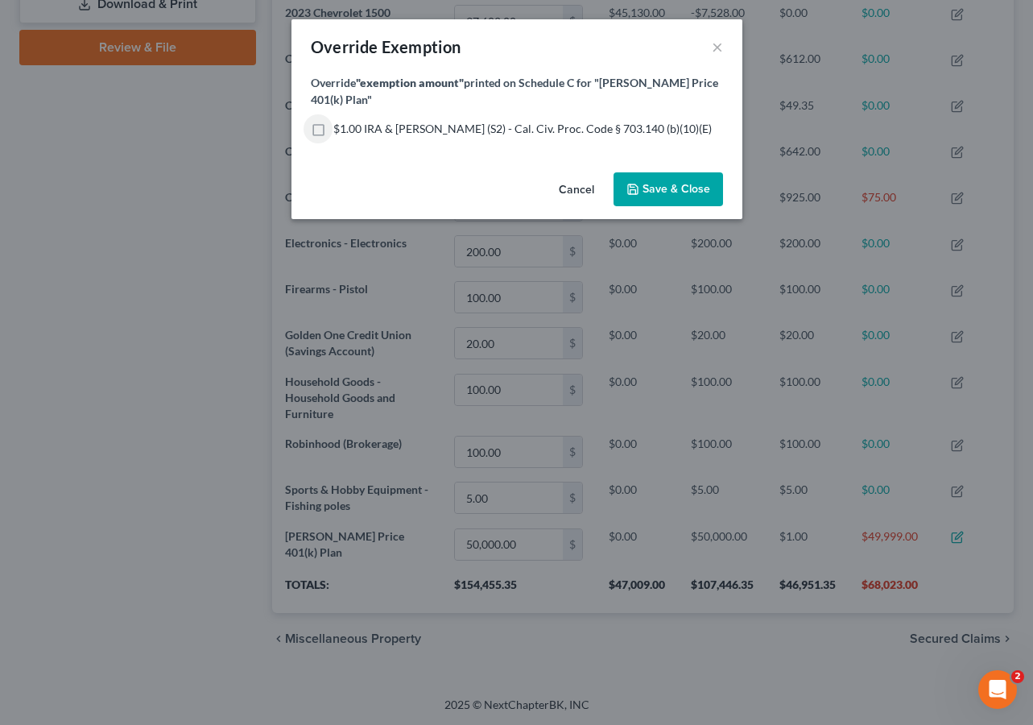
click at [646, 188] on span "Save & Close" at bounding box center [676, 189] width 68 height 14
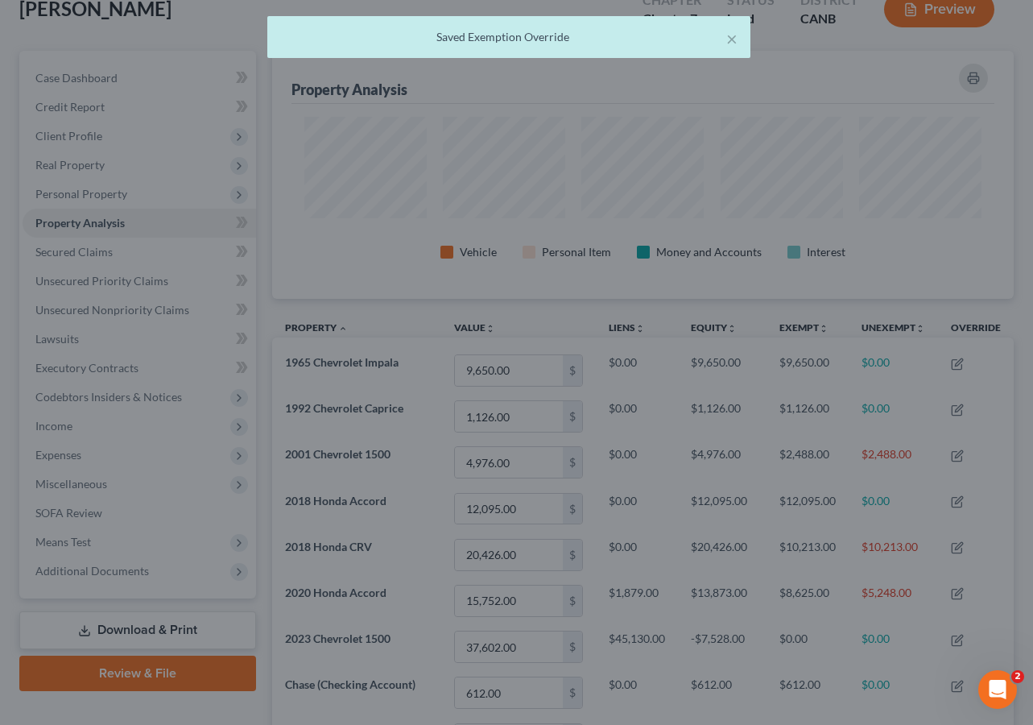
scroll to position [37, 0]
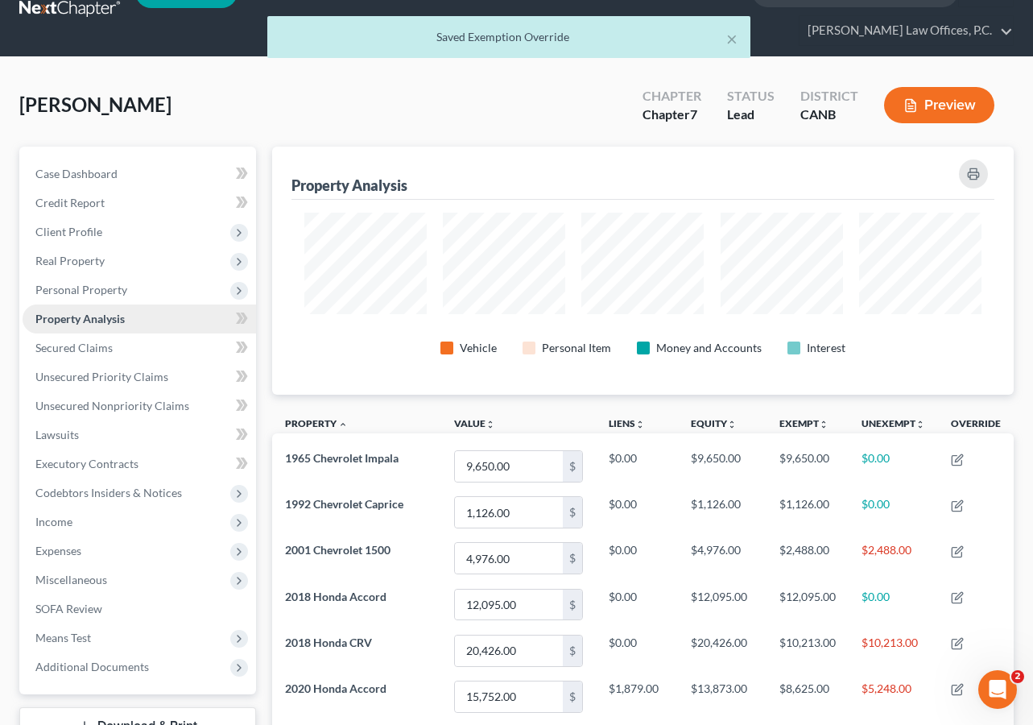
click at [146, 319] on link "Property Analysis" at bounding box center [139, 318] width 233 height 29
click at [141, 288] on span "Personal Property" at bounding box center [139, 289] width 233 height 29
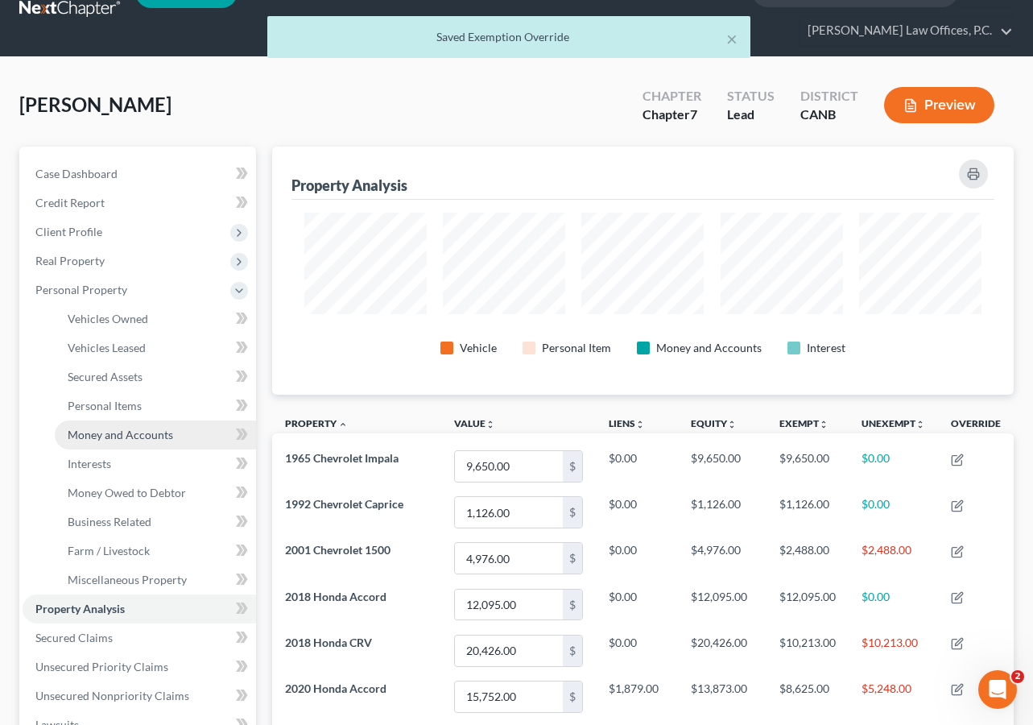
click at [150, 430] on span "Money and Accounts" at bounding box center [120, 434] width 105 height 14
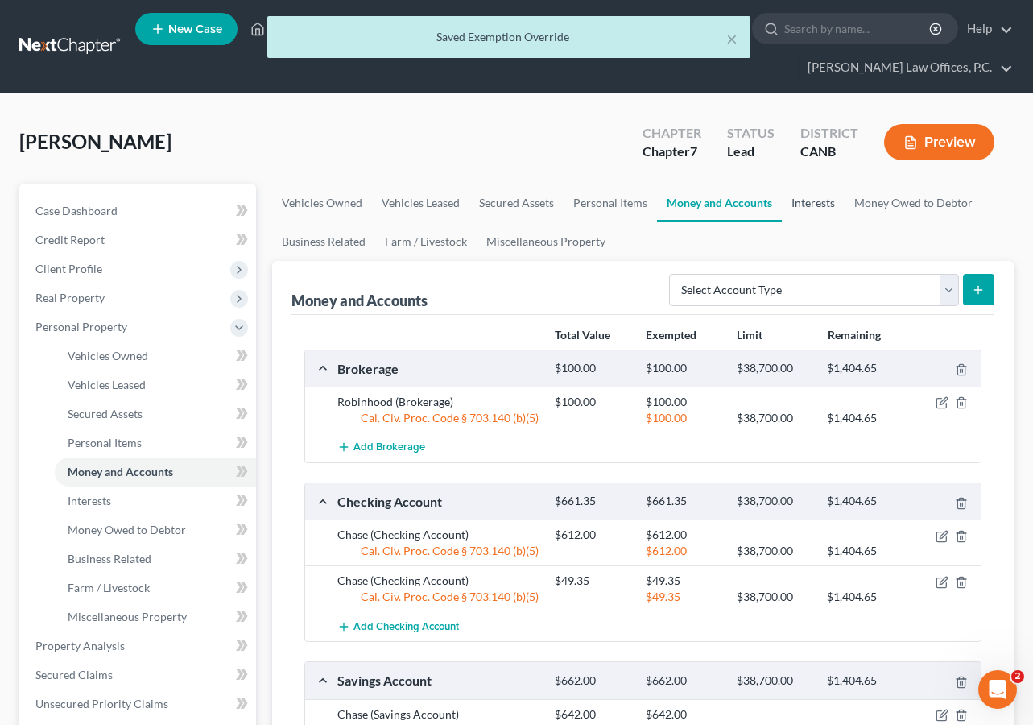
click at [807, 213] on link "Interests" at bounding box center [813, 203] width 63 height 39
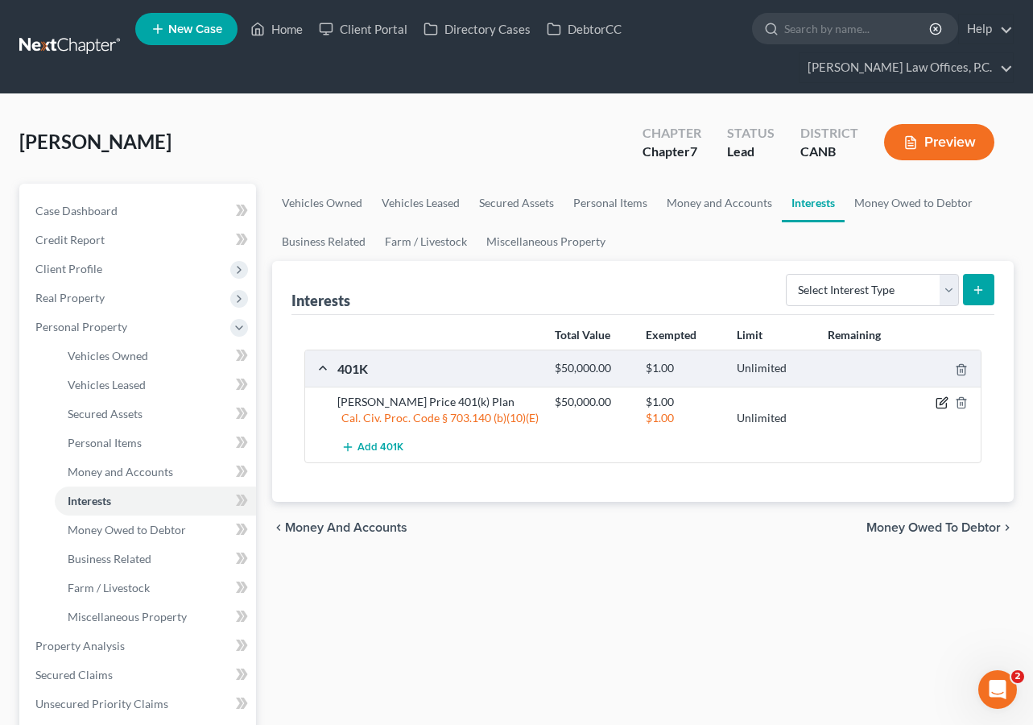
click at [938, 406] on icon "button" at bounding box center [941, 402] width 13 height 13
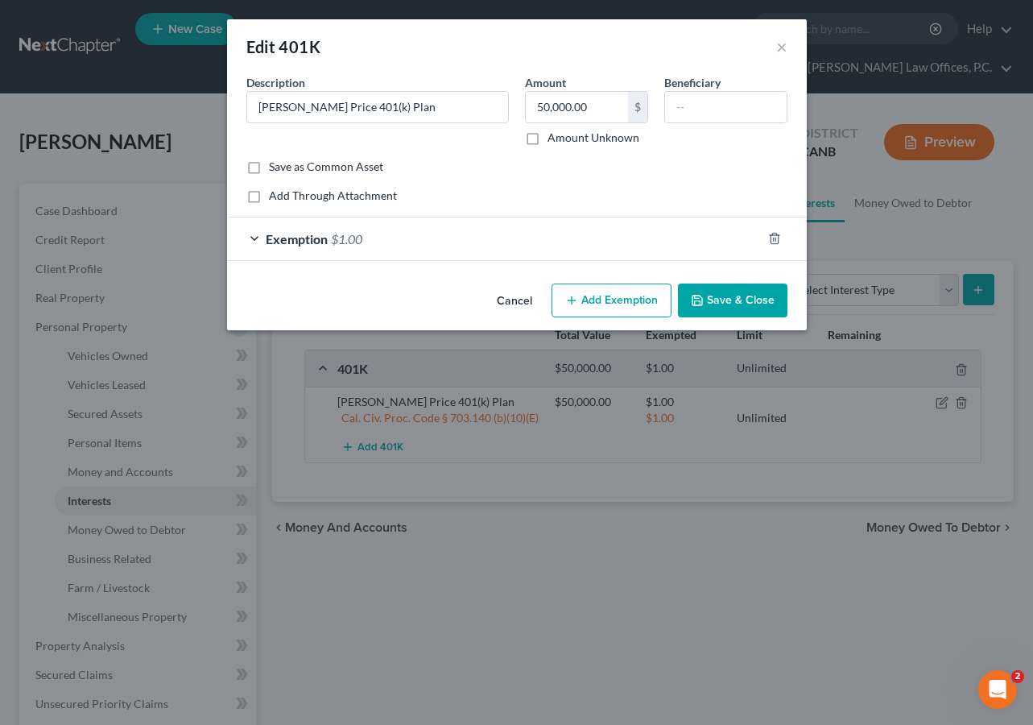
click at [476, 252] on div "Exemption $1.00" at bounding box center [494, 238] width 535 height 43
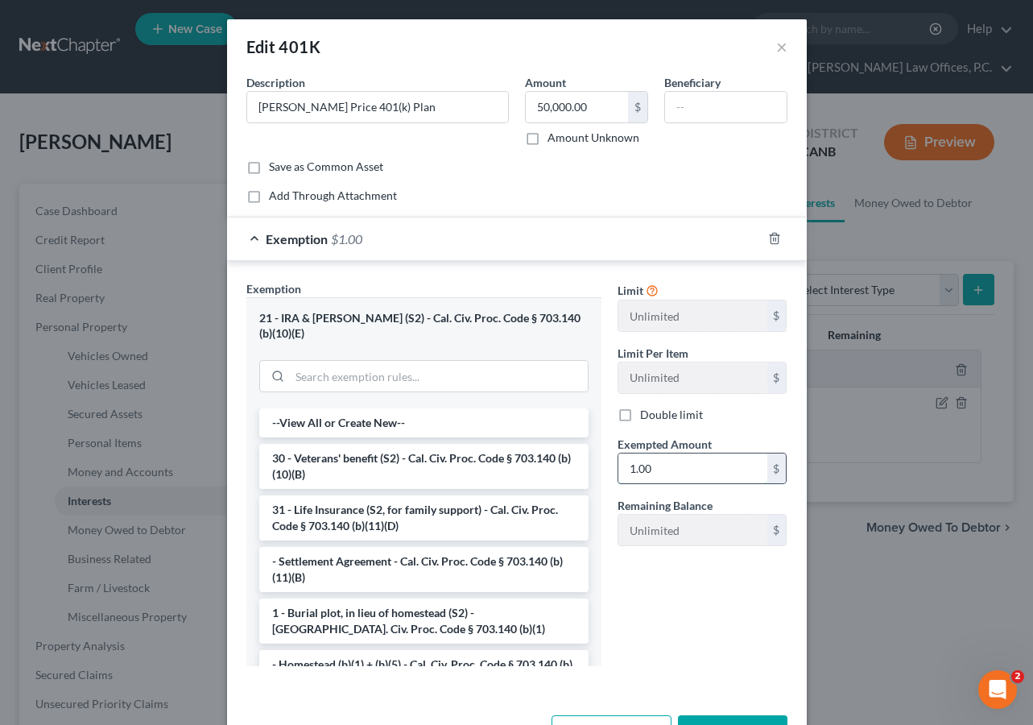
click at [714, 464] on input "1.00" at bounding box center [692, 468] width 149 height 31
type input "50,000"
click at [722, 716] on button "Save & Close" at bounding box center [732, 732] width 109 height 34
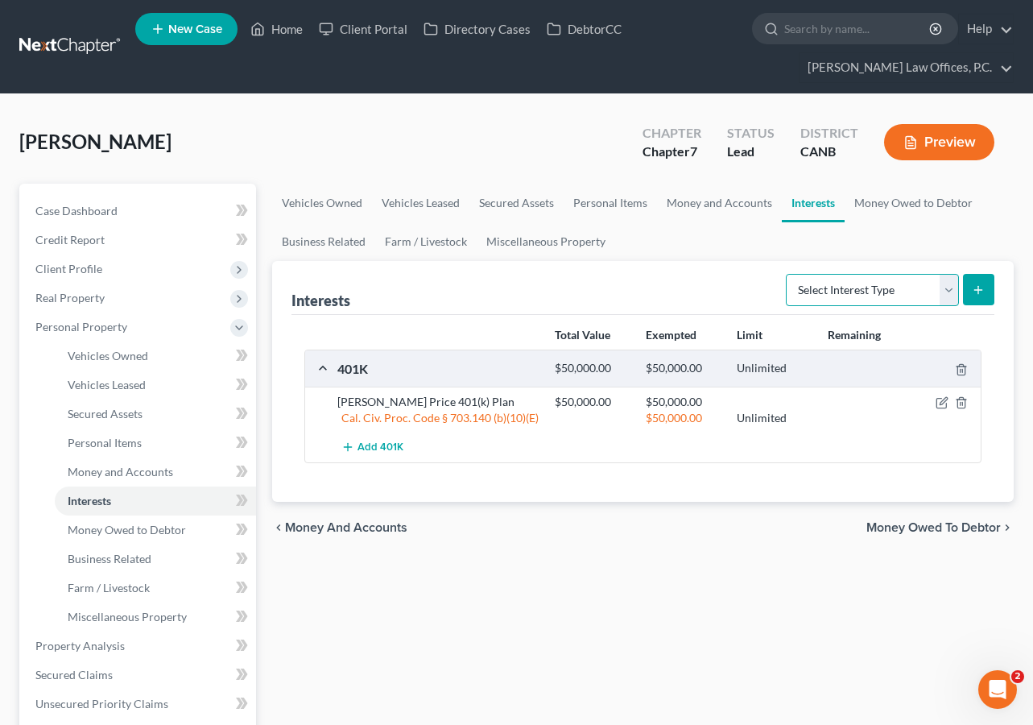
click at [924, 284] on select "Select Interest Type 401K Annuity Bond Education IRA Government Bond Government…" at bounding box center [872, 290] width 173 height 32
select select "whole_life_insurance"
click at [978, 287] on line "submit" at bounding box center [978, 289] width 0 height 7
click at [978, 286] on line "submit" at bounding box center [978, 289] width 0 height 7
click at [897, 192] on link "Money Owed to Debtor" at bounding box center [913, 203] width 138 height 39
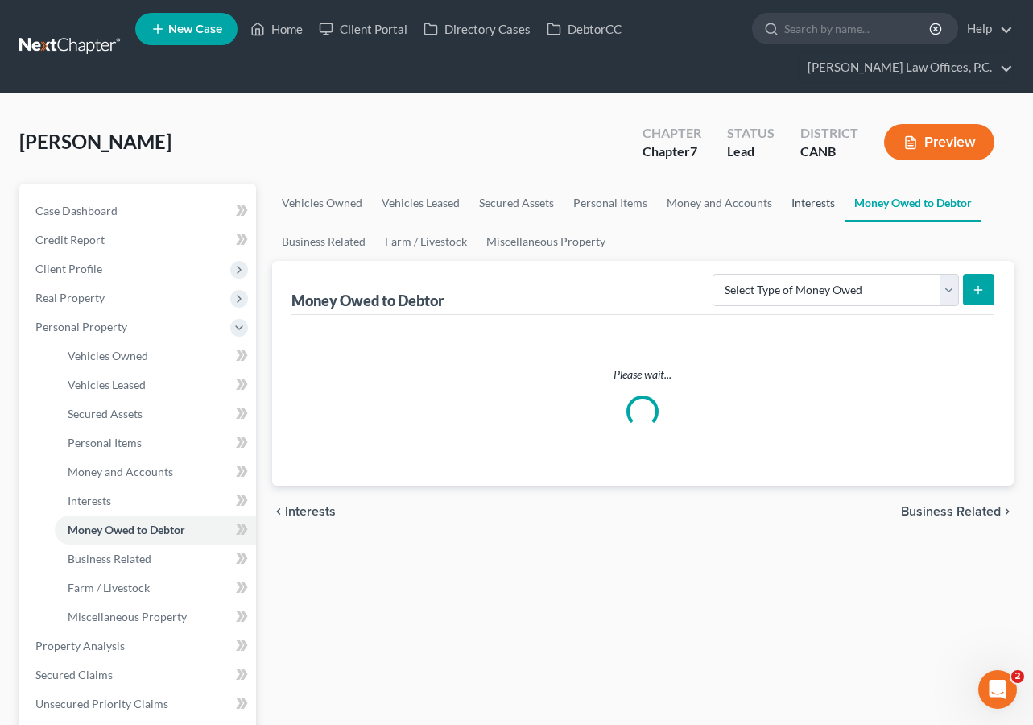
click at [814, 205] on link "Interests" at bounding box center [813, 203] width 63 height 39
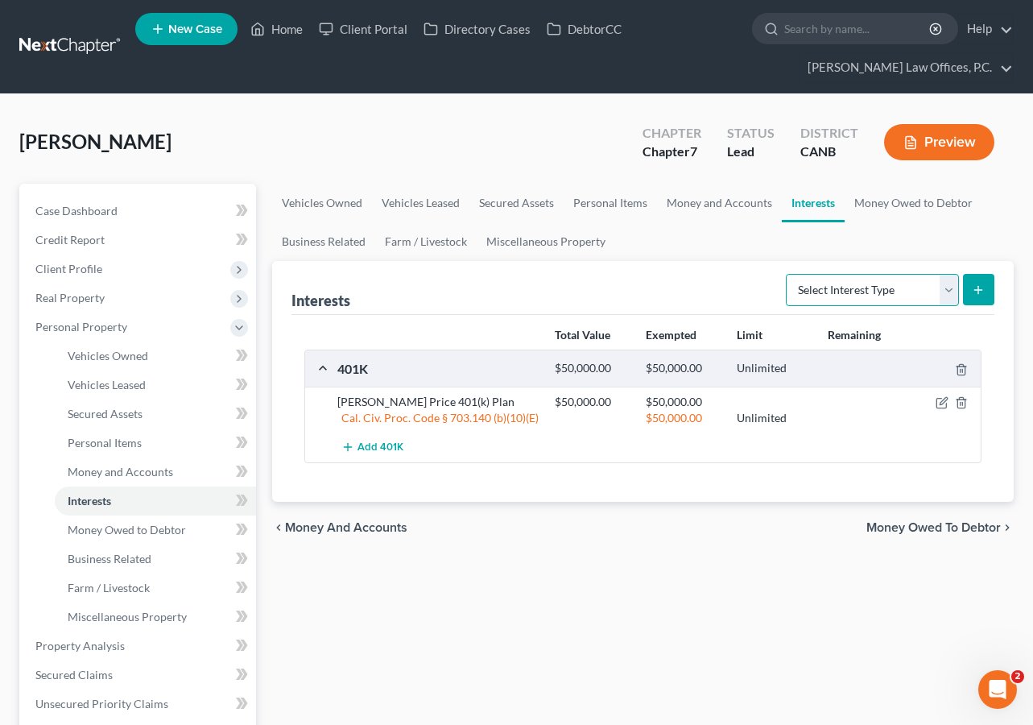
click at [866, 287] on select "Select Interest Type 401K Annuity Bond Education IRA Government Bond Government…" at bounding box center [872, 290] width 173 height 32
select select "whole_life_insurance"
click at [981, 274] on button "submit" at bounding box center [978, 289] width 31 height 31
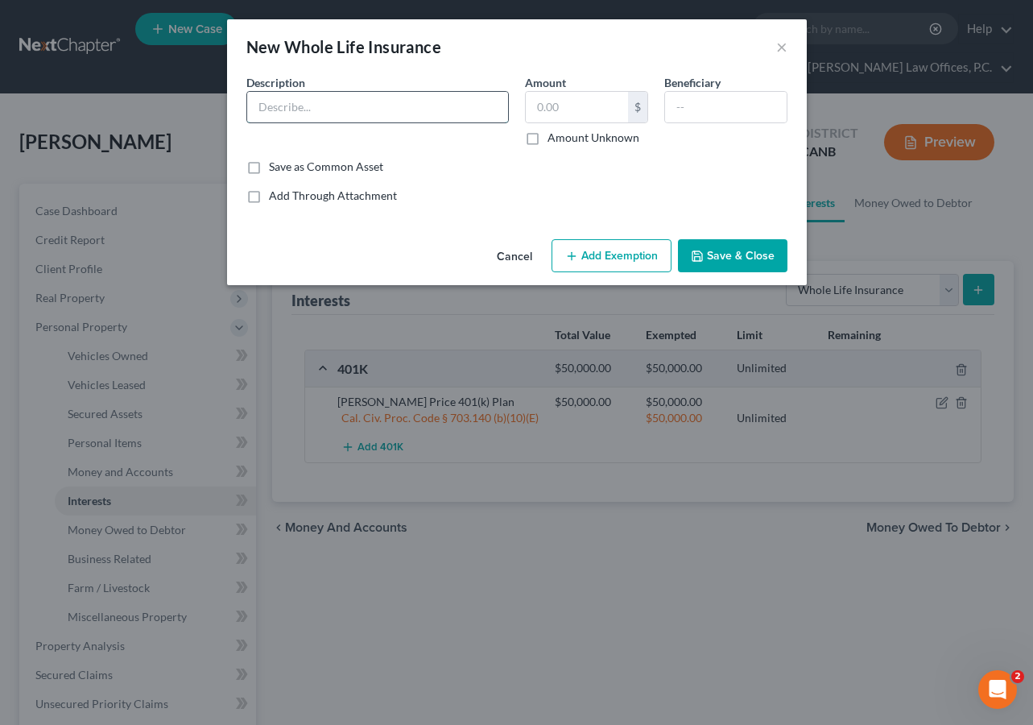
click at [468, 98] on input "text" at bounding box center [377, 107] width 261 height 31
type input "State Farm Life Insurance Policy"
click at [737, 260] on button "Save & Close" at bounding box center [732, 256] width 109 height 34
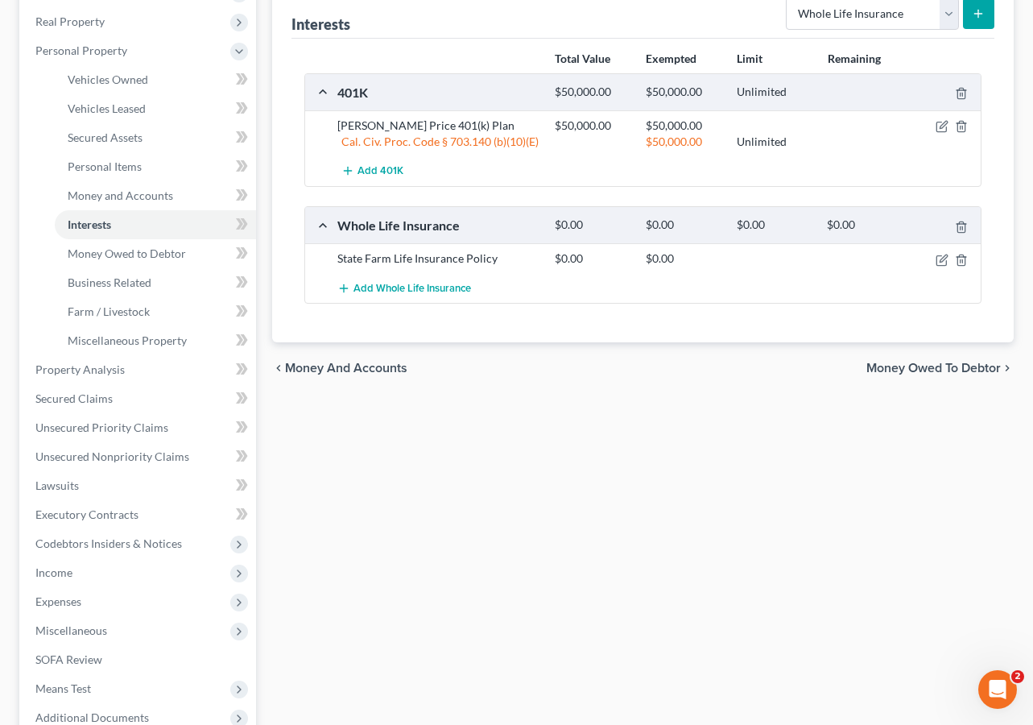
scroll to position [448, 0]
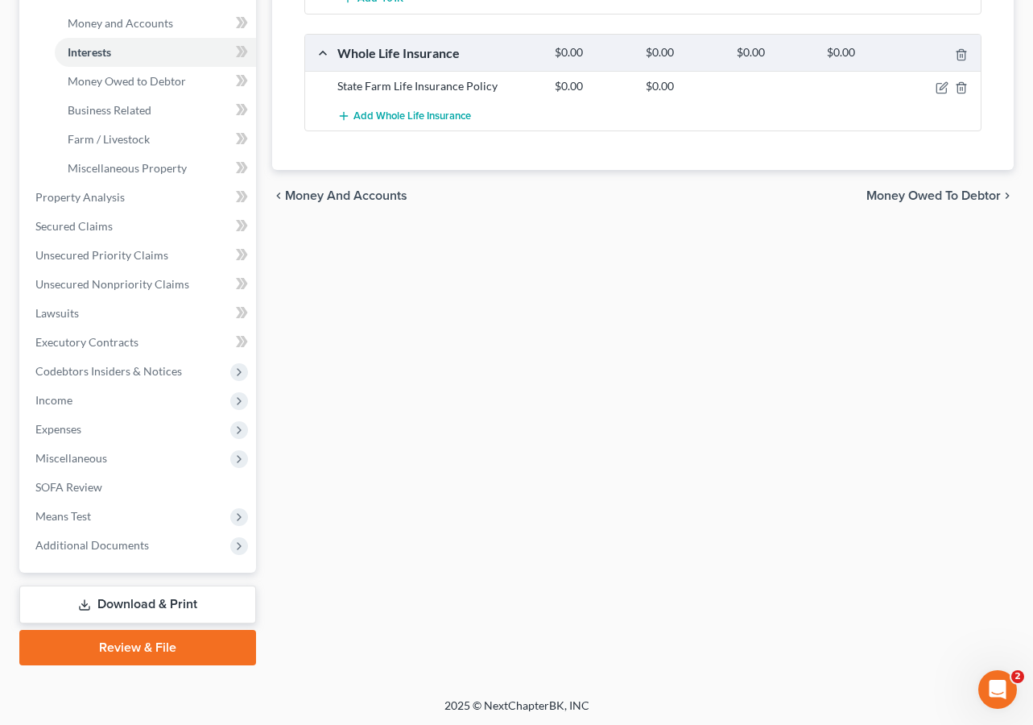
click at [180, 590] on link "Download & Print" at bounding box center [137, 604] width 237 height 38
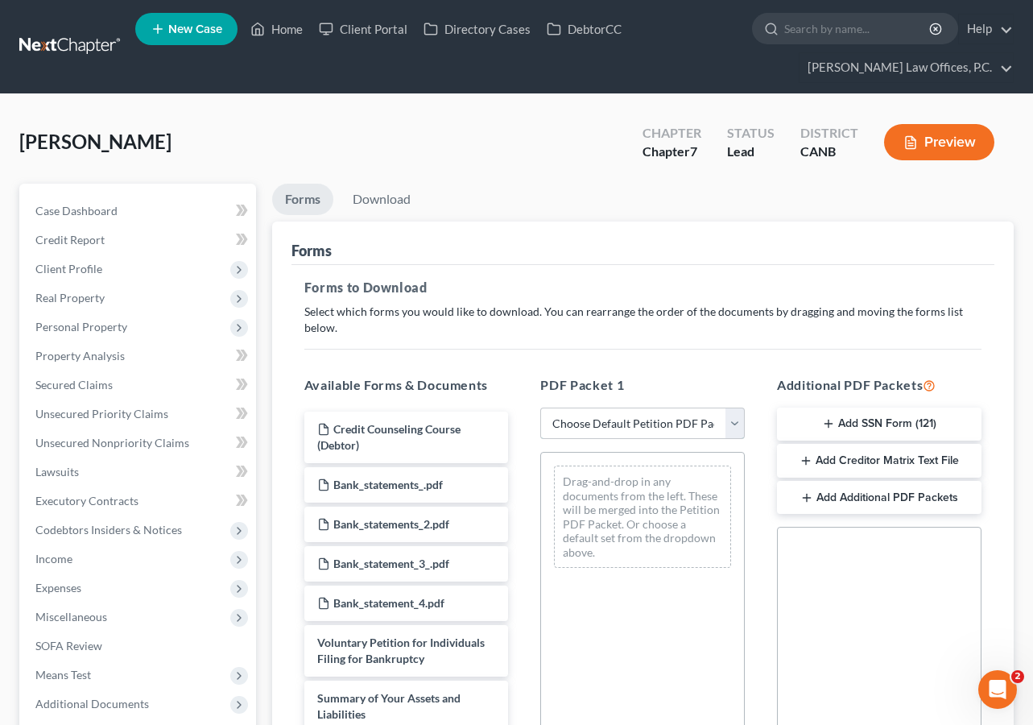
click at [626, 407] on select "Choose Default Petition PDF Packet Complete Bankruptcy Petition (all forms and …" at bounding box center [642, 423] width 204 height 32
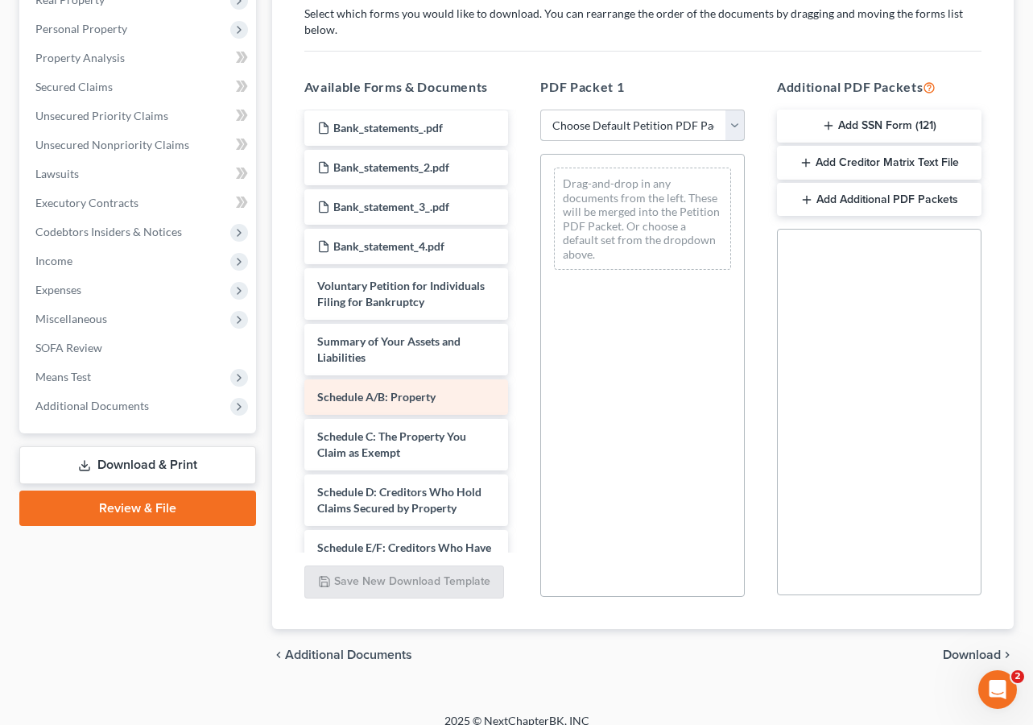
scroll to position [89, 0]
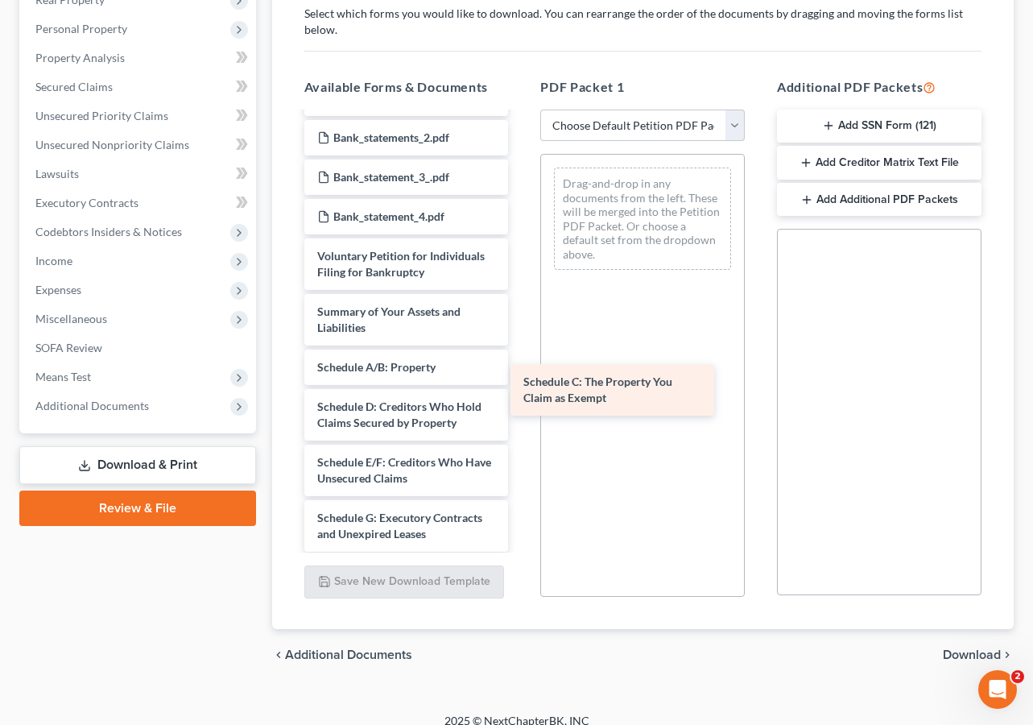
drag, startPoint x: 411, startPoint y: 387, endPoint x: 621, endPoint y: 380, distance: 210.2
click at [522, 380] on div "Schedule C: The Property You Claim as Exempt Credit Counseling Course (Debtor) …" at bounding box center [406, 577] width 230 height 1105
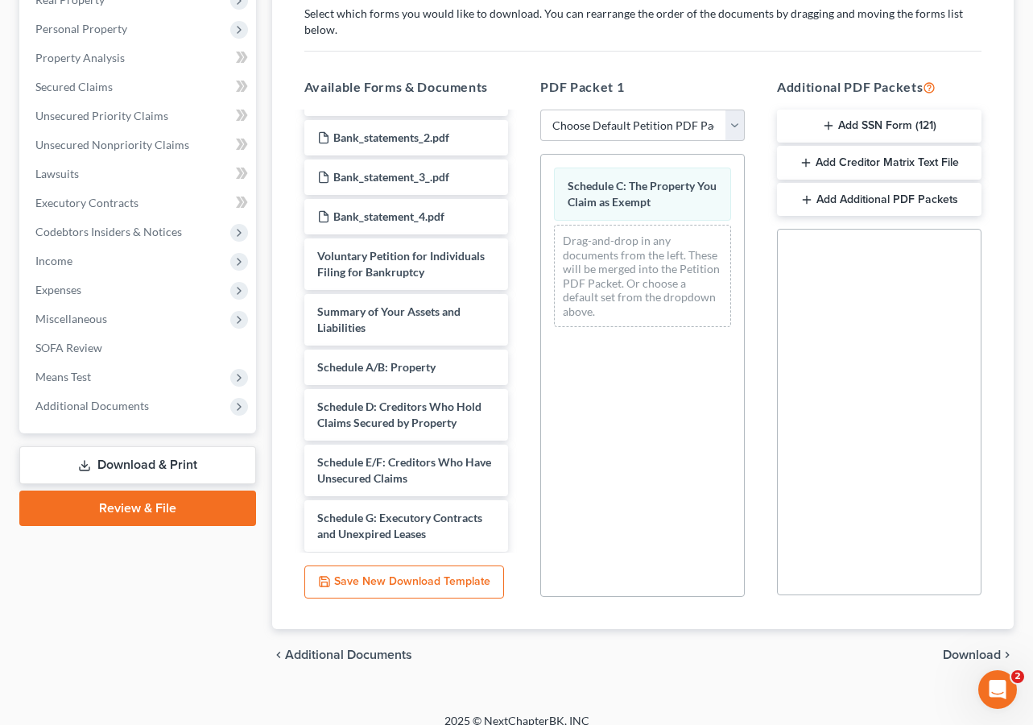
click at [976, 648] on span "Download" at bounding box center [972, 654] width 58 height 13
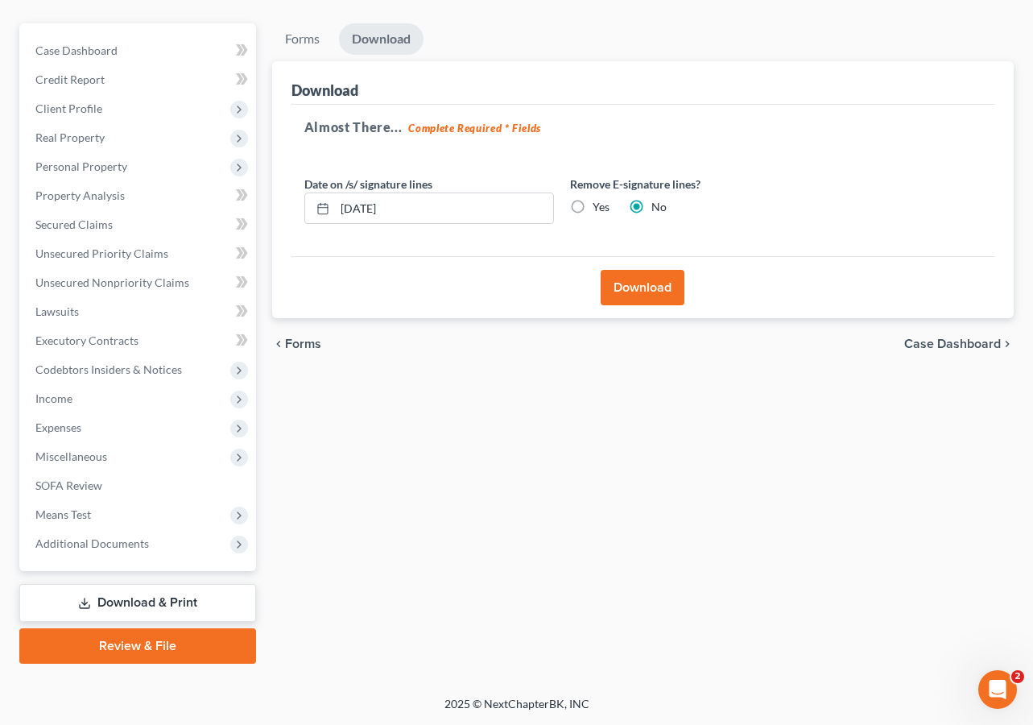
scroll to position [159, 0]
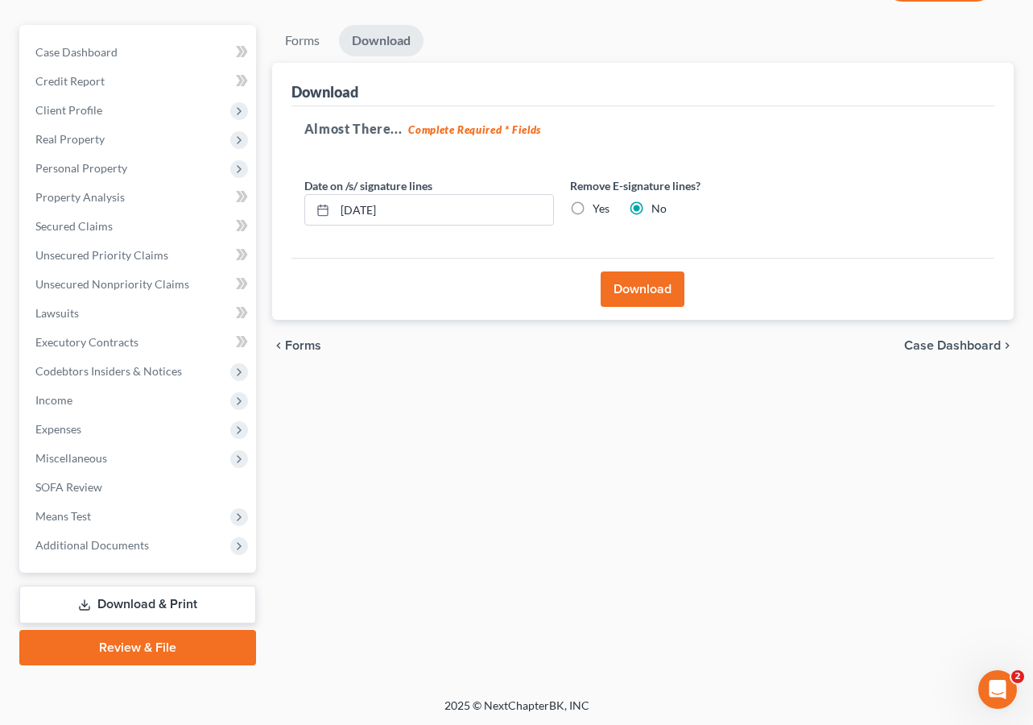
click at [675, 293] on button "Download" at bounding box center [643, 288] width 84 height 35
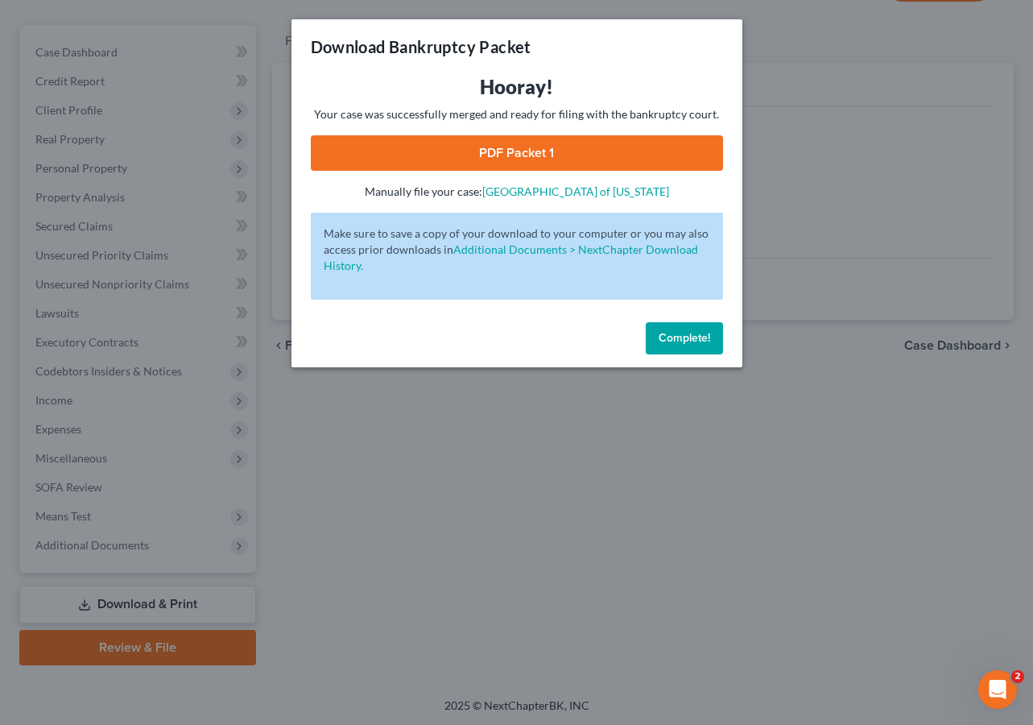
click at [526, 146] on link "PDF Packet 1" at bounding box center [517, 152] width 412 height 35
click at [683, 343] on span "Complete!" at bounding box center [685, 338] width 52 height 14
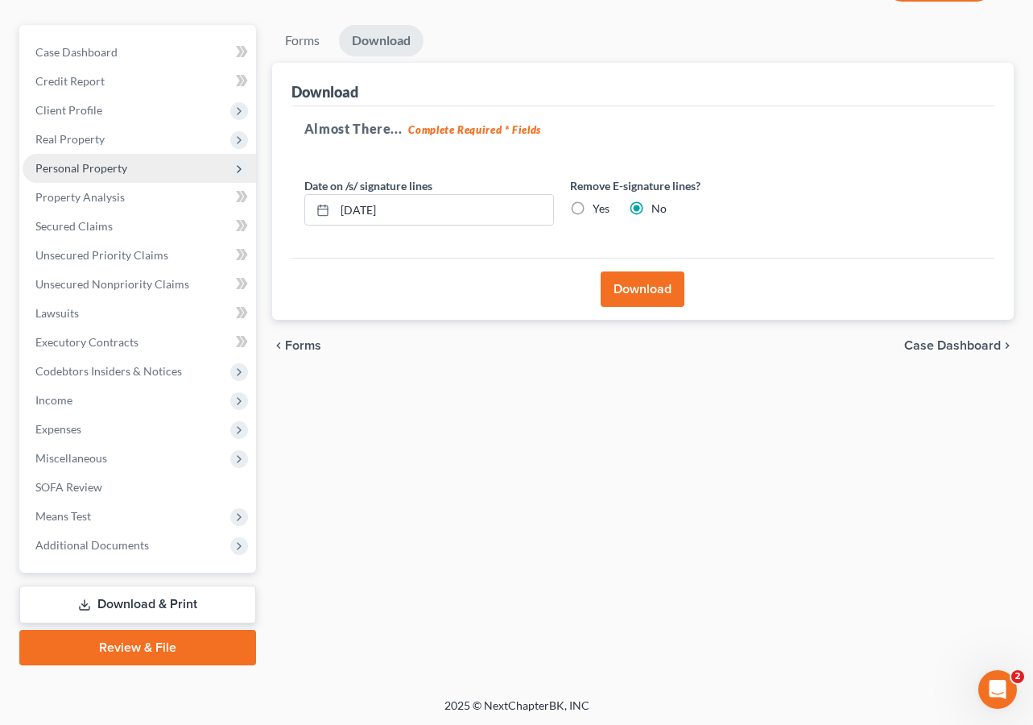
click at [163, 161] on span "Personal Property" at bounding box center [139, 168] width 233 height 29
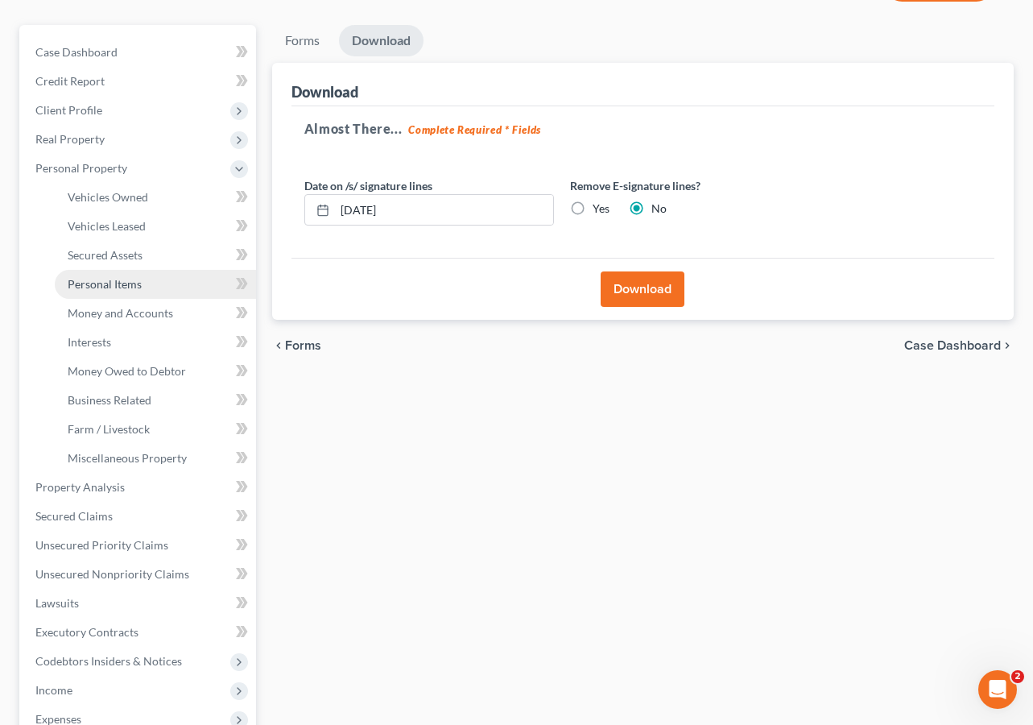
click at [156, 281] on link "Personal Items" at bounding box center [155, 284] width 201 height 29
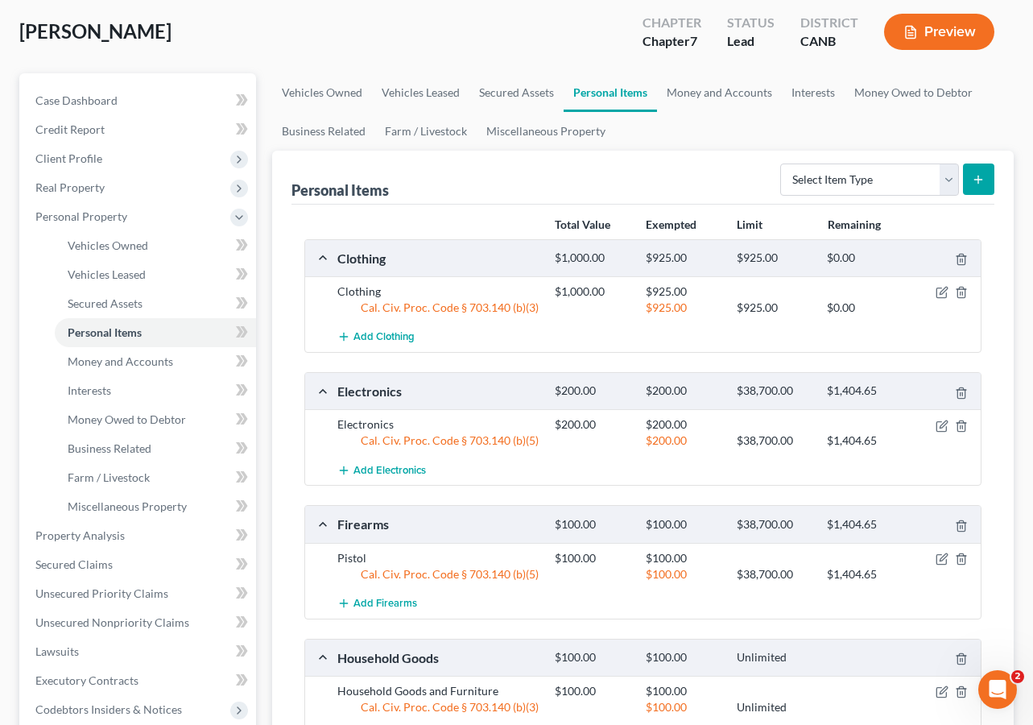
scroll to position [114, 0]
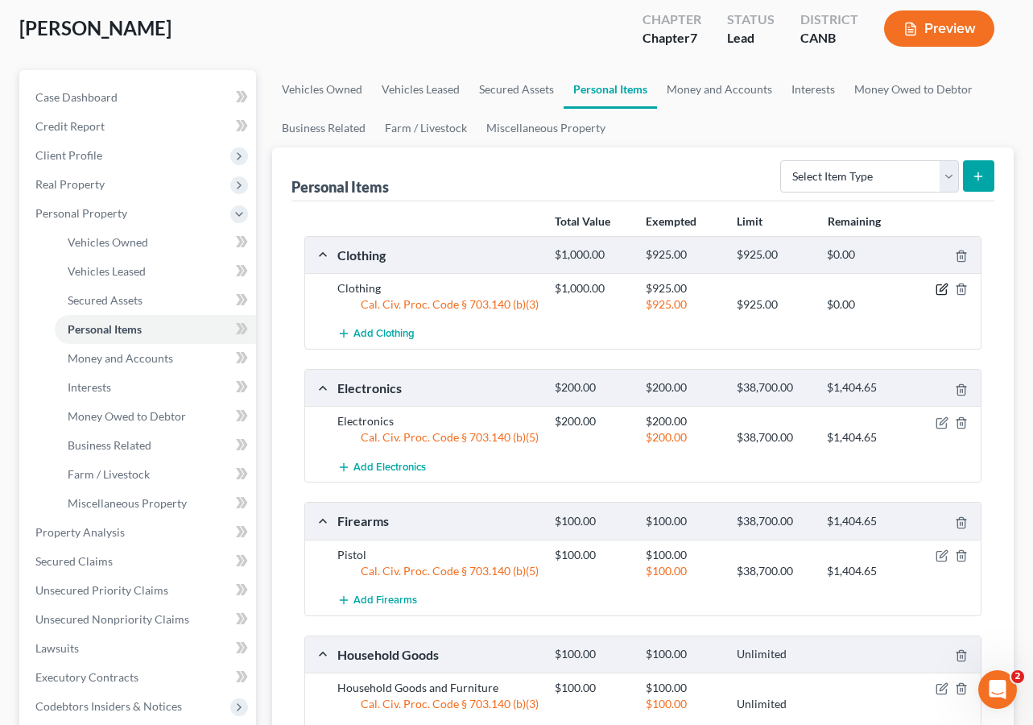
click at [940, 293] on icon "button" at bounding box center [941, 290] width 10 height 10
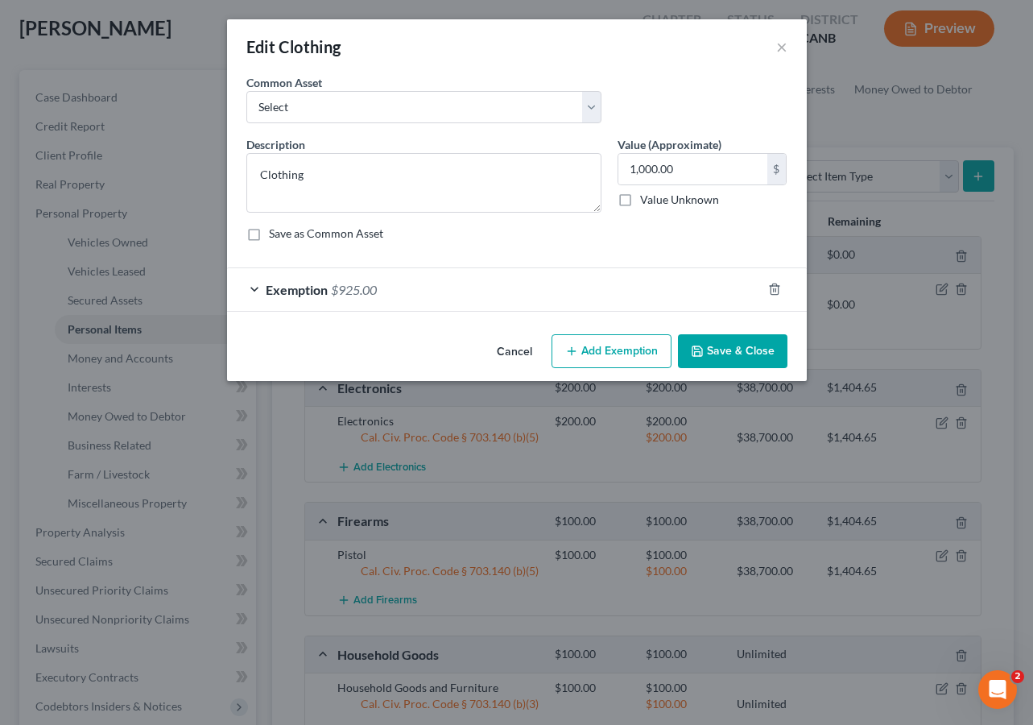
click at [605, 291] on div "Exemption $925.00" at bounding box center [494, 289] width 535 height 43
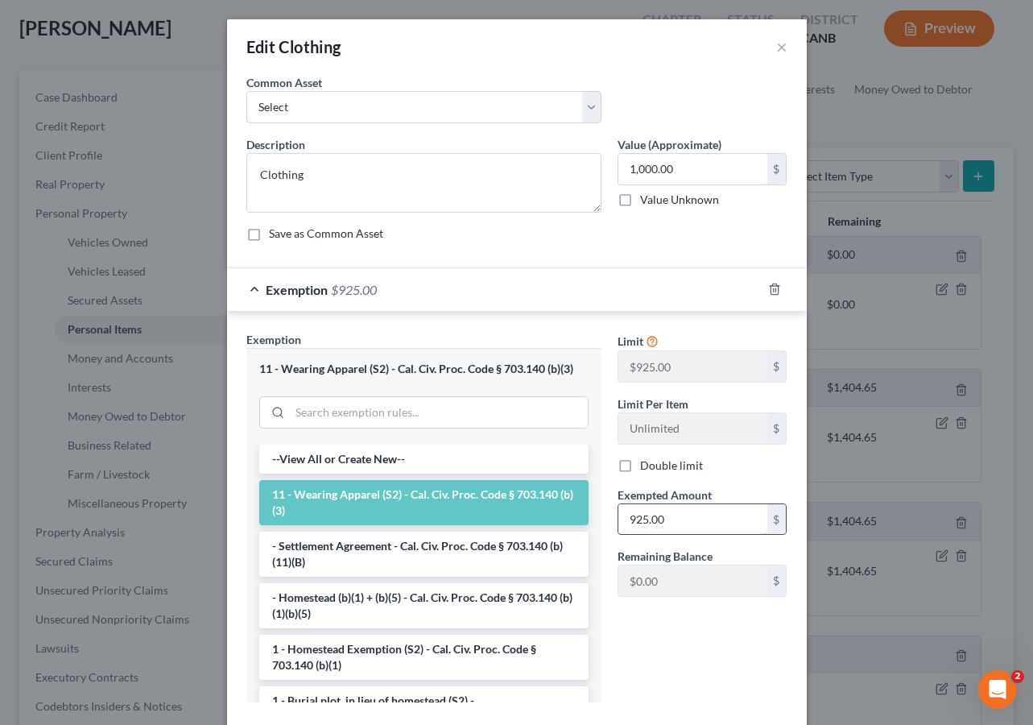
click at [658, 511] on input "925.00" at bounding box center [692, 519] width 149 height 31
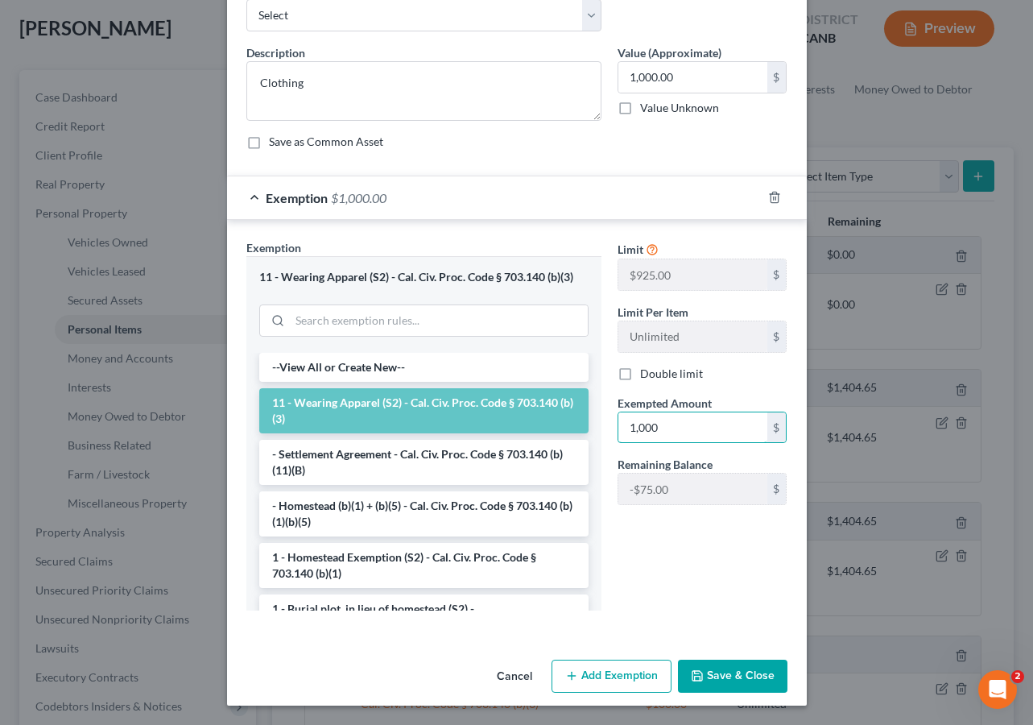
type input "1,000"
click at [756, 687] on button "Save & Close" at bounding box center [732, 676] width 109 height 34
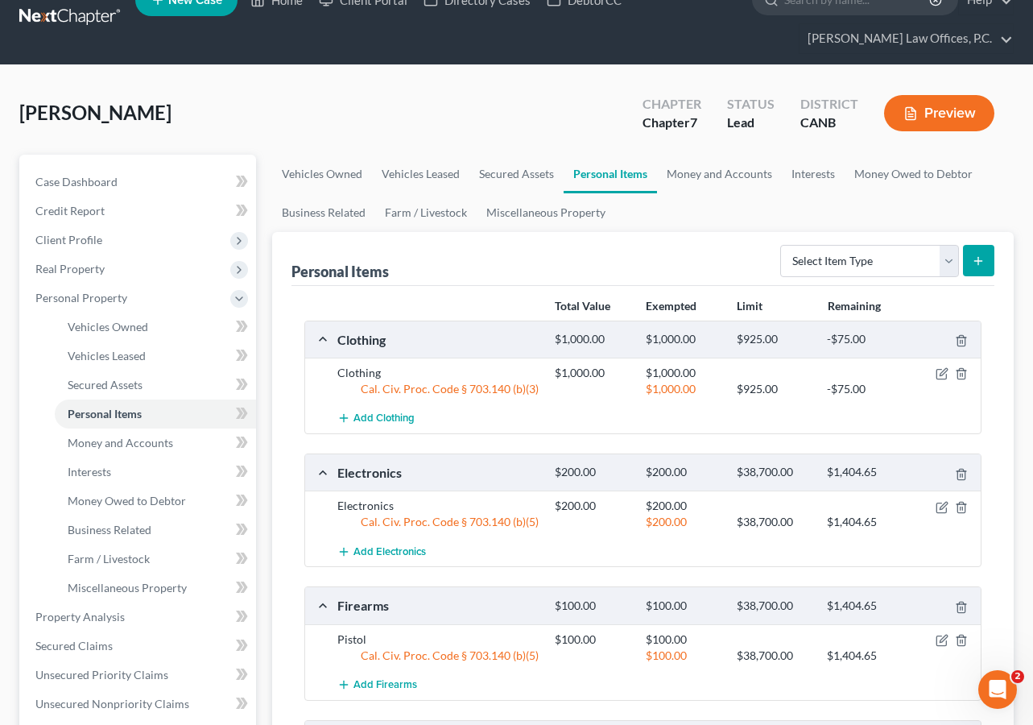
scroll to position [0, 0]
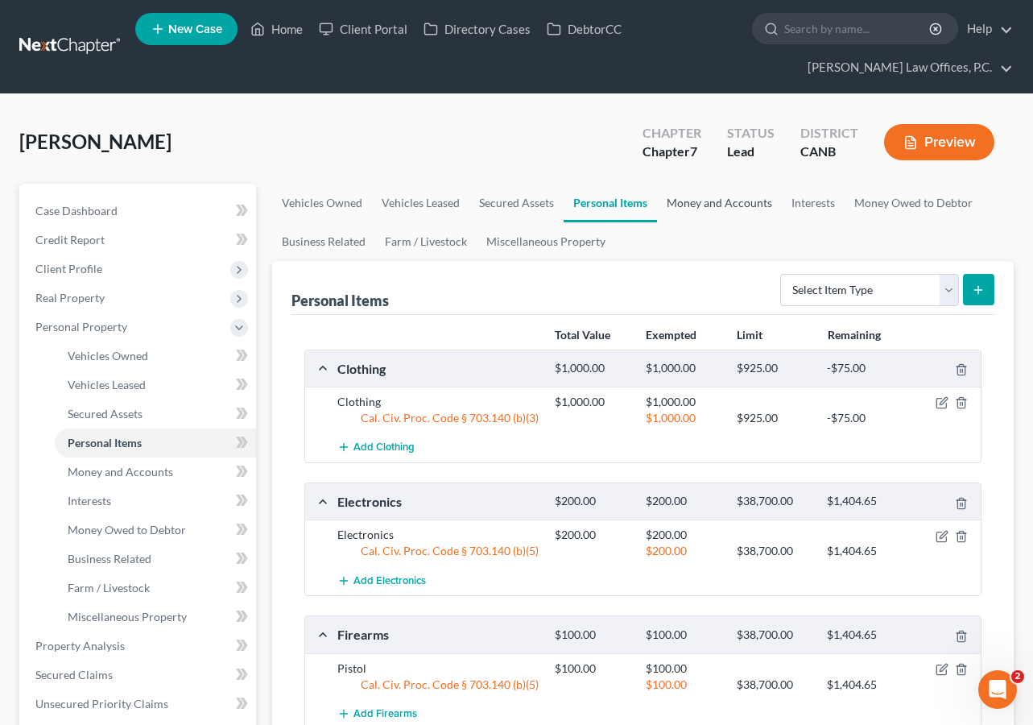
click at [714, 194] on link "Money and Accounts" at bounding box center [719, 203] width 125 height 39
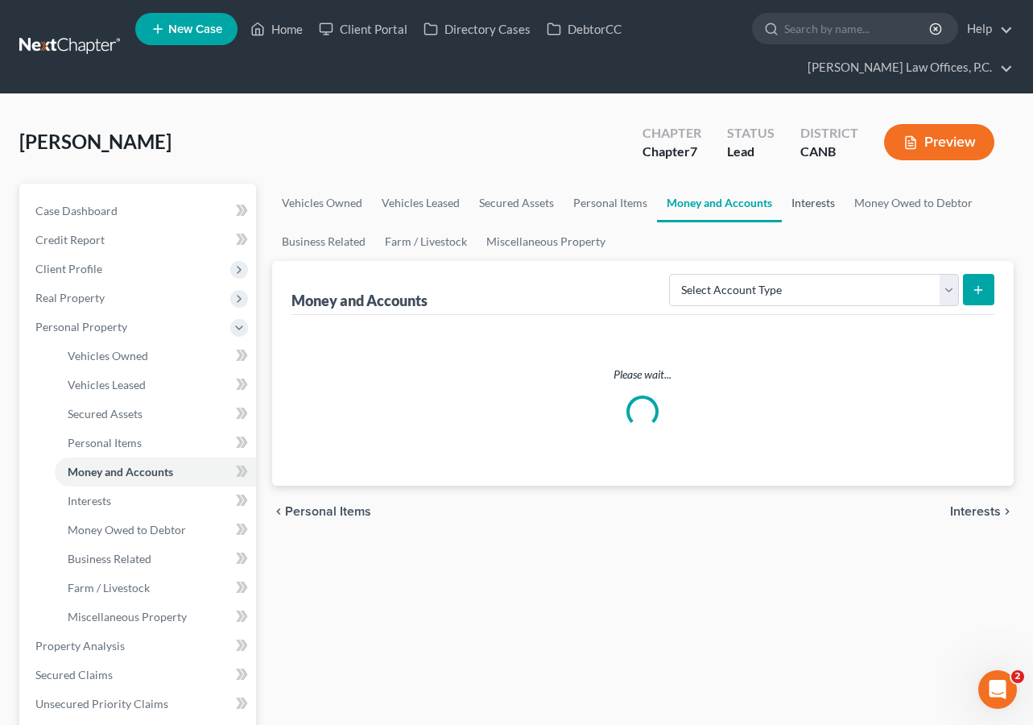
click at [814, 197] on link "Interests" at bounding box center [813, 203] width 63 height 39
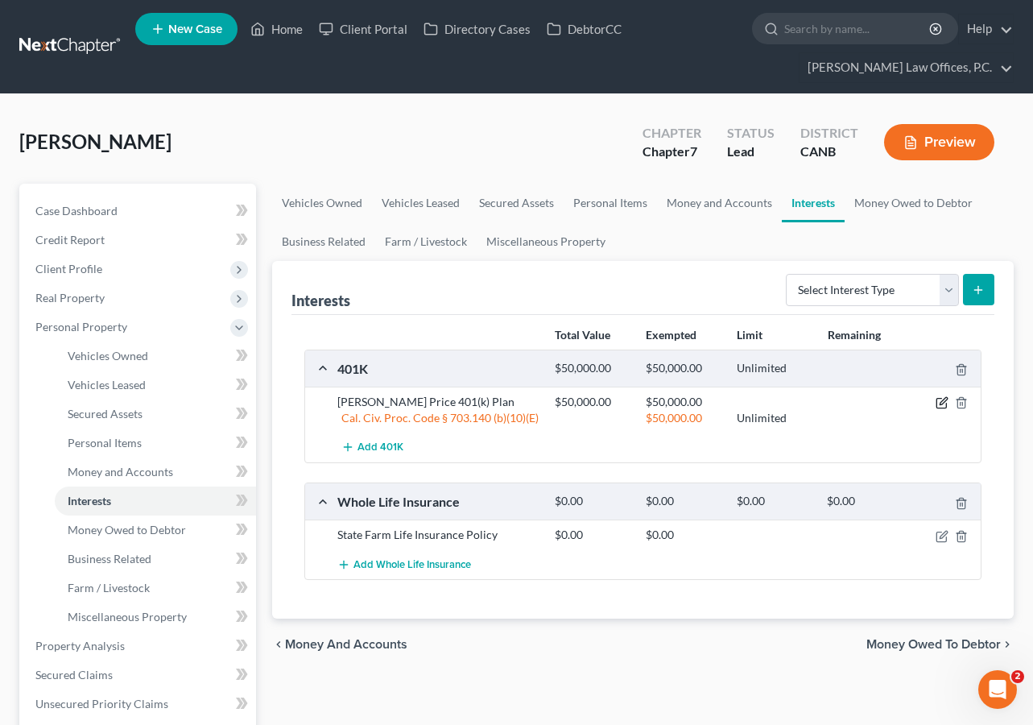
click at [939, 398] on icon "button" at bounding box center [941, 403] width 10 height 10
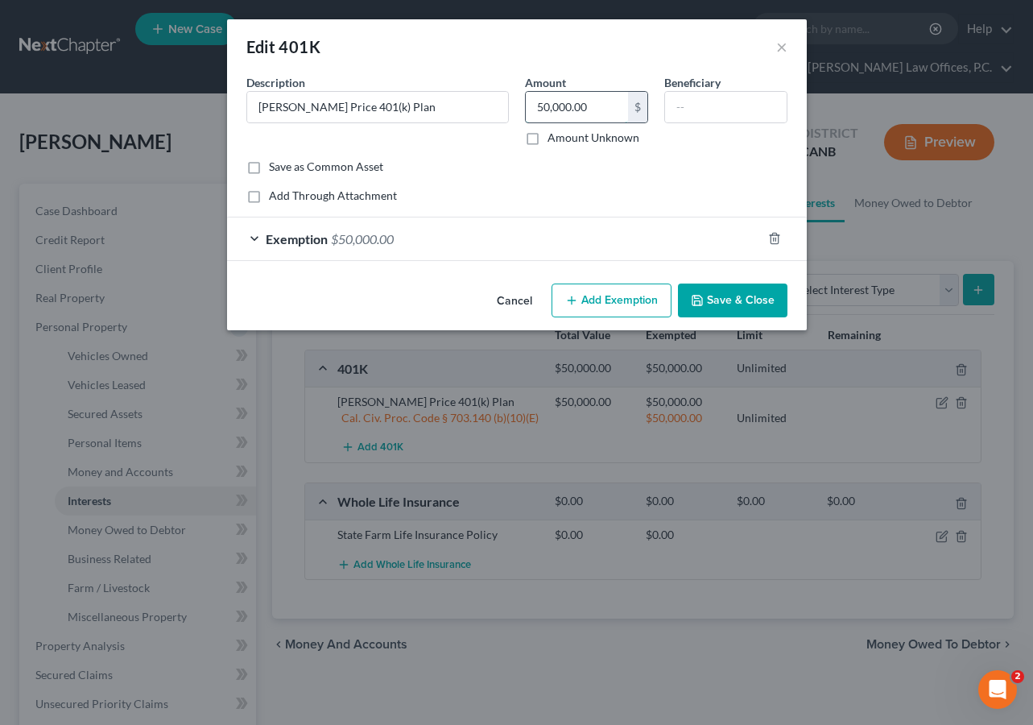
click at [567, 101] on input "50,000.00" at bounding box center [577, 107] width 102 height 31
type input "52,378.48"
click at [415, 242] on div "Exemption $50,000.00" at bounding box center [494, 238] width 535 height 43
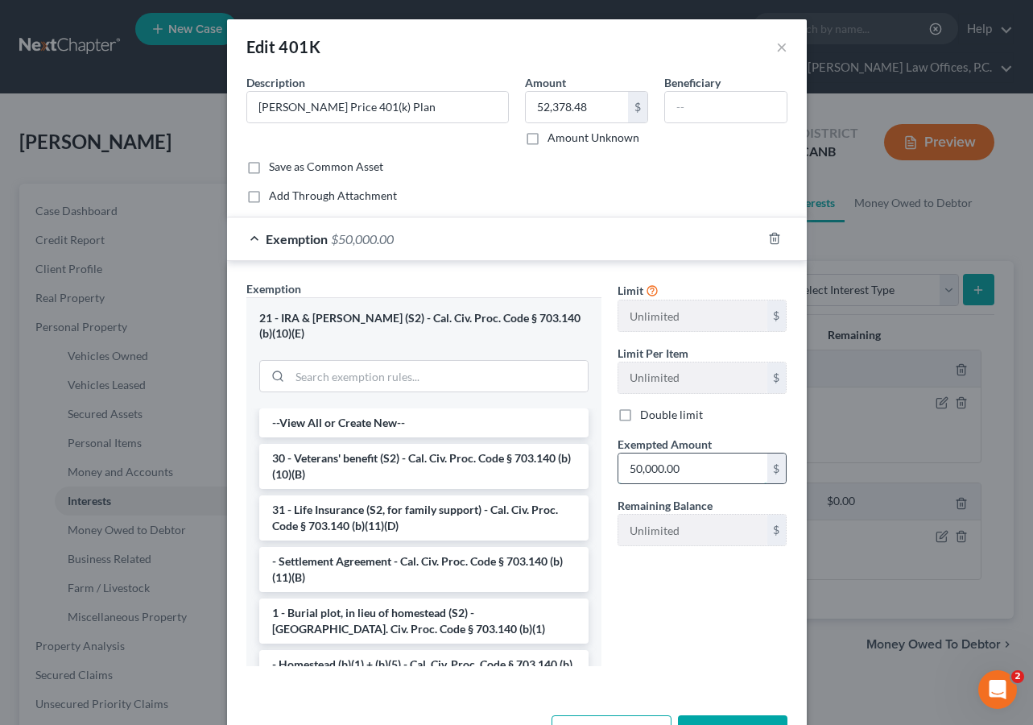
click at [682, 467] on input "50,000.00" at bounding box center [692, 468] width 149 height 31
type input "52,378.48"
click at [724, 715] on button "Save & Close" at bounding box center [732, 732] width 109 height 34
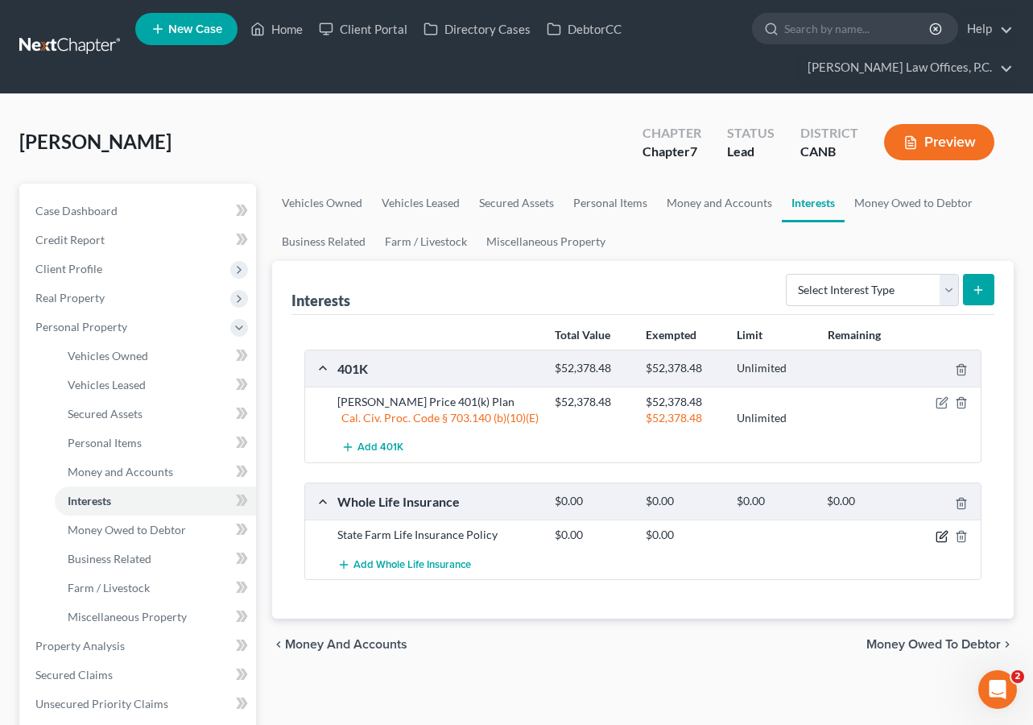
click at [941, 532] on icon "button" at bounding box center [941, 536] width 13 height 13
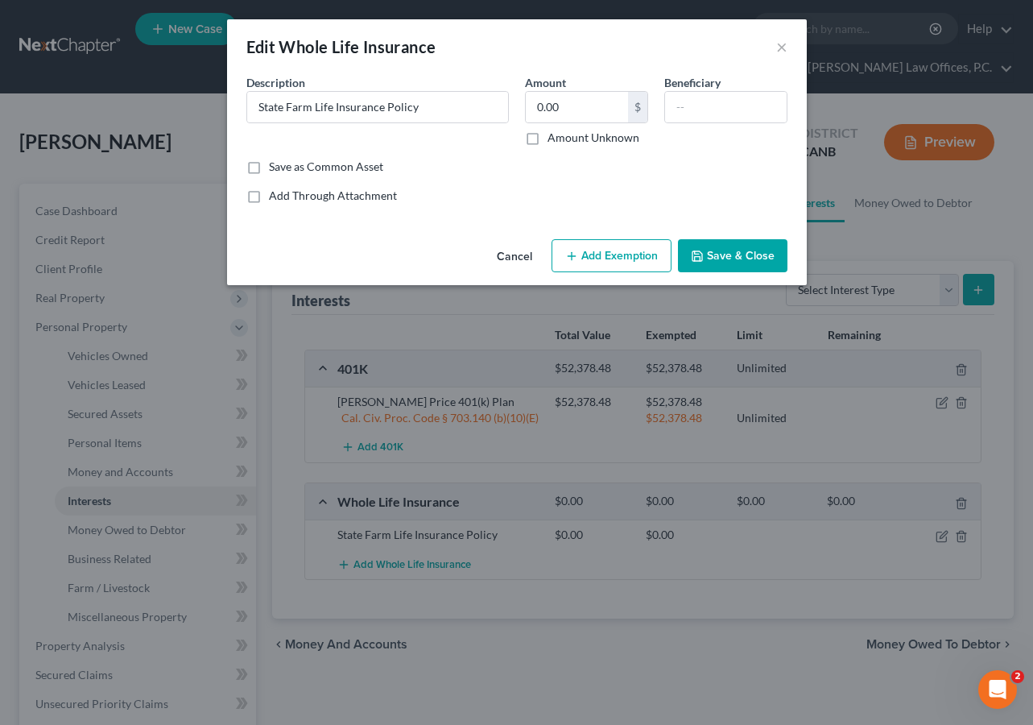
click at [604, 249] on button "Add Exemption" at bounding box center [611, 256] width 120 height 34
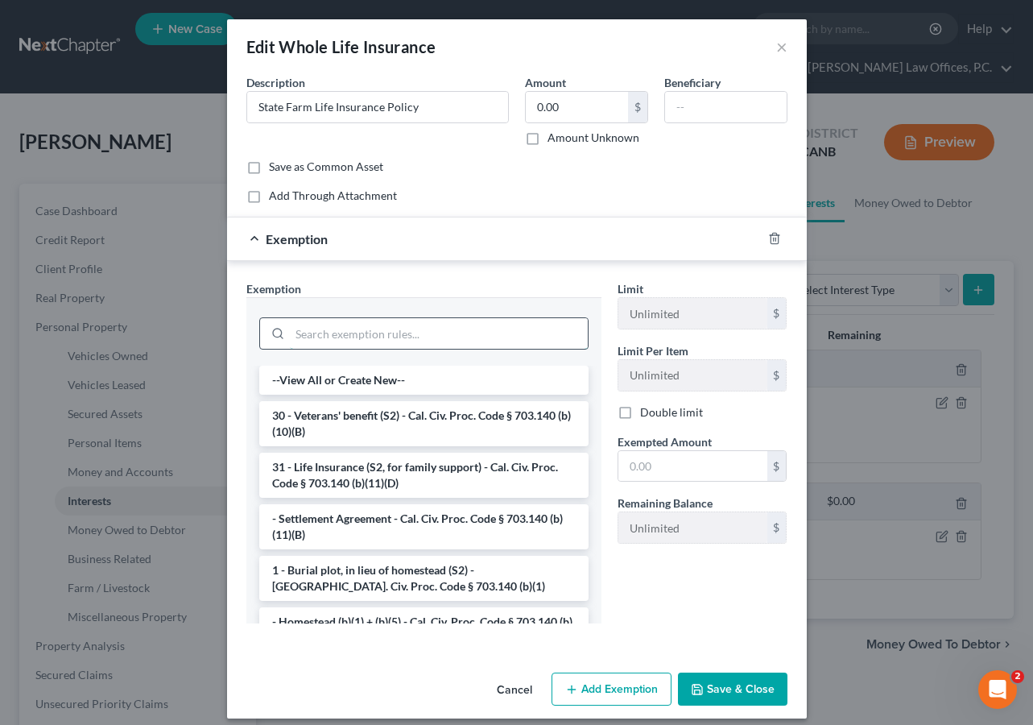
click at [432, 337] on input "search" at bounding box center [439, 333] width 298 height 31
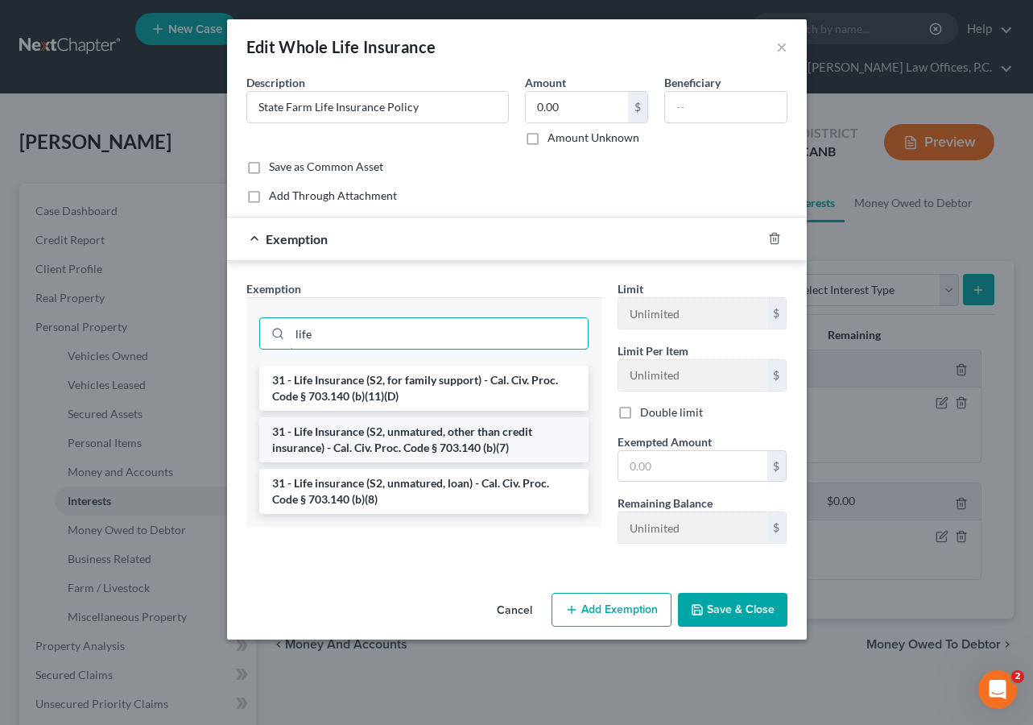
type input "life"
click at [489, 435] on li "31 - Life Insurance (S2, unmatured, other than credit insurance) - Cal. Civ. Pr…" at bounding box center [423, 439] width 329 height 45
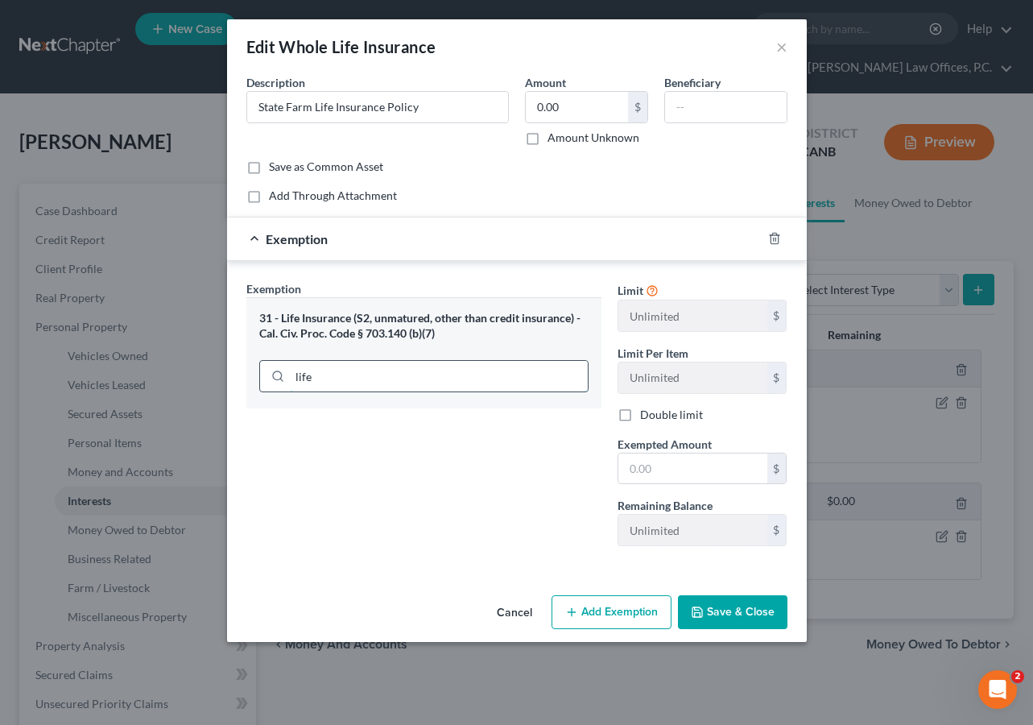
click at [473, 373] on input "life" at bounding box center [439, 376] width 298 height 31
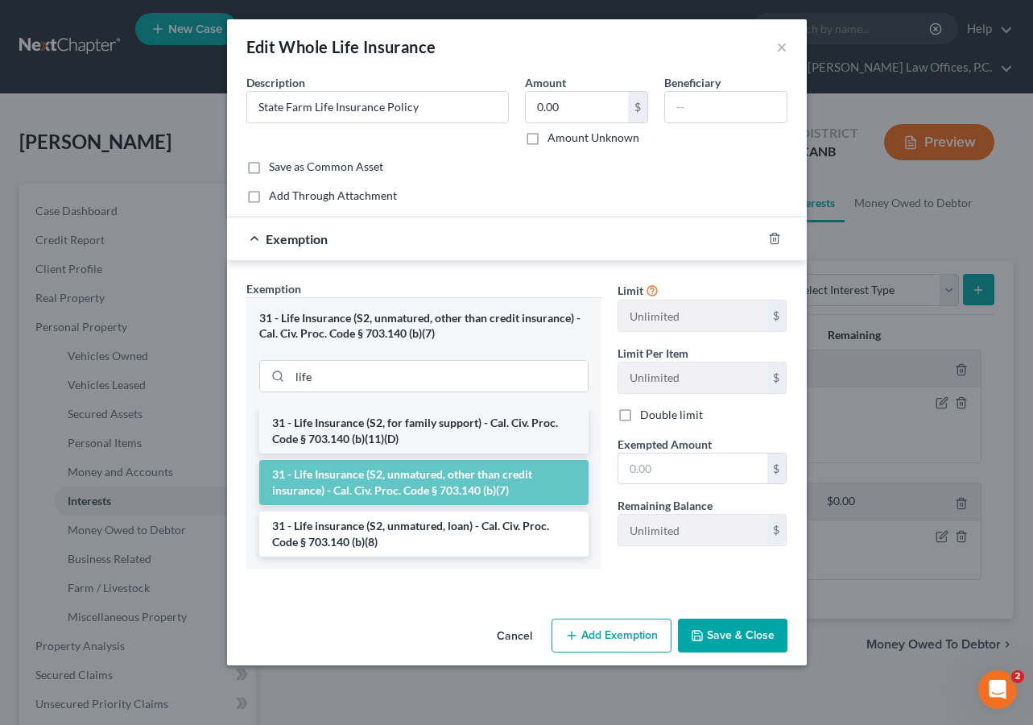
click at [459, 422] on li "31 - Life Insurance (S2, for family support) - Cal. Civ. Proc. Code § 703.140 (…" at bounding box center [423, 430] width 329 height 45
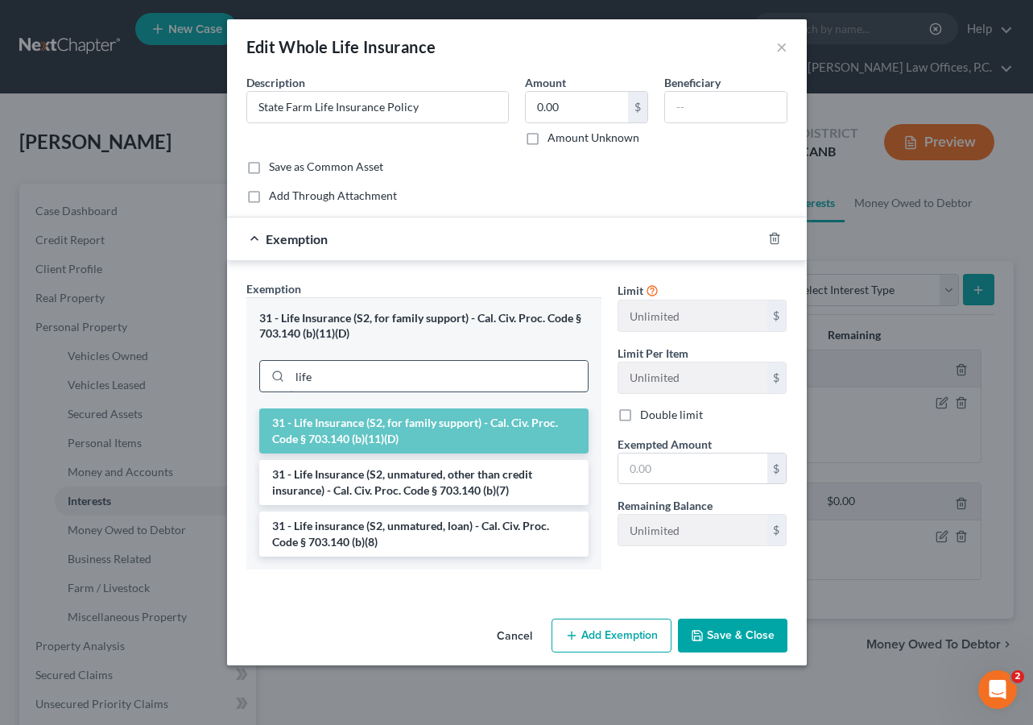
click at [460, 384] on input "life" at bounding box center [439, 376] width 298 height 31
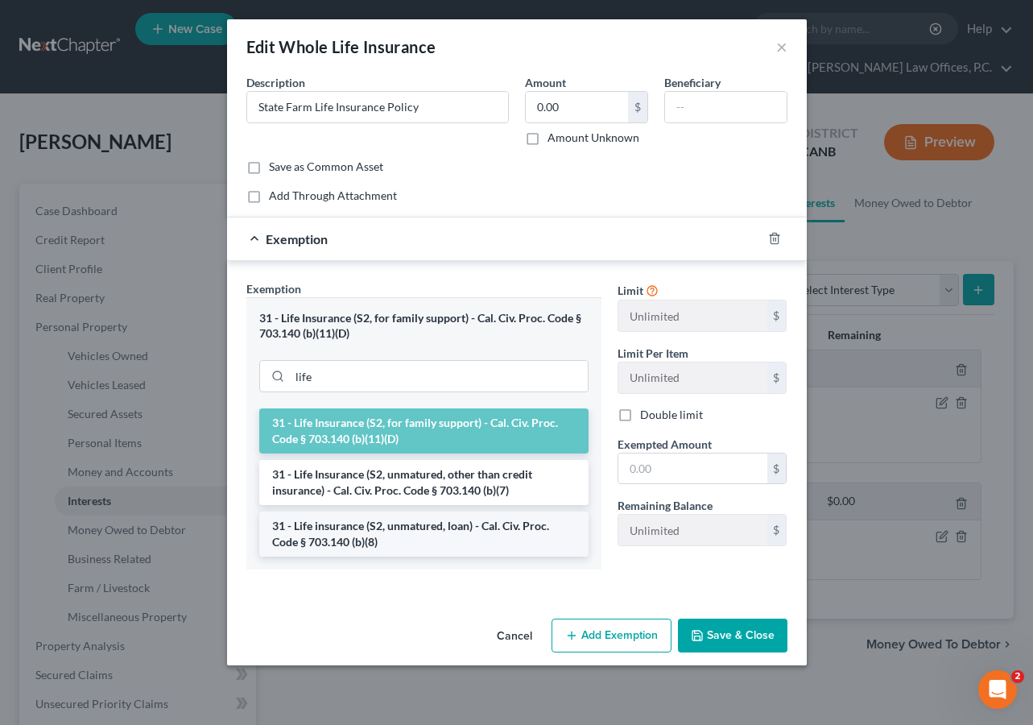
click at [419, 543] on li "31 - Life insurance (S2, unmatured, loan) - Cal. Civ. Proc. Code § 703.140 (b)(…" at bounding box center [423, 533] width 329 height 45
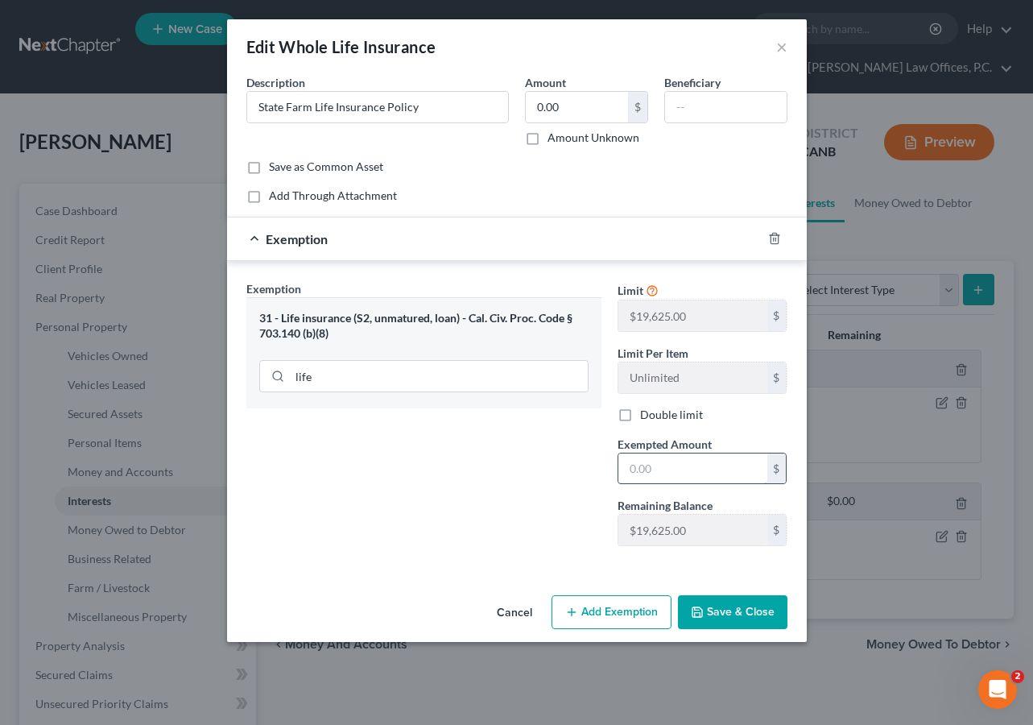
click at [663, 475] on input "text" at bounding box center [692, 468] width 149 height 31
type input "19,625"
click at [737, 613] on button "Save & Close" at bounding box center [732, 612] width 109 height 34
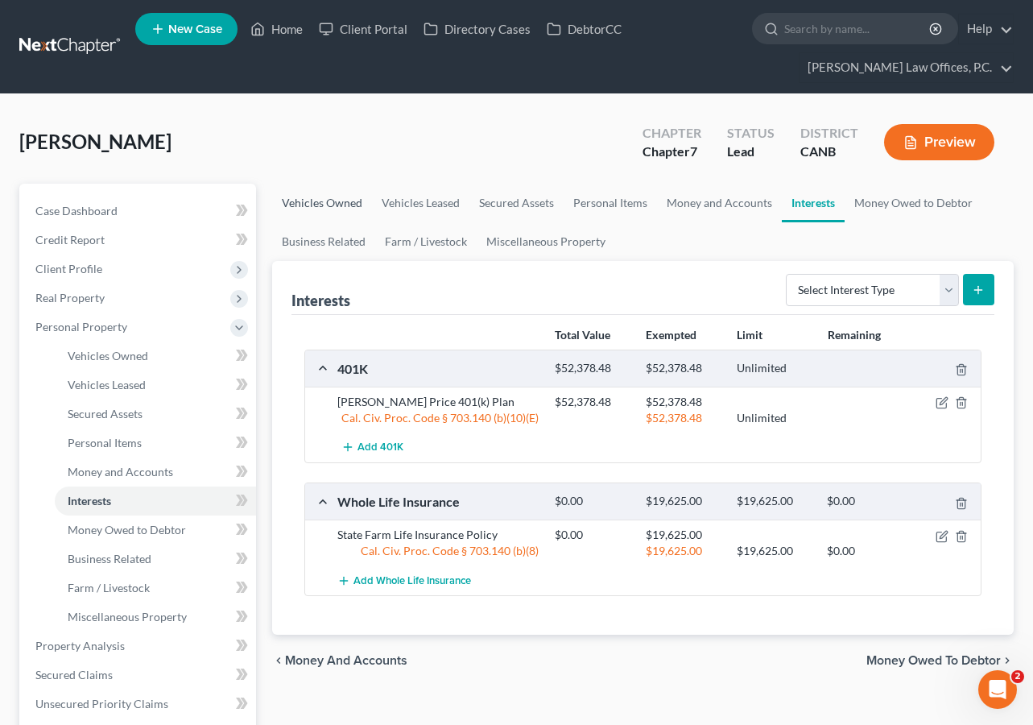
click at [351, 200] on link "Vehicles Owned" at bounding box center [322, 203] width 100 height 39
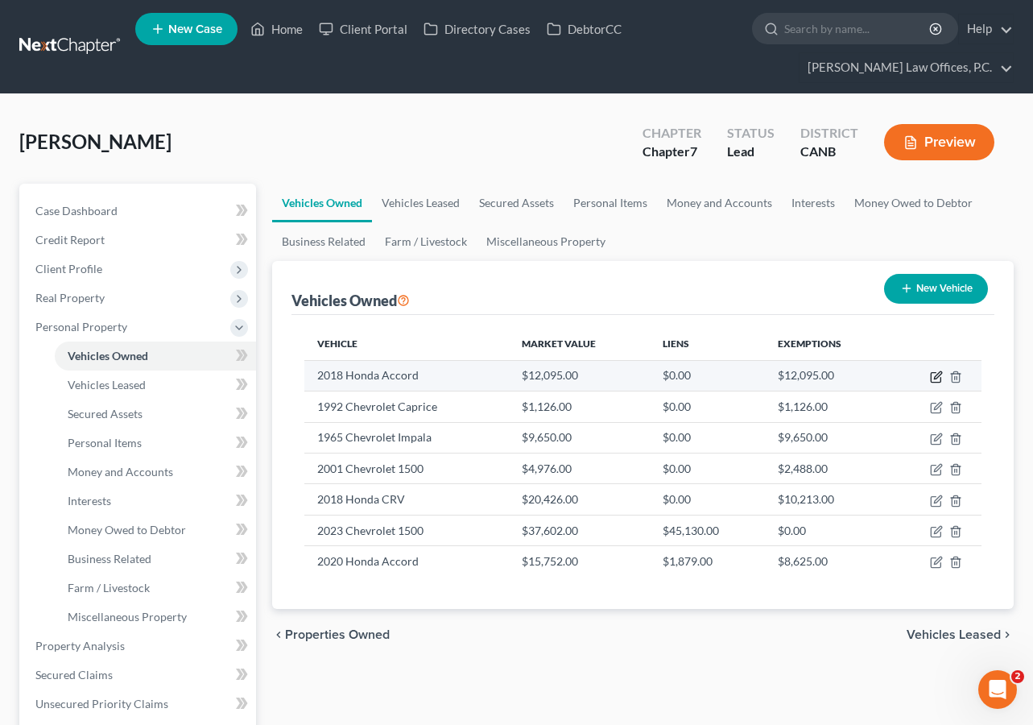
click at [934, 376] on icon "button" at bounding box center [937, 374] width 7 height 7
select select "0"
select select "8"
select select "3"
select select "0"
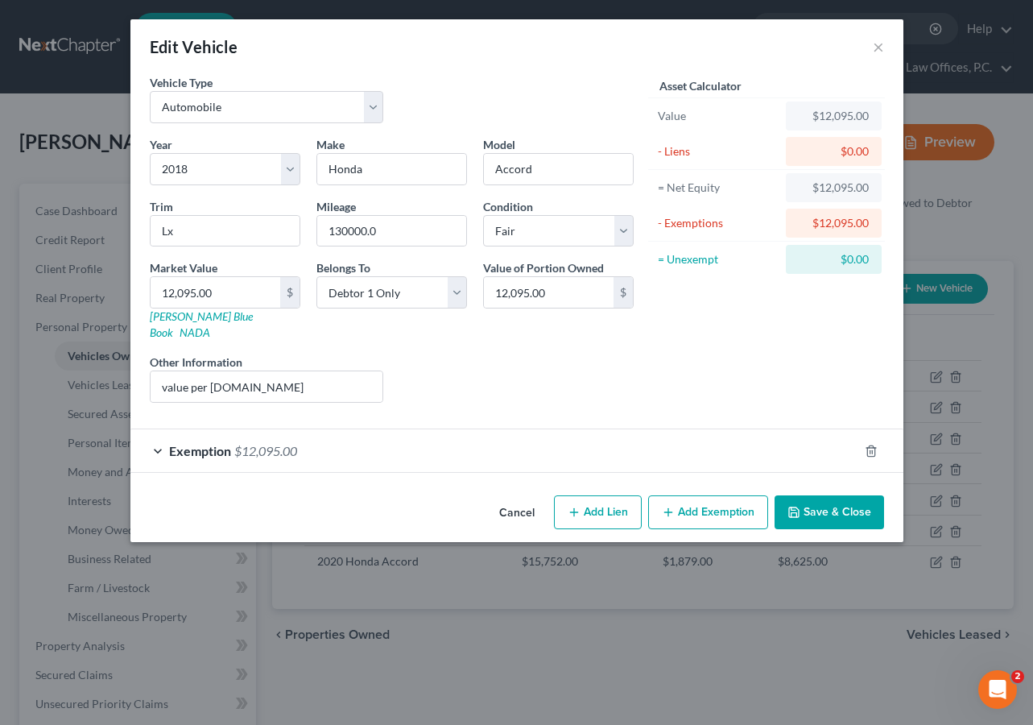
click at [692, 440] on div "Exemption $12,095.00" at bounding box center [494, 450] width 728 height 43
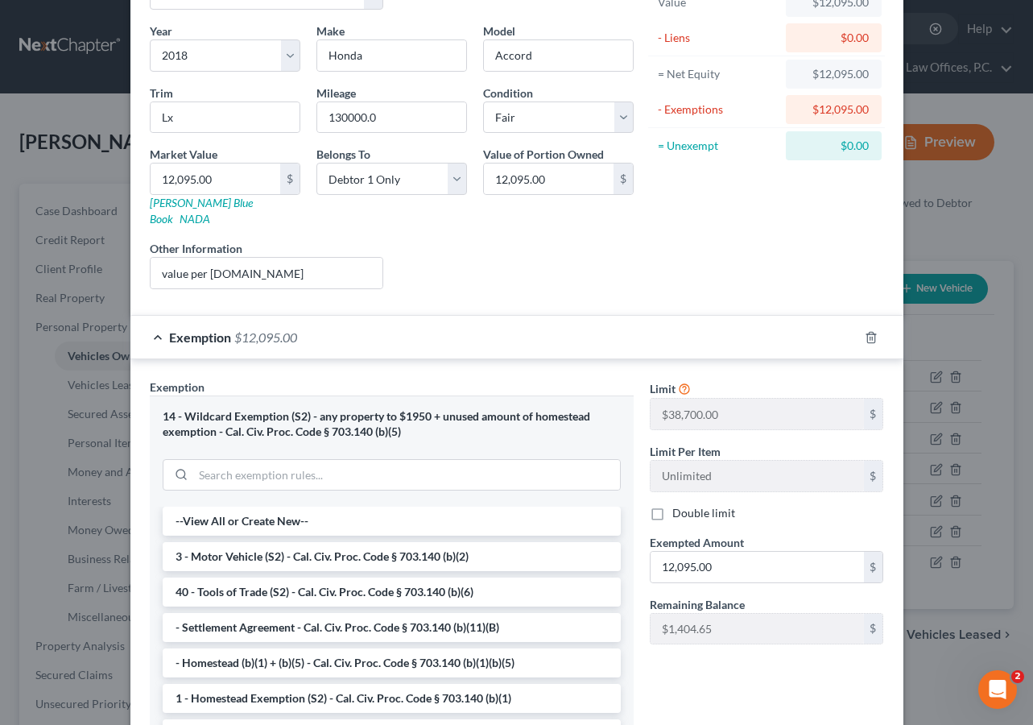
scroll to position [252, 0]
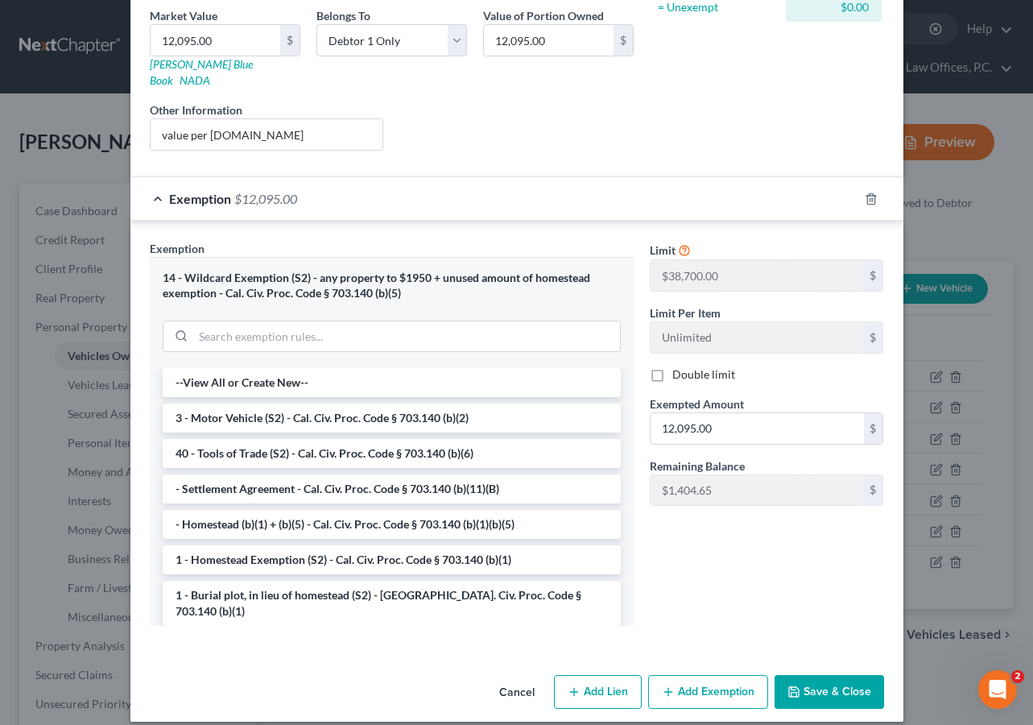
click at [825, 677] on button "Save & Close" at bounding box center [828, 692] width 109 height 34
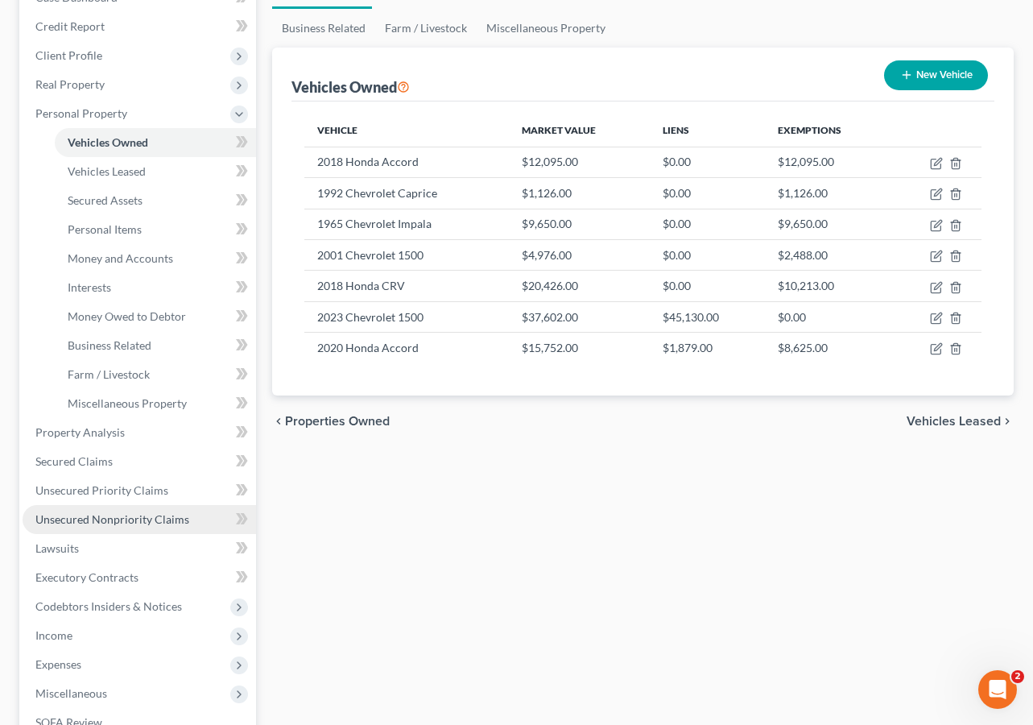
click at [166, 526] on link "Unsecured Nonpriority Claims" at bounding box center [139, 519] width 233 height 29
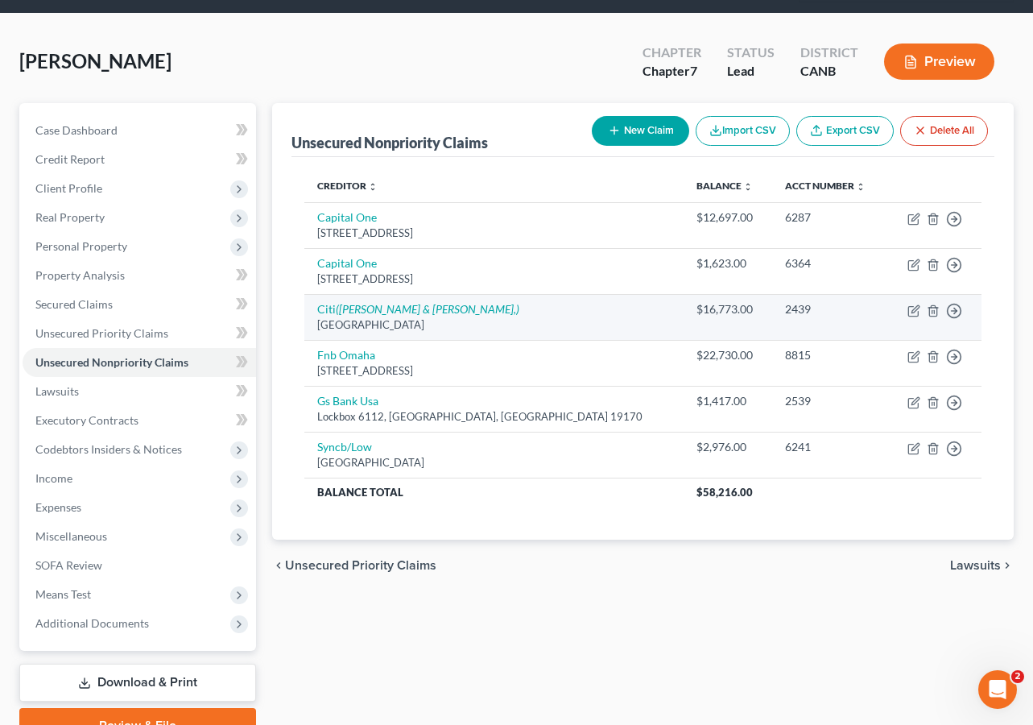
scroll to position [82, 0]
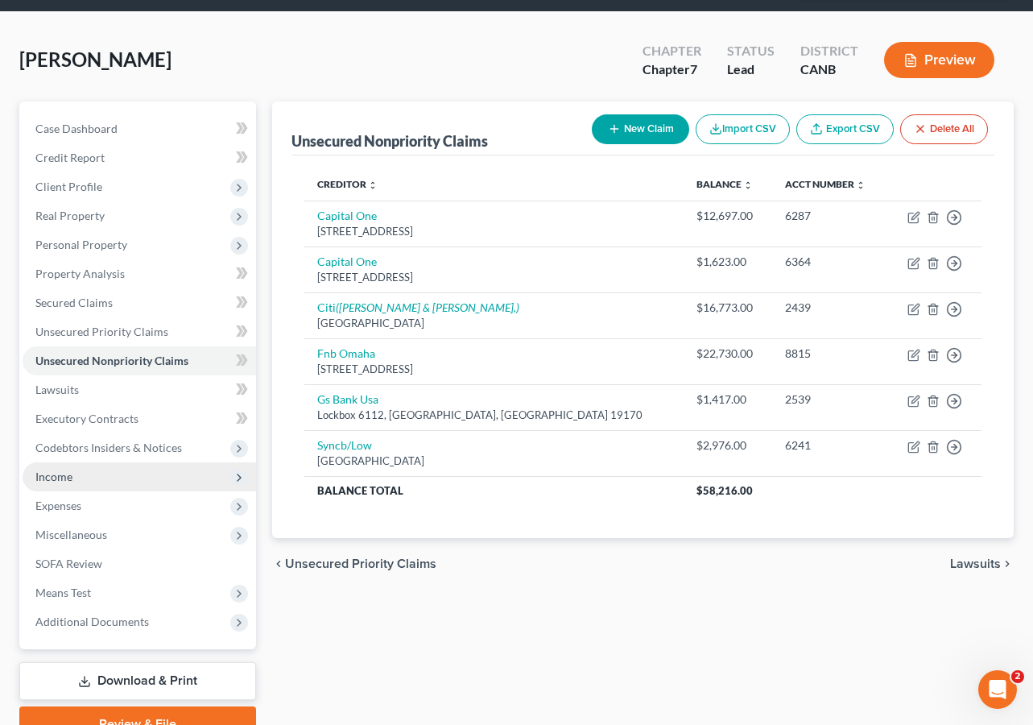
click at [140, 479] on span "Income" at bounding box center [139, 476] width 233 height 29
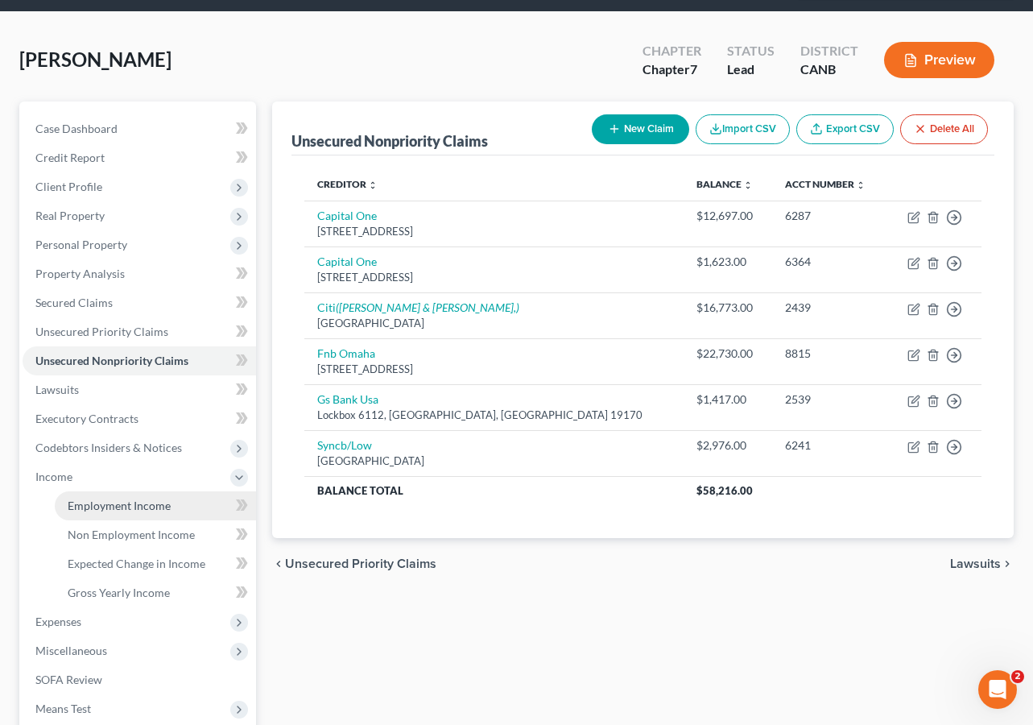
click at [142, 509] on span "Employment Income" at bounding box center [119, 505] width 103 height 14
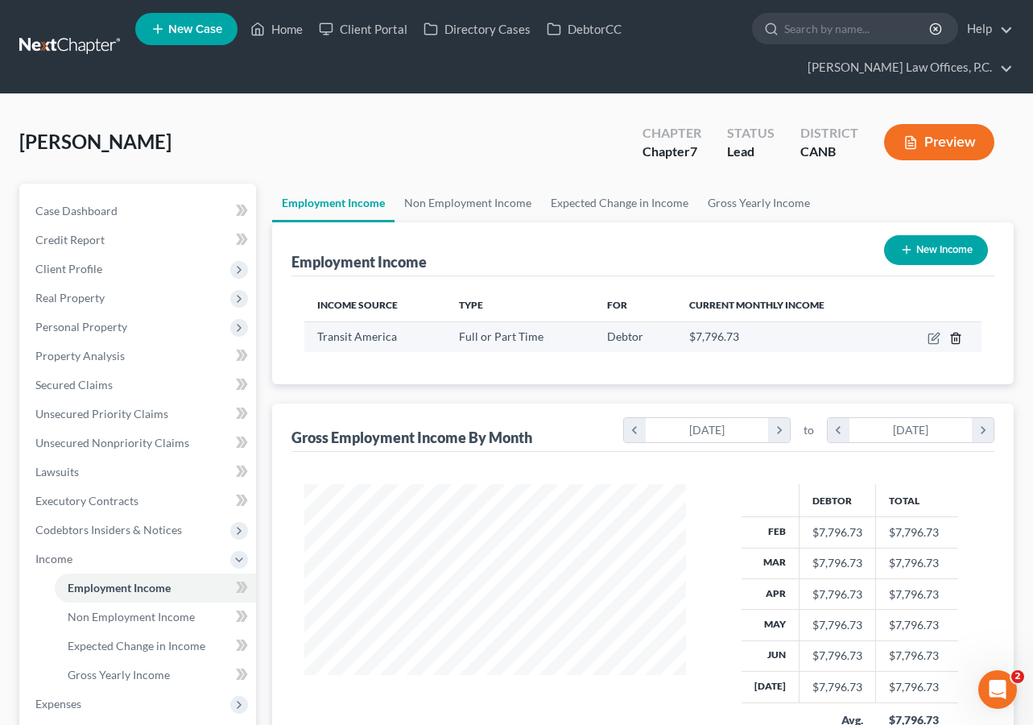
scroll to position [288, 414]
click at [935, 338] on icon "button" at bounding box center [934, 335] width 7 height 7
select select "0"
select select "4"
select select "3"
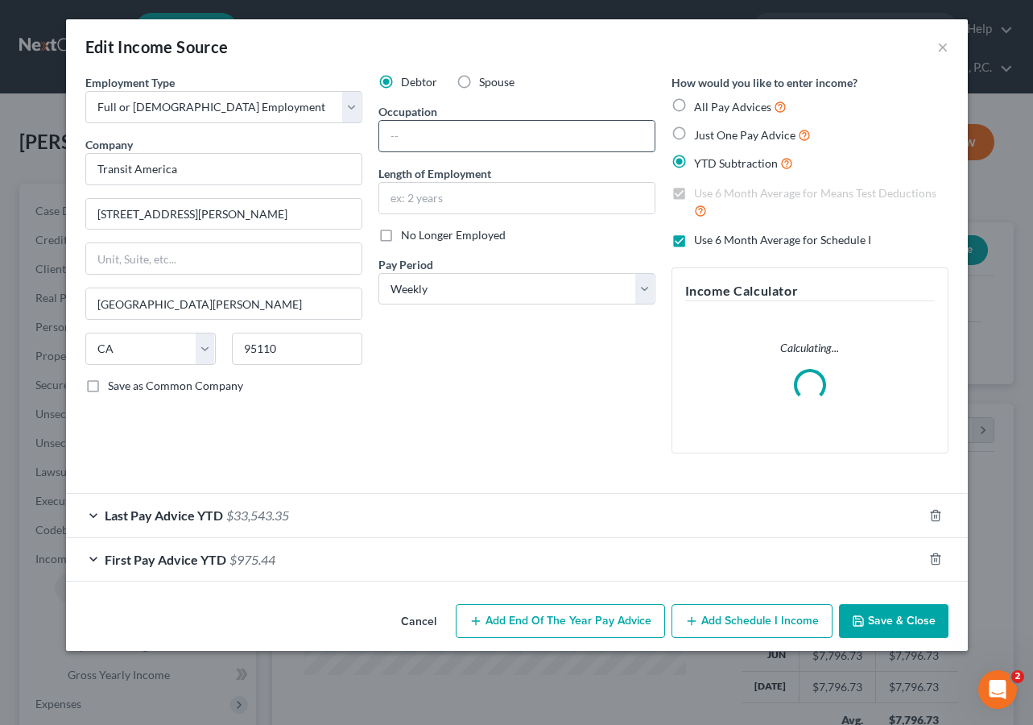
click at [472, 141] on input "text" at bounding box center [516, 136] width 275 height 31
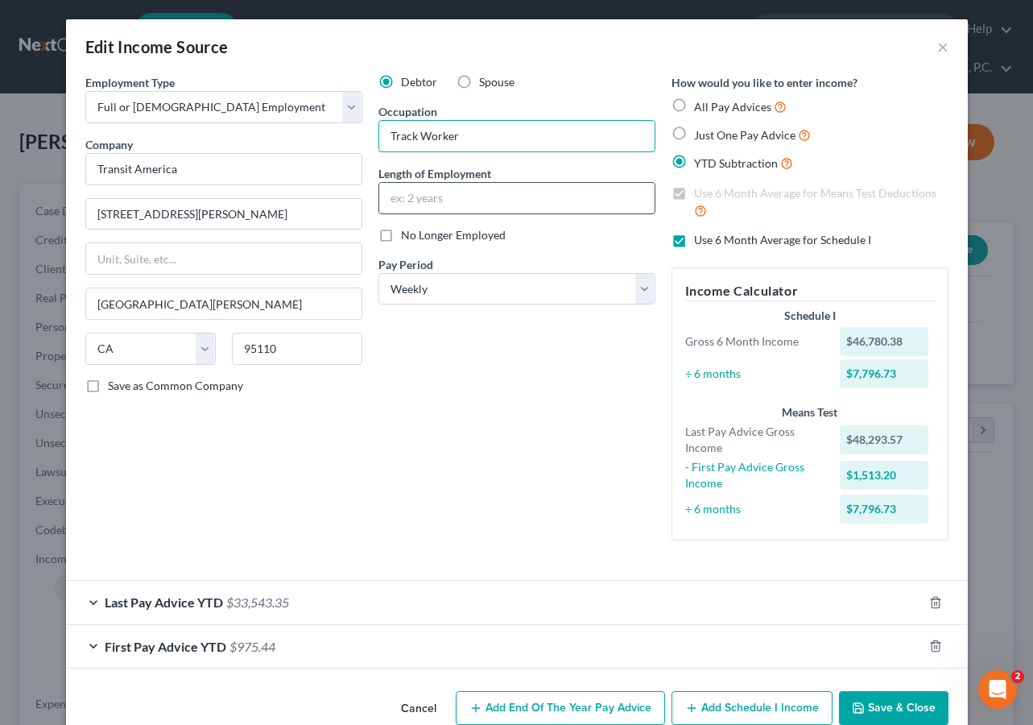
type input "Track Worker"
click at [489, 195] on input "text" at bounding box center [516, 198] width 275 height 31
type input "7 years"
click at [229, 177] on input "Transit America" at bounding box center [223, 169] width 277 height 32
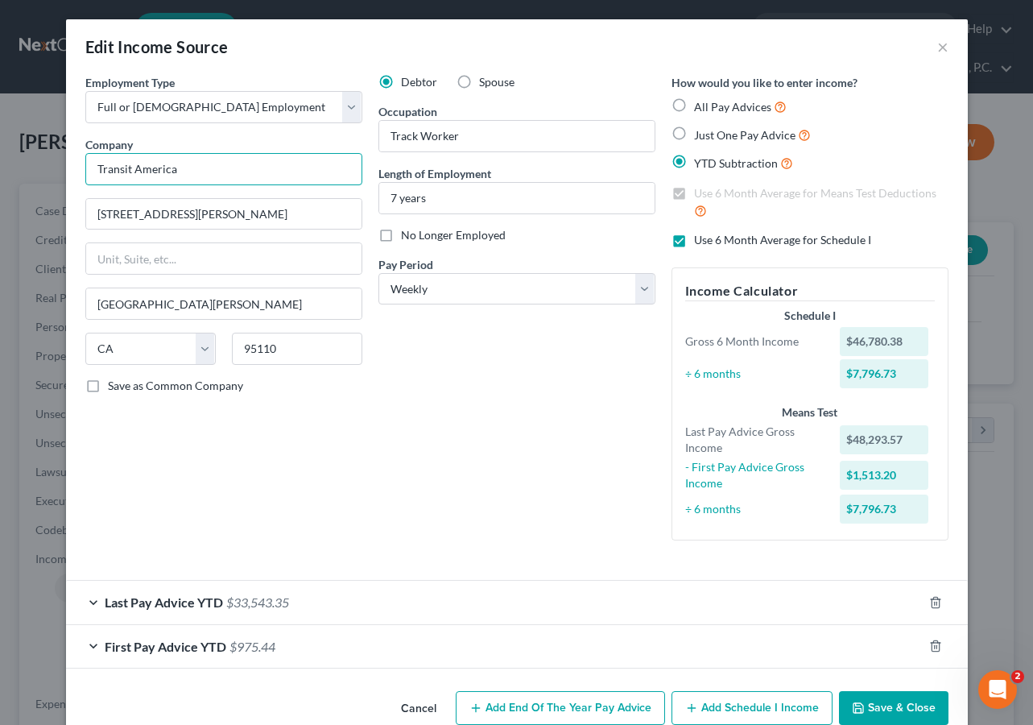
click at [229, 177] on input "Transit America" at bounding box center [223, 169] width 277 height 32
paste input "4000 Campbell Ave"
type input "Transit America"
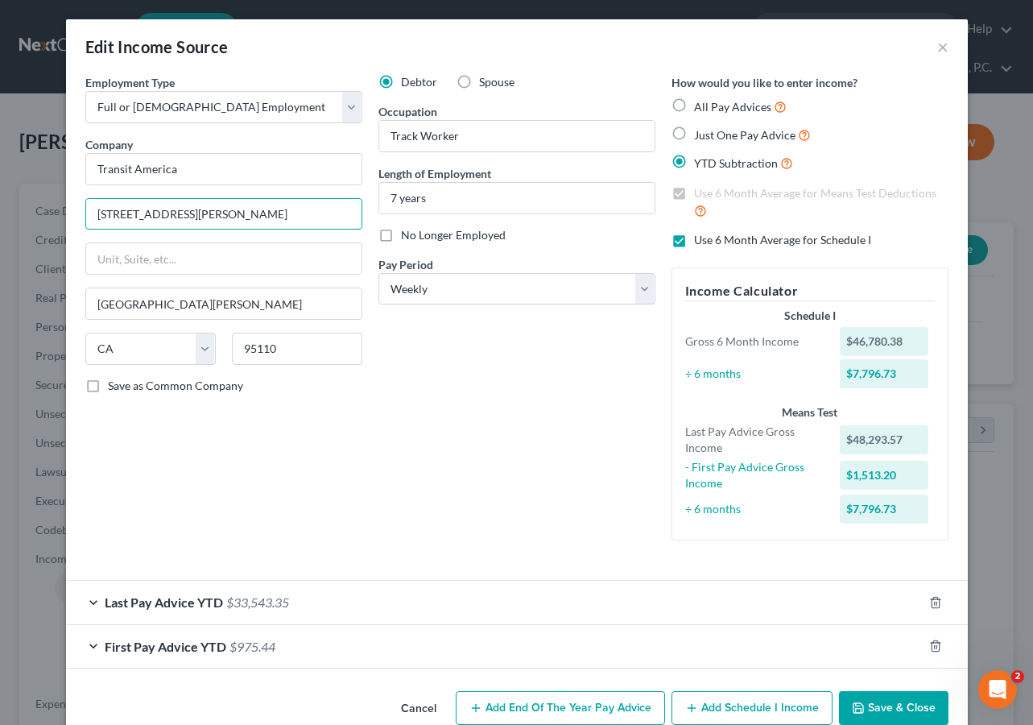
drag, startPoint x: 188, startPoint y: 225, endPoint x: 43, endPoint y: 217, distance: 145.1
click at [43, 217] on div "Edit Income Source × Employment Type * Select Full or Part Time Employment Self…" at bounding box center [516, 362] width 1033 height 725
paste input "4000 Campbell Ave"
type input "4000 Campbell Ave"
click at [297, 350] on input "95110" at bounding box center [297, 348] width 130 height 32
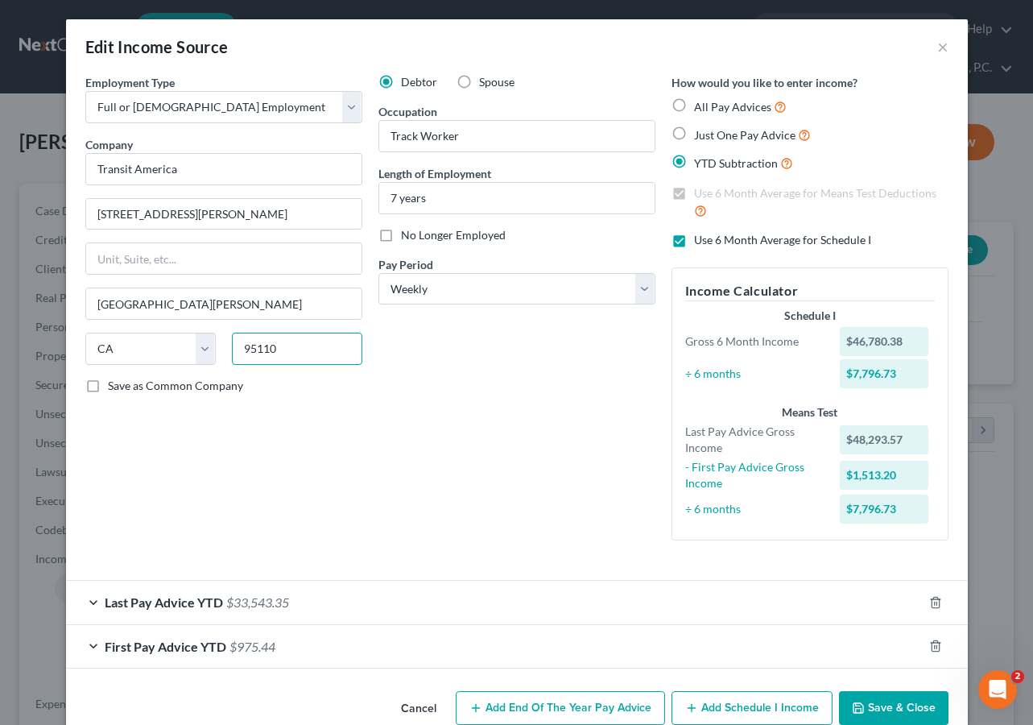
click at [297, 350] on input "95110" at bounding box center [297, 348] width 130 height 32
paste input "4025"
type input "94025"
type input "Menlo Park"
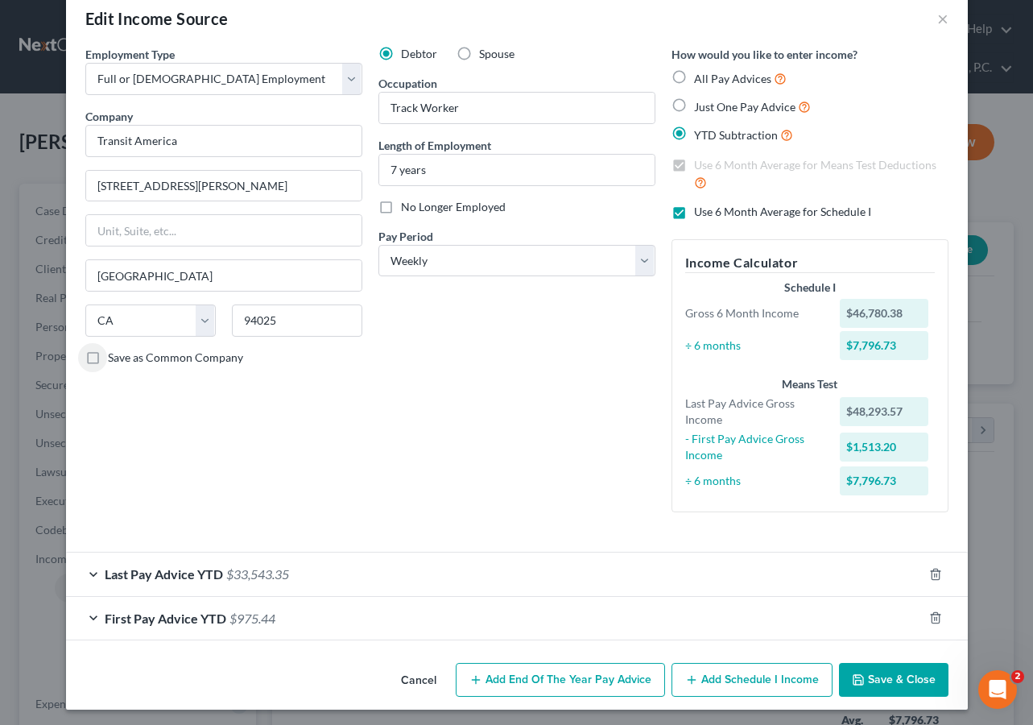
scroll to position [31, 0]
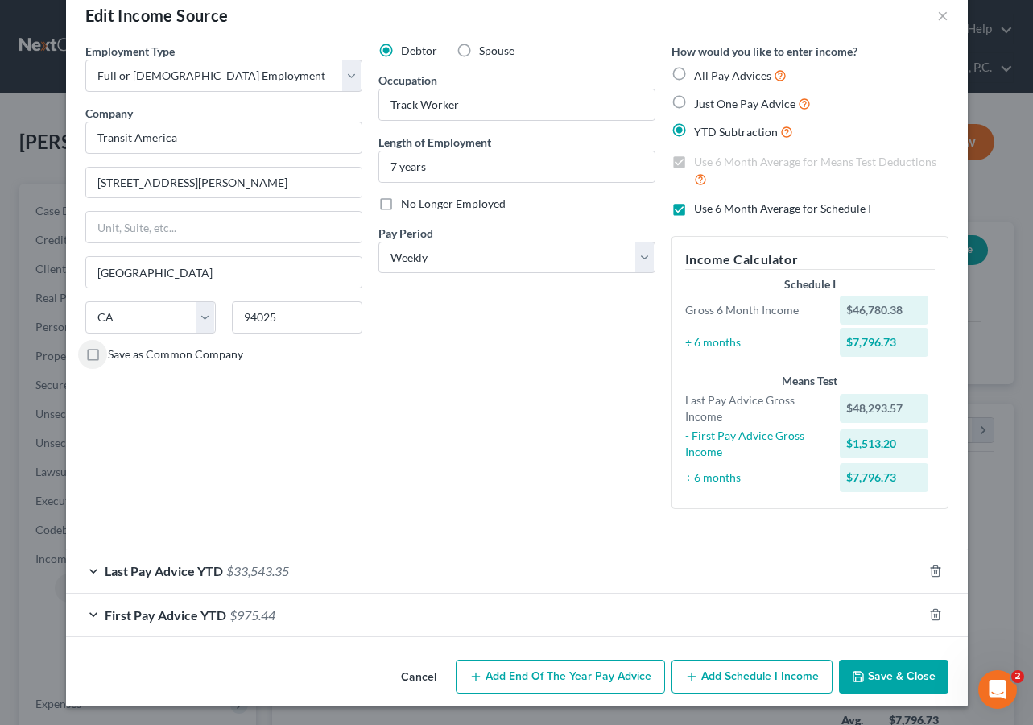
click at [468, 577] on div "Last Pay Advice YTD $33,543.35" at bounding box center [494, 570] width 857 height 43
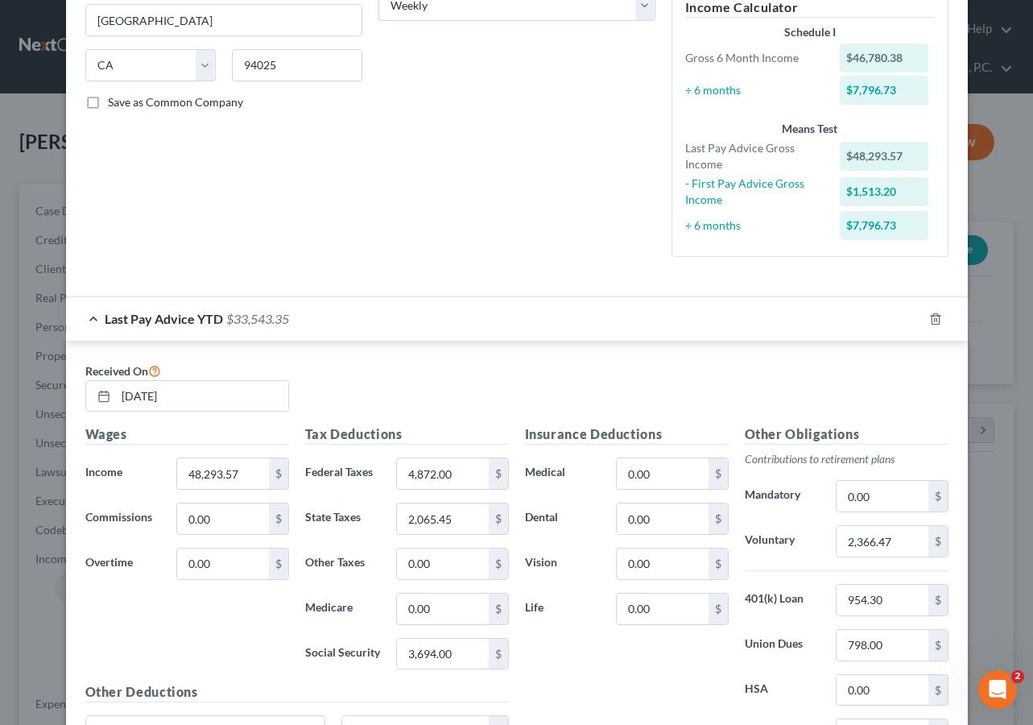
scroll to position [296, 0]
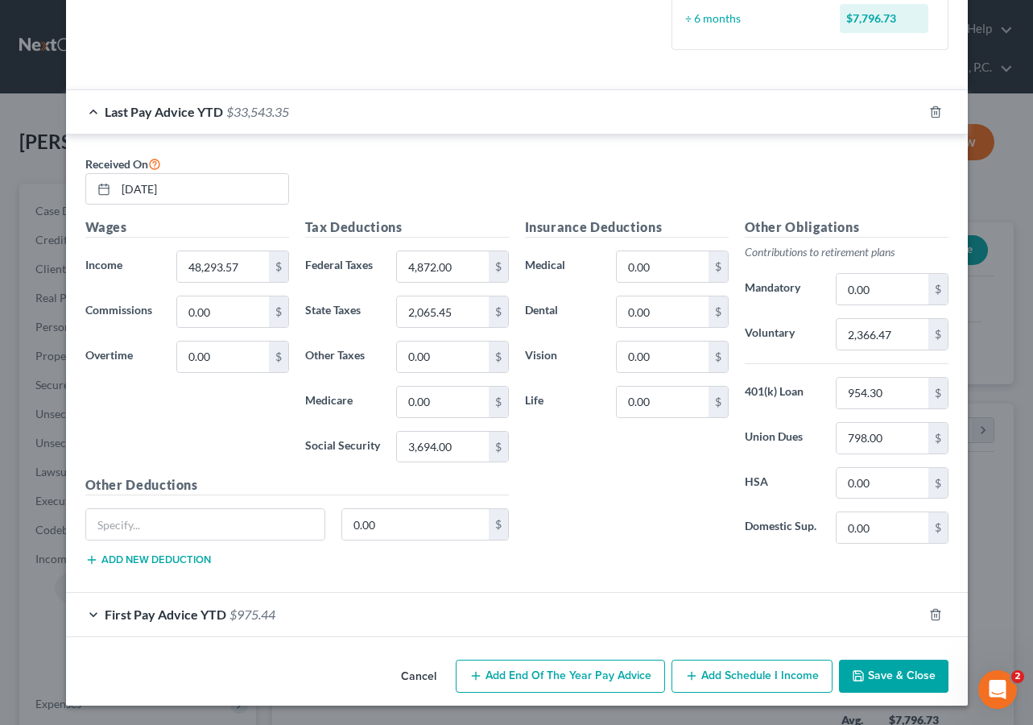
click at [384, 620] on div "First Pay Advice YTD $975.44" at bounding box center [494, 614] width 857 height 43
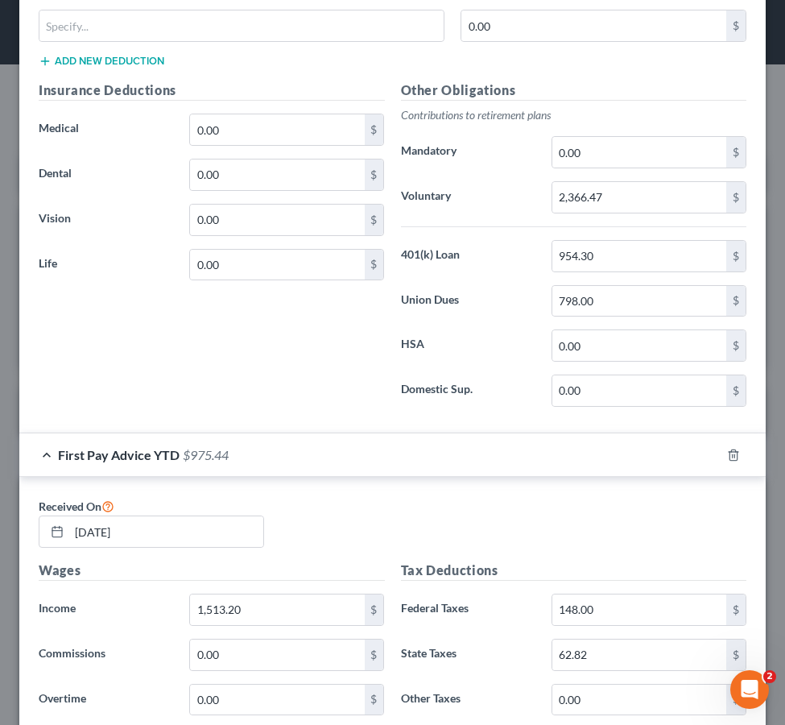
scroll to position [991, 0]
click at [101, 531] on input "01/03/2025" at bounding box center [166, 532] width 194 height 31
type input "01/31/2025"
type input "8,213"
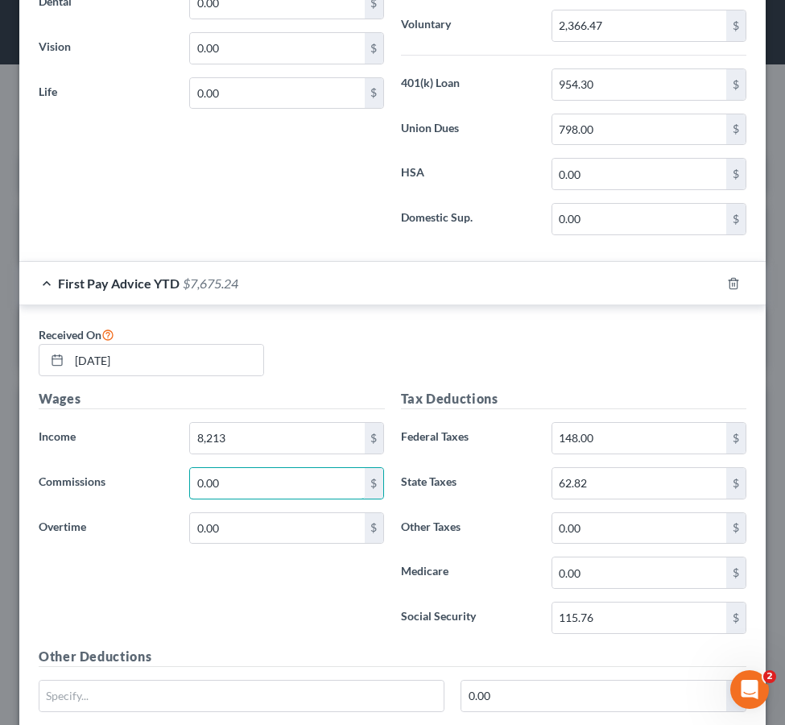
scroll to position [1191, 0]
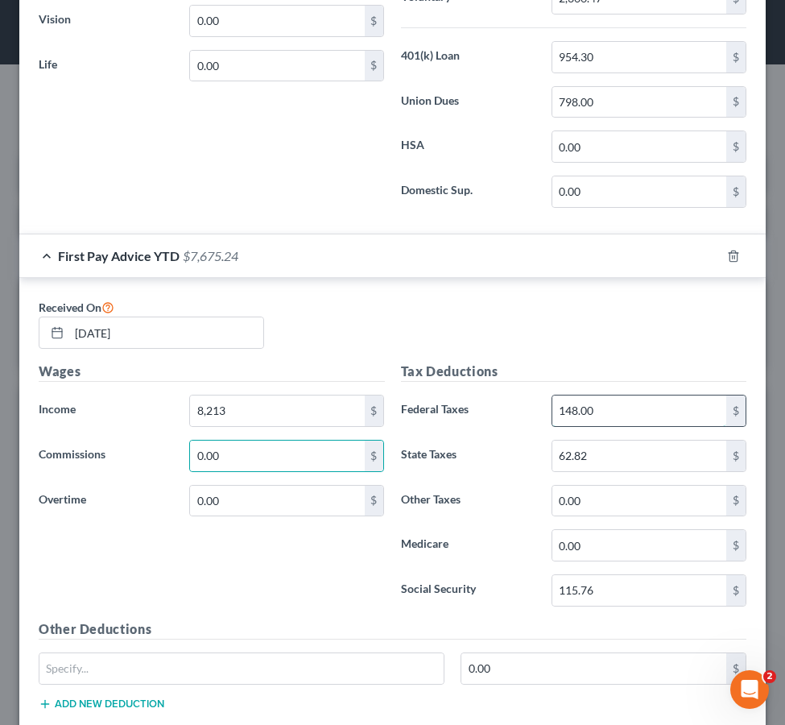
click at [621, 405] on input "148.00" at bounding box center [639, 410] width 174 height 31
type input "876"
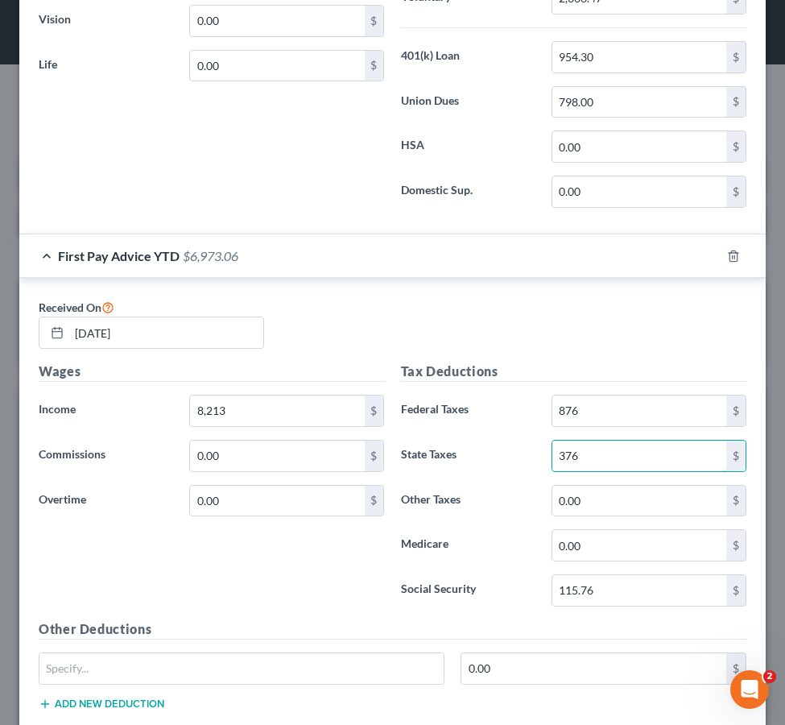
type input "376"
click at [598, 588] on input "115.76" at bounding box center [639, 590] width 174 height 31
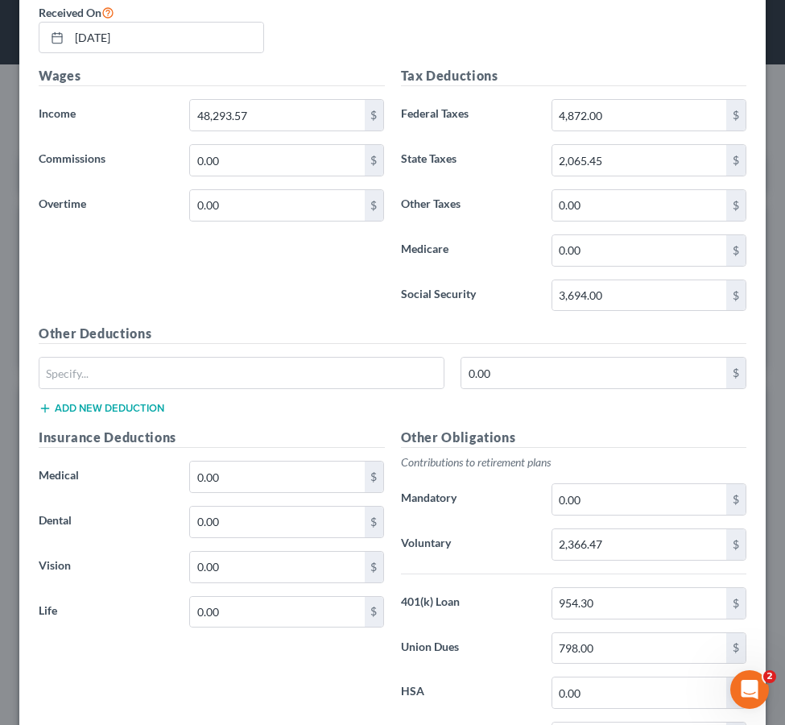
scroll to position [626, 0]
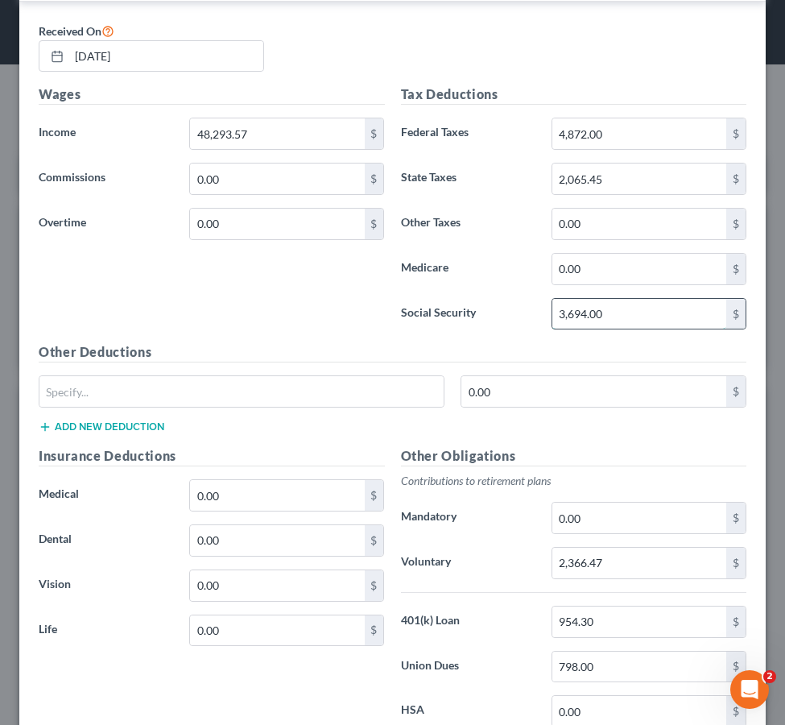
click at [593, 310] on input "3,694.00" at bounding box center [639, 314] width 174 height 31
click at [342, 328] on div "Wages Income * 48,293.57 $ Commissions 0.00 $ Overtime 0.00 $" at bounding box center [212, 214] width 362 height 258
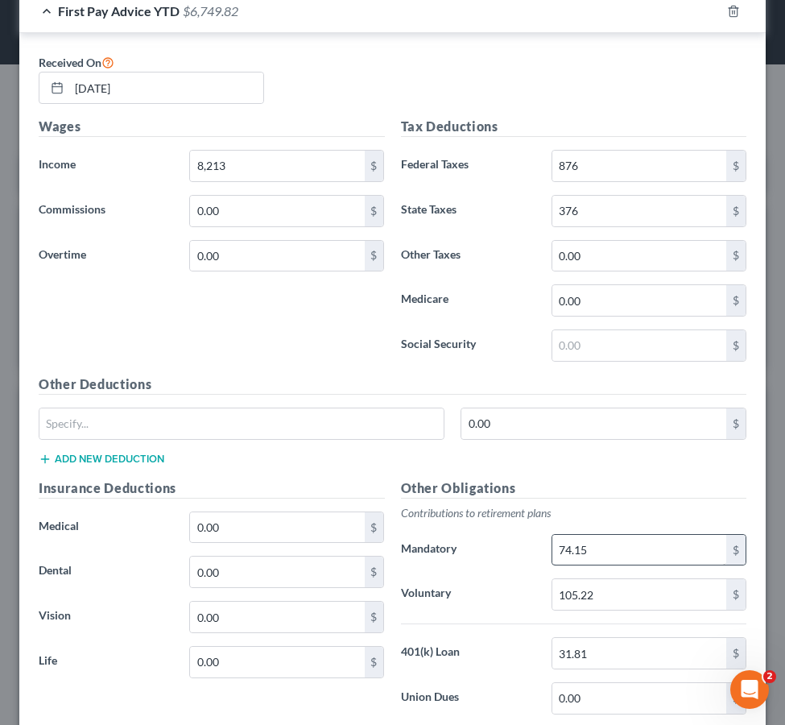
scroll to position [1489, 0]
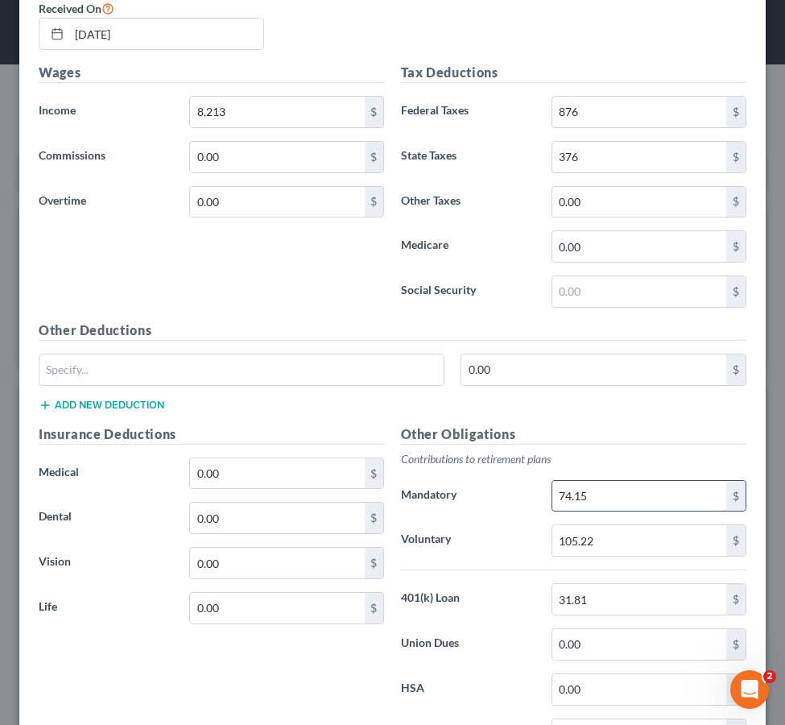
click at [615, 503] on input "74.15" at bounding box center [639, 496] width 174 height 31
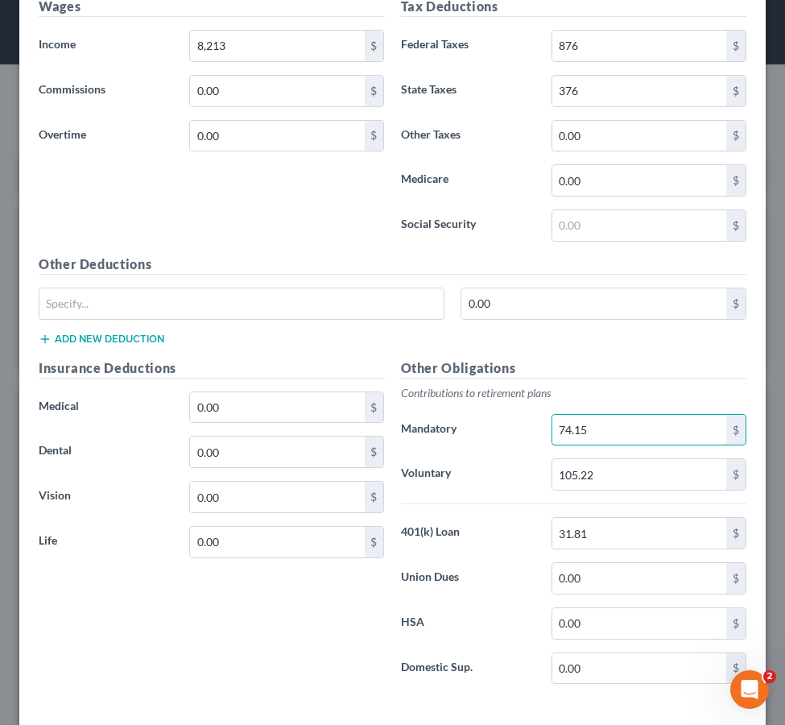
scroll to position [1542, 0]
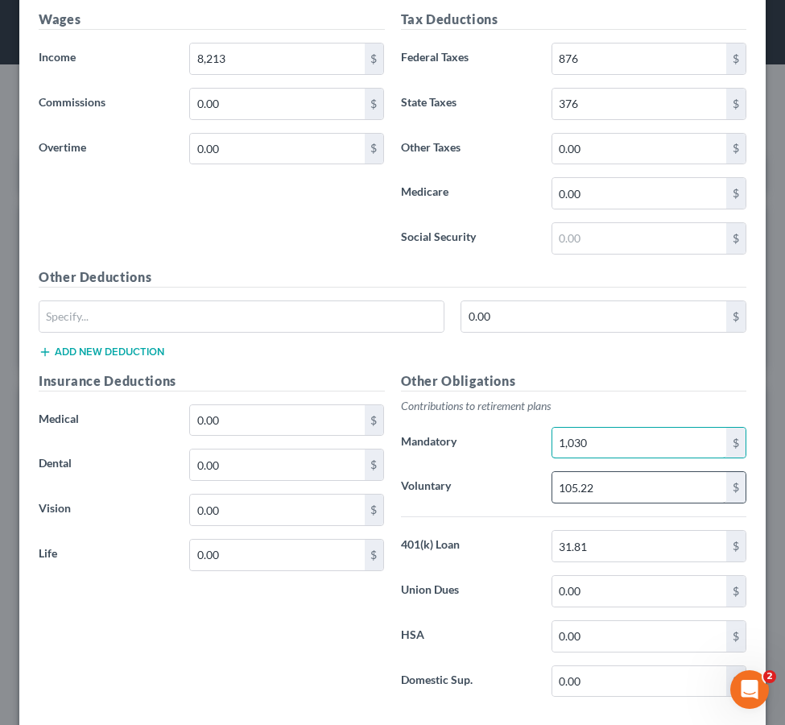
type input "1,030"
click at [654, 493] on input "105.22" at bounding box center [639, 487] width 174 height 31
type input "561"
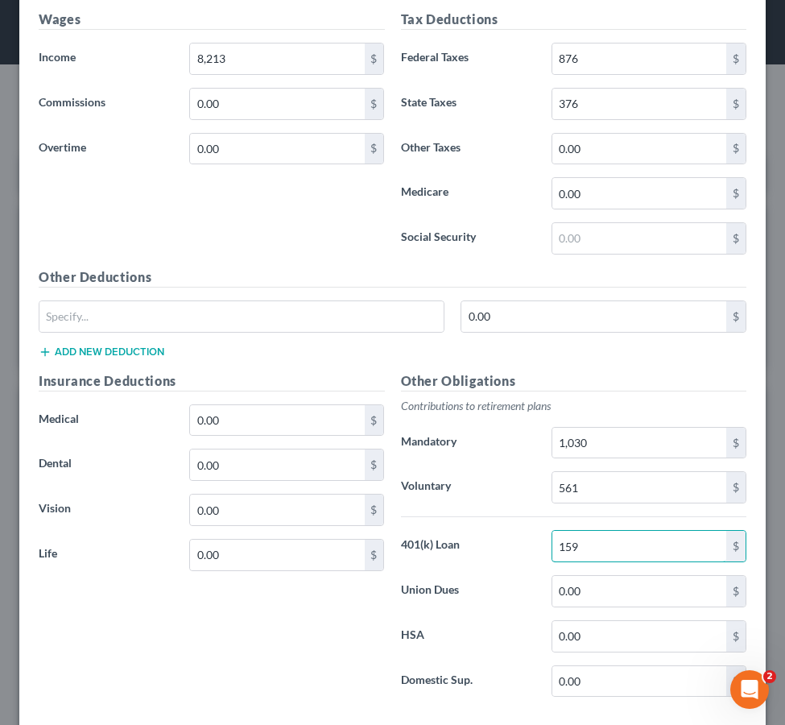
type input "159"
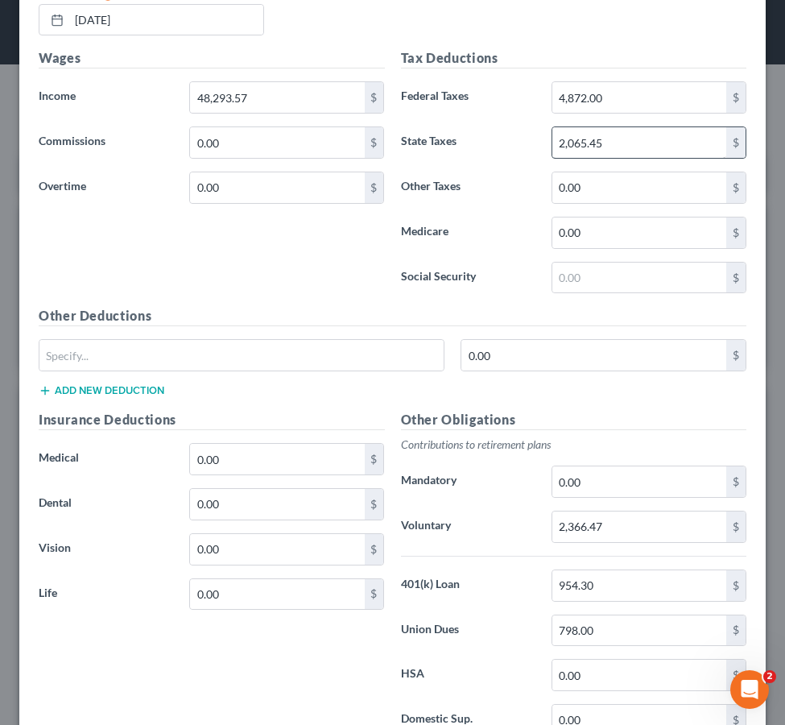
scroll to position [716, 0]
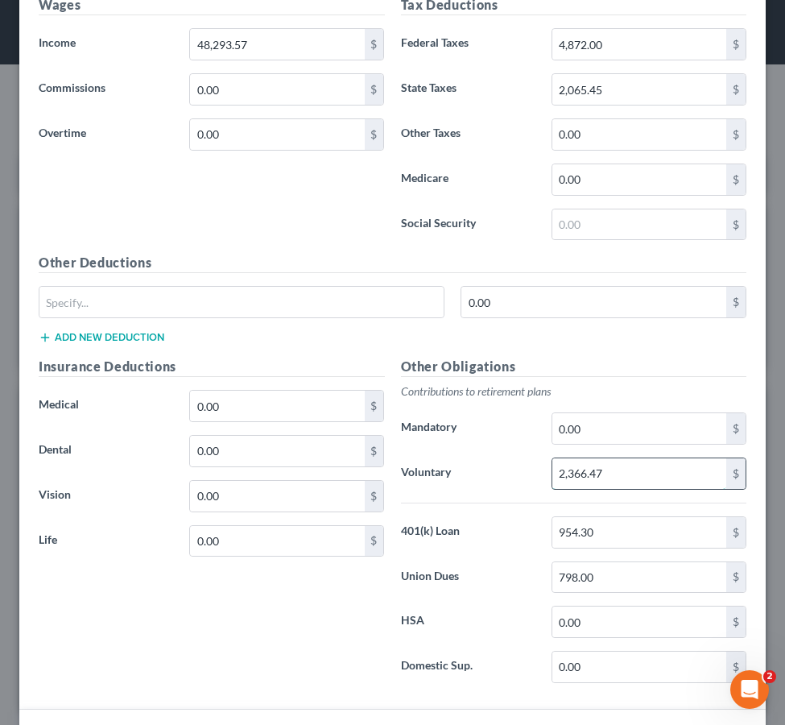
click at [630, 475] on input "2,366.47" at bounding box center [639, 473] width 174 height 31
type input "3,201"
click at [569, 578] on input "798.00" at bounding box center [639, 577] width 174 height 31
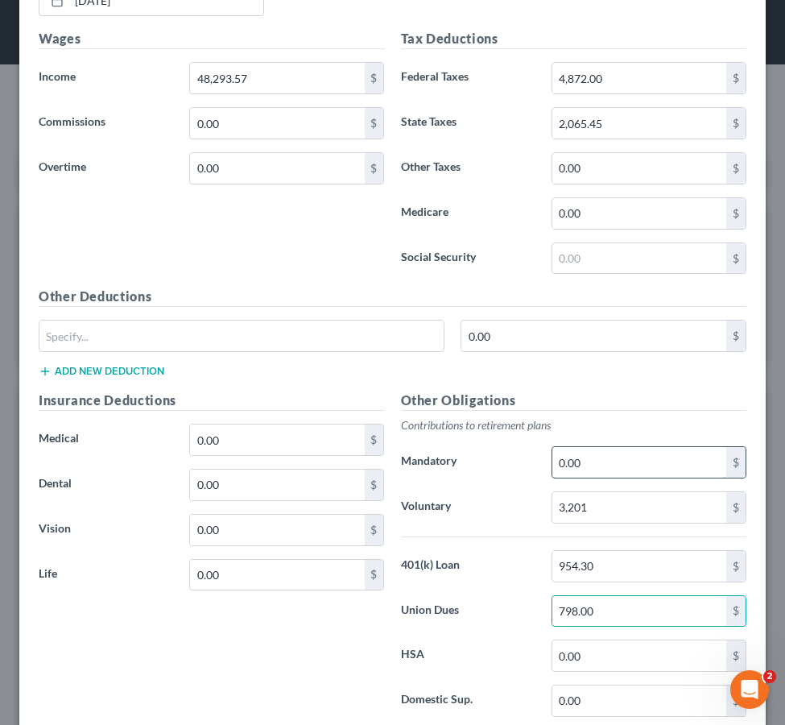
click at [602, 464] on input "0.00" at bounding box center [639, 462] width 174 height 31
type input "5,966"
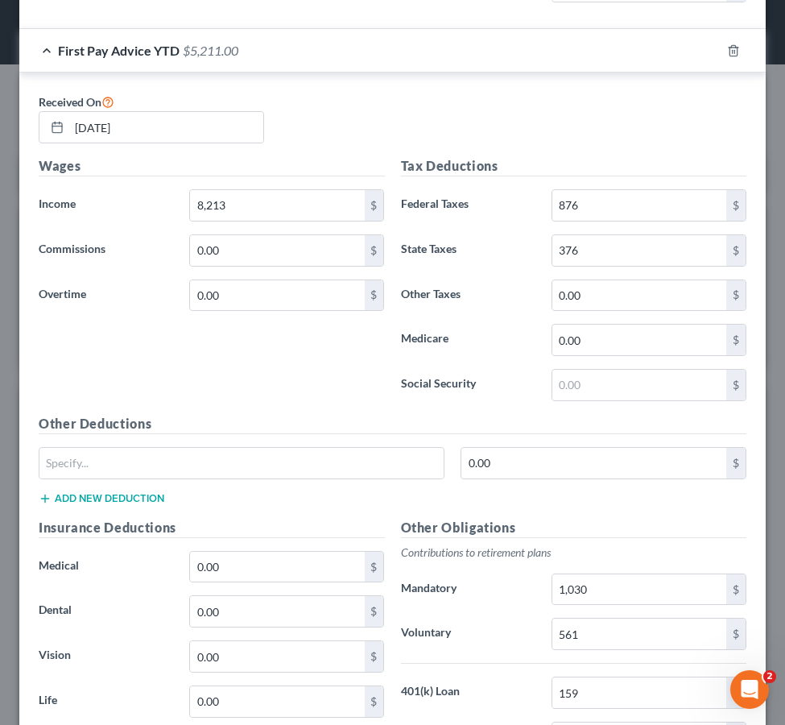
scroll to position [1629, 0]
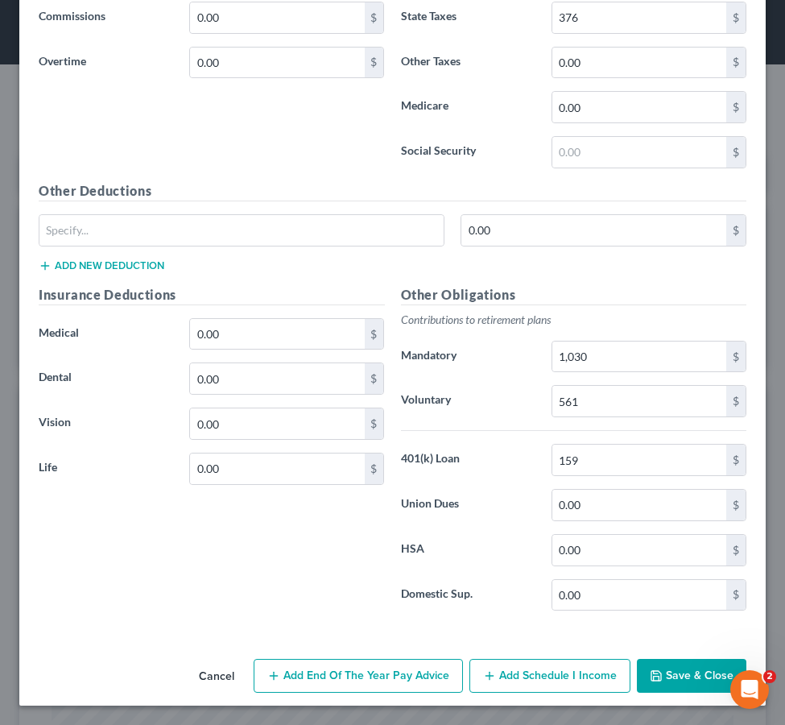
click at [692, 668] on button "Save & Close" at bounding box center [691, 676] width 109 height 34
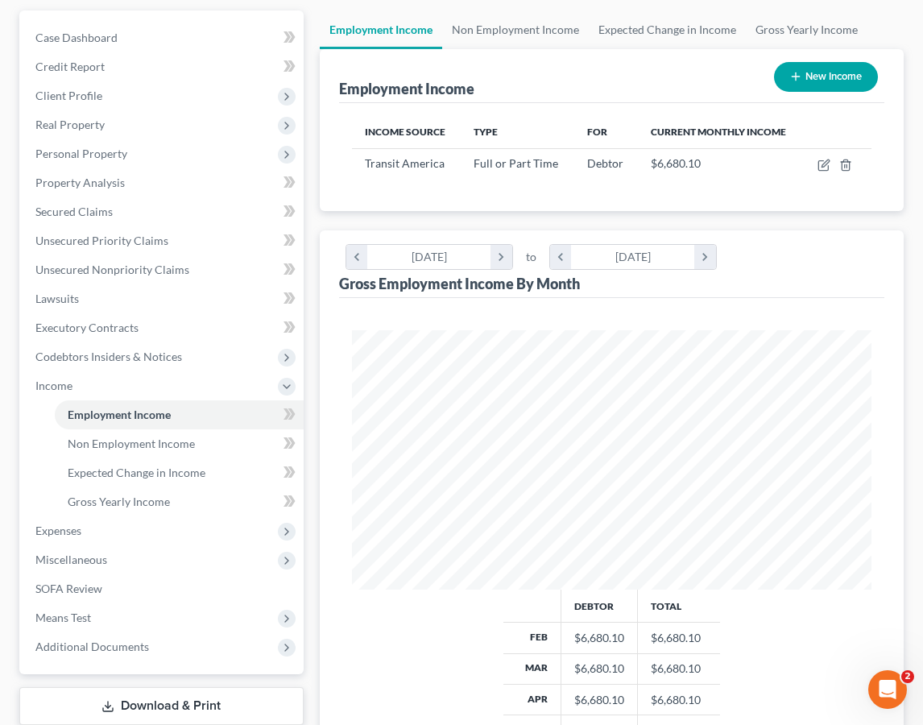
scroll to position [160, 0]
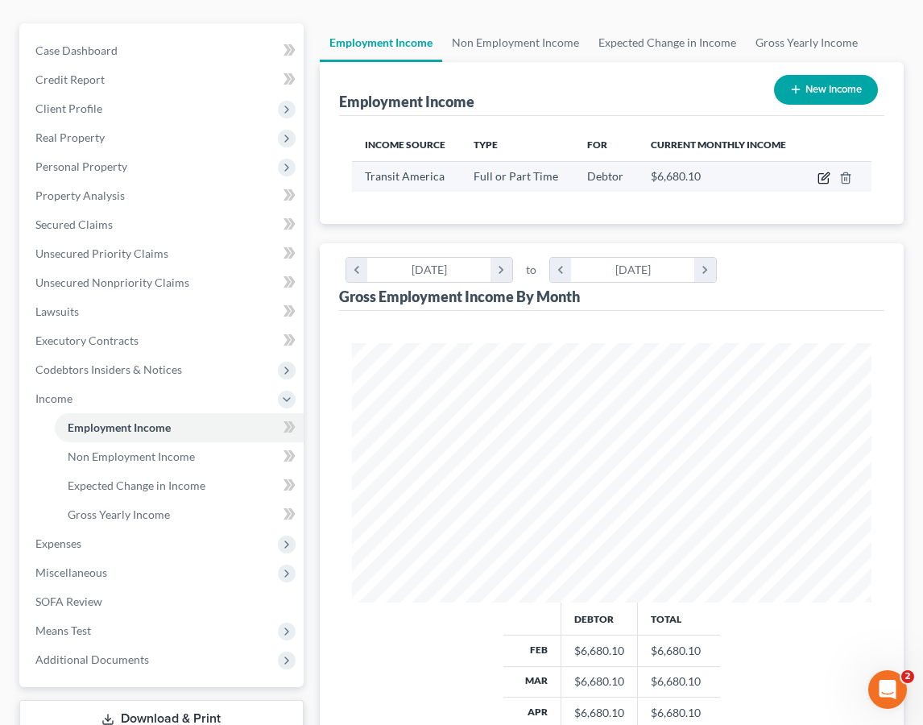
click at [822, 176] on icon "button" at bounding box center [824, 175] width 7 height 7
select select "0"
select select "4"
select select "3"
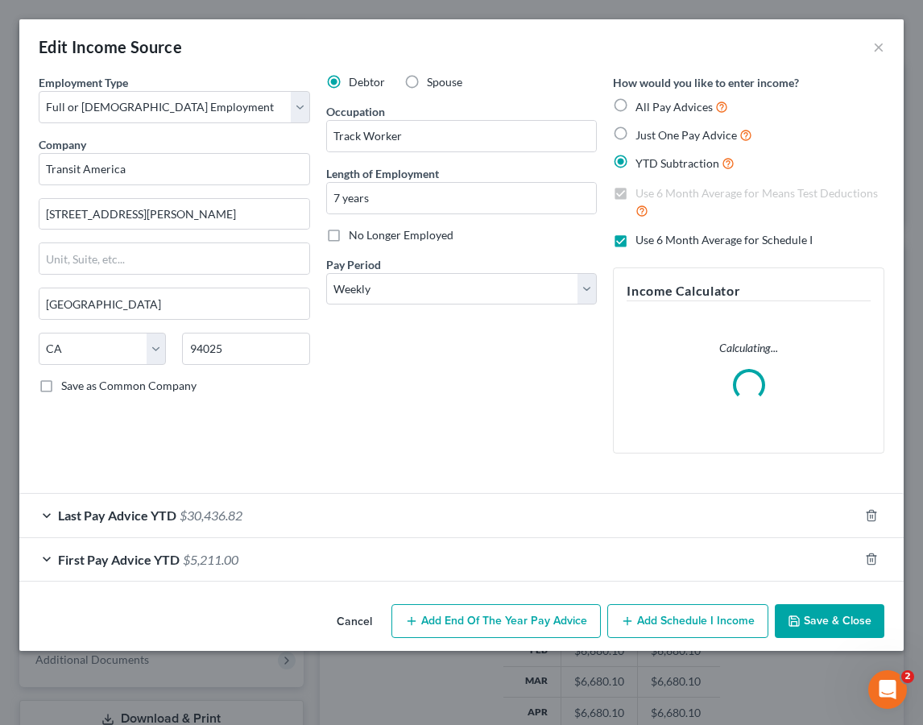
click at [311, 512] on div "Last Pay Advice YTD $30,436.82" at bounding box center [438, 514] width 839 height 43
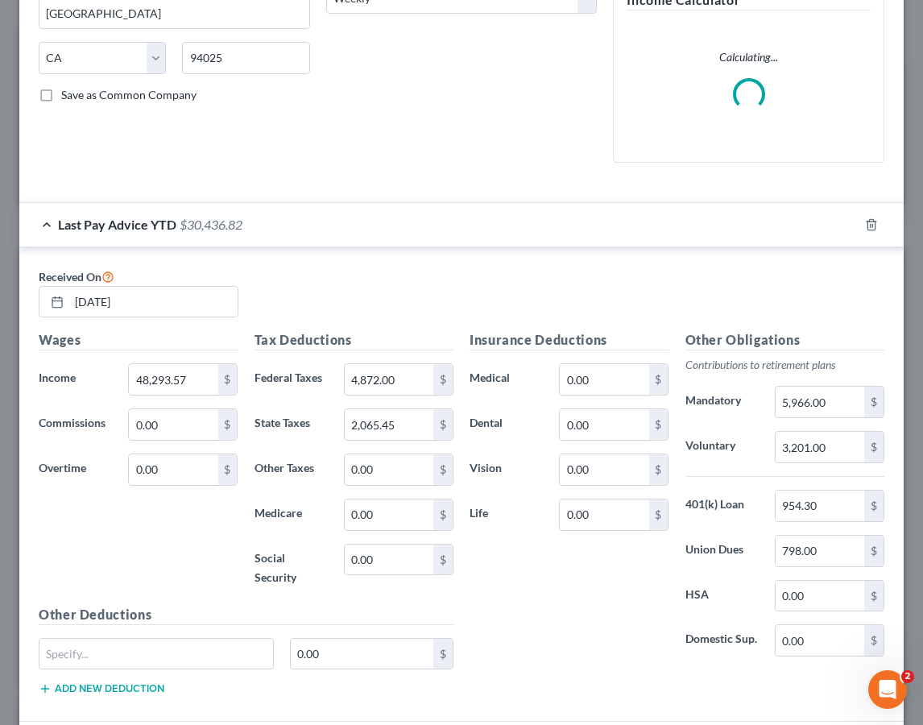
scroll to position [419, 0]
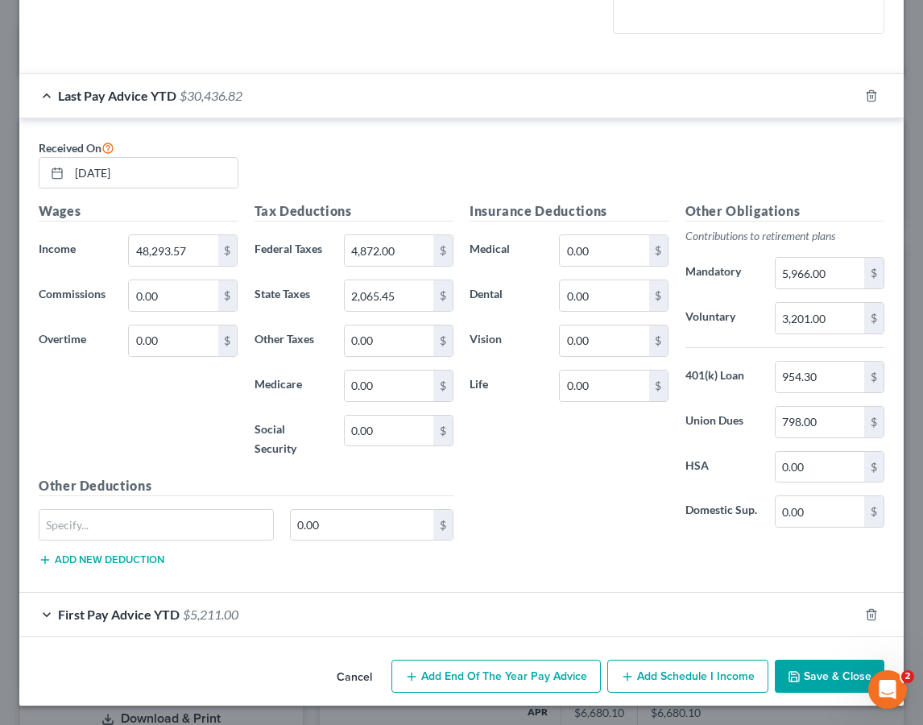
click at [274, 617] on div "First Pay Advice YTD $5,211.00" at bounding box center [438, 614] width 839 height 43
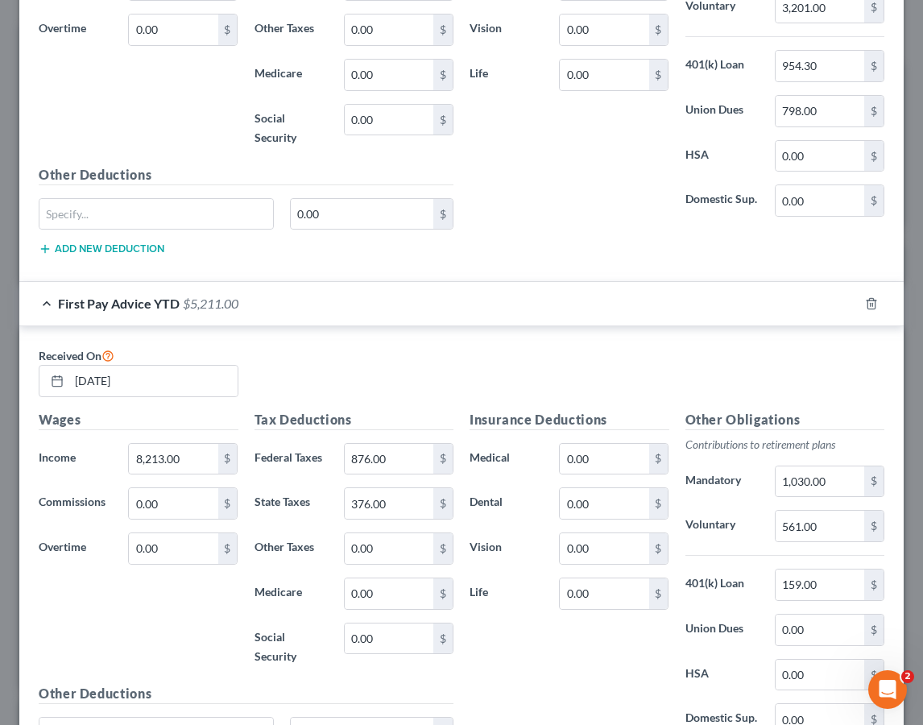
scroll to position [981, 0]
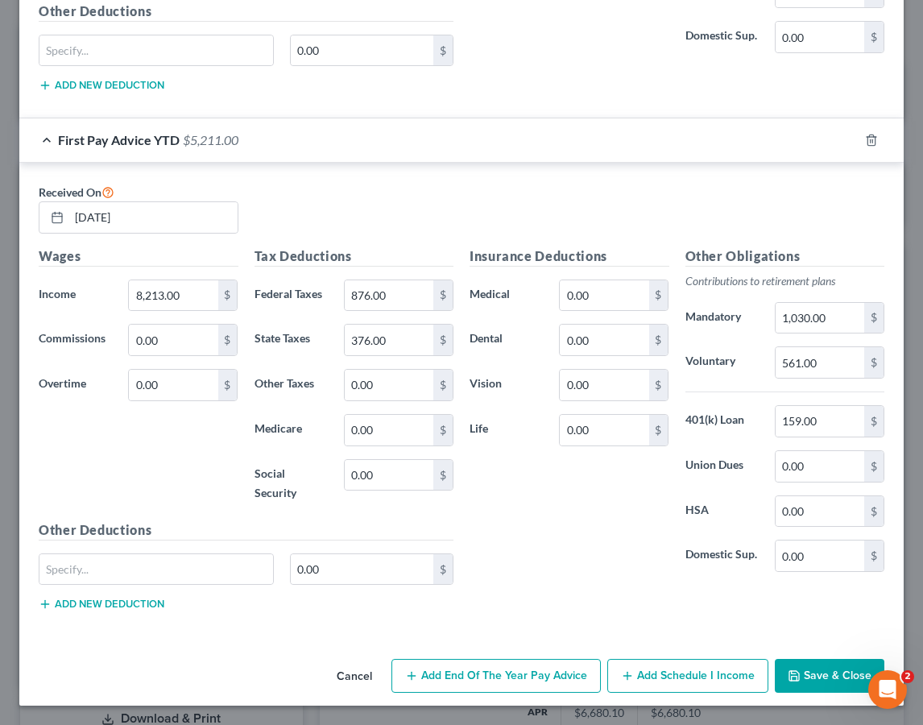
click at [803, 680] on button "Save & Close" at bounding box center [828, 676] width 109 height 34
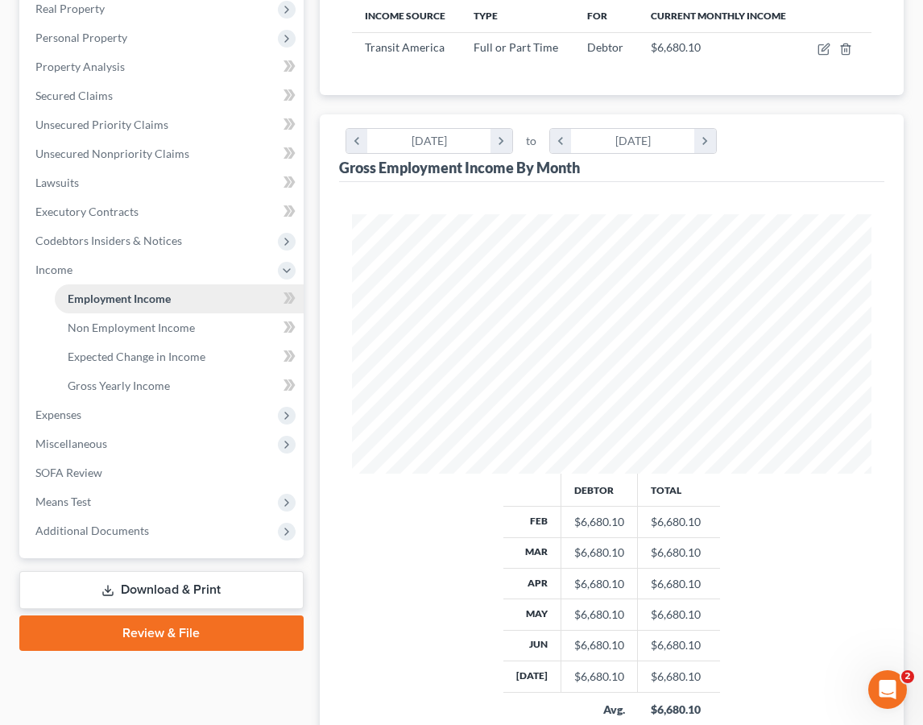
scroll to position [266, 0]
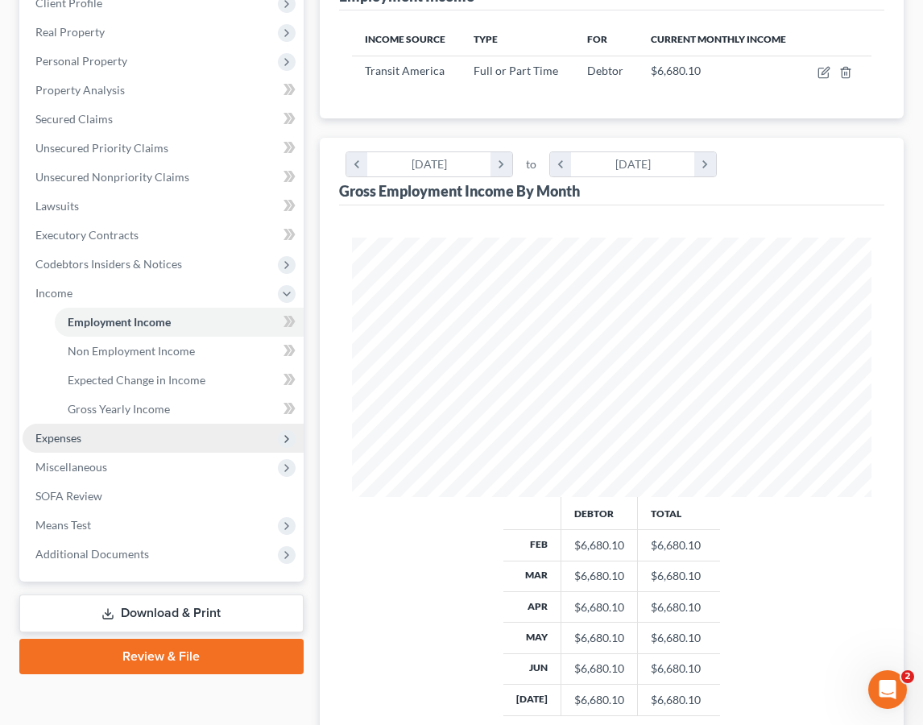
click at [193, 427] on span "Expenses" at bounding box center [163, 437] width 281 height 29
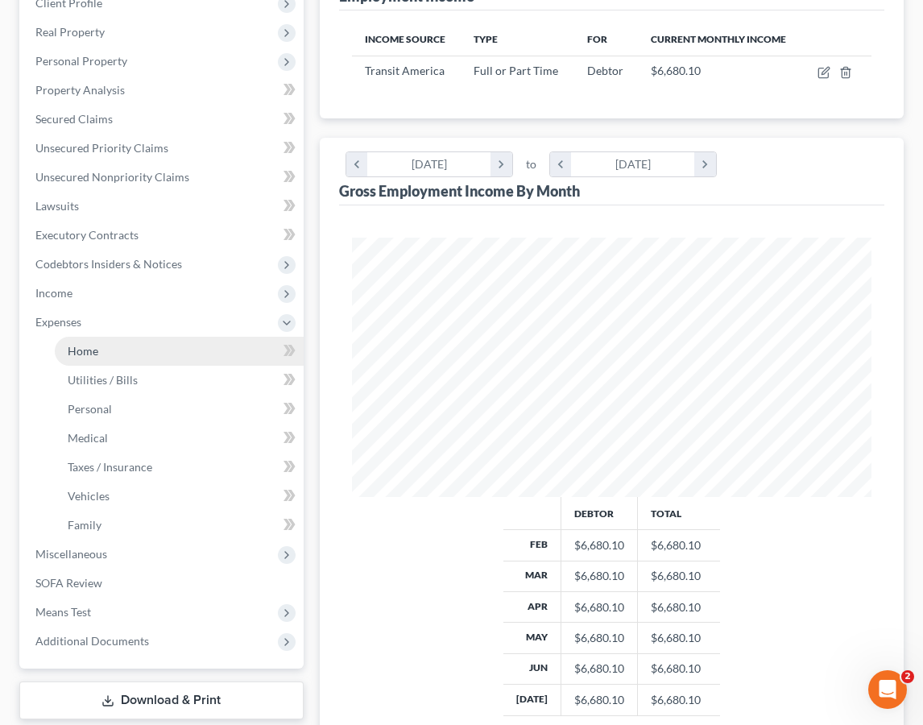
click at [186, 351] on link "Home" at bounding box center [179, 351] width 249 height 29
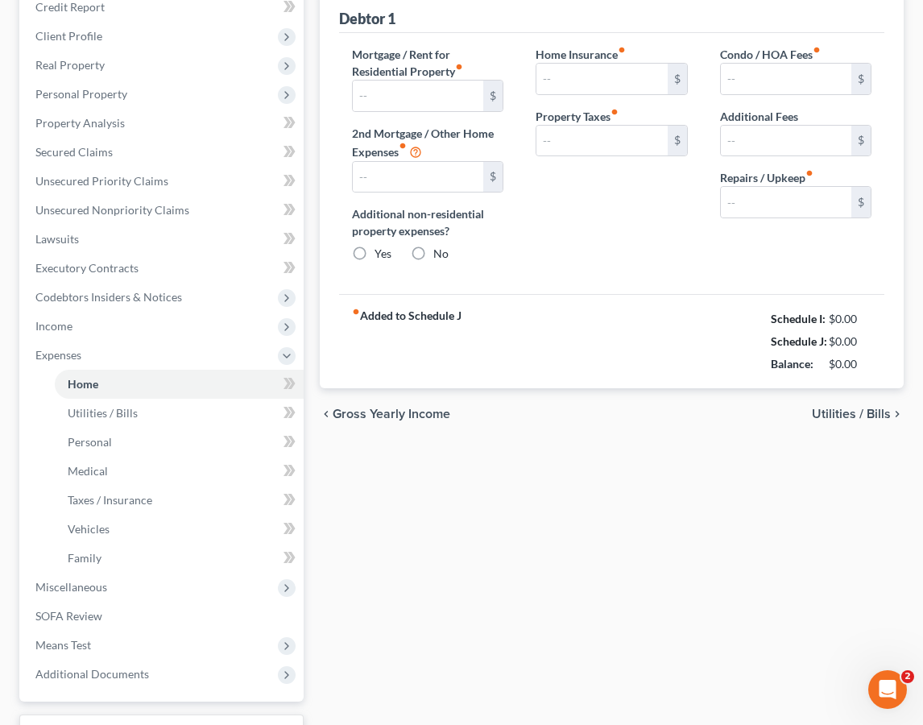
type input "2,564.00"
type input "0.00"
radio input "true"
type input "0.00"
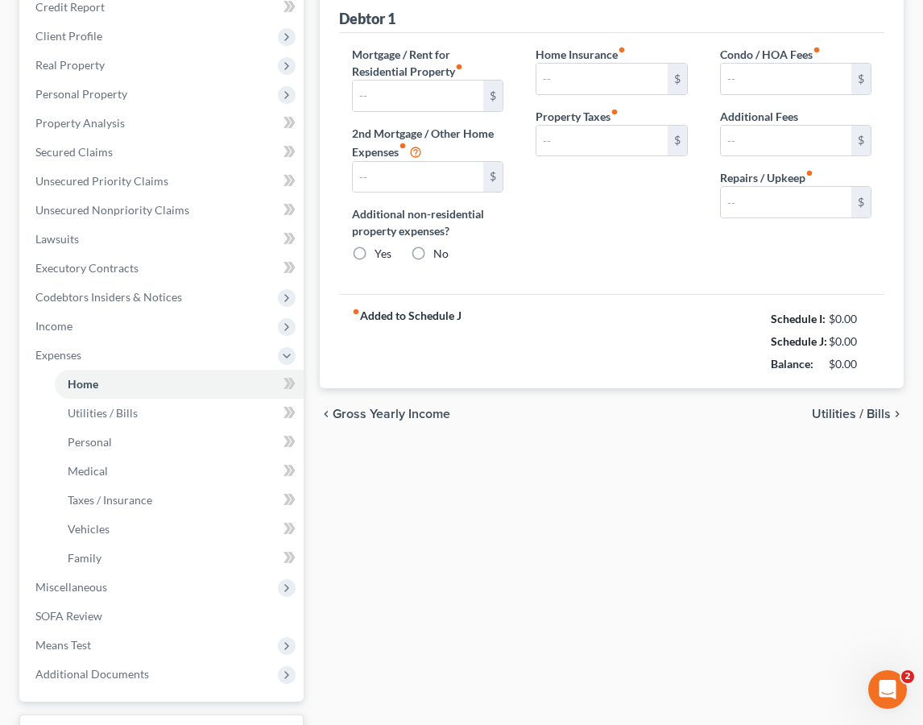
type input "0.00"
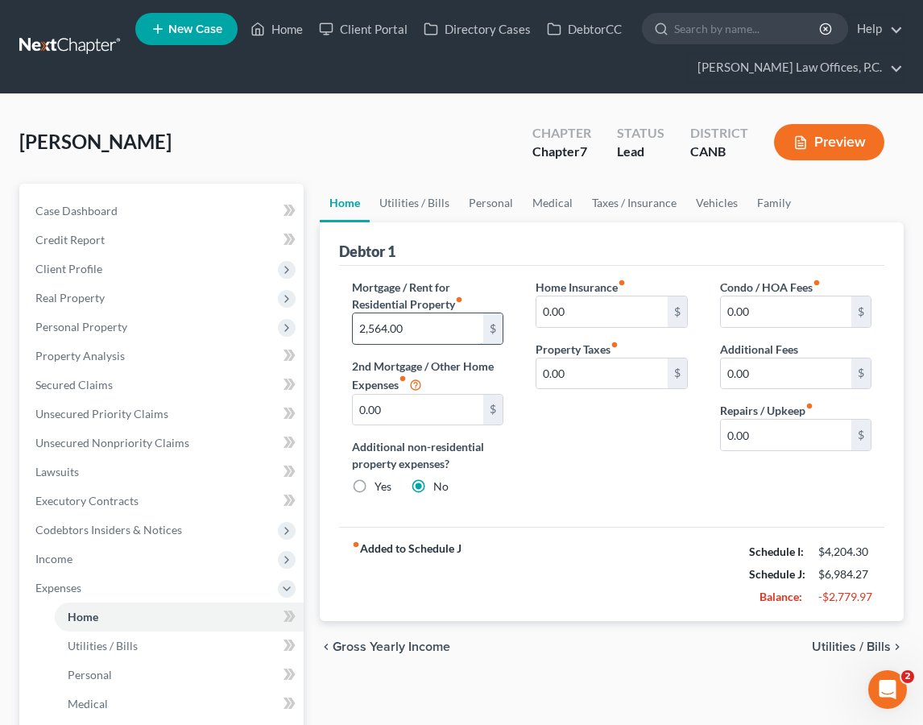
click at [452, 322] on input "2,564.00" at bounding box center [418, 328] width 130 height 31
click at [130, 547] on span "Income" at bounding box center [163, 558] width 281 height 29
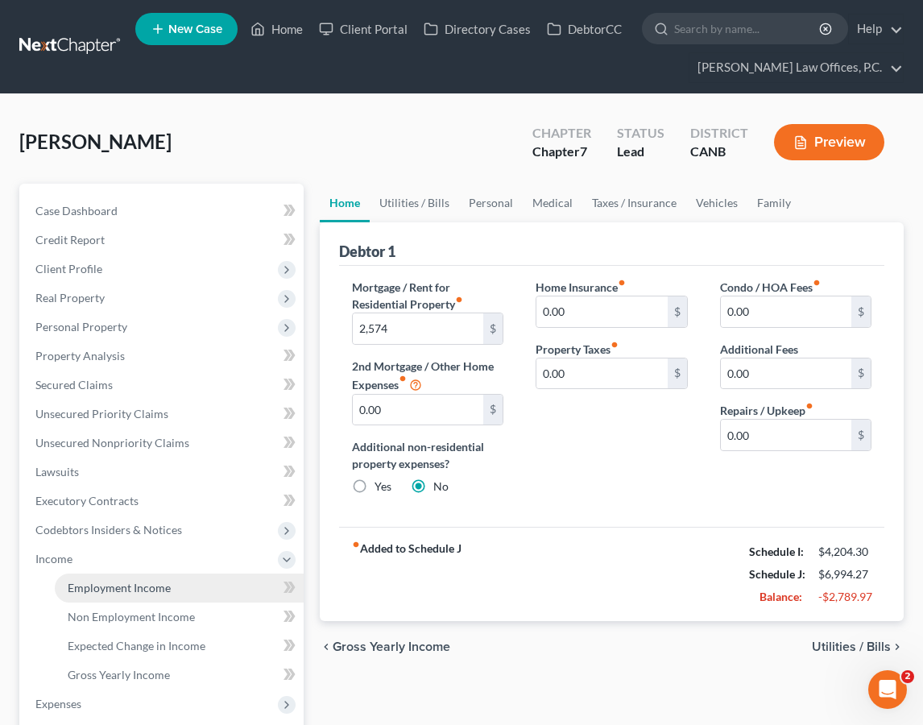
click at [133, 586] on span "Employment Income" at bounding box center [119, 587] width 103 height 14
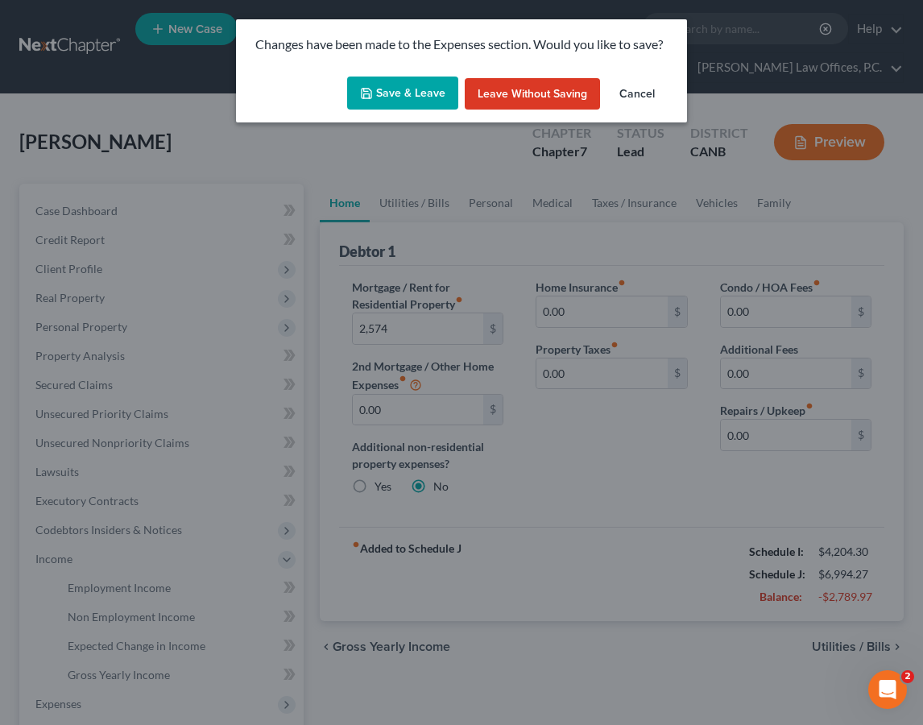
click at [414, 88] on button "Save & Leave" at bounding box center [402, 93] width 111 height 34
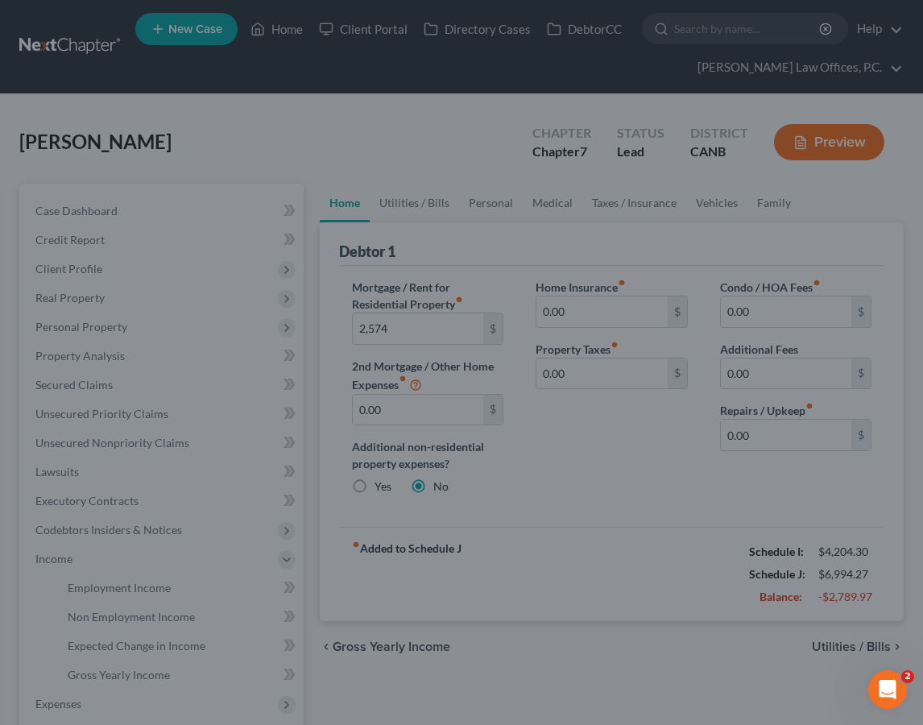
type input "2,574.00"
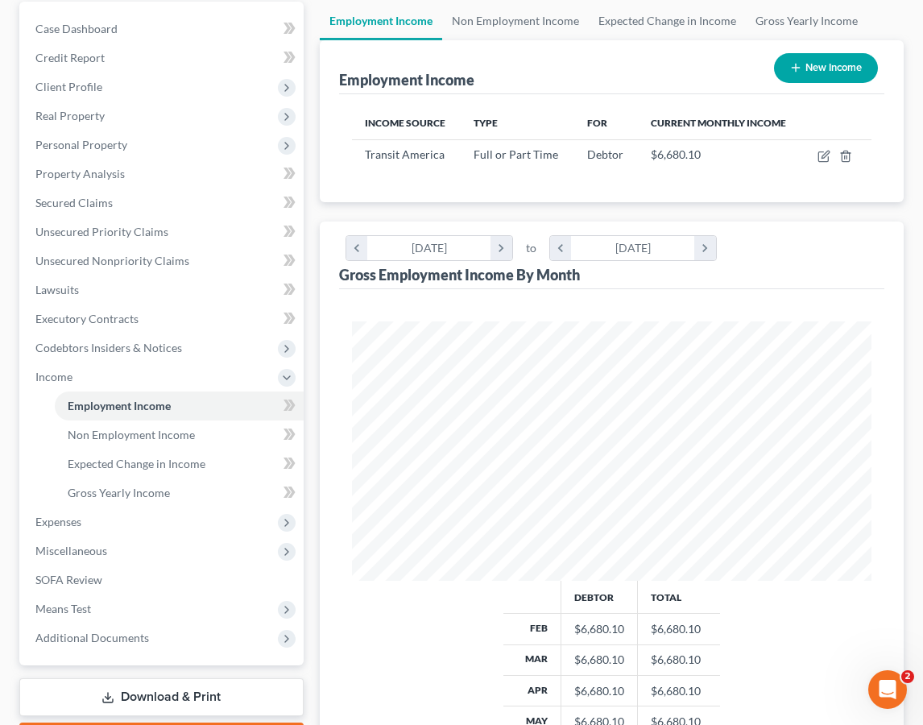
scroll to position [337, 0]
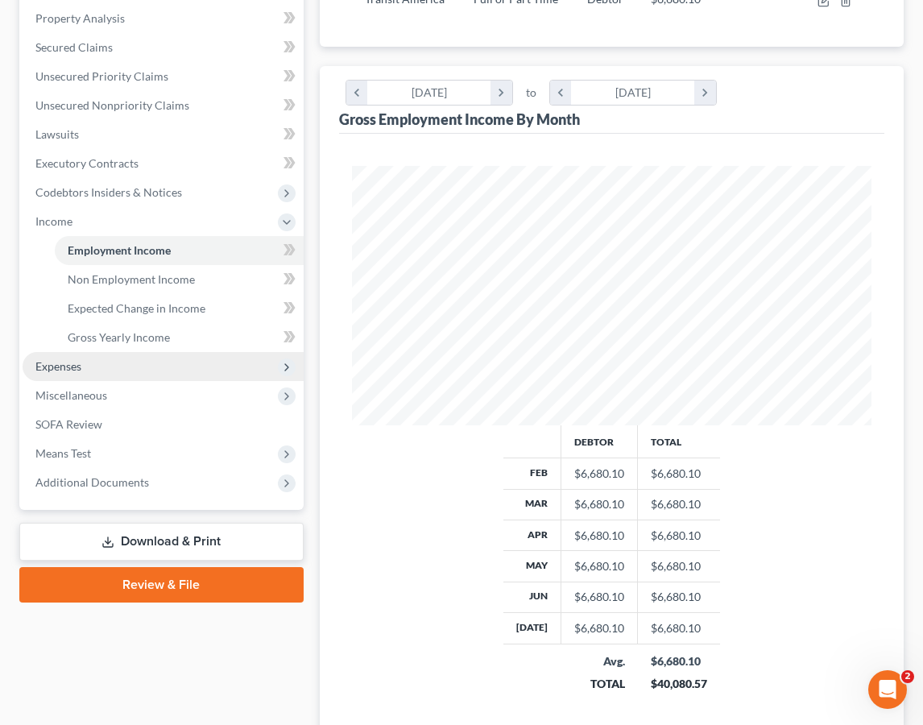
click at [155, 355] on span "Expenses" at bounding box center [163, 366] width 281 height 29
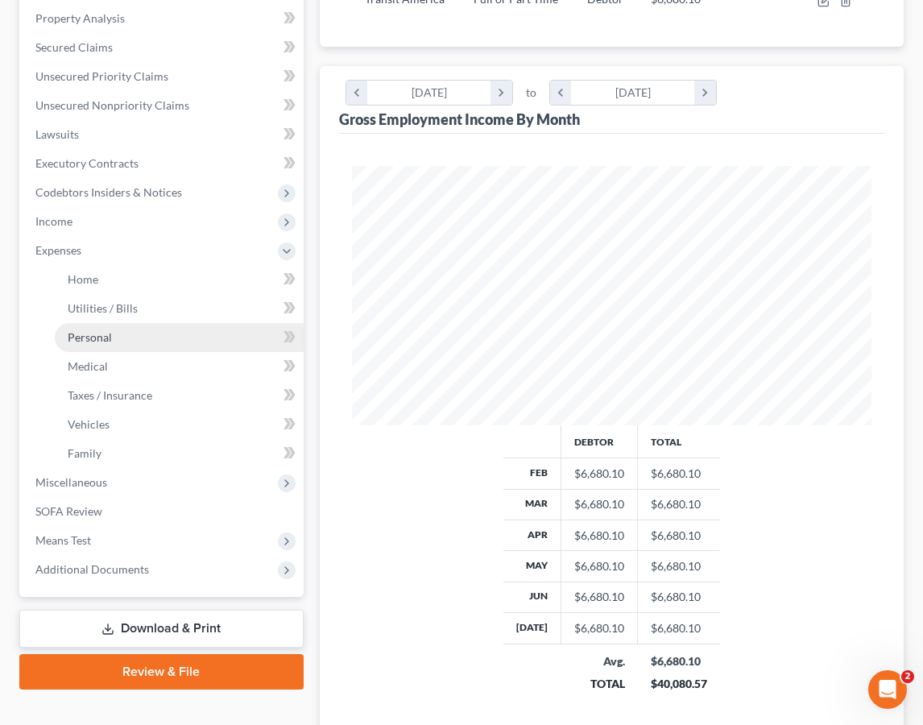
click at [143, 341] on link "Personal" at bounding box center [179, 337] width 249 height 29
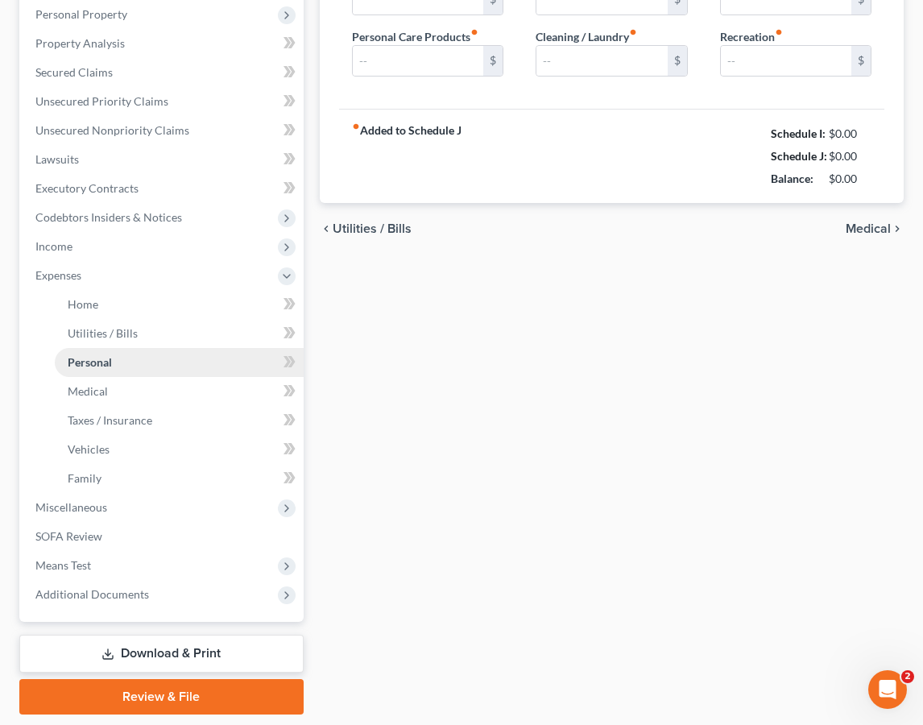
type input "500.00"
type input "40.00"
type input "50.00"
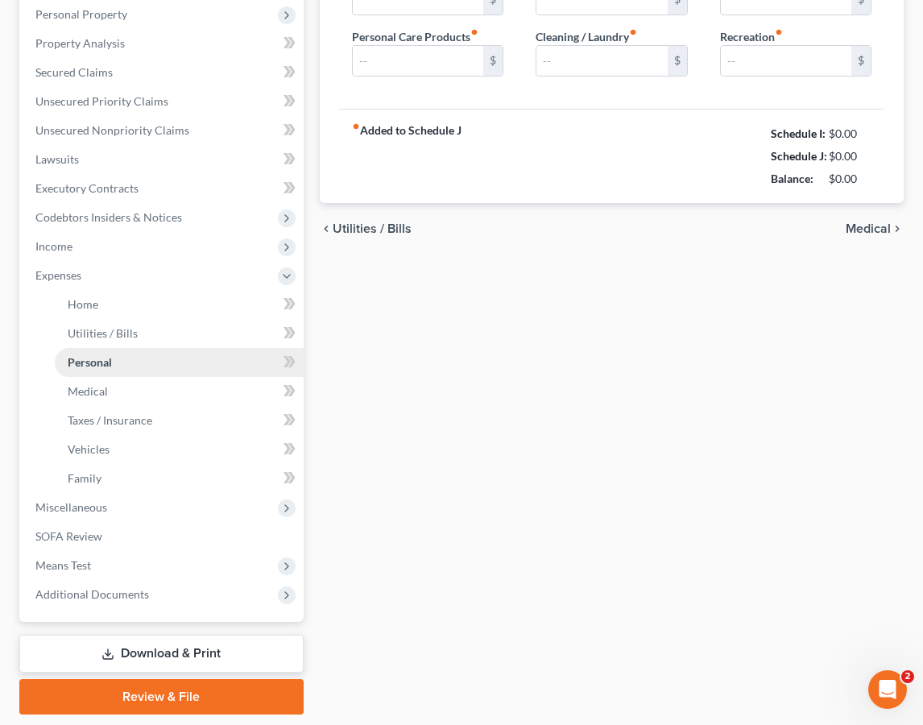
type input "0.00"
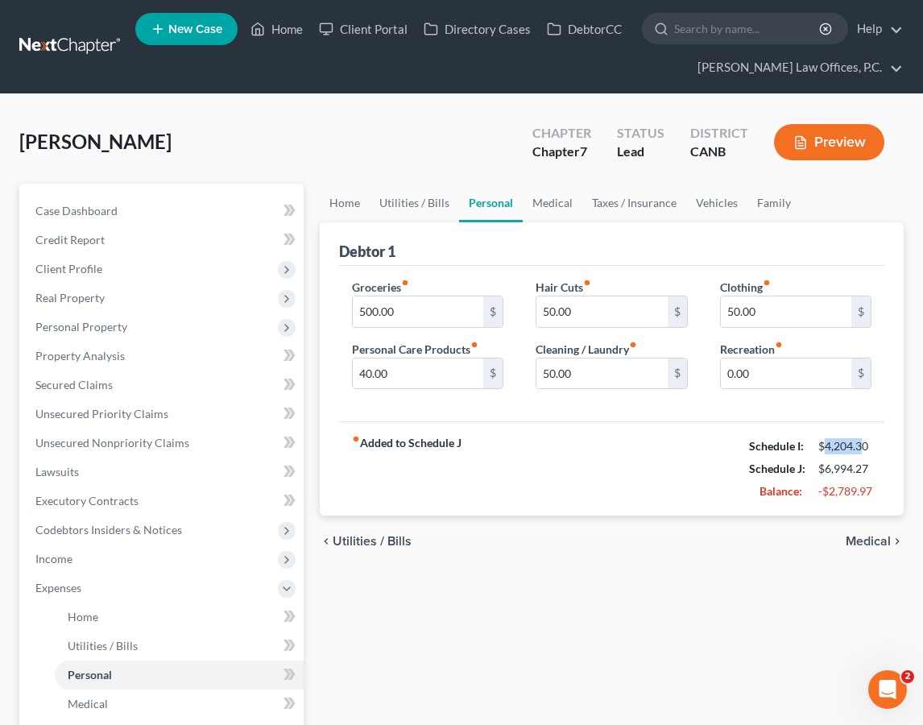
drag, startPoint x: 821, startPoint y: 447, endPoint x: 863, endPoint y: 444, distance: 41.9
click at [863, 444] on div "$4,204.30" at bounding box center [844, 446] width 53 height 16
click at [172, 382] on link "Secured Claims" at bounding box center [163, 384] width 281 height 29
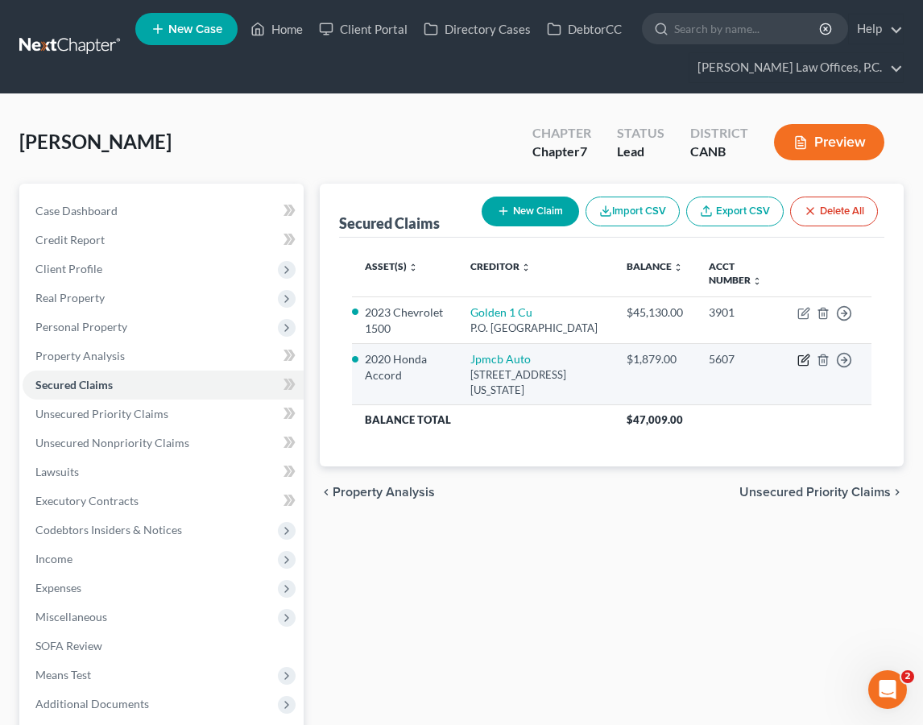
click at [802, 366] on icon "button" at bounding box center [803, 359] width 13 height 13
select select "19"
select select "0"
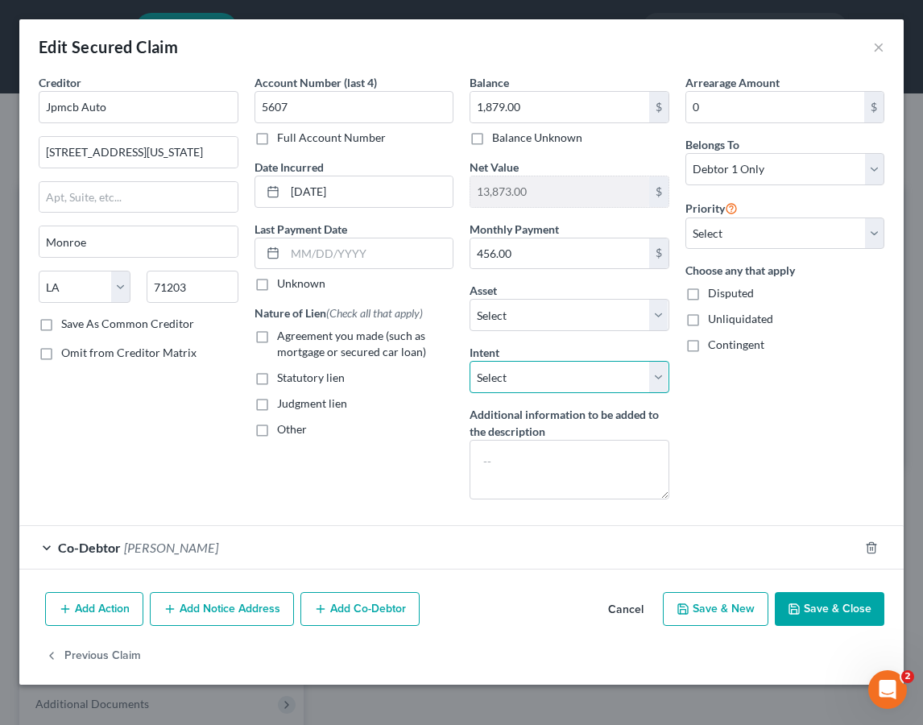
click at [612, 370] on select "Select Surrender Redeem Reaffirm Avoid Other" at bounding box center [569, 377] width 200 height 32
select select "2"
click at [833, 605] on button "Save & Close" at bounding box center [828, 609] width 109 height 34
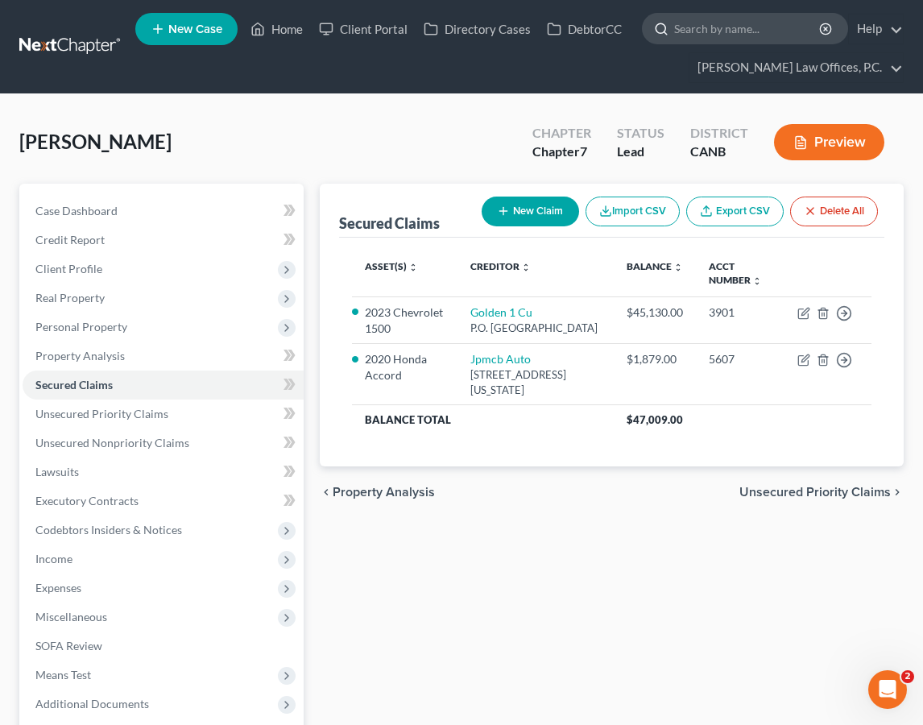
click at [744, 24] on input "search" at bounding box center [747, 29] width 147 height 30
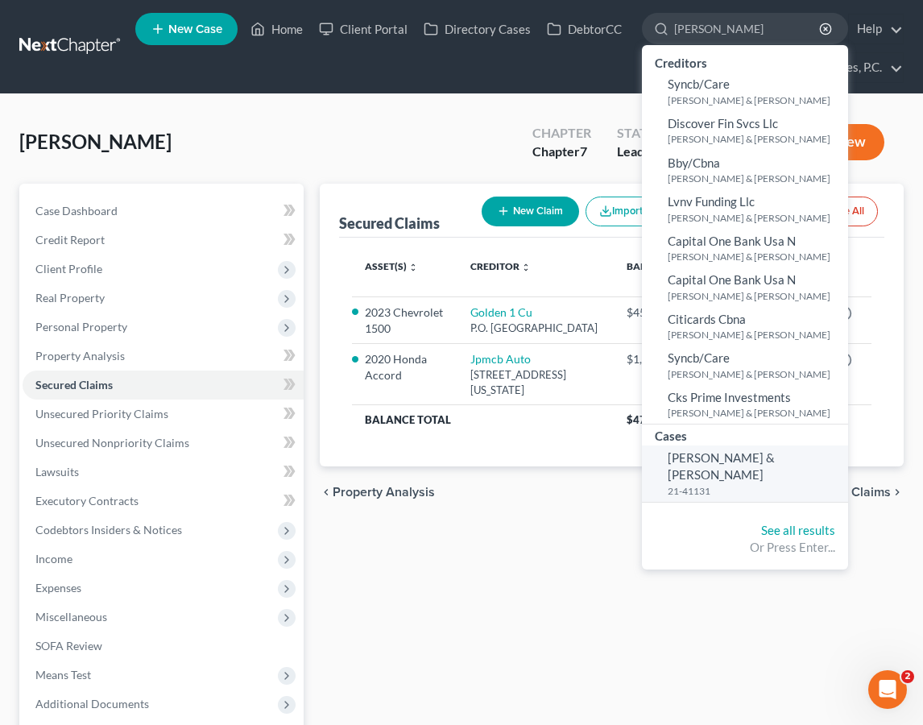
type input "kathleen lake"
click at [747, 456] on span "Davis, Kathy & Larry" at bounding box center [720, 465] width 107 height 31
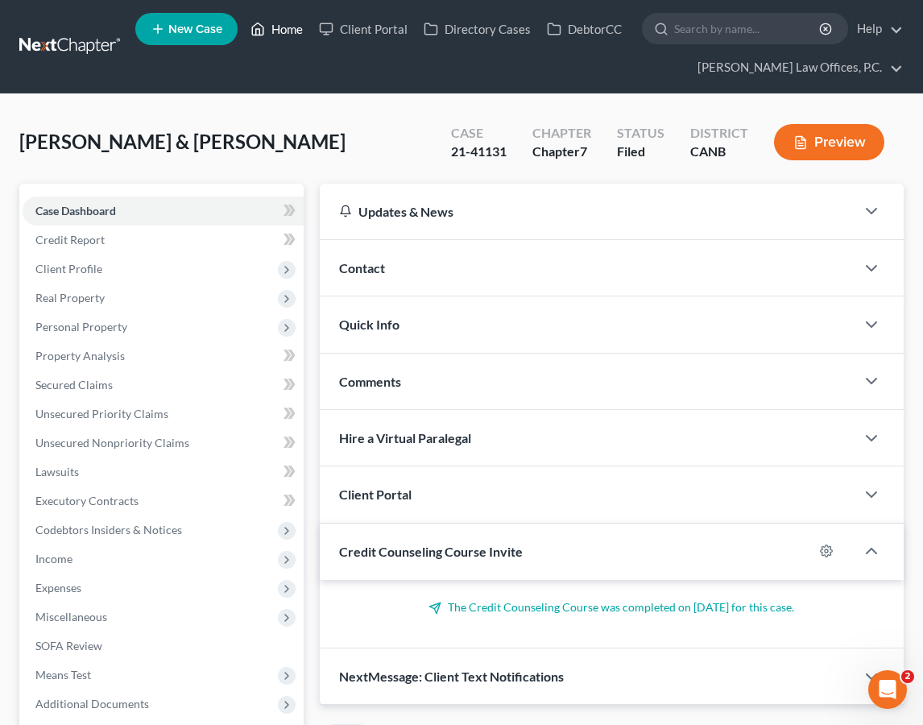
click at [282, 33] on link "Home" at bounding box center [276, 28] width 68 height 29
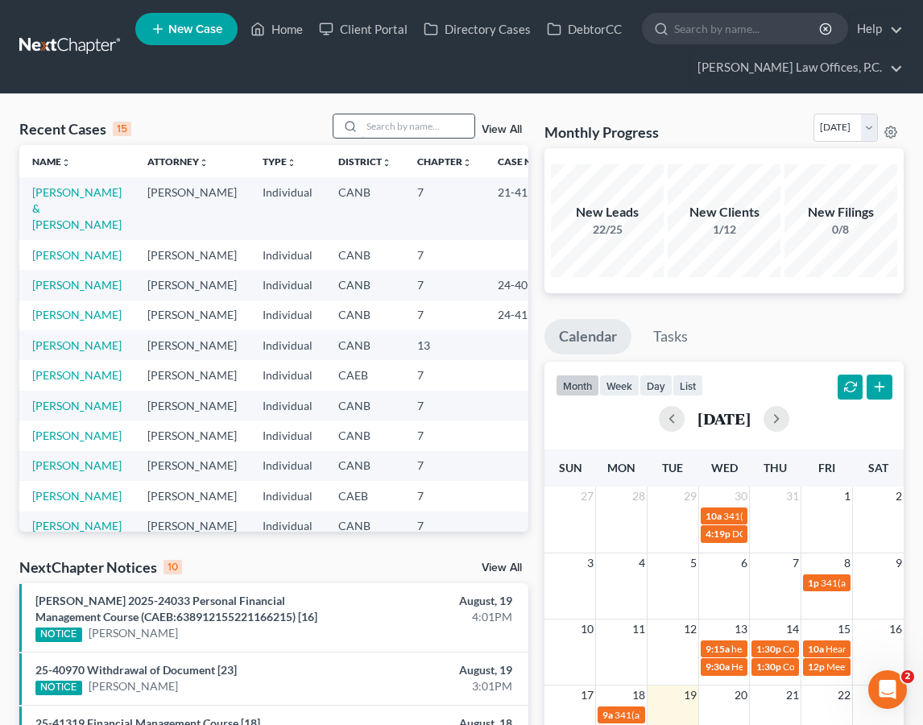
click at [415, 123] on input "search" at bounding box center [417, 125] width 113 height 23
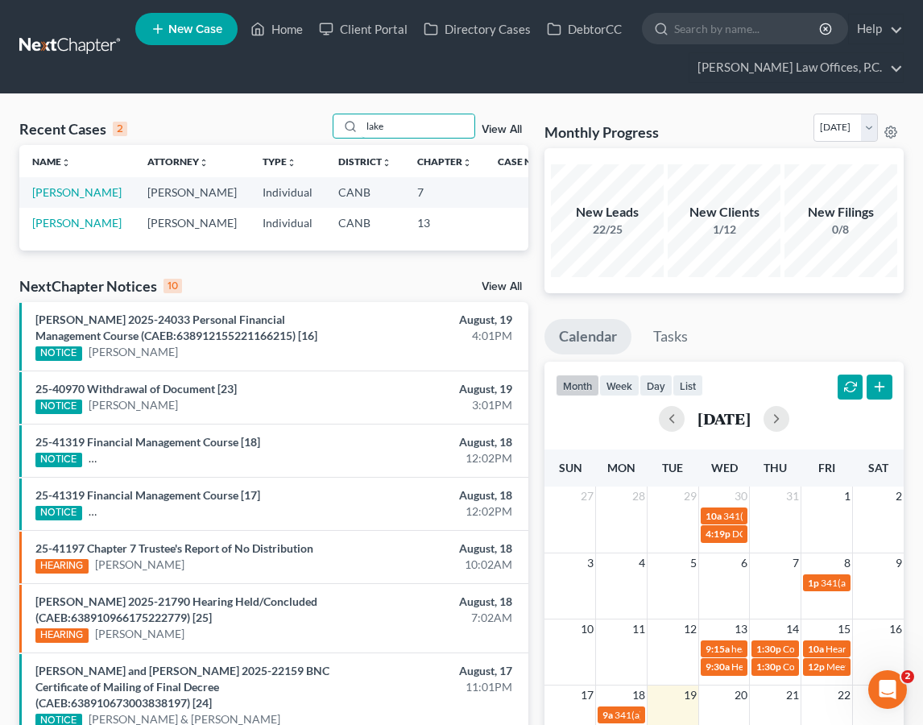
type input "lake"
click at [93, 200] on td "Lake, Kathleen" at bounding box center [76, 192] width 115 height 30
click at [82, 194] on link "Lake, Kathleen" at bounding box center [76, 192] width 89 height 14
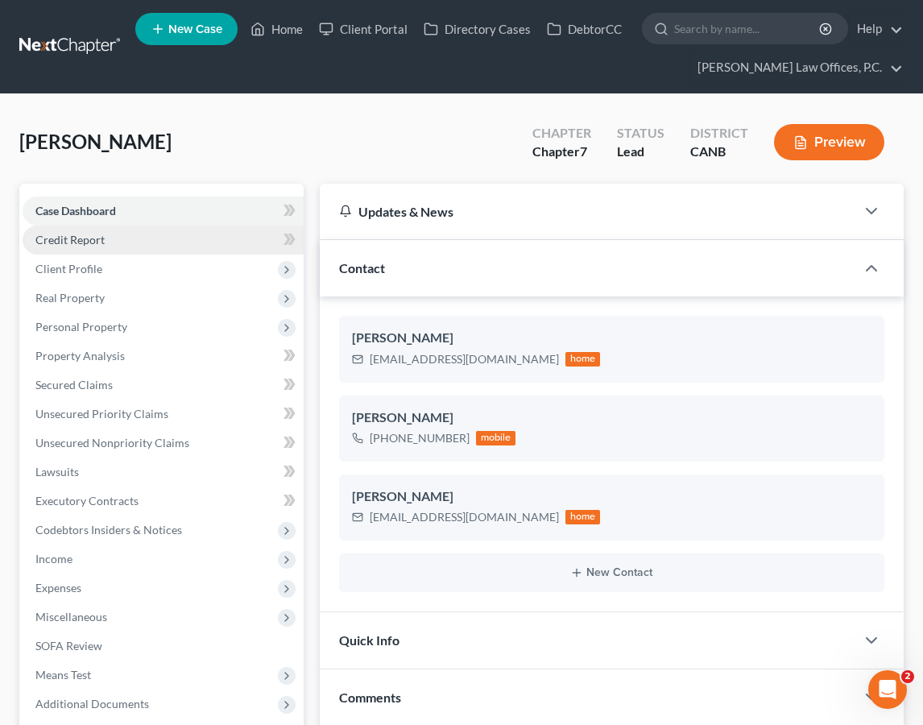
click at [152, 239] on link "Credit Report" at bounding box center [163, 239] width 281 height 29
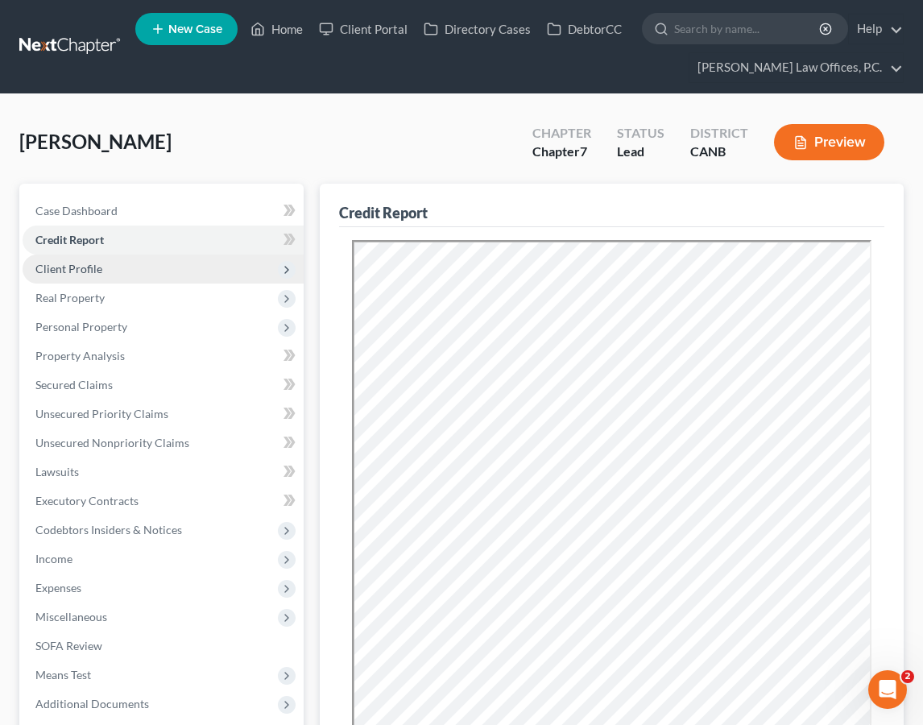
click at [163, 266] on span "Client Profile" at bounding box center [163, 268] width 281 height 29
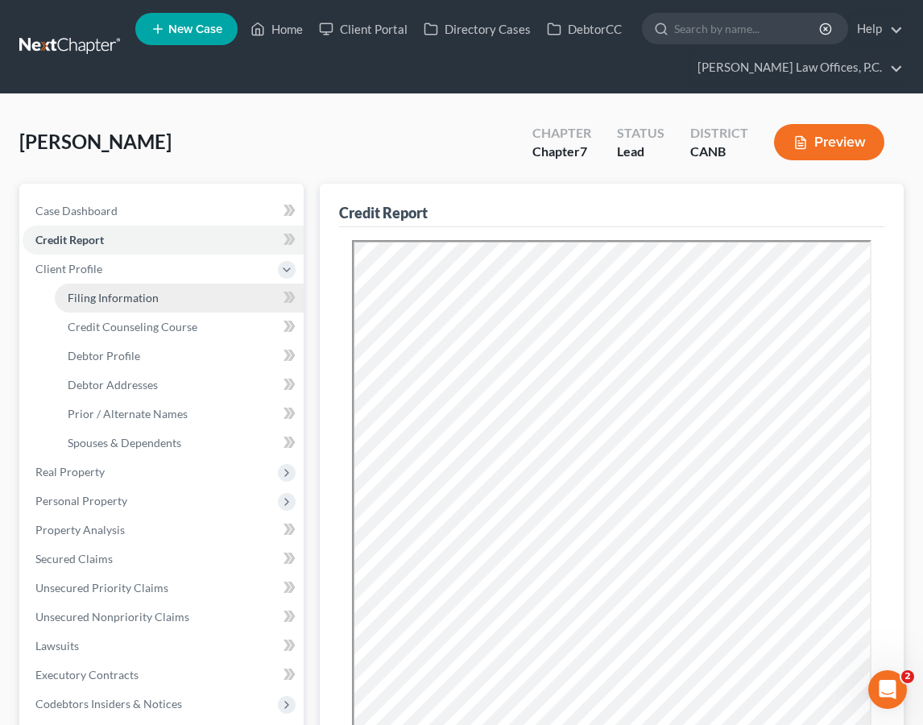
click at [153, 292] on span "Filing Information" at bounding box center [113, 298] width 91 height 14
select select "1"
select select "0"
select select "9"
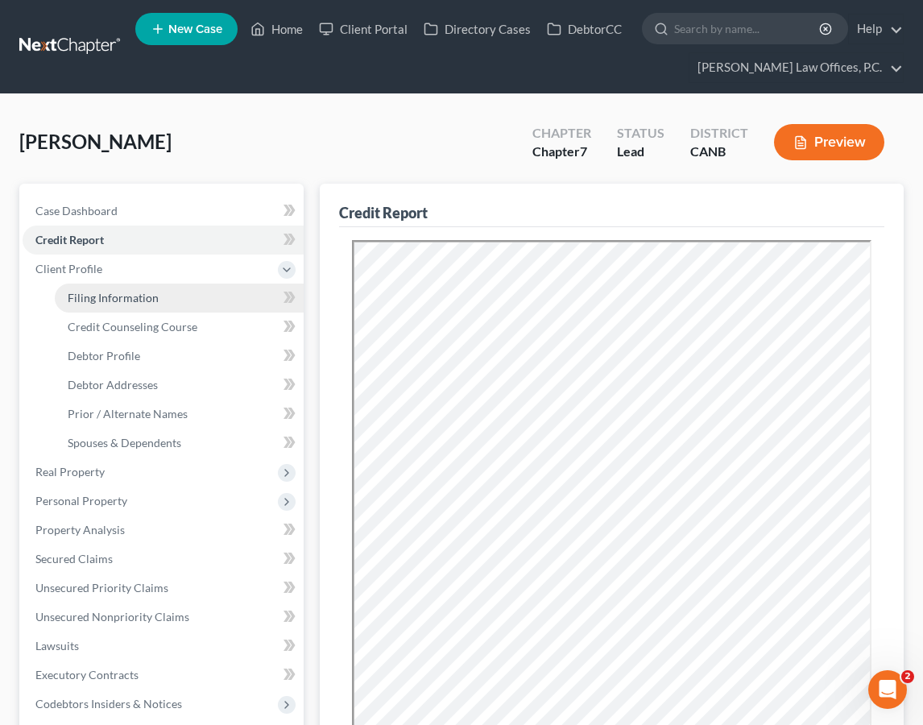
select select "0"
select select "4"
select select "1"
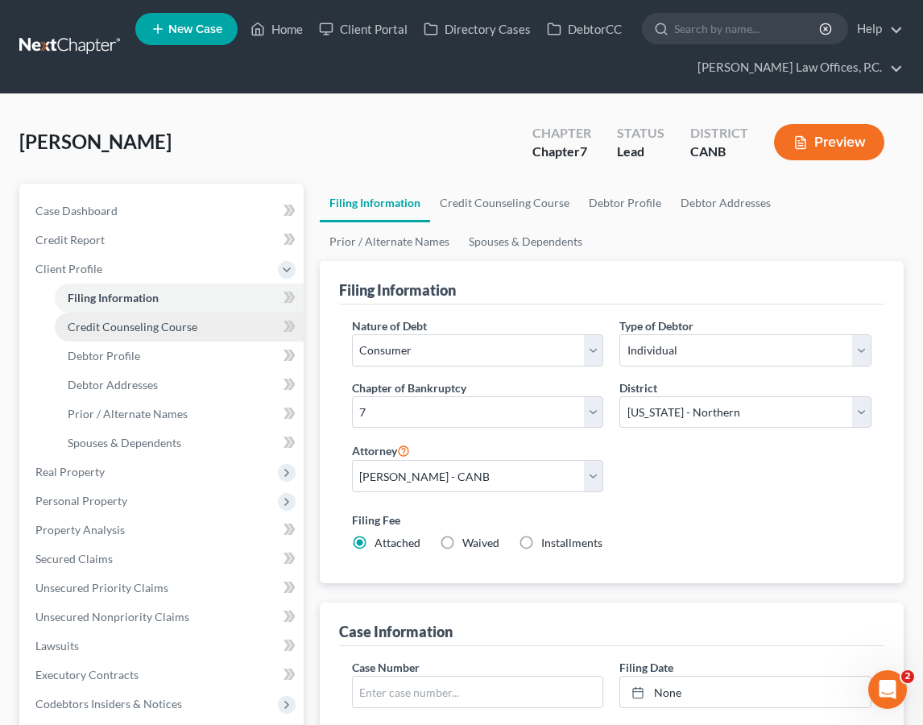
click at [155, 320] on span "Credit Counseling Course" at bounding box center [133, 327] width 130 height 14
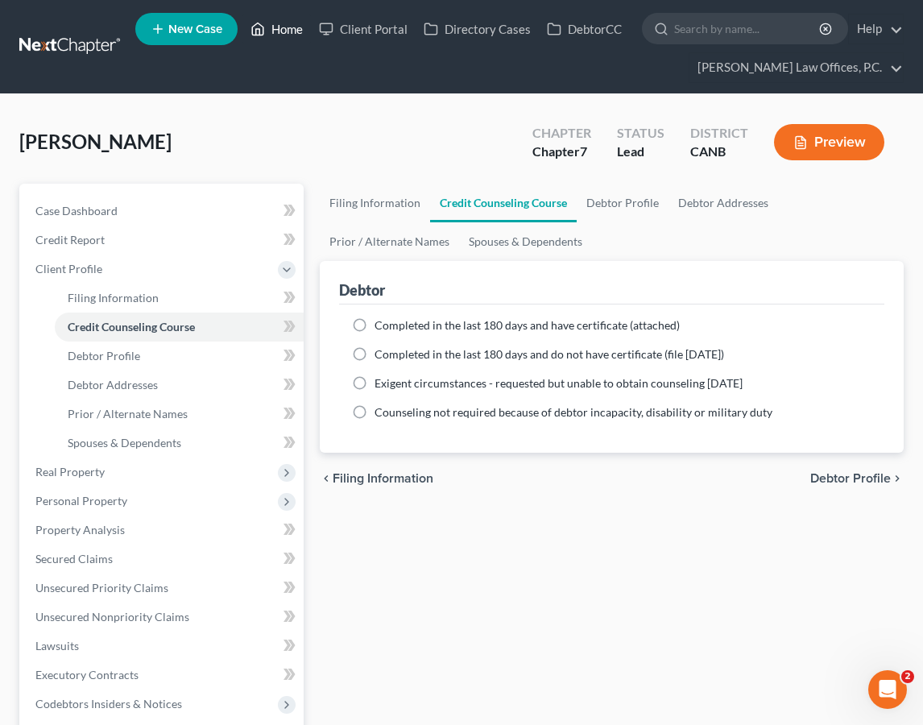
click at [268, 24] on link "Home" at bounding box center [276, 28] width 68 height 29
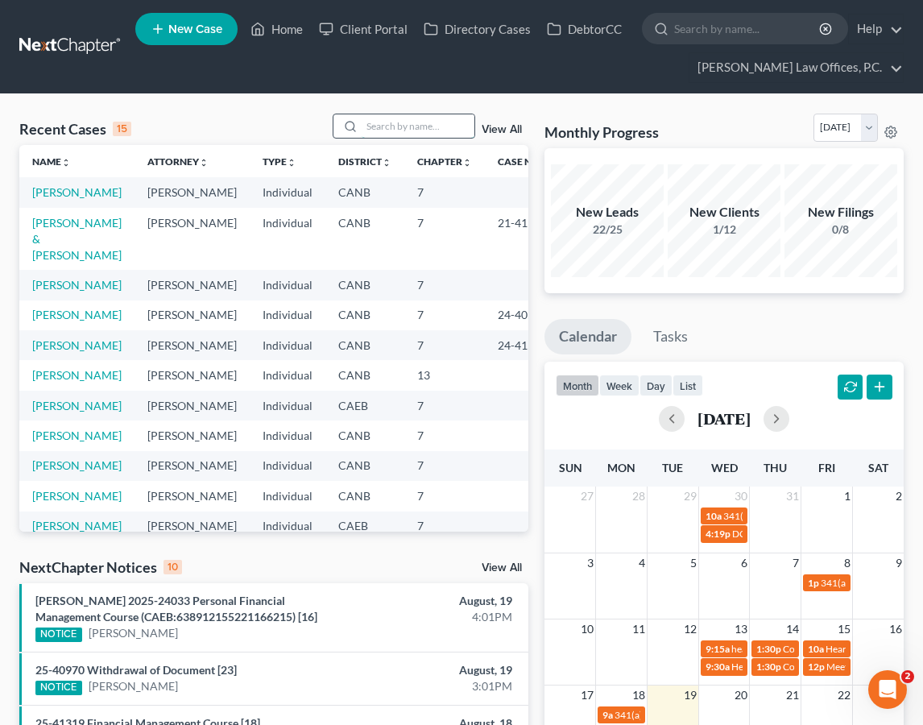
click at [412, 118] on input "search" at bounding box center [417, 125] width 113 height 23
click at [82, 352] on link "Alcantara, Amy" at bounding box center [76, 345] width 89 height 14
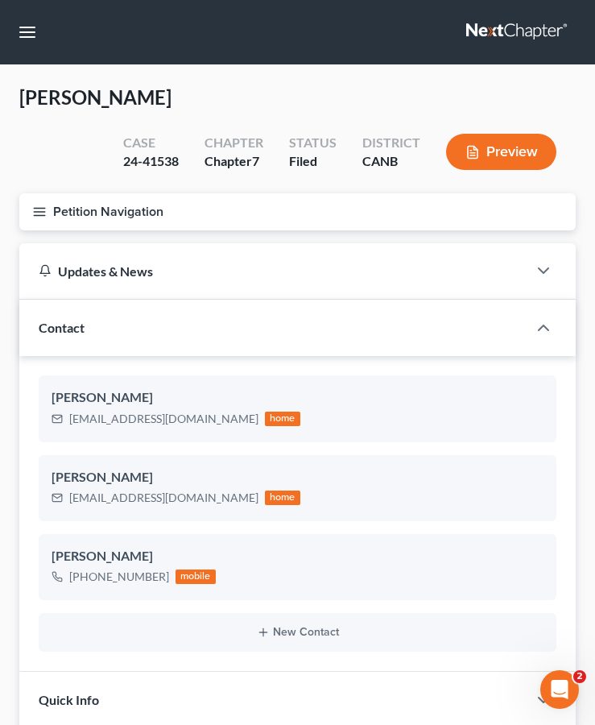
click at [39, 215] on line "button" at bounding box center [39, 215] width 11 height 0
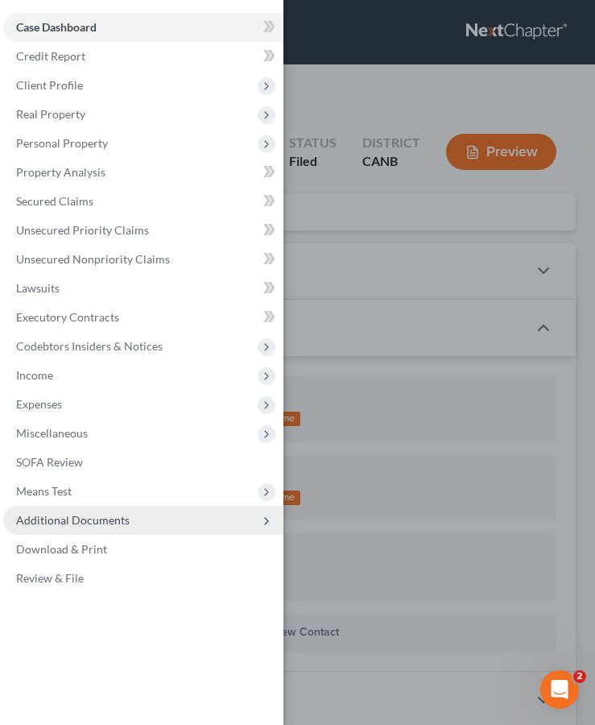
click at [150, 522] on span "Additional Documents" at bounding box center [143, 520] width 280 height 29
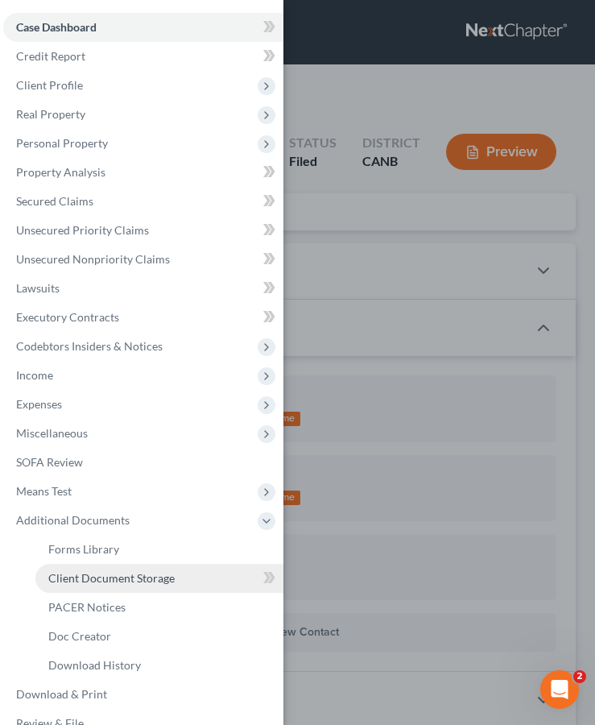
click at [163, 574] on span "Client Document Storage" at bounding box center [111, 578] width 126 height 14
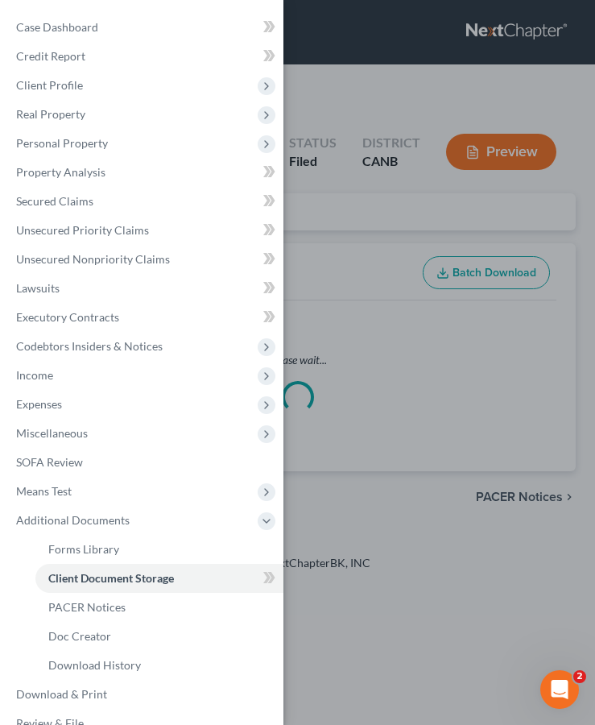
select select "0"
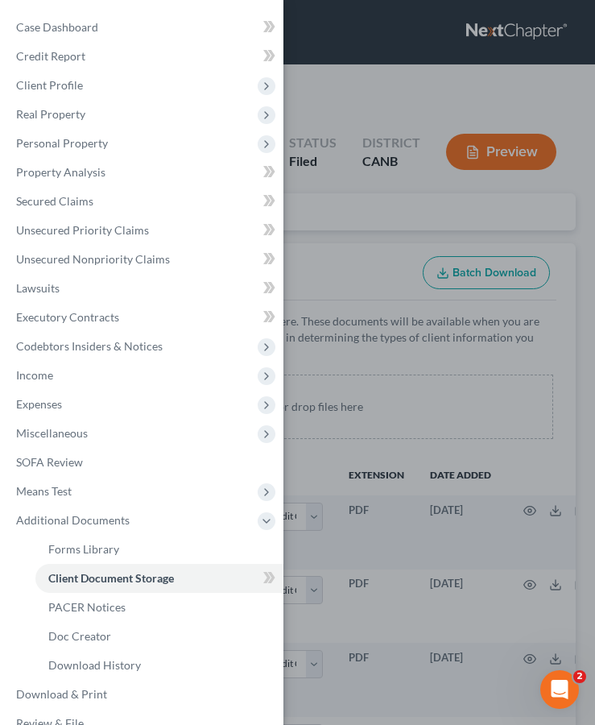
click at [366, 390] on div "Case Dashboard Payments Invoices Payments Payments Credit Report Client Profile" at bounding box center [297, 362] width 595 height 725
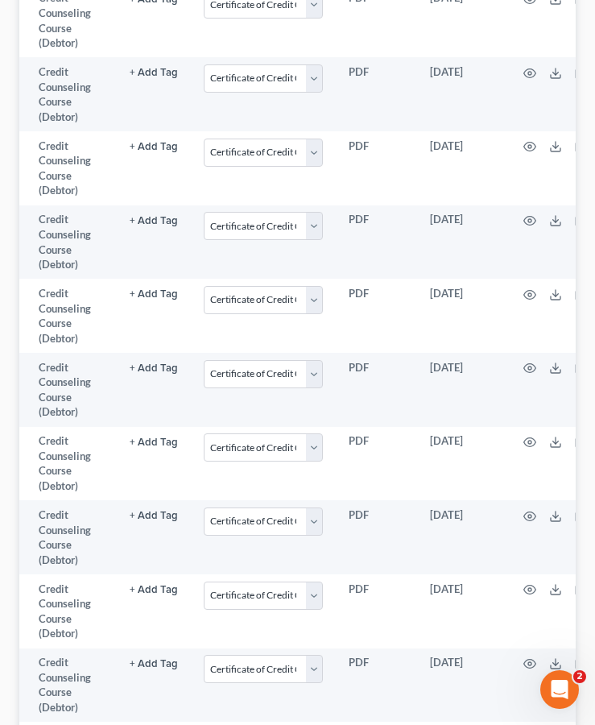
scroll to position [708, 0]
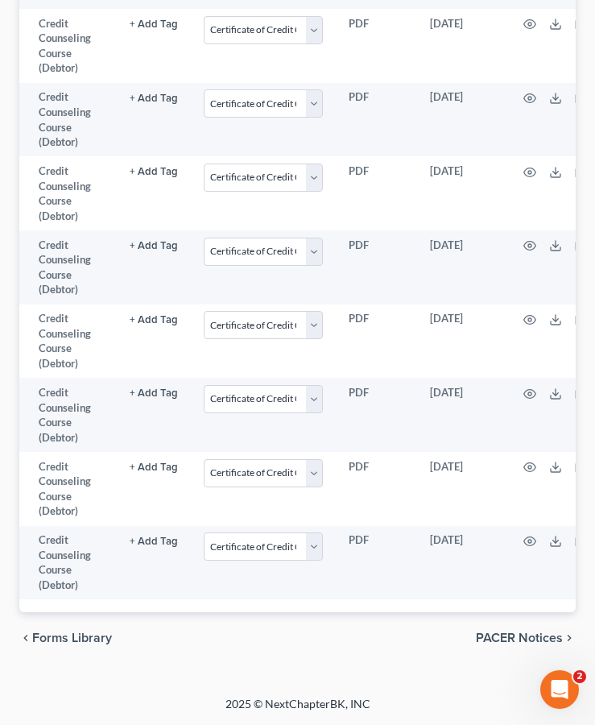
click at [511, 642] on span "PACER Notices" at bounding box center [519, 637] width 87 height 13
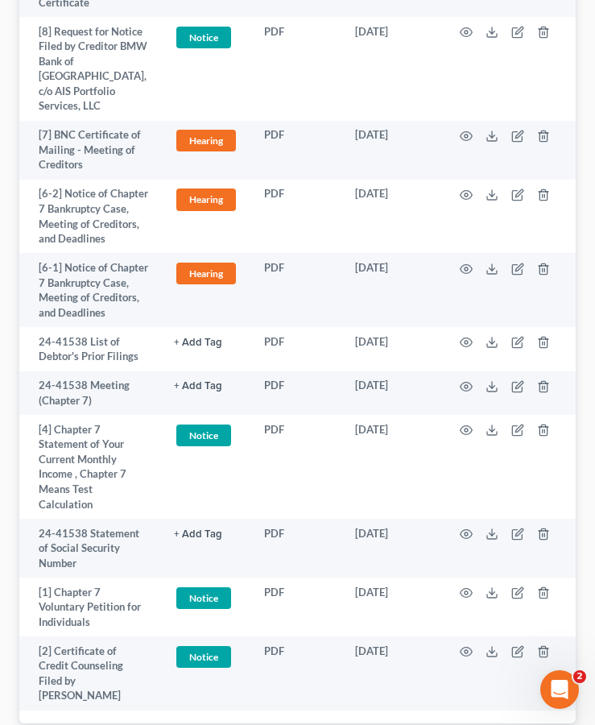
scroll to position [1625, 0]
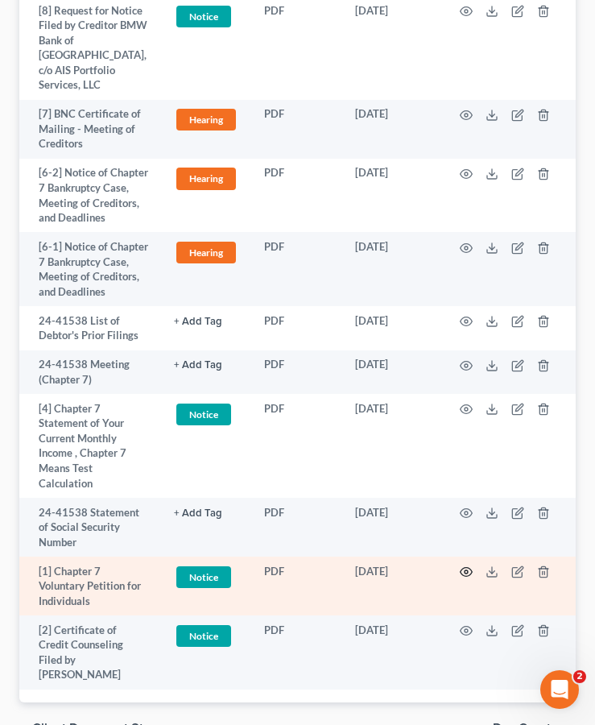
click at [463, 565] on icon "button" at bounding box center [466, 571] width 13 height 13
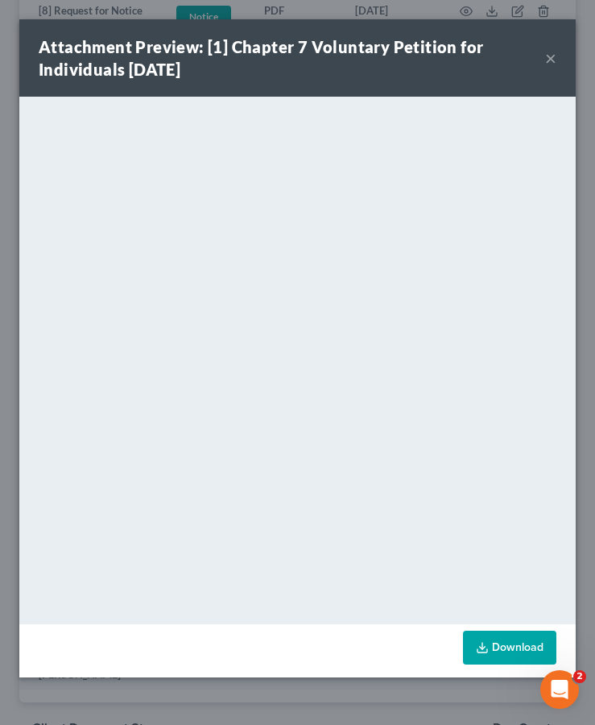
click at [550, 56] on button "×" at bounding box center [550, 57] width 11 height 19
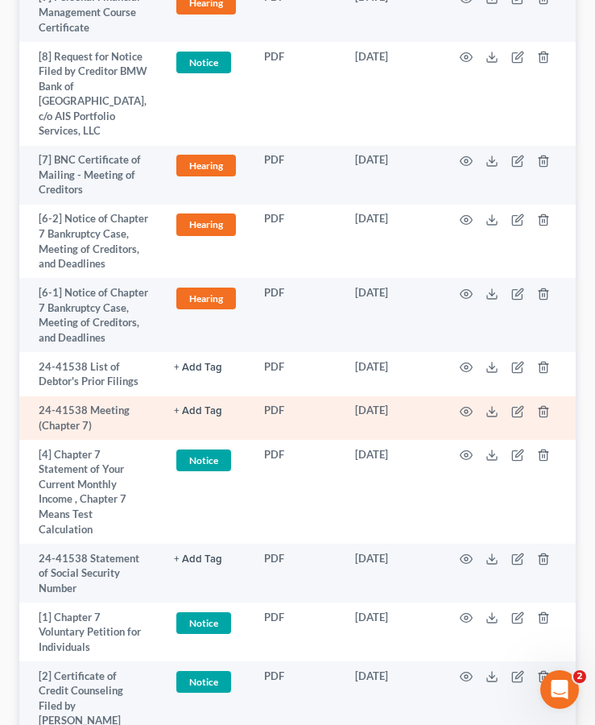
scroll to position [1605, 0]
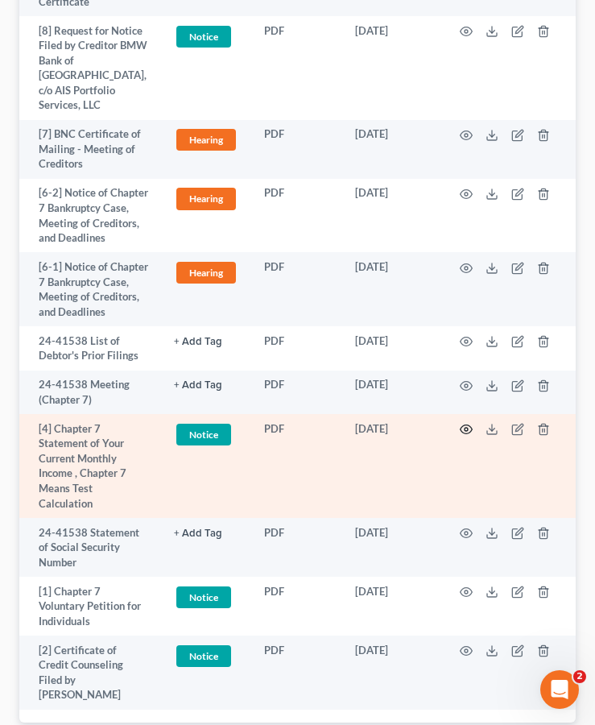
click at [466, 427] on circle "button" at bounding box center [466, 428] width 3 height 3
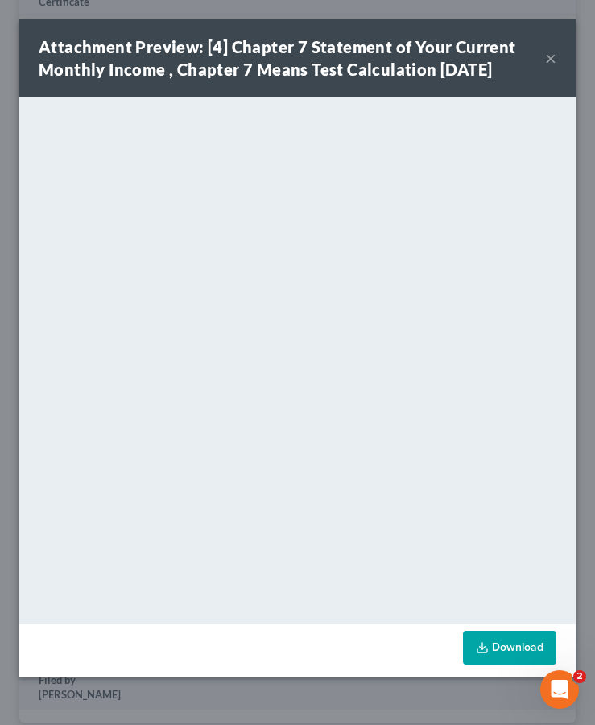
click at [551, 58] on button "×" at bounding box center [550, 57] width 11 height 19
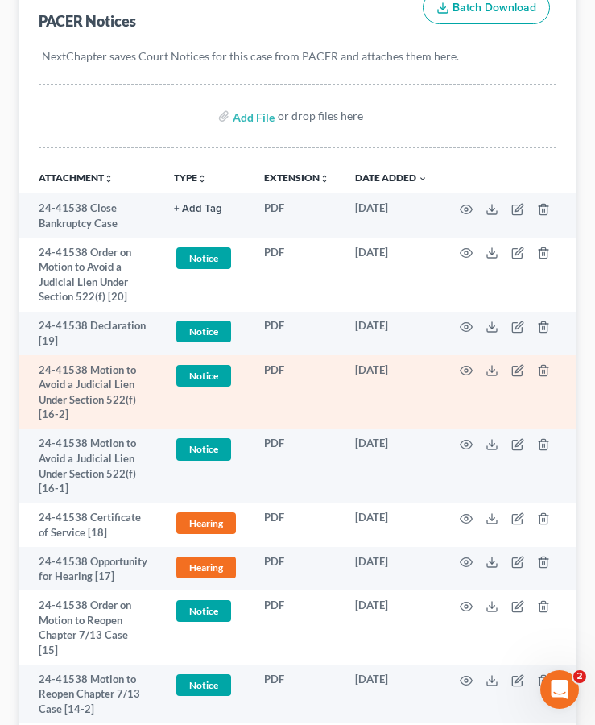
scroll to position [0, 0]
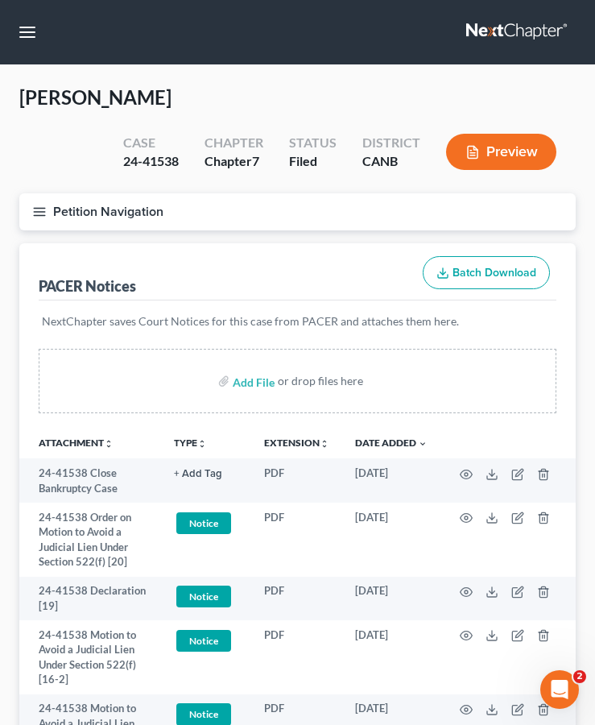
click at [37, 218] on button "Petition Navigation" at bounding box center [297, 211] width 556 height 37
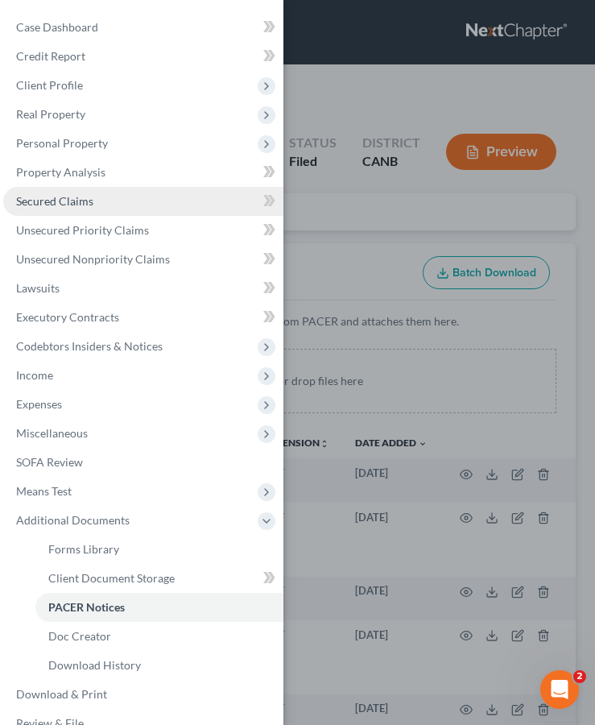
click at [116, 204] on link "Secured Claims" at bounding box center [143, 201] width 280 height 29
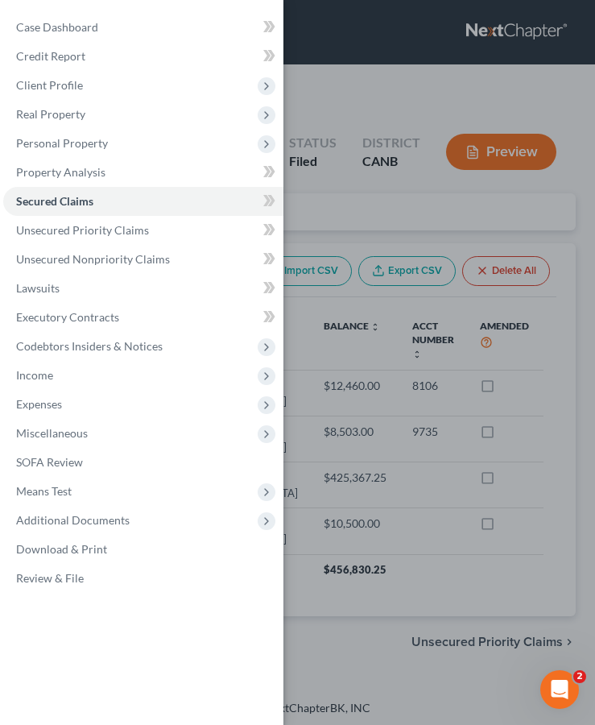
click at [367, 360] on div "Case Dashboard Payments Invoices Payments Payments Credit Report Client Profile" at bounding box center [297, 362] width 595 height 725
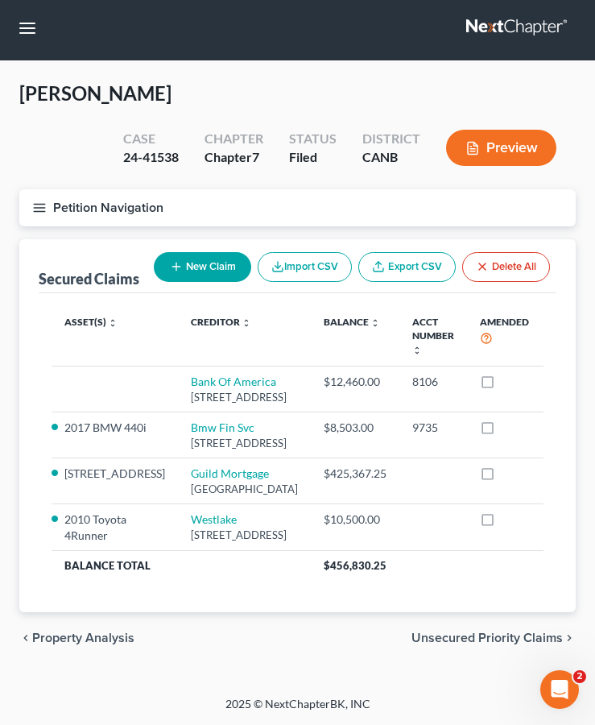
scroll to position [260, 0]
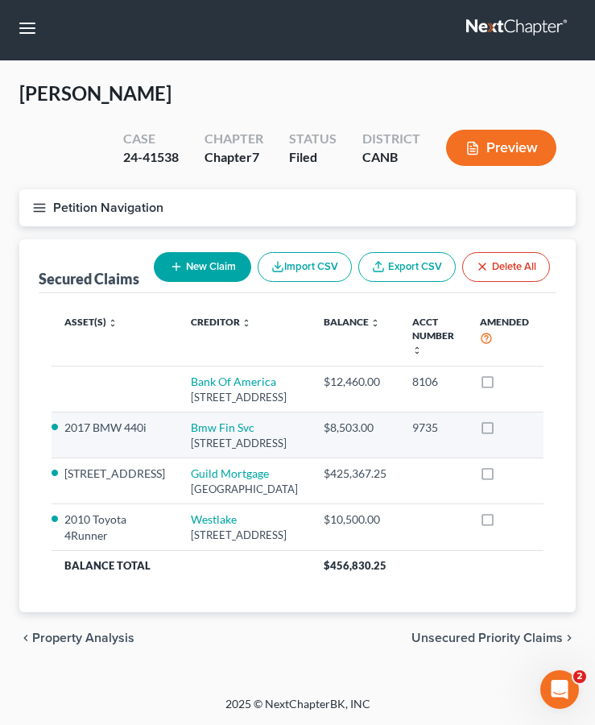
click at [555, 422] on icon "button" at bounding box center [561, 428] width 13 height 13
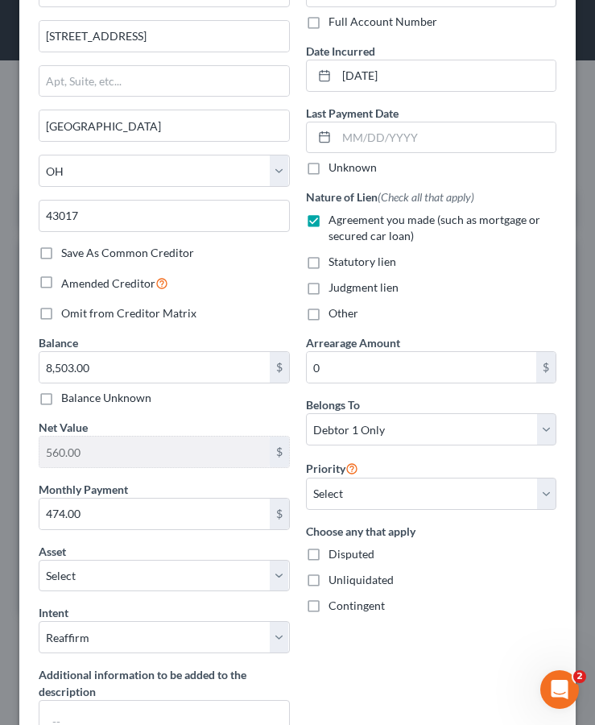
scroll to position [0, 0]
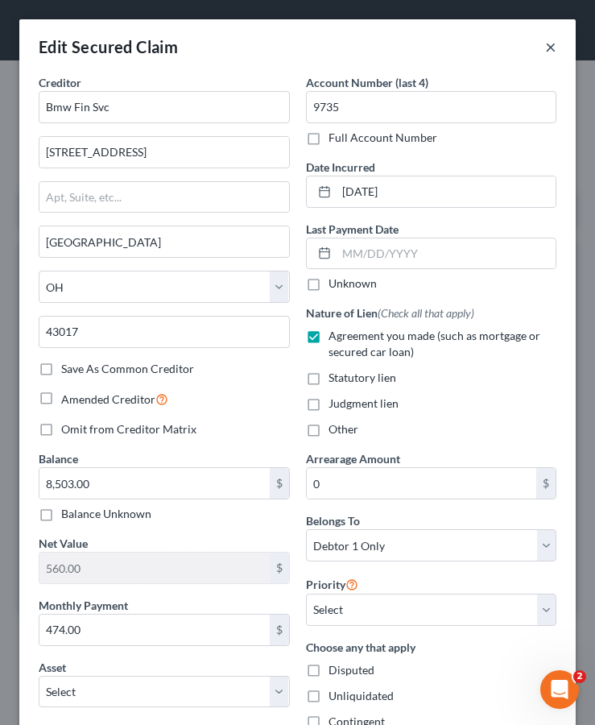
click at [554, 47] on button "×" at bounding box center [550, 46] width 11 height 19
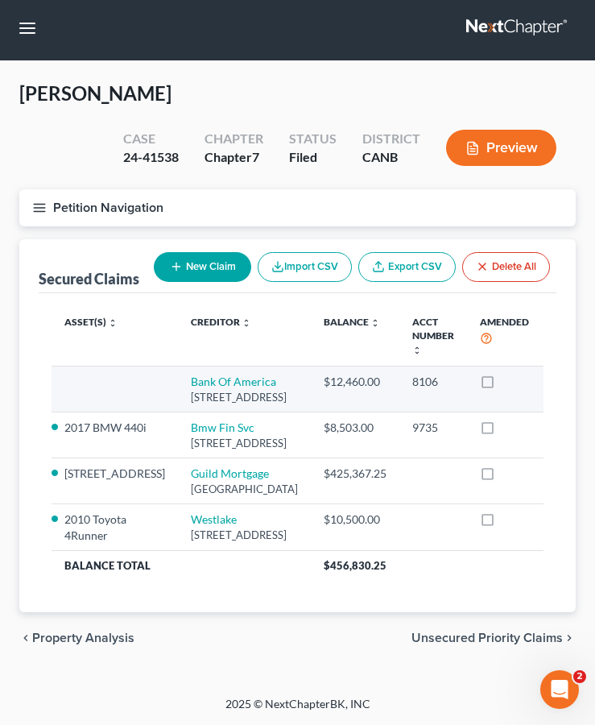
scroll to position [260, 0]
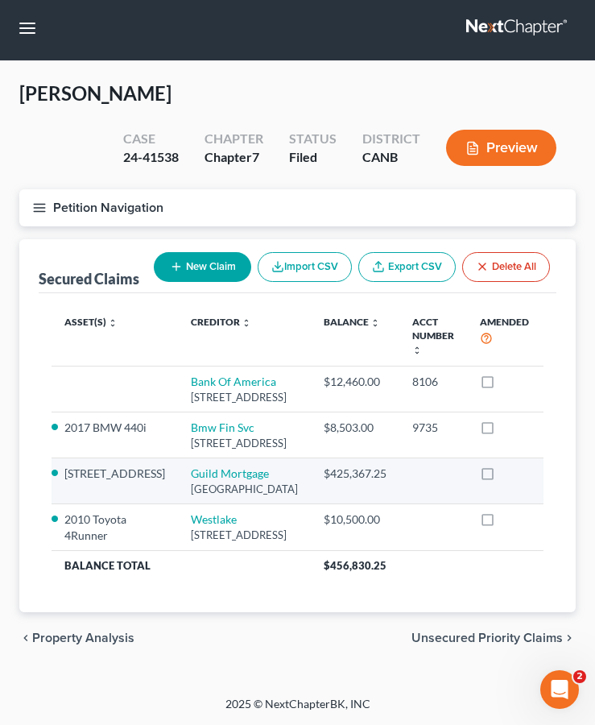
click at [559, 469] on icon "button" at bounding box center [562, 472] width 7 height 7
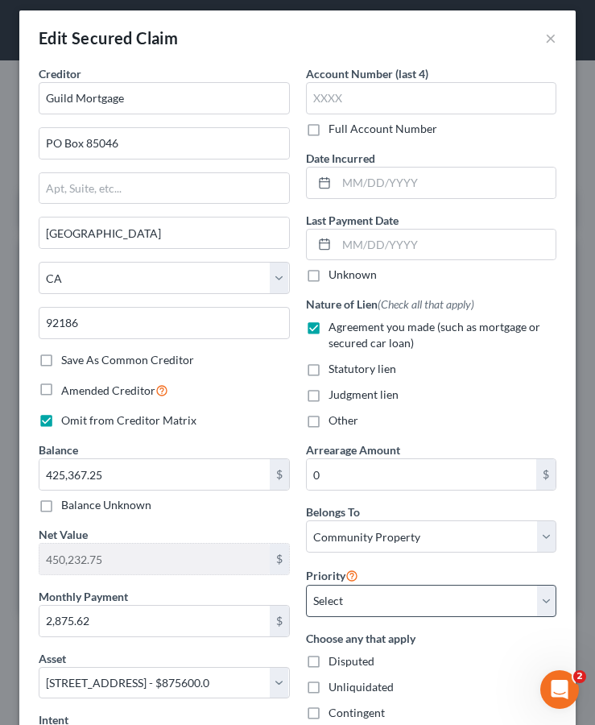
scroll to position [0, 0]
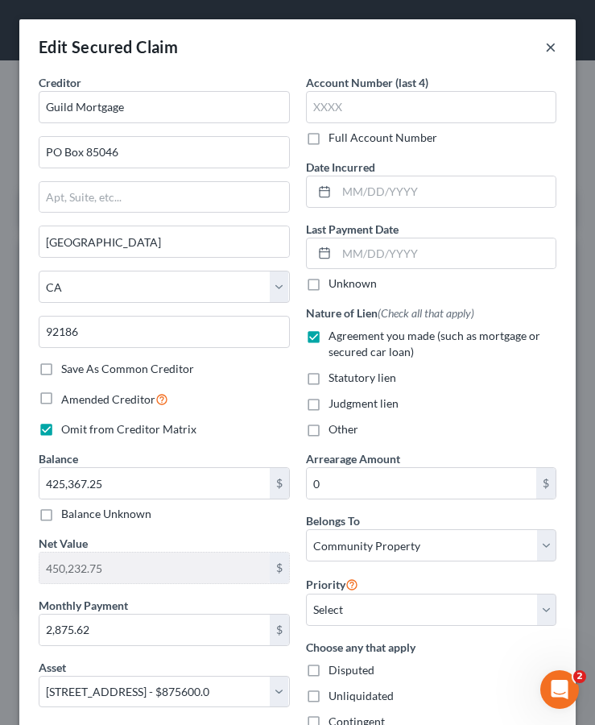
click at [550, 49] on button "×" at bounding box center [550, 46] width 11 height 19
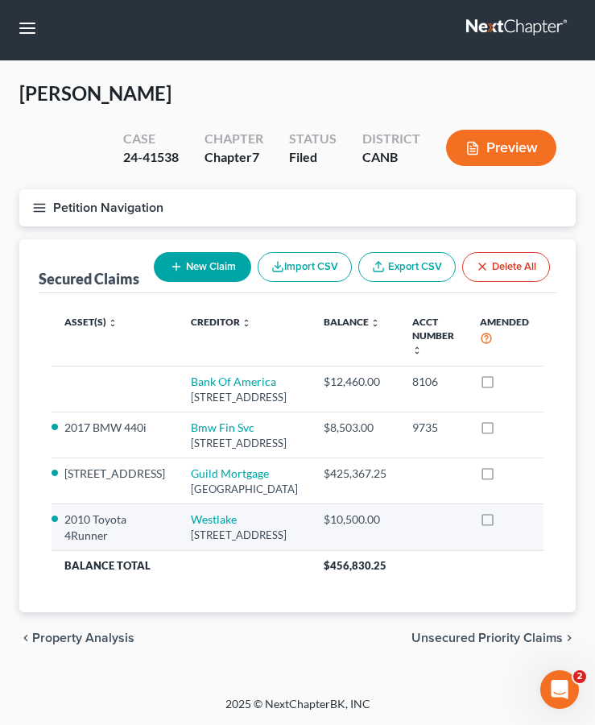
click at [555, 514] on icon "button" at bounding box center [561, 520] width 13 height 13
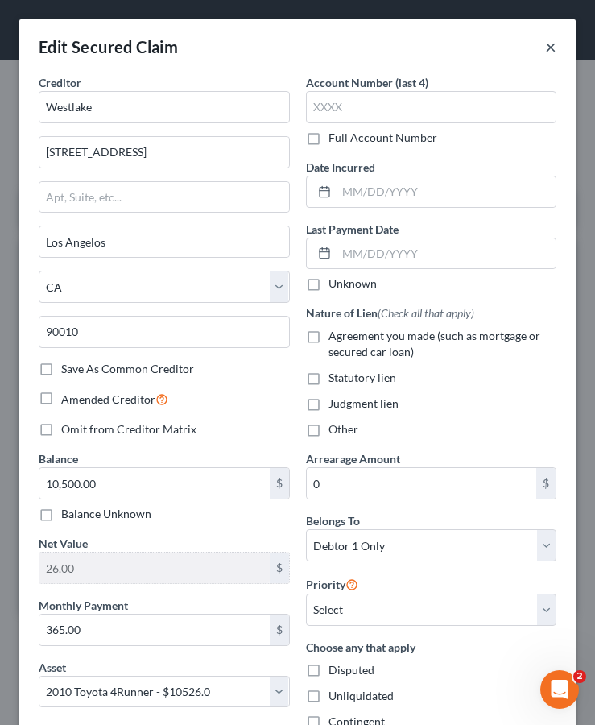
click at [548, 43] on button "×" at bounding box center [550, 46] width 11 height 19
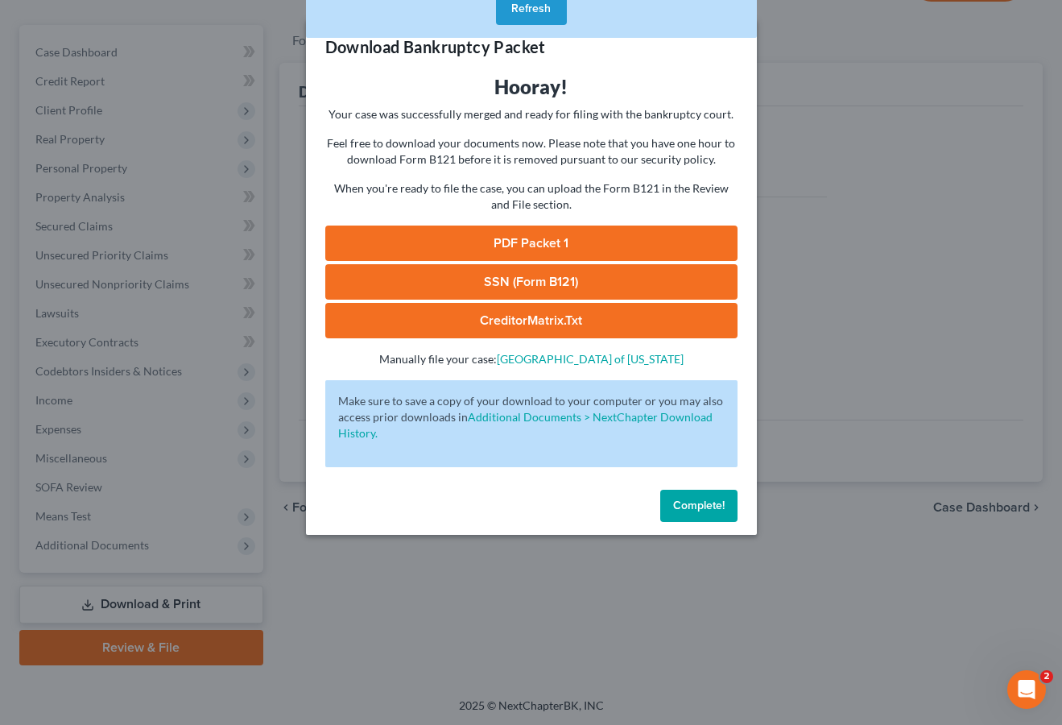
click at [535, 13] on button "Refresh" at bounding box center [531, 9] width 71 height 32
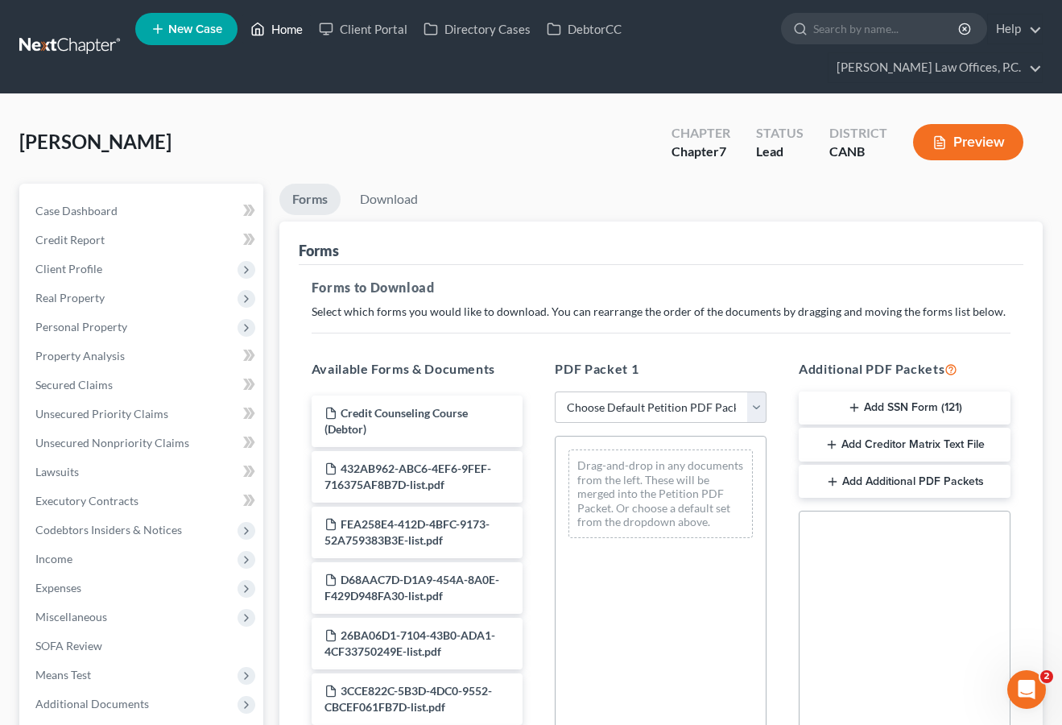
click at [286, 31] on link "Home" at bounding box center [276, 28] width 68 height 29
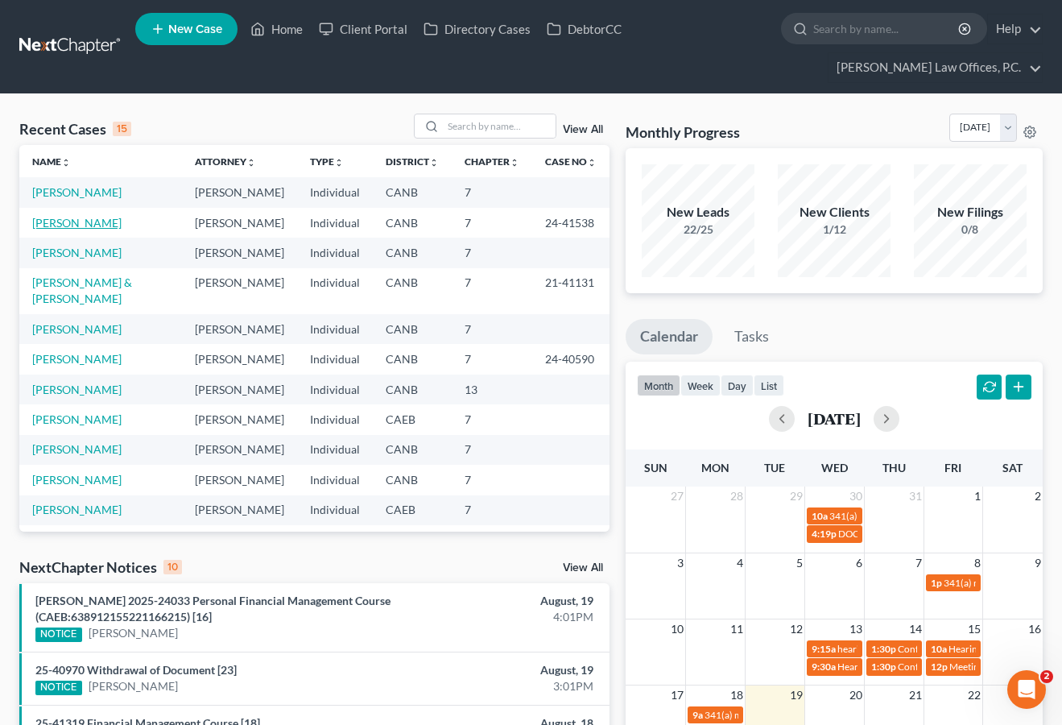
click at [75, 225] on link "[PERSON_NAME]" at bounding box center [76, 223] width 89 height 14
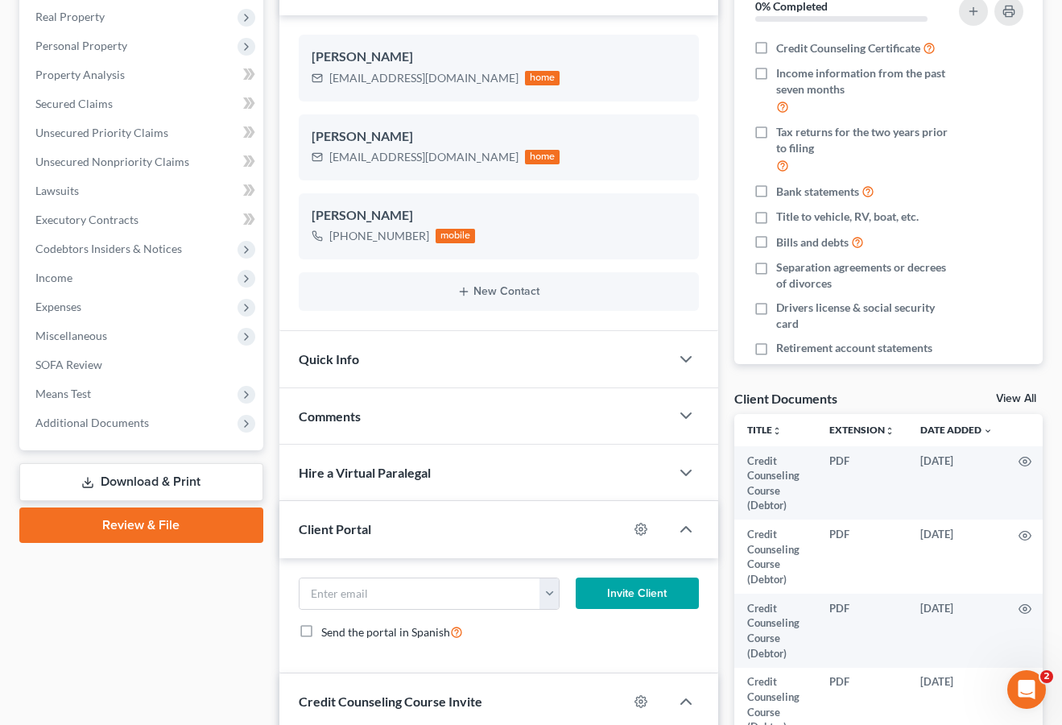
scroll to position [344, 0]
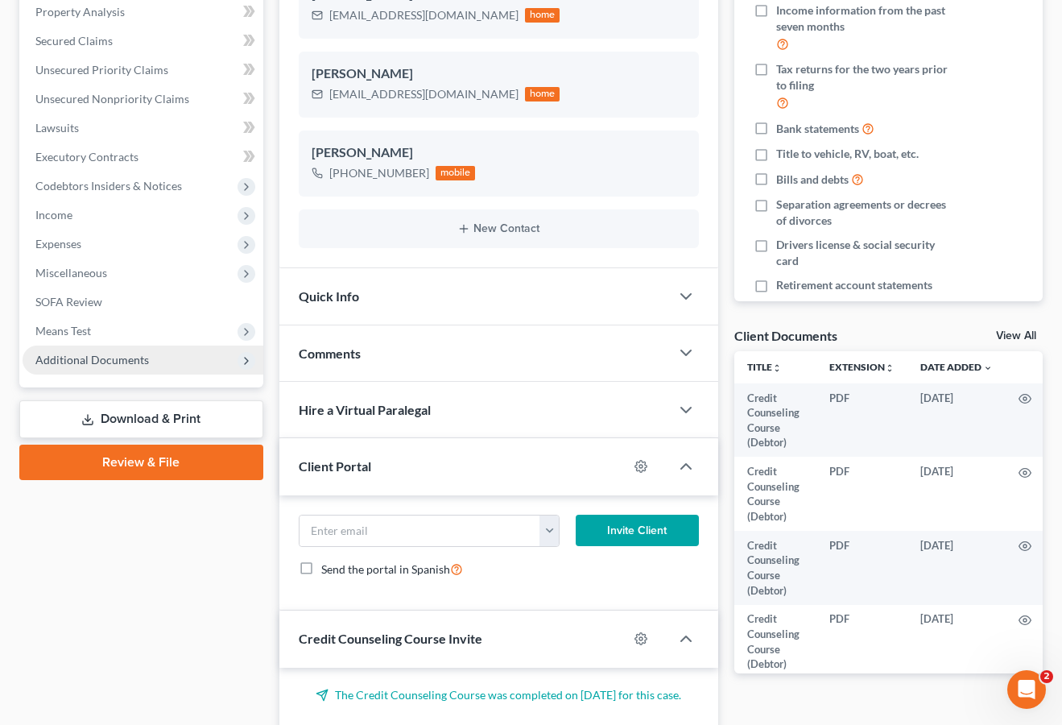
click at [128, 362] on span "Additional Documents" at bounding box center [92, 360] width 114 height 14
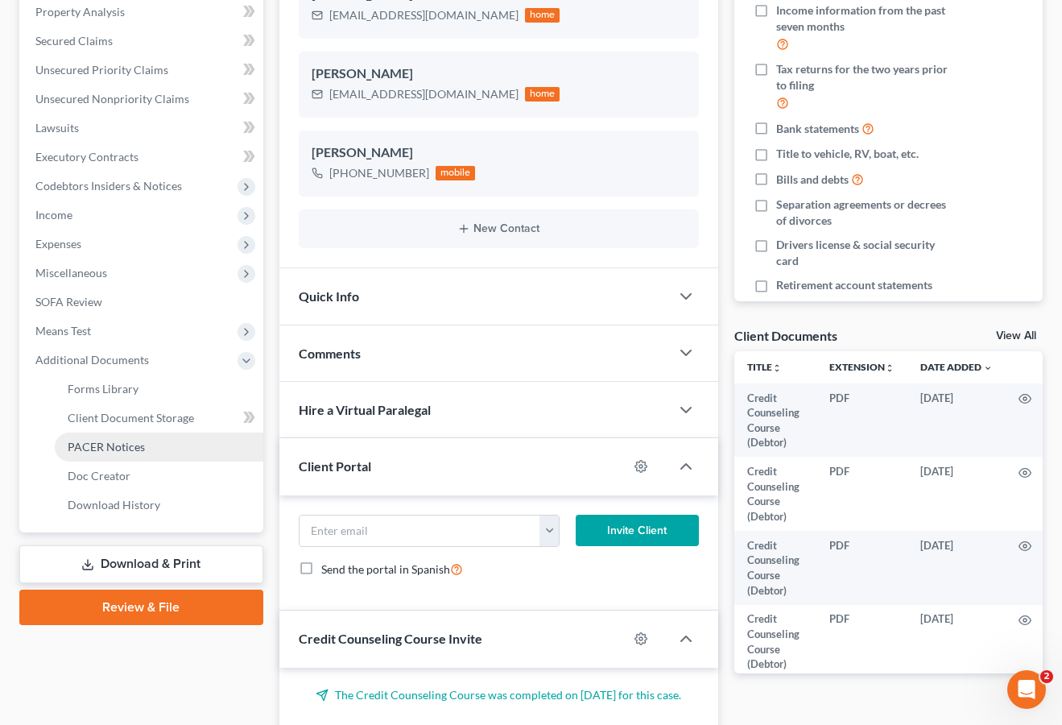
click at [126, 440] on span "PACER Notices" at bounding box center [106, 447] width 77 height 14
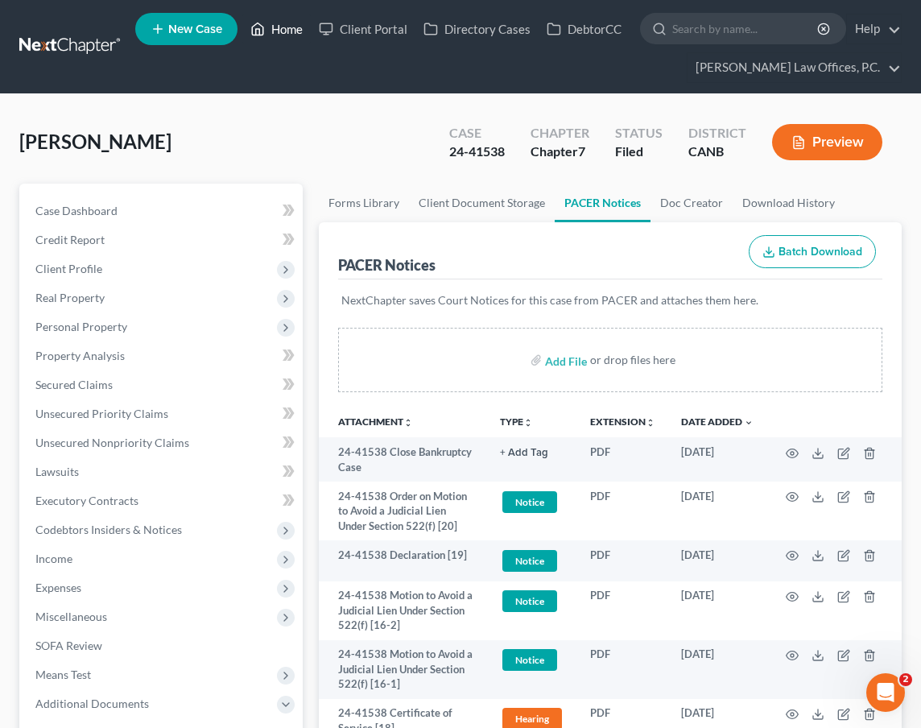
click at [289, 29] on link "Home" at bounding box center [276, 28] width 68 height 29
